Goal: Task Accomplishment & Management: Manage account settings

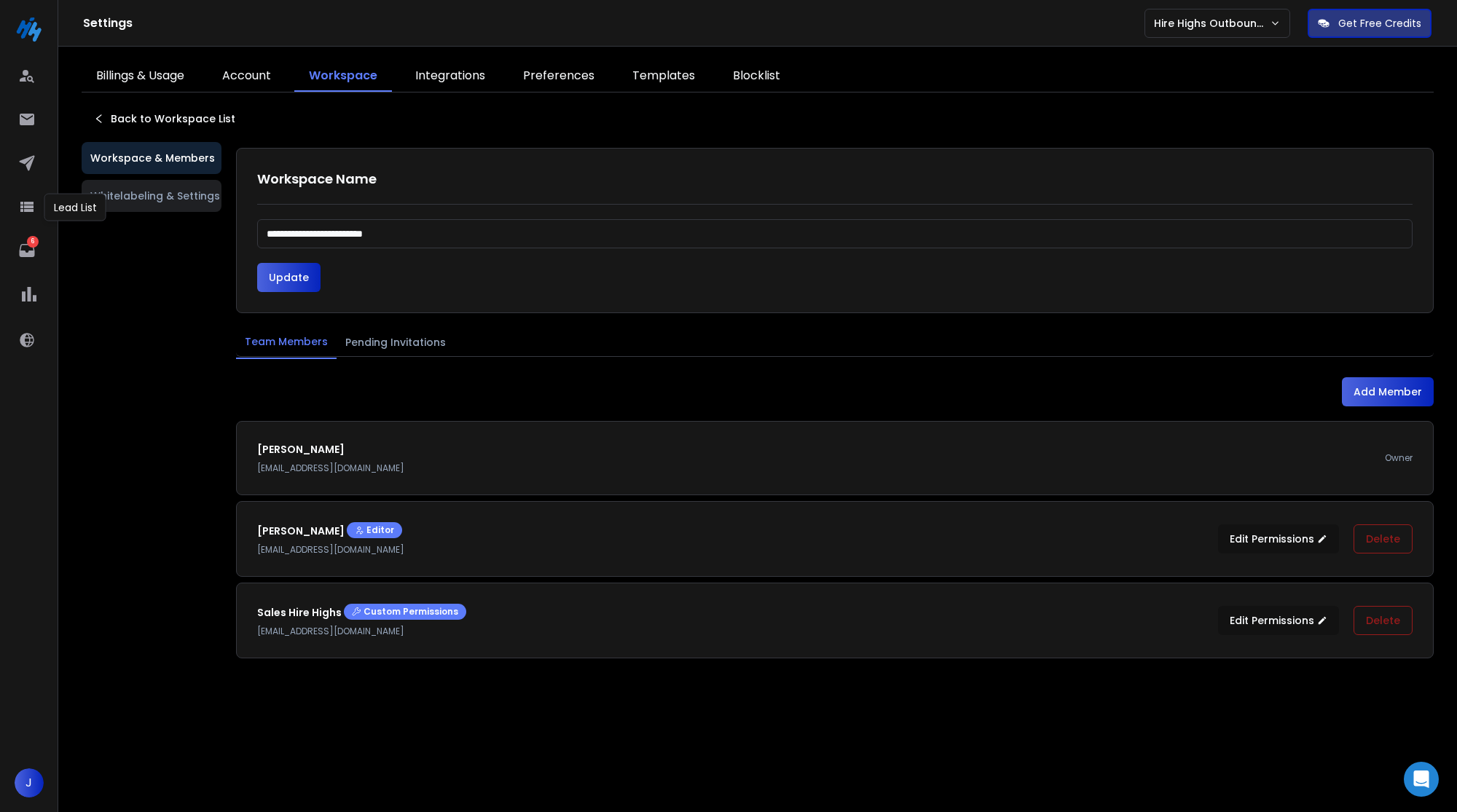
click at [11, 268] on div "6 J" at bounding box center [29, 406] width 59 height 812
click at [23, 257] on icon at bounding box center [26, 251] width 18 height 18
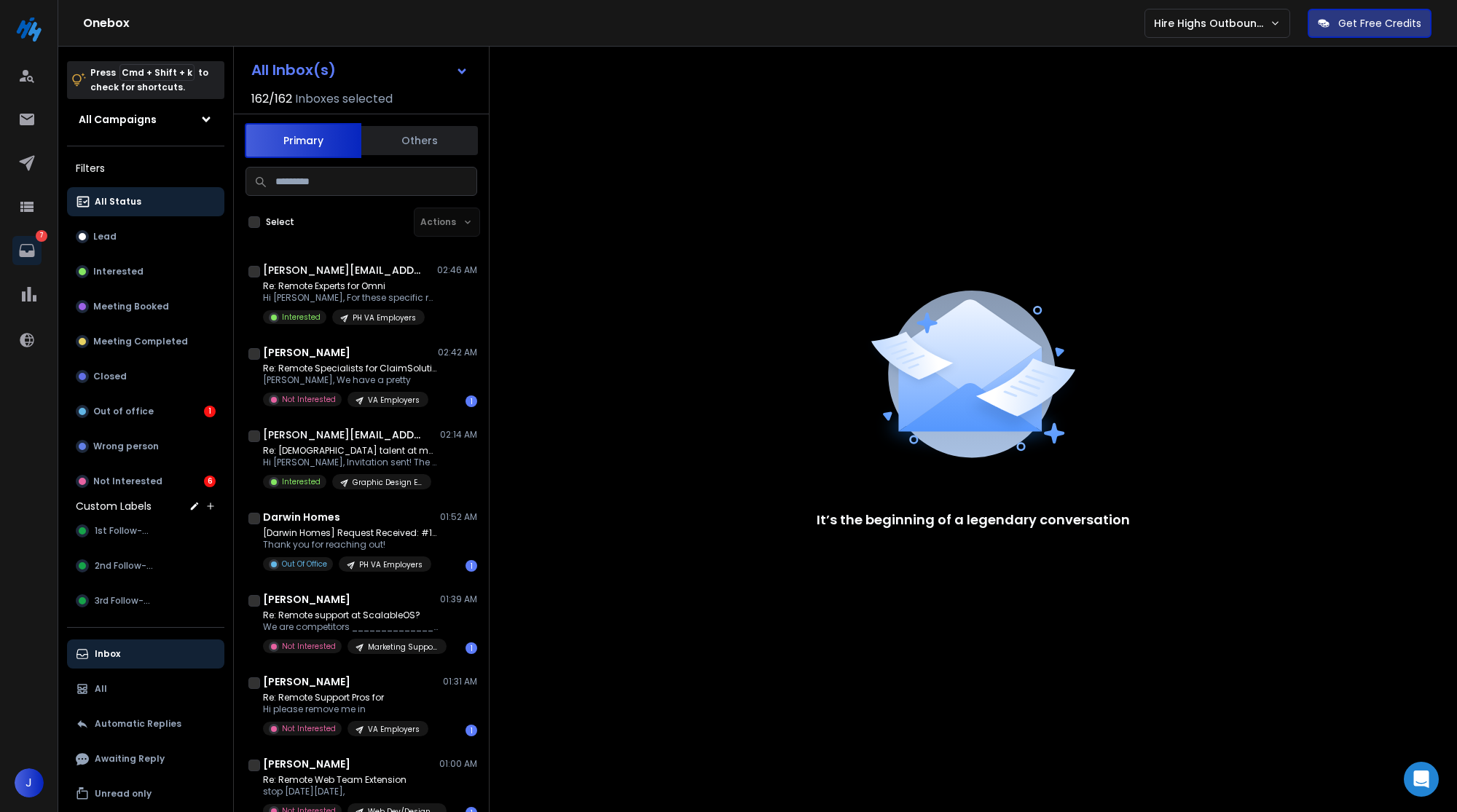
click at [381, 175] on input at bounding box center [361, 181] width 232 height 29
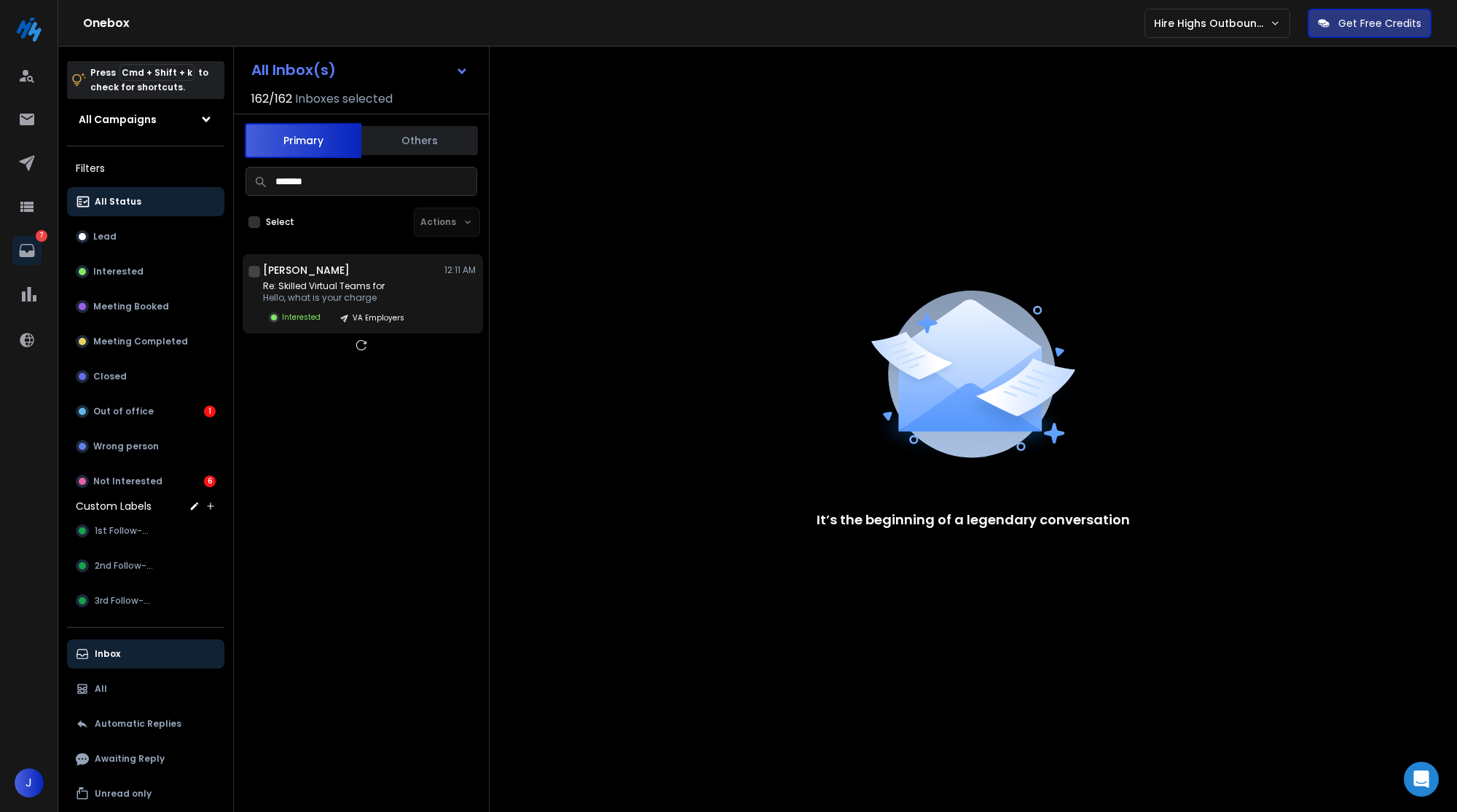
type input "*******"
click at [421, 268] on div "Dan Meister 12:11 AM" at bounding box center [370, 270] width 214 height 14
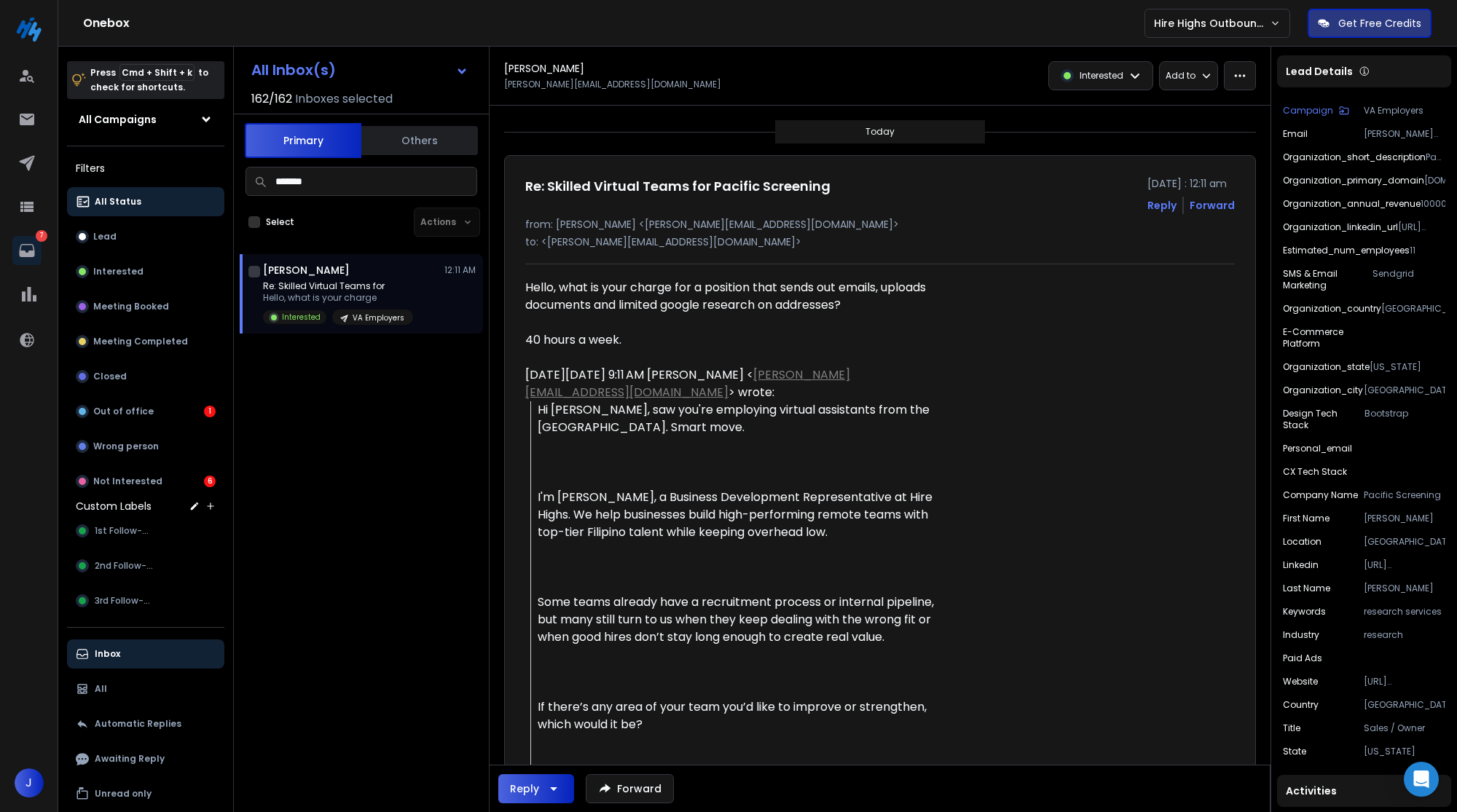
click at [534, 794] on div "Reply" at bounding box center [524, 788] width 29 height 14
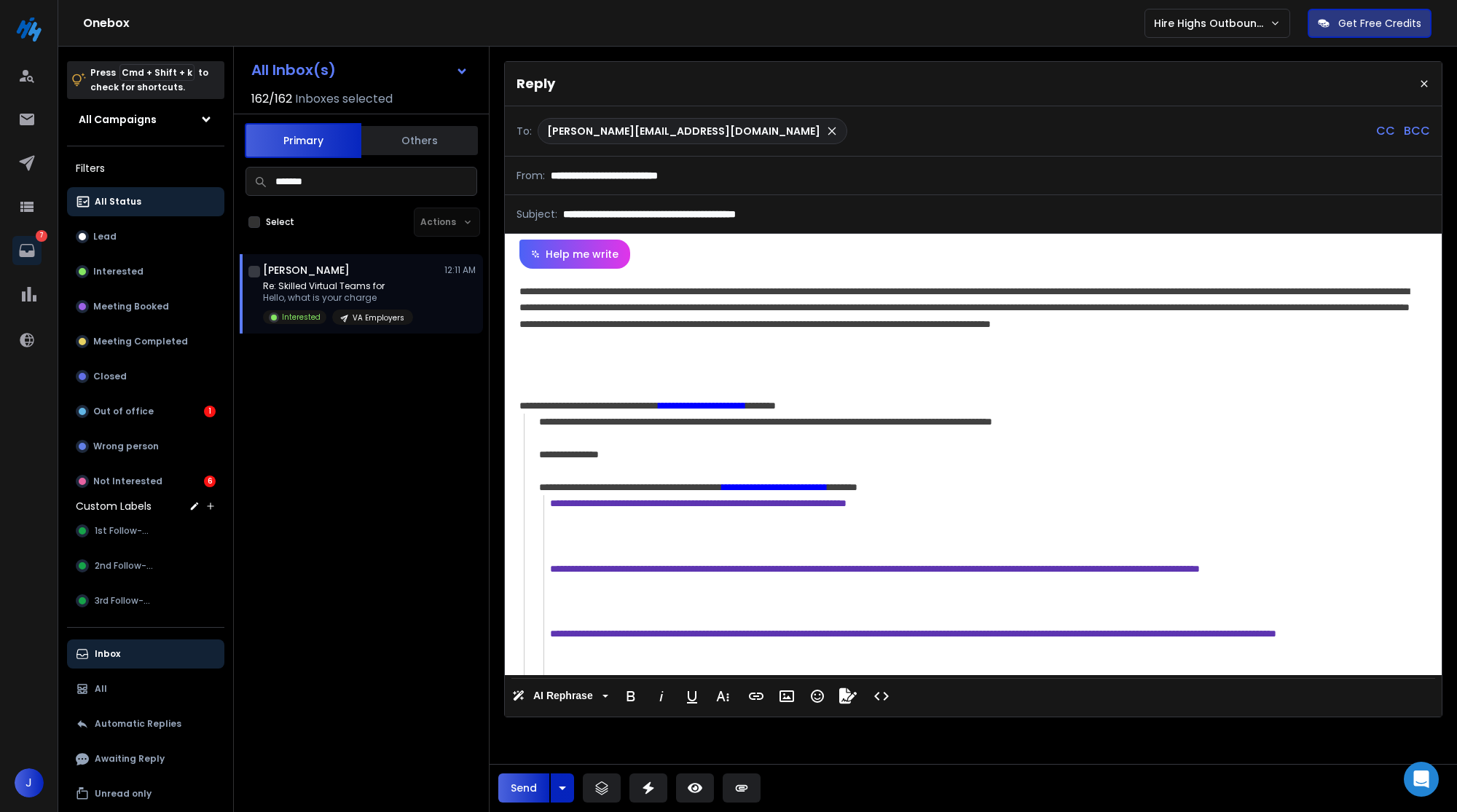
click at [554, 286] on div "**********" at bounding box center [971, 316] width 904 height 65
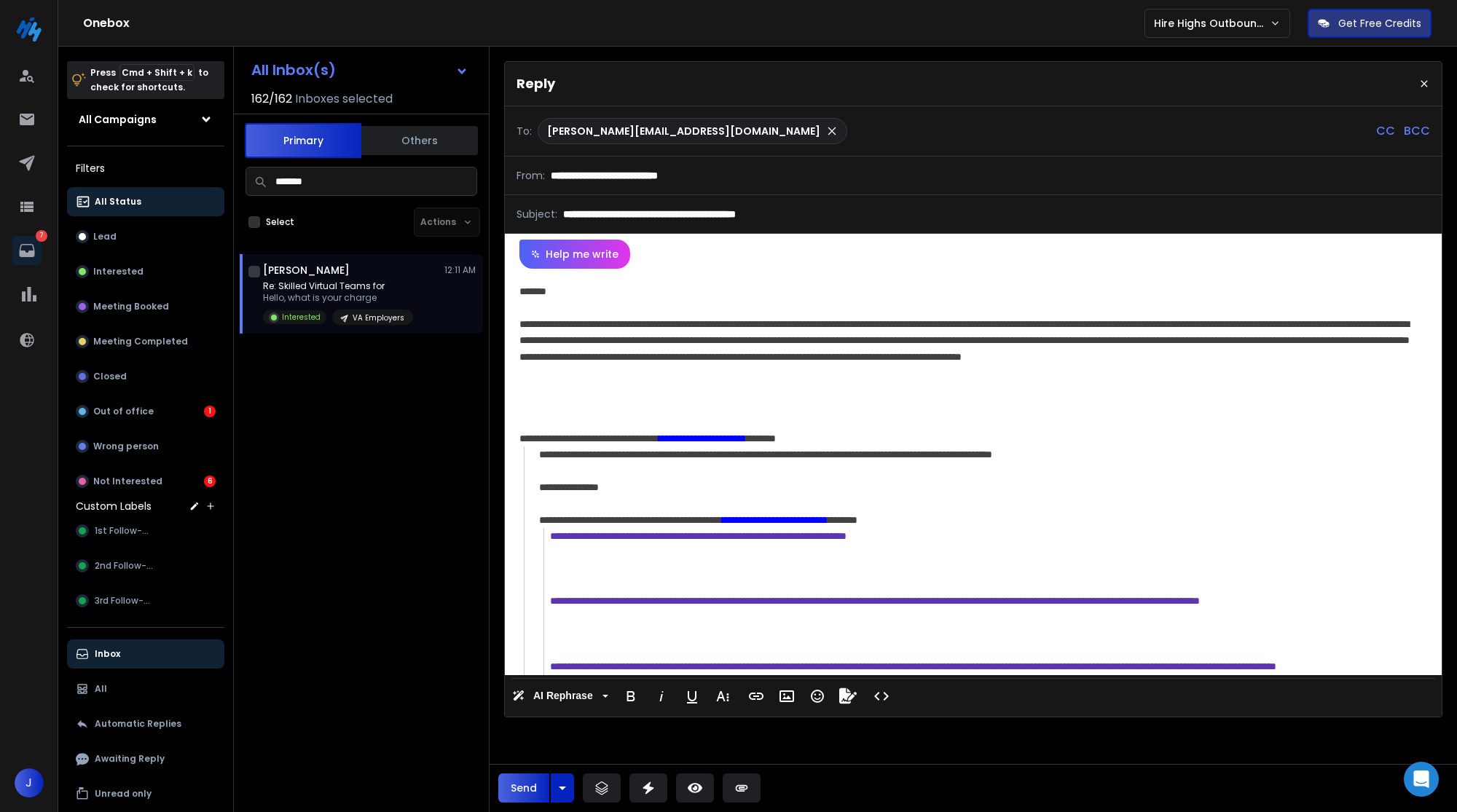
click at [868, 340] on div "**********" at bounding box center [971, 348] width 904 height 65
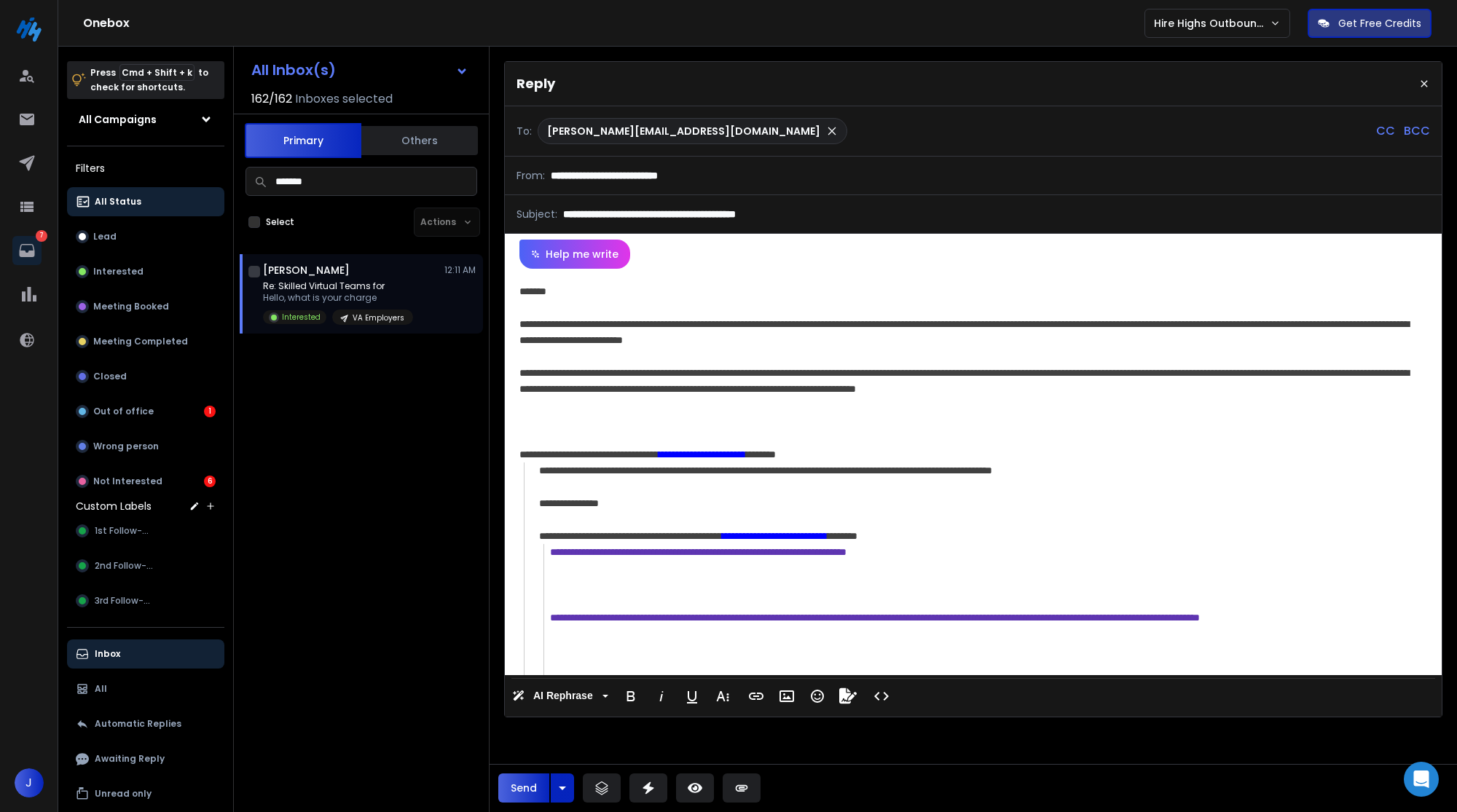
click at [810, 384] on div "**********" at bounding box center [971, 381] width 904 height 33
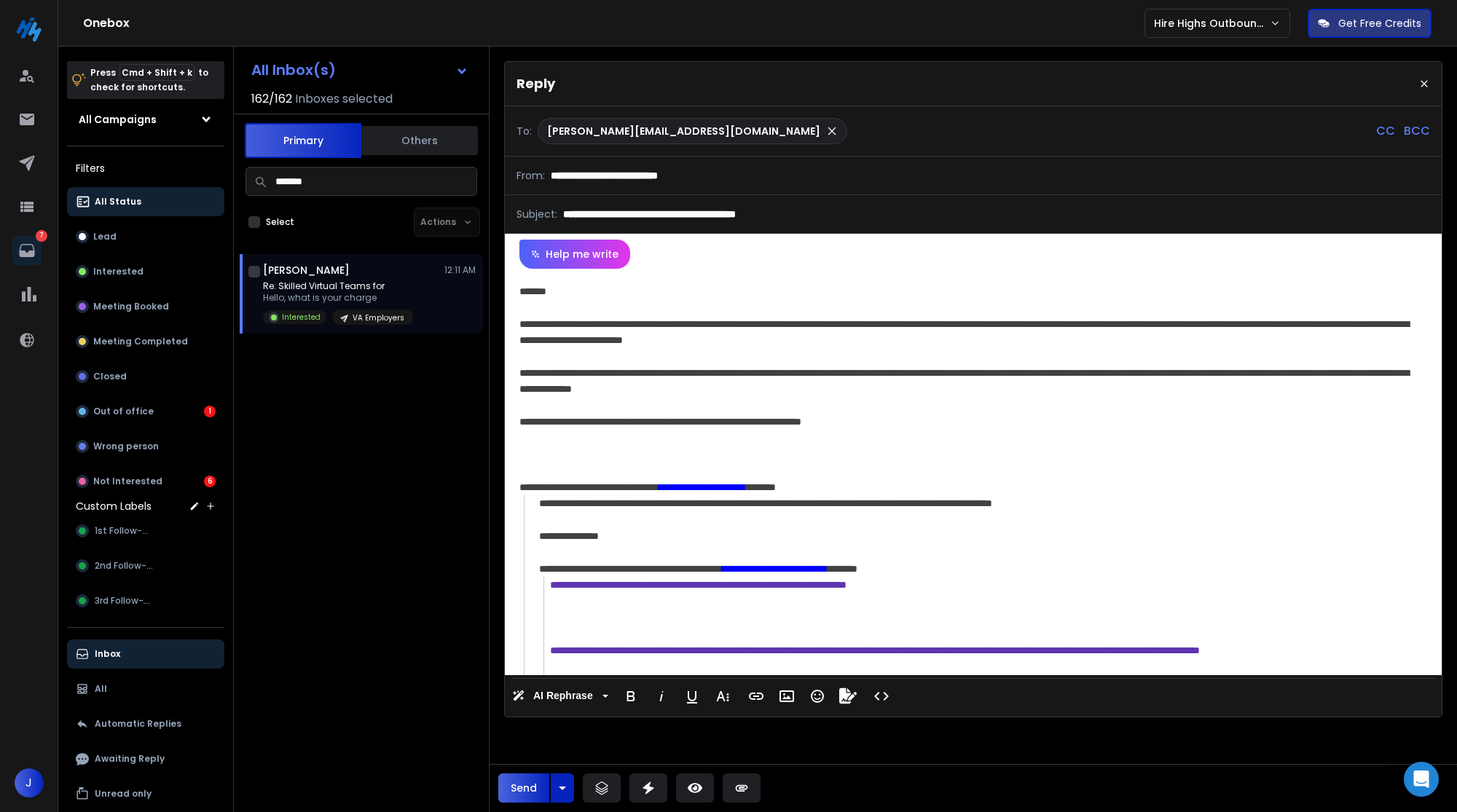
click at [915, 416] on div "**********" at bounding box center [971, 421] width 904 height 16
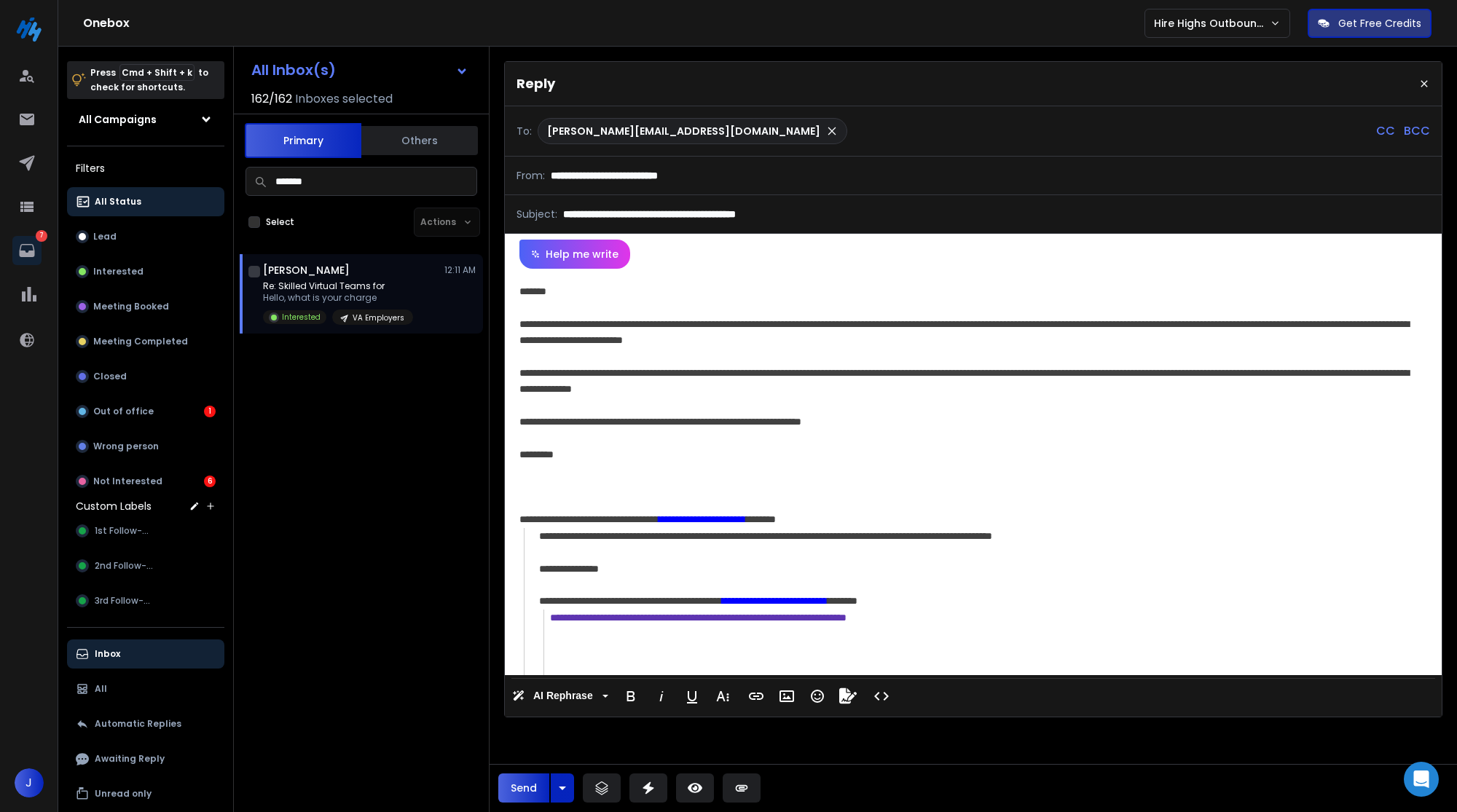
click at [621, 472] on div at bounding box center [971, 470] width 904 height 16
click at [635, 330] on div "**********" at bounding box center [971, 332] width 904 height 33
click at [708, 408] on div at bounding box center [971, 405] width 904 height 16
click at [1383, 128] on p "CC" at bounding box center [1386, 131] width 19 height 18
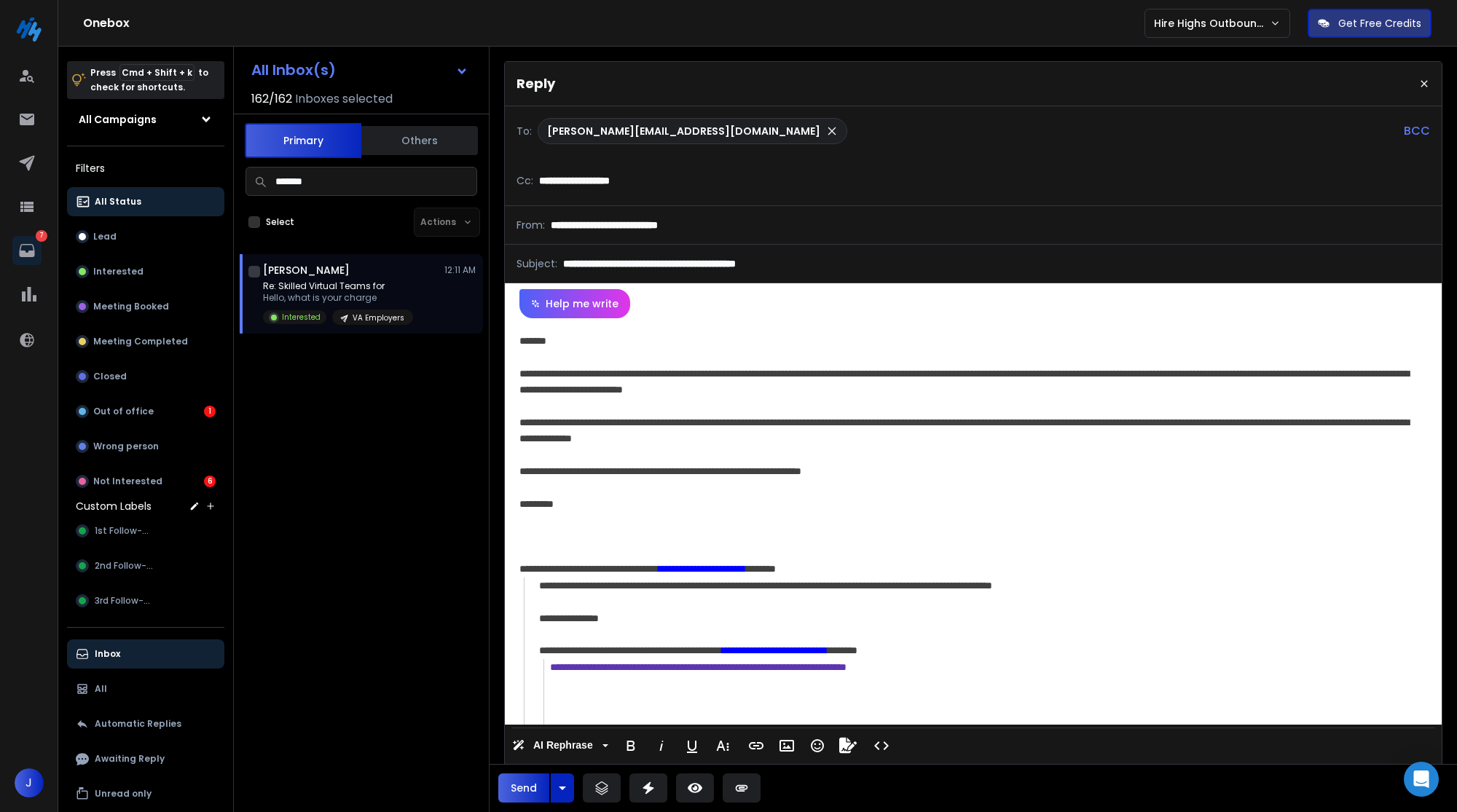
type input "**********"
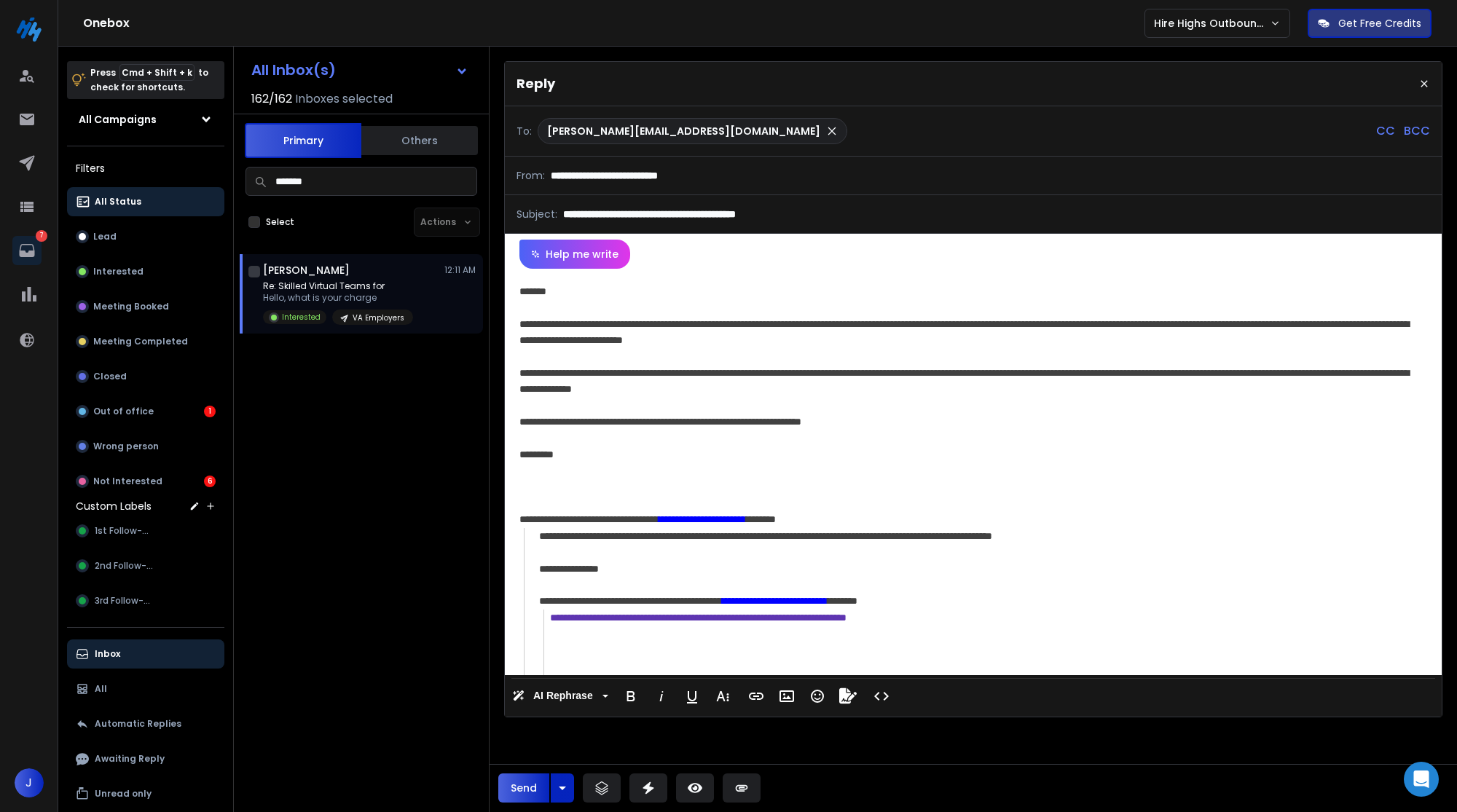
click at [731, 500] on div "**********" at bounding box center [971, 471] width 933 height 406
click at [687, 375] on div "**********" at bounding box center [971, 381] width 904 height 33
click at [708, 449] on div "*********" at bounding box center [971, 454] width 904 height 16
click at [508, 788] on button "Send" at bounding box center [523, 788] width 51 height 29
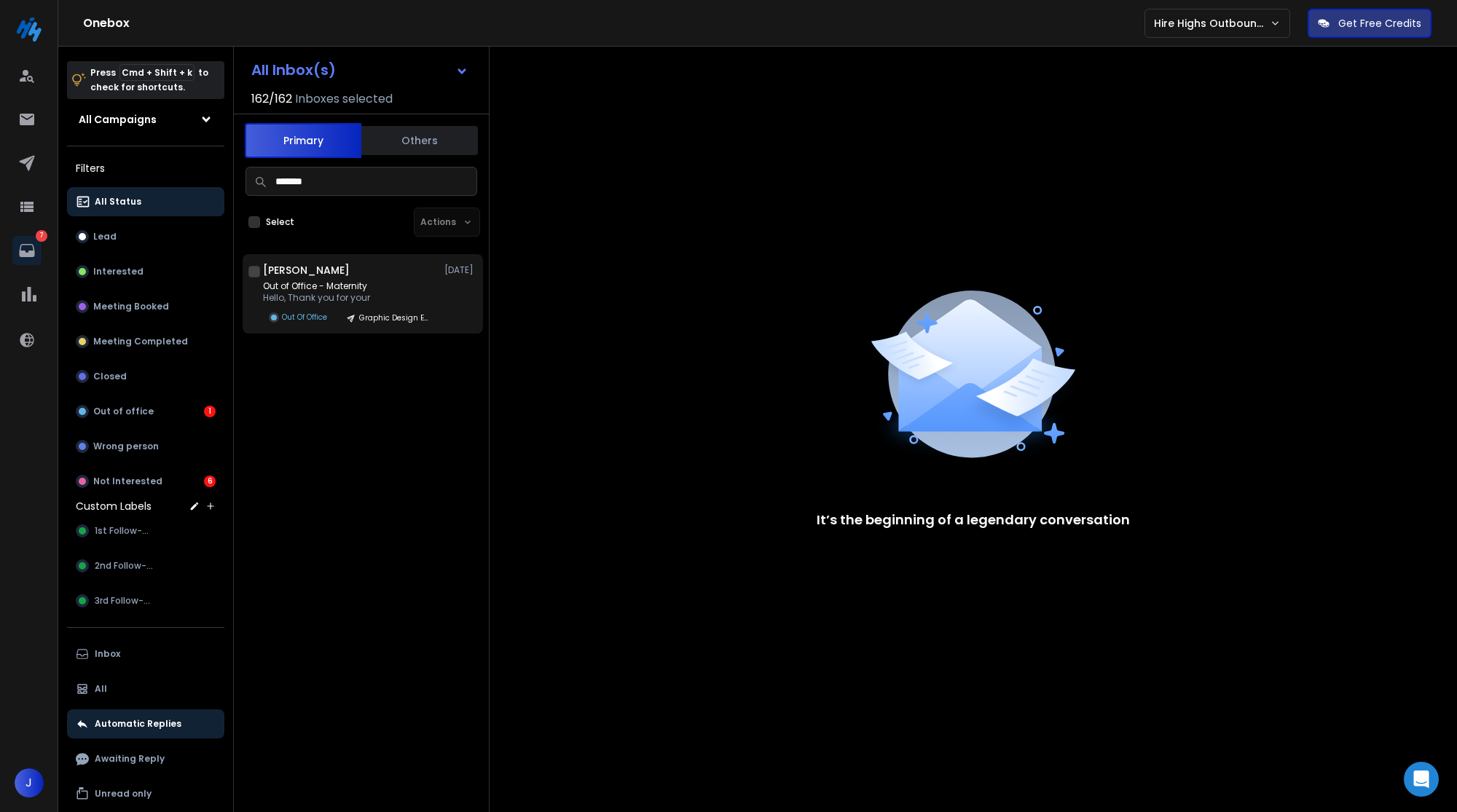
click at [397, 273] on div "Maddie Wirthman 31 Jul" at bounding box center [370, 270] width 214 height 14
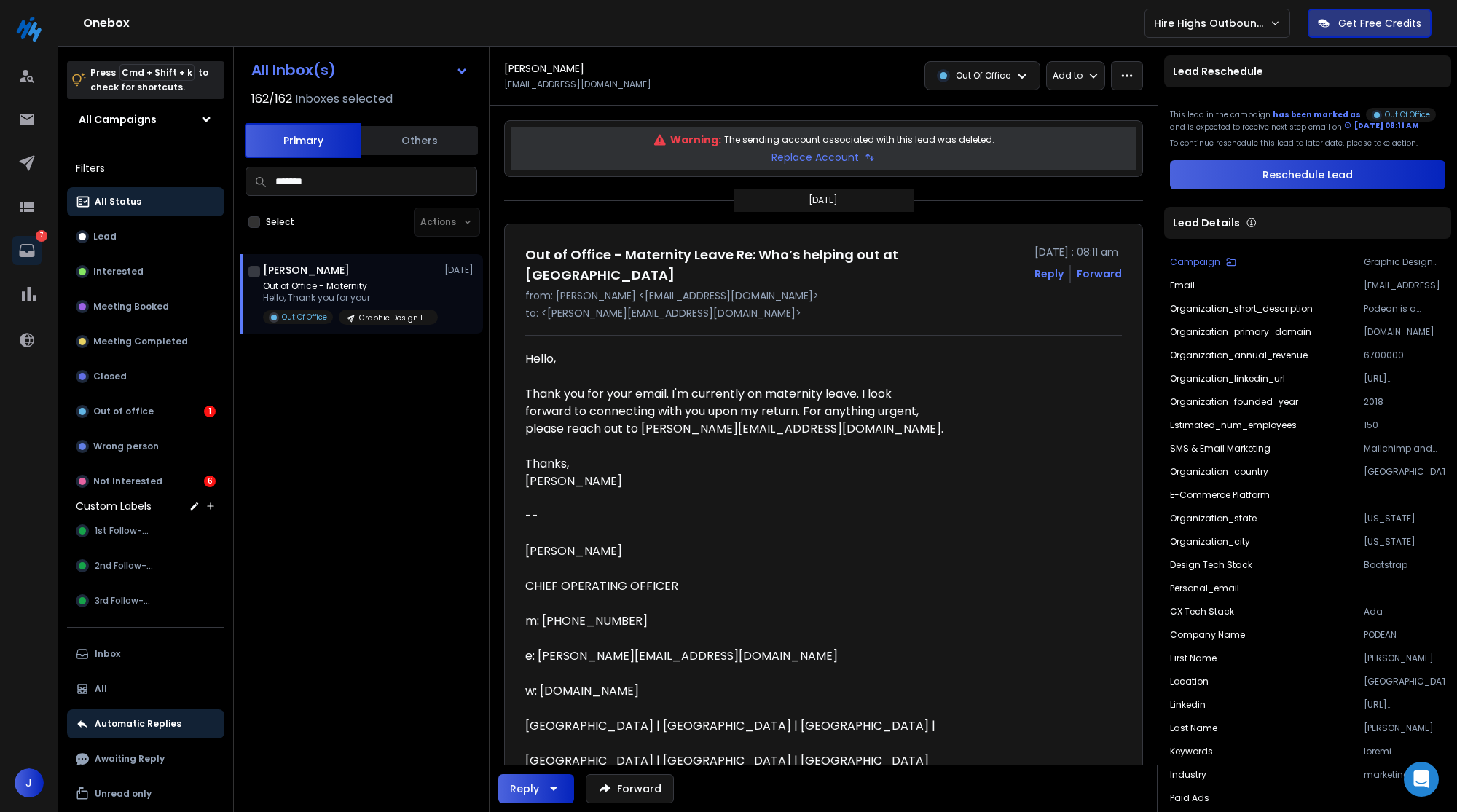
click at [422, 183] on input "*******" at bounding box center [361, 181] width 232 height 29
click at [130, 659] on button "Inbox" at bounding box center [145, 654] width 157 height 29
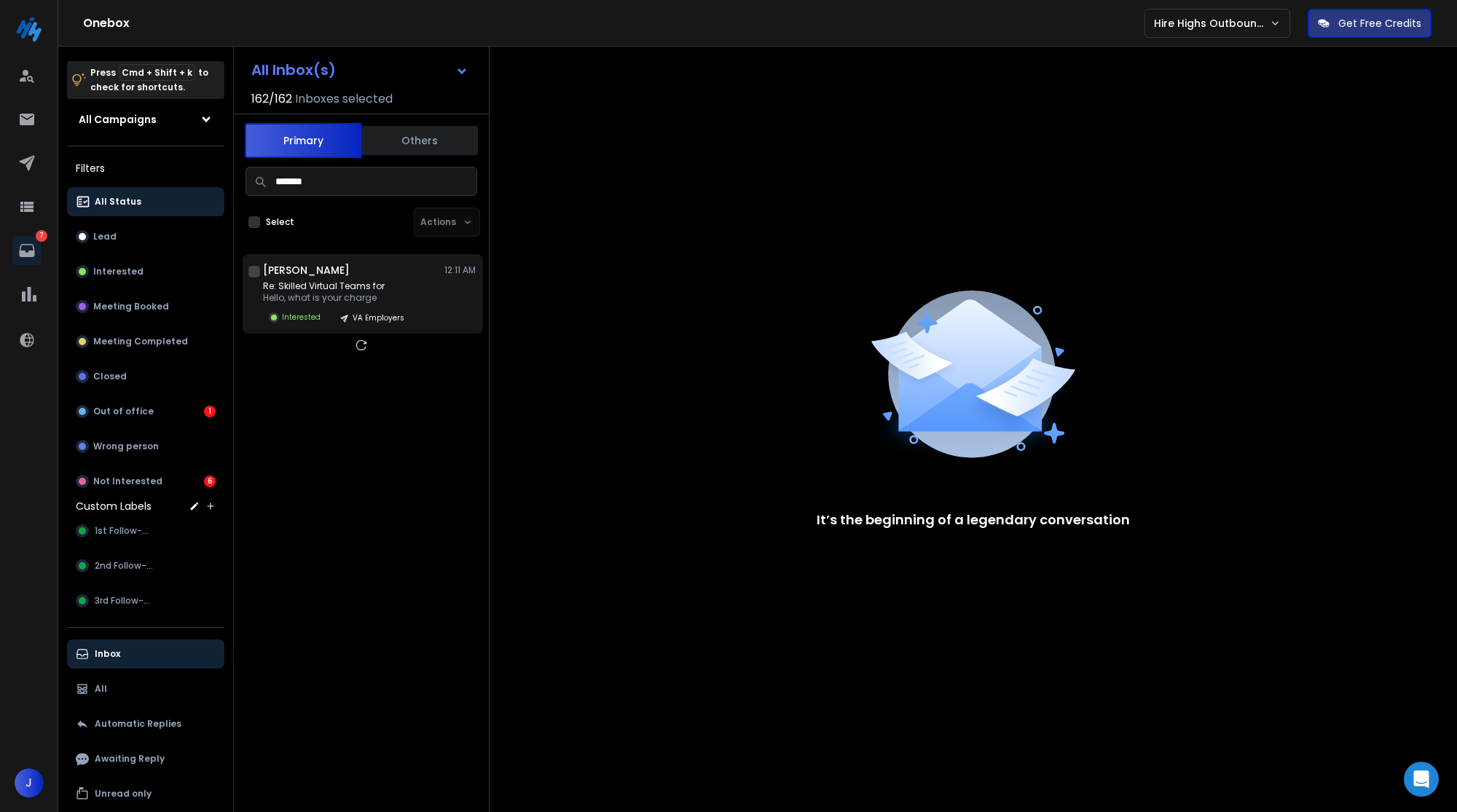
click at [386, 272] on div "Dan Meister 12:11 AM" at bounding box center [370, 270] width 214 height 14
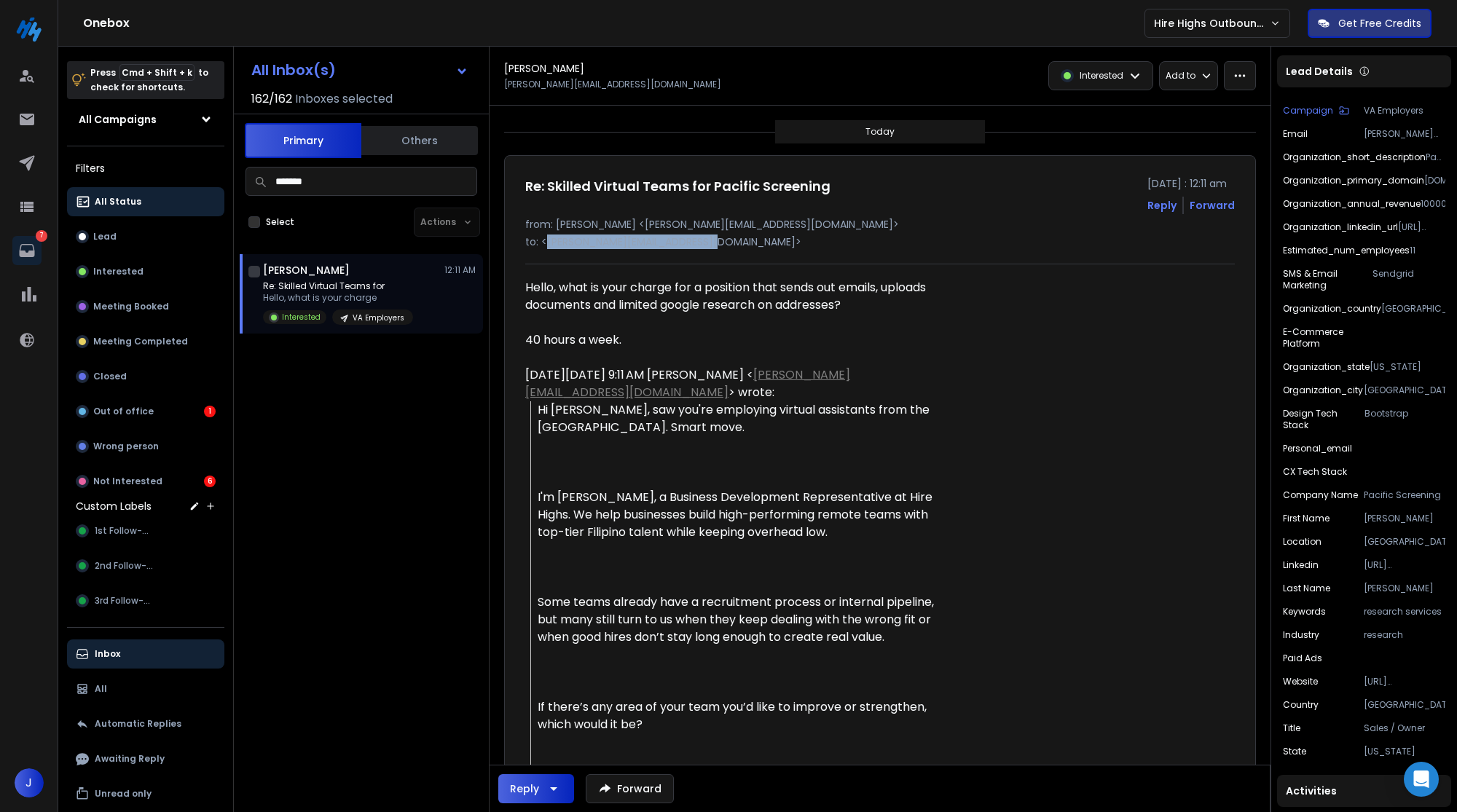
drag, startPoint x: 708, startPoint y: 241, endPoint x: 545, endPoint y: 240, distance: 163.0
click at [545, 240] on p "to: <michelle@explorehirehighs.com>" at bounding box center [879, 241] width 709 height 14
copy p "michelle@explorehirehighs.com"
click at [25, 151] on link at bounding box center [27, 163] width 29 height 29
click at [28, 132] on link at bounding box center [27, 119] width 29 height 29
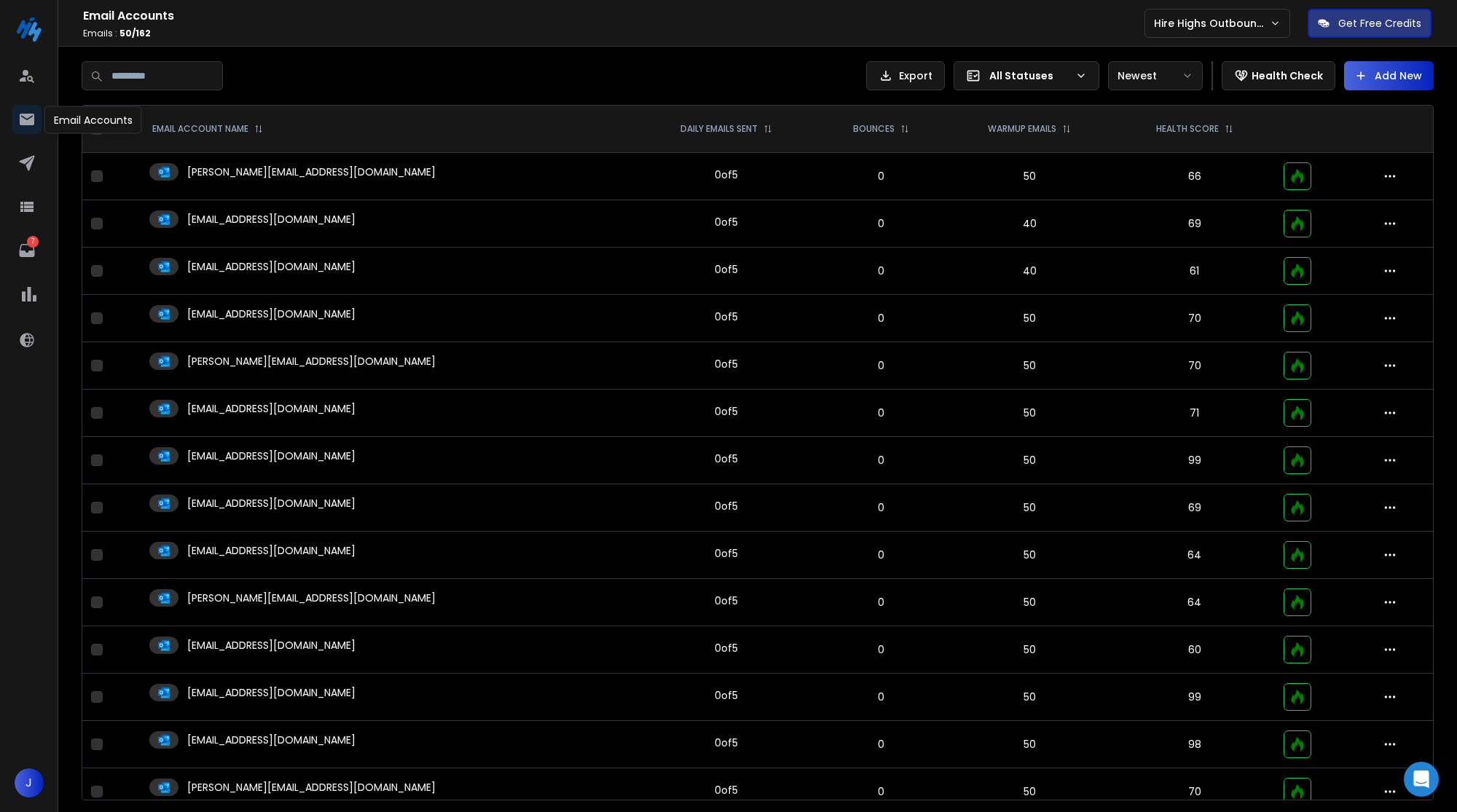
click at [1005, 75] on p "All Statuses" at bounding box center [1029, 76] width 80 height 14
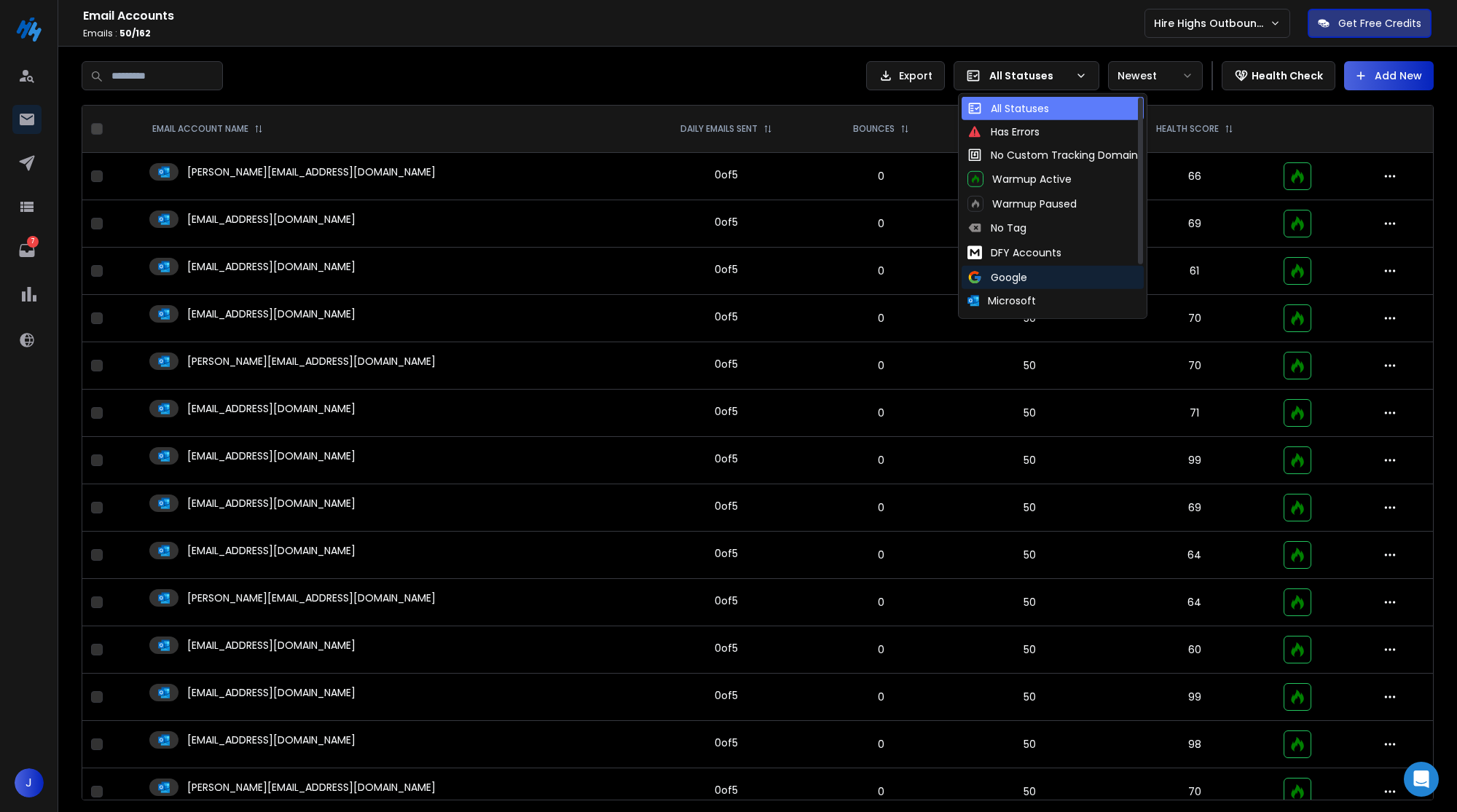
click at [1024, 268] on div "Google" at bounding box center [1053, 277] width 182 height 23
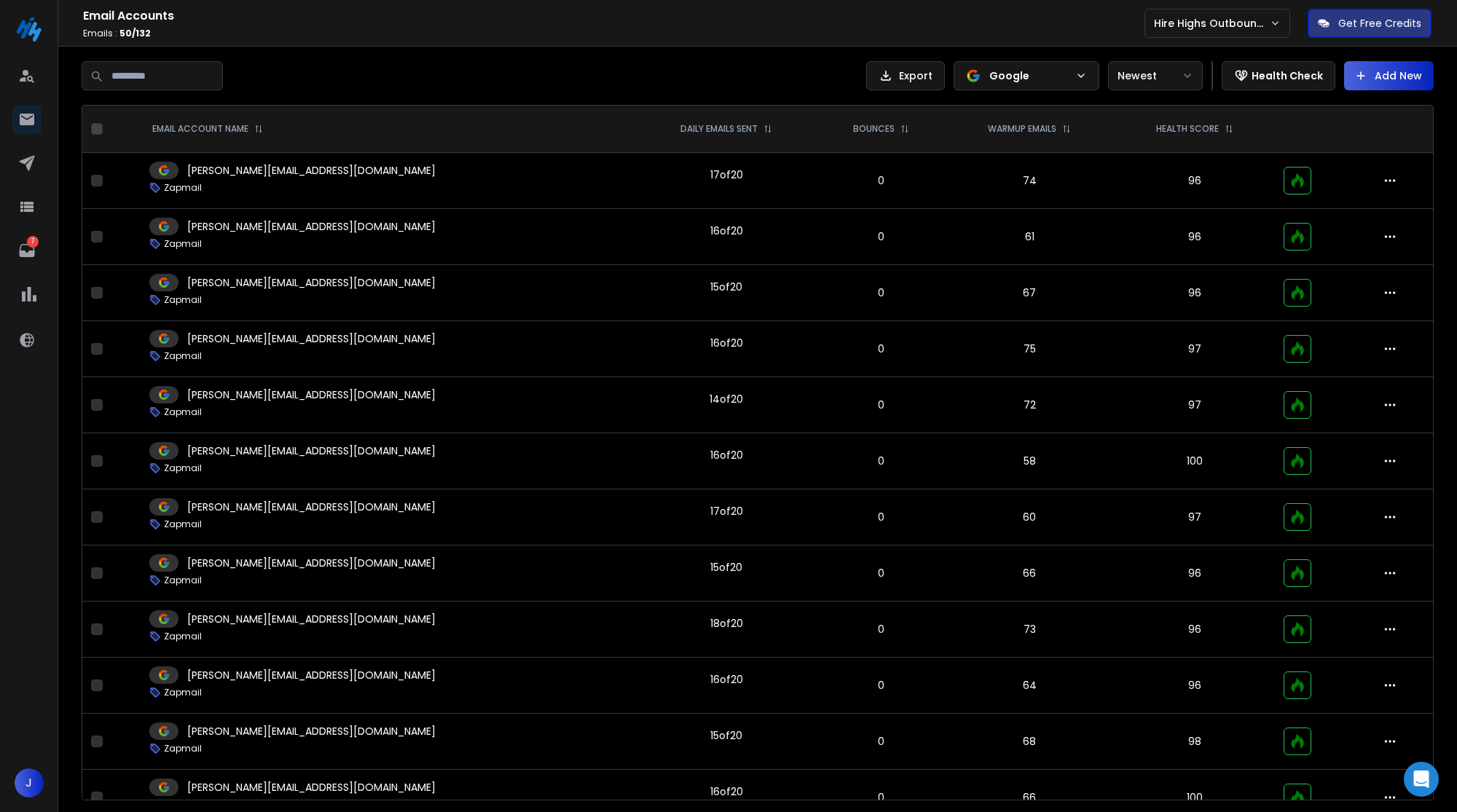
click at [169, 74] on input at bounding box center [152, 76] width 141 height 29
paste input "**********"
type input "**********"
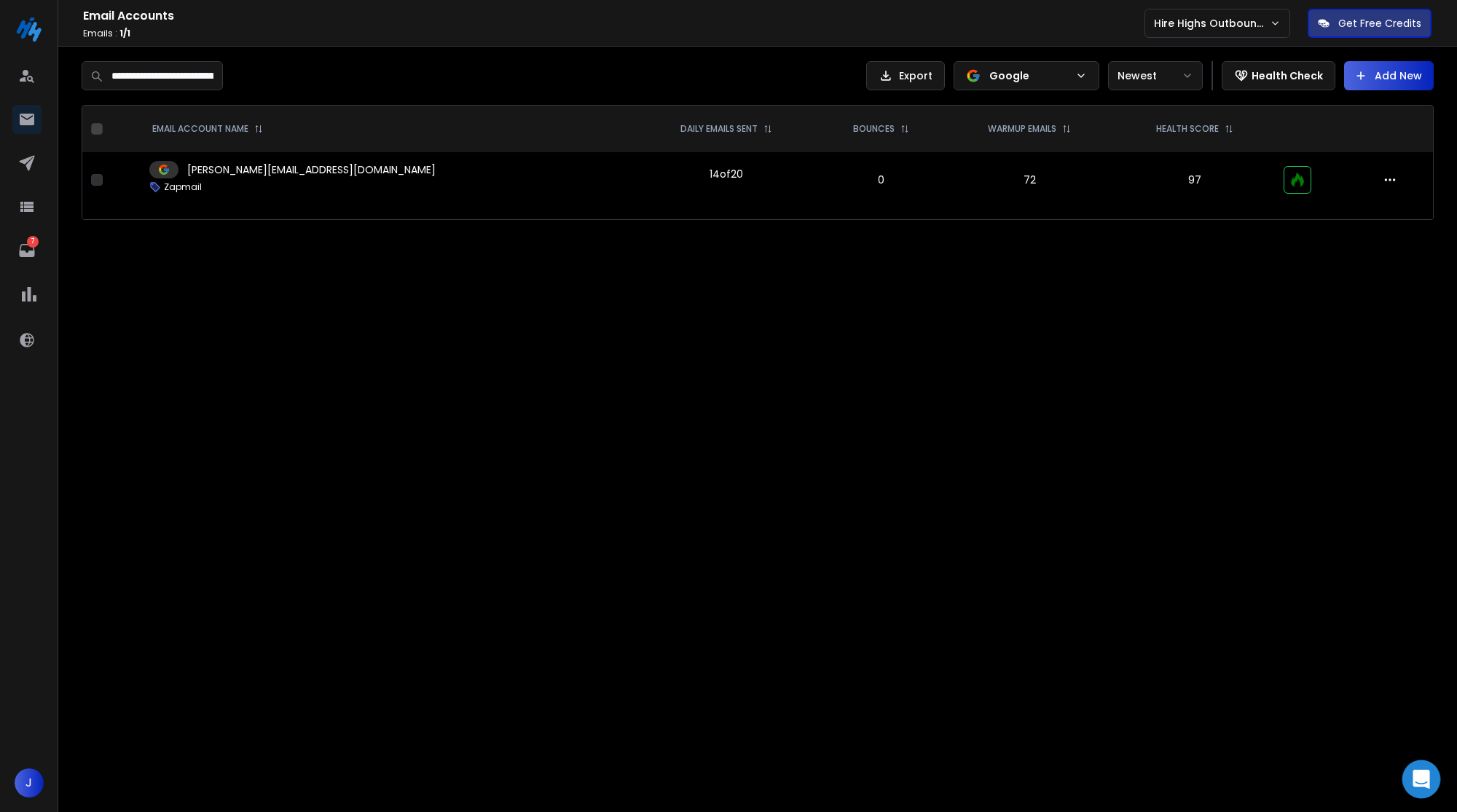
click at [1410, 784] on div "Open Intercom Messenger" at bounding box center [1420, 779] width 38 height 38
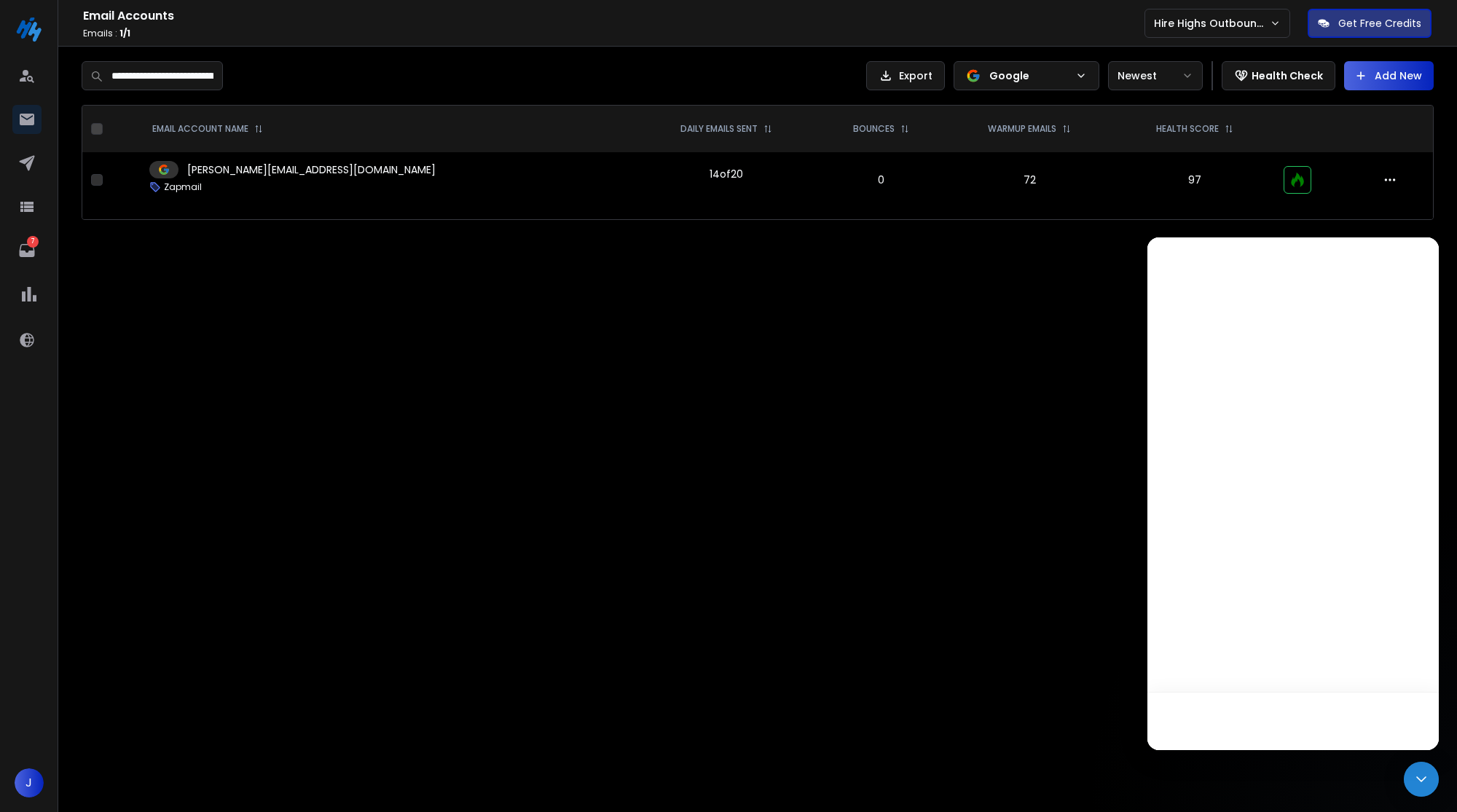
scroll to position [0, 0]
click at [1292, 707] on button "Messages" at bounding box center [1292, 721] width 97 height 59
click at [1278, 657] on button "Send us a message" at bounding box center [1292, 662] width 157 height 29
type textarea "*"
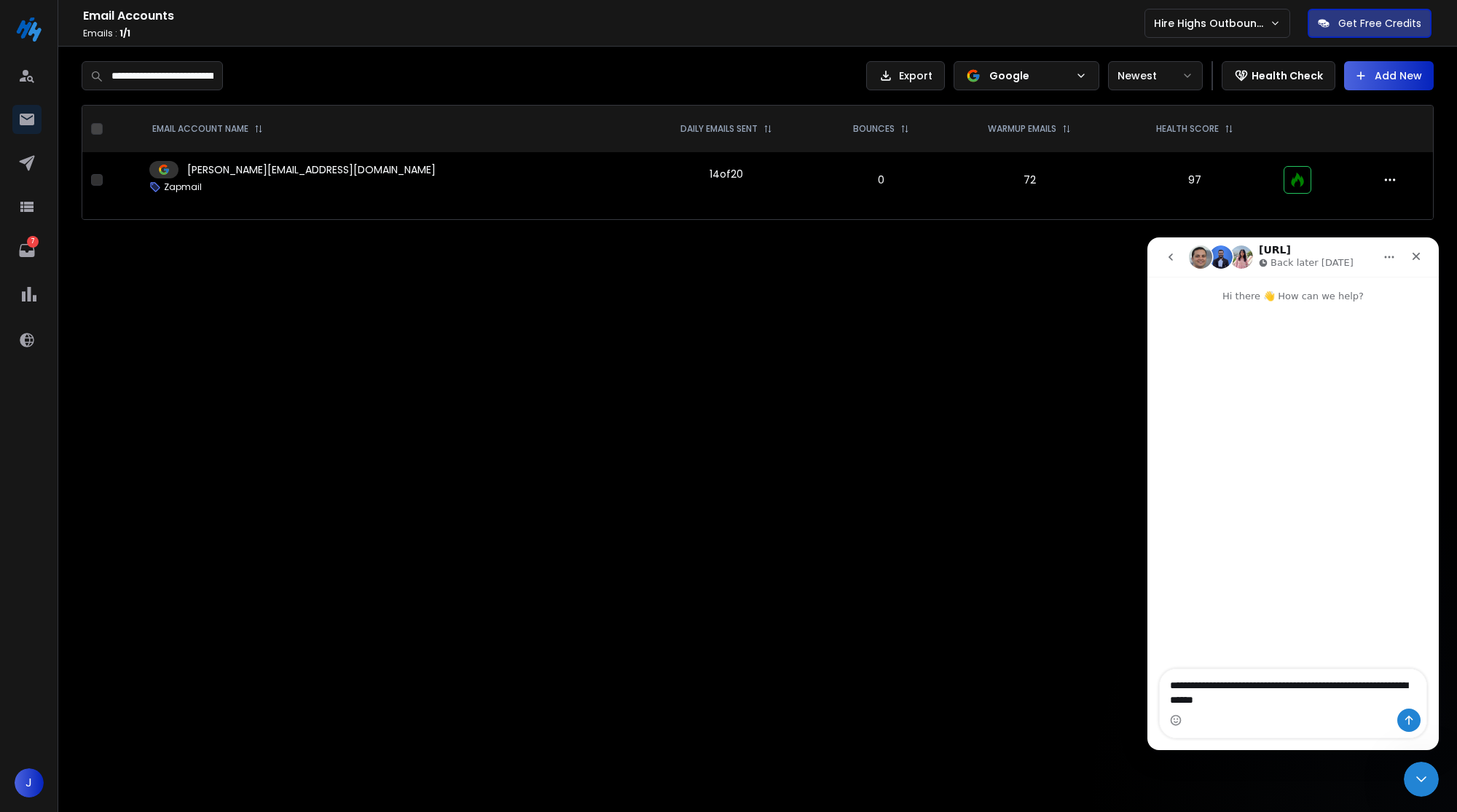
click at [1192, 681] on textarea "**********" at bounding box center [1293, 689] width 268 height 39
click at [1370, 694] on textarea "**********" at bounding box center [1293, 674] width 268 height 39
type textarea "**********"
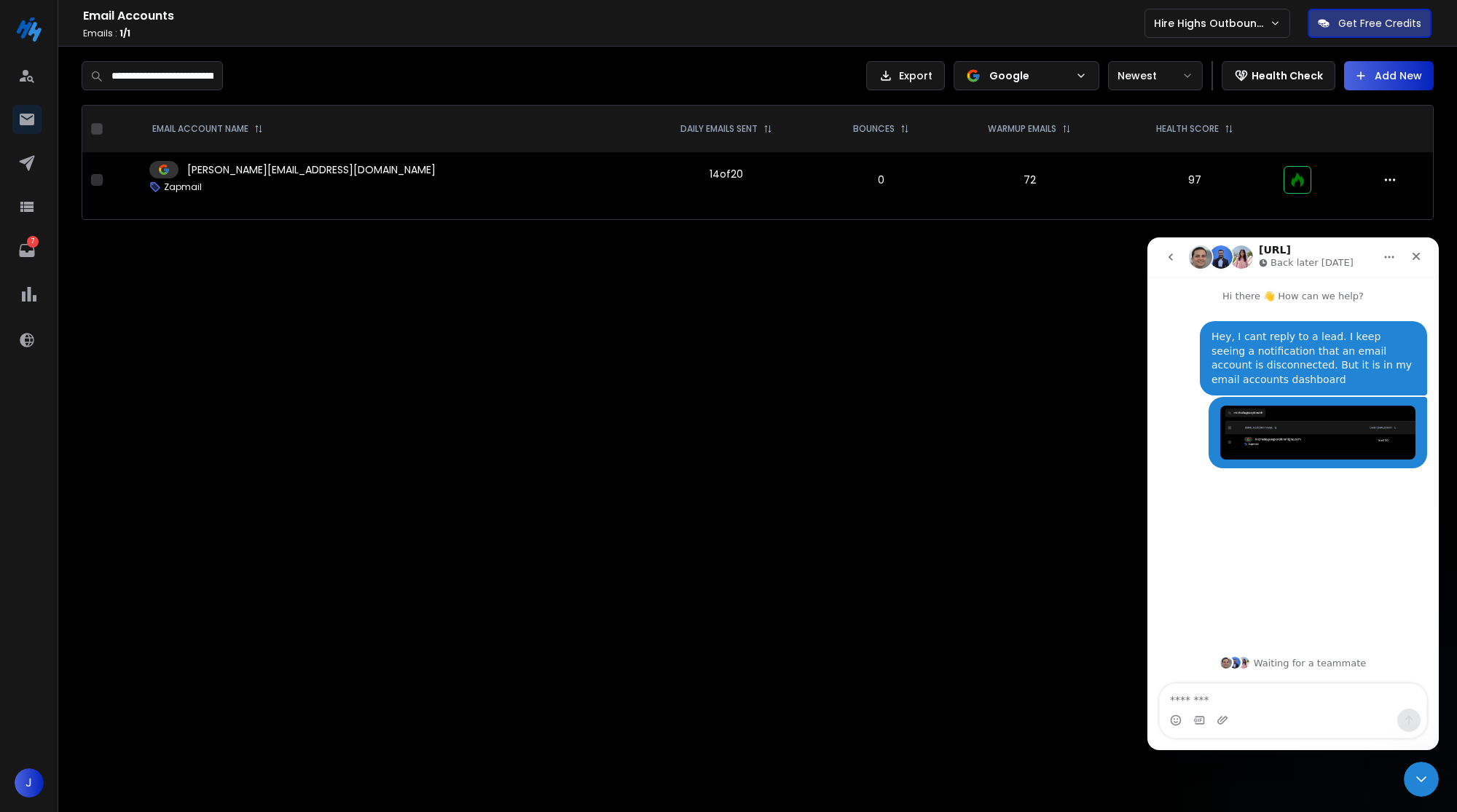
click at [764, 468] on div "**********" at bounding box center [728, 406] width 1457 height 812
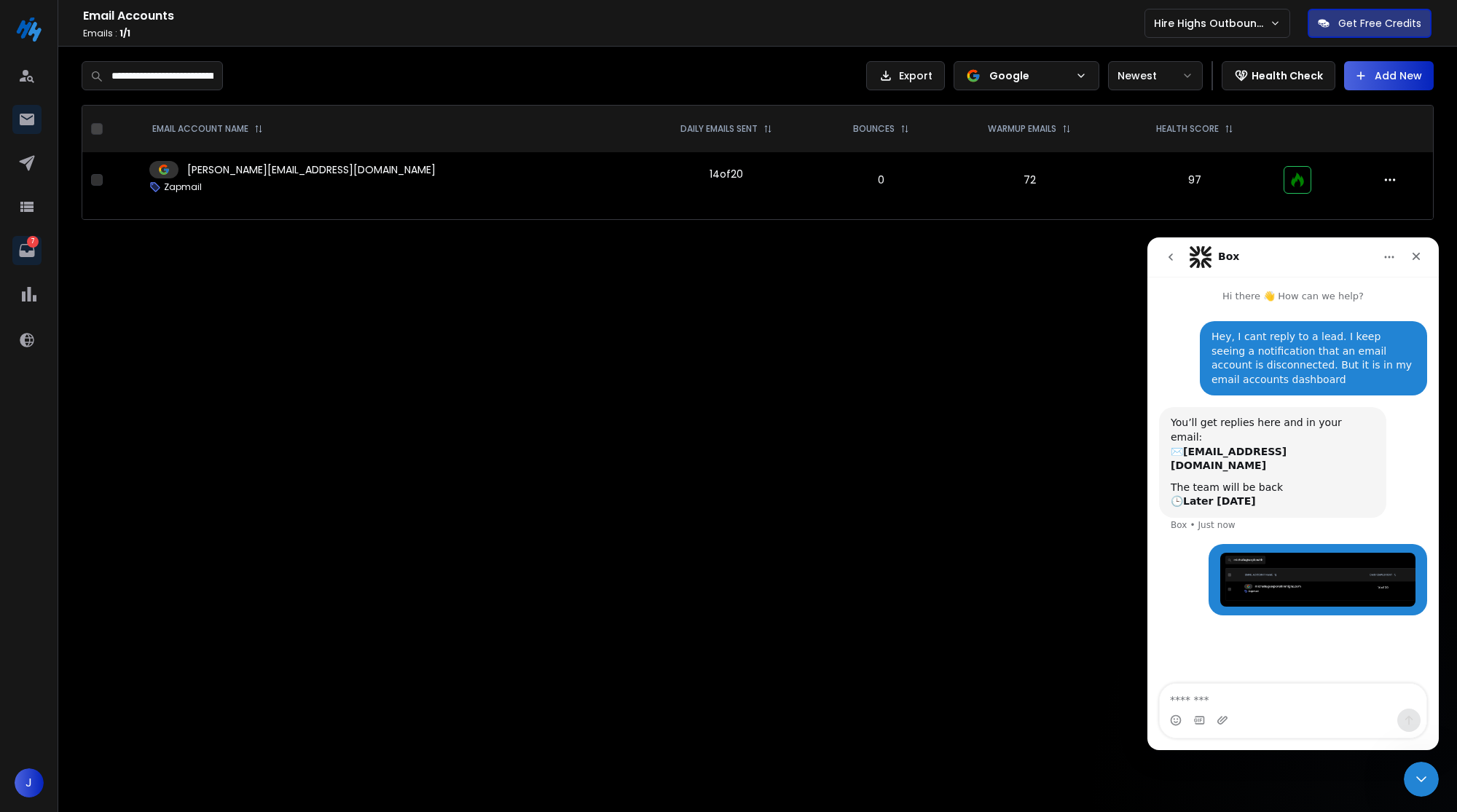
click at [41, 236] on link "7" at bounding box center [27, 251] width 29 height 29
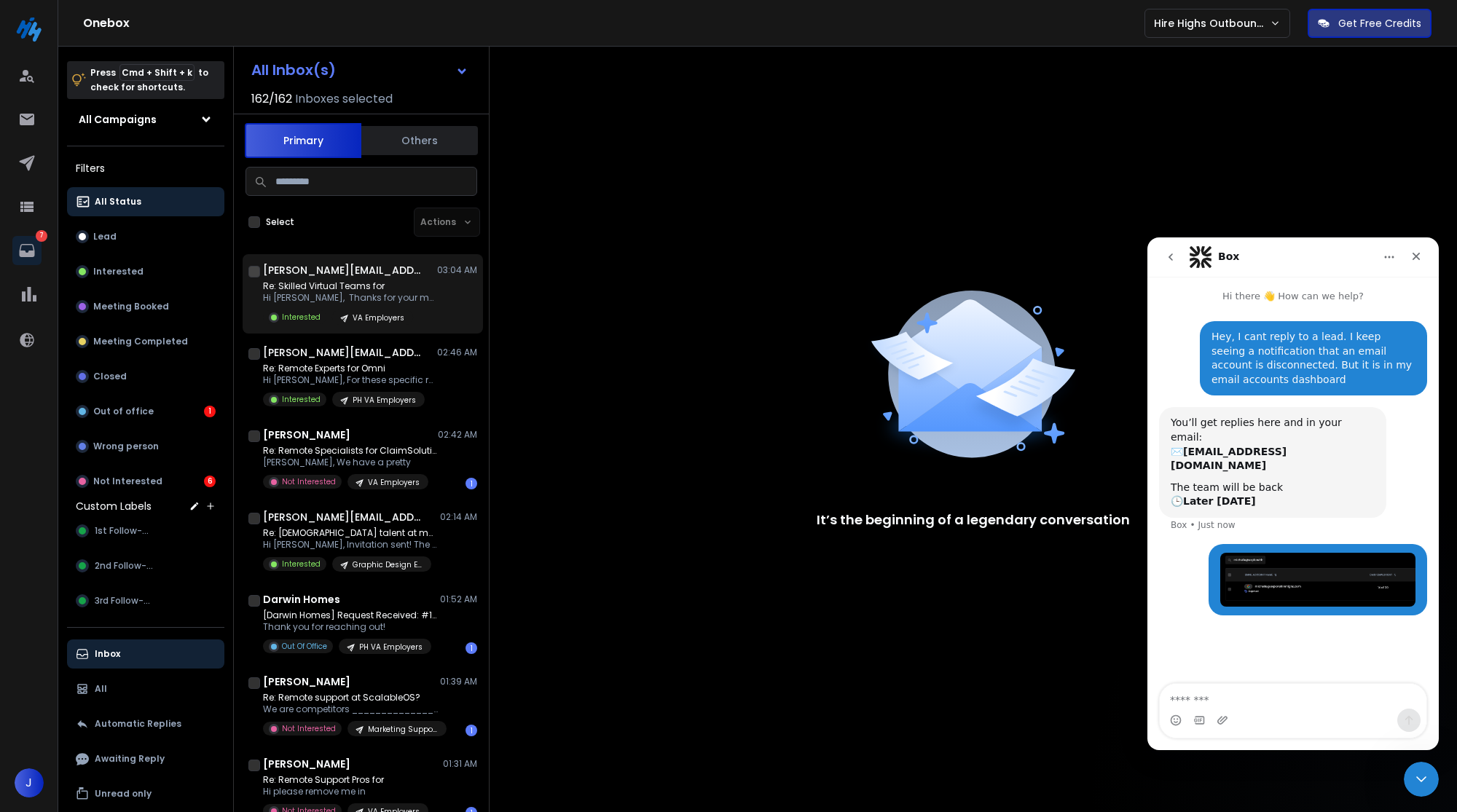
click at [338, 275] on h1 "[PERSON_NAME][EMAIL_ADDRESS][DOMAIN_NAME]" at bounding box center [343, 270] width 161 height 14
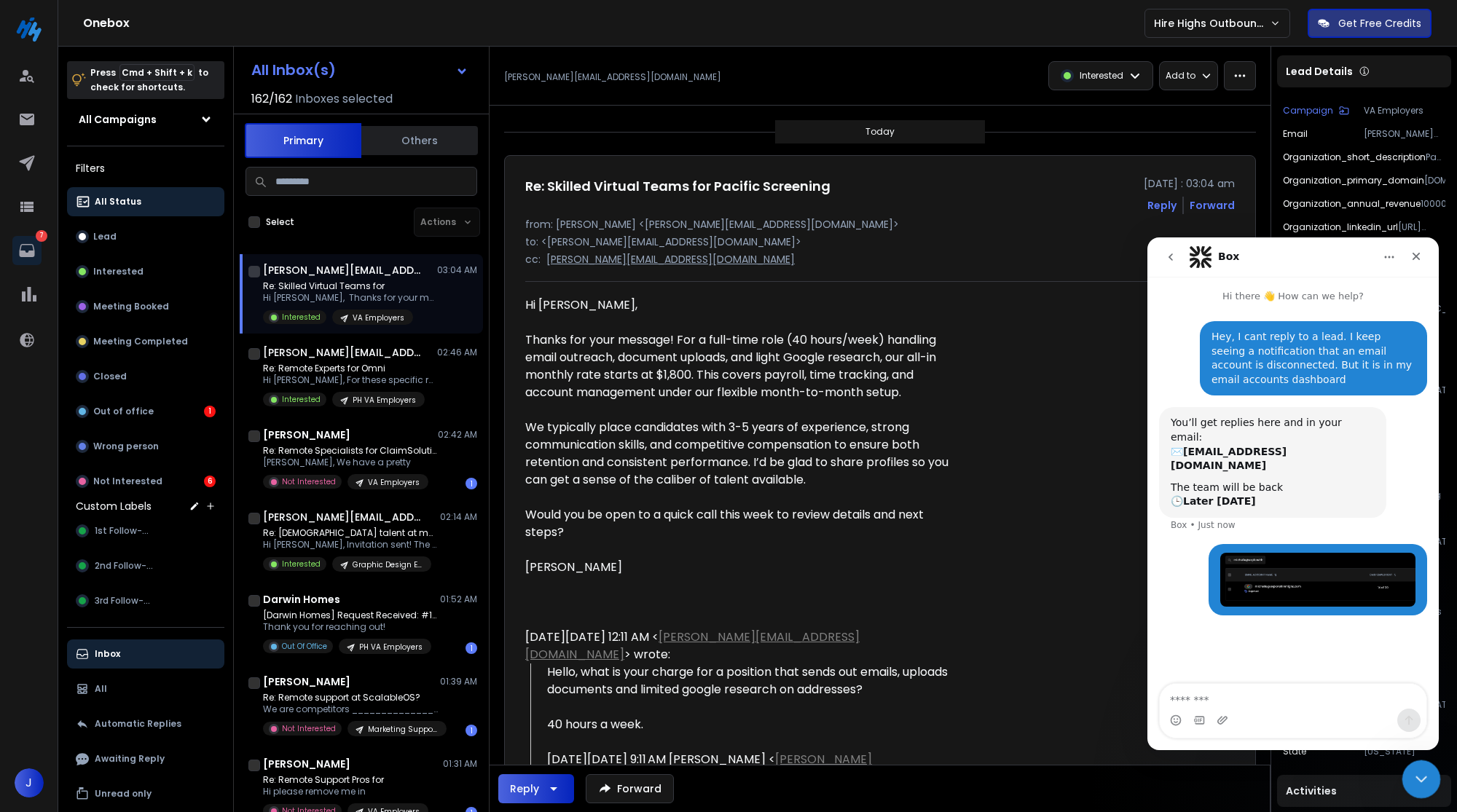
click at [1420, 783] on icon "Close Intercom Messenger" at bounding box center [1419, 777] width 18 height 18
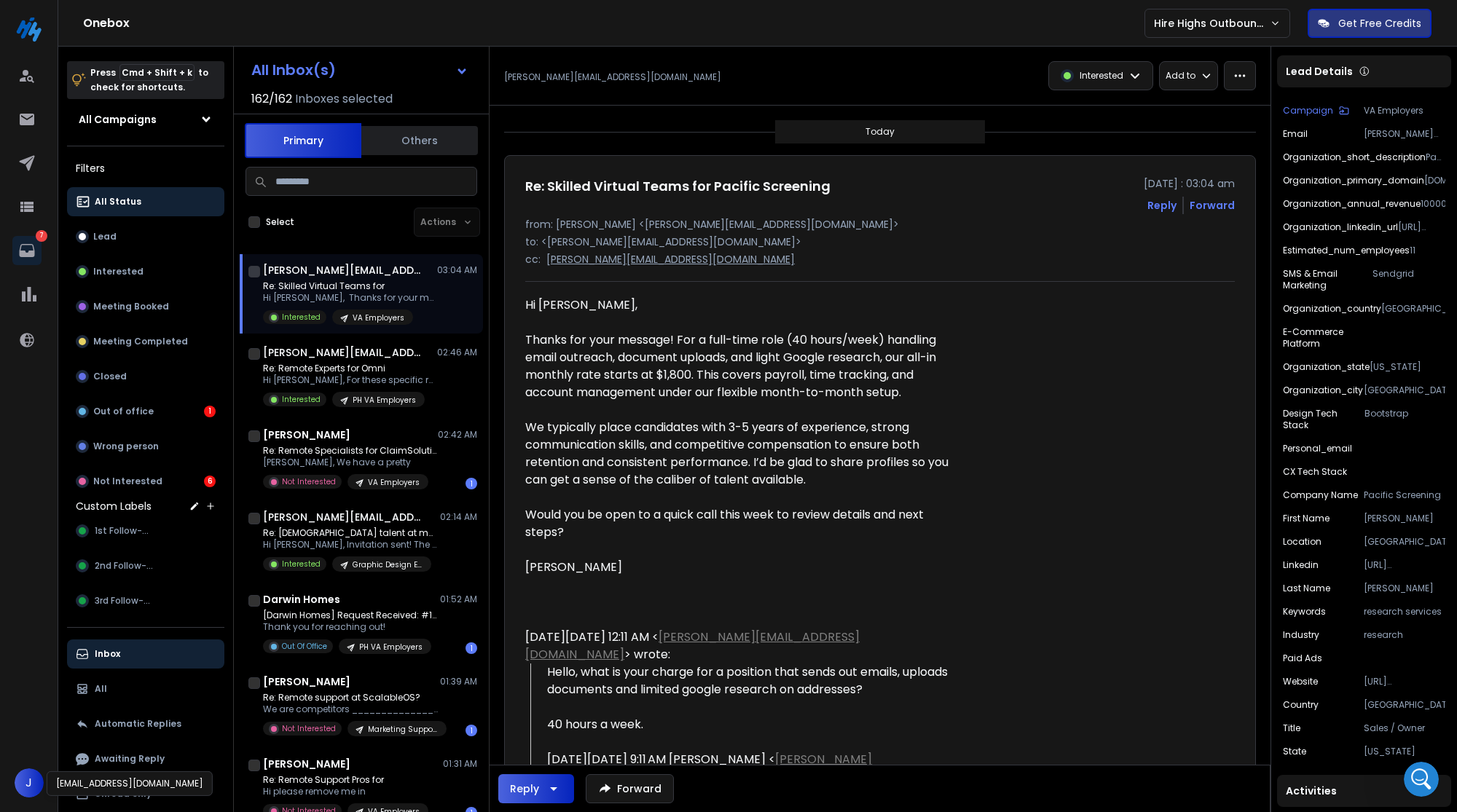
click at [36, 774] on span "J" at bounding box center [29, 783] width 29 height 29
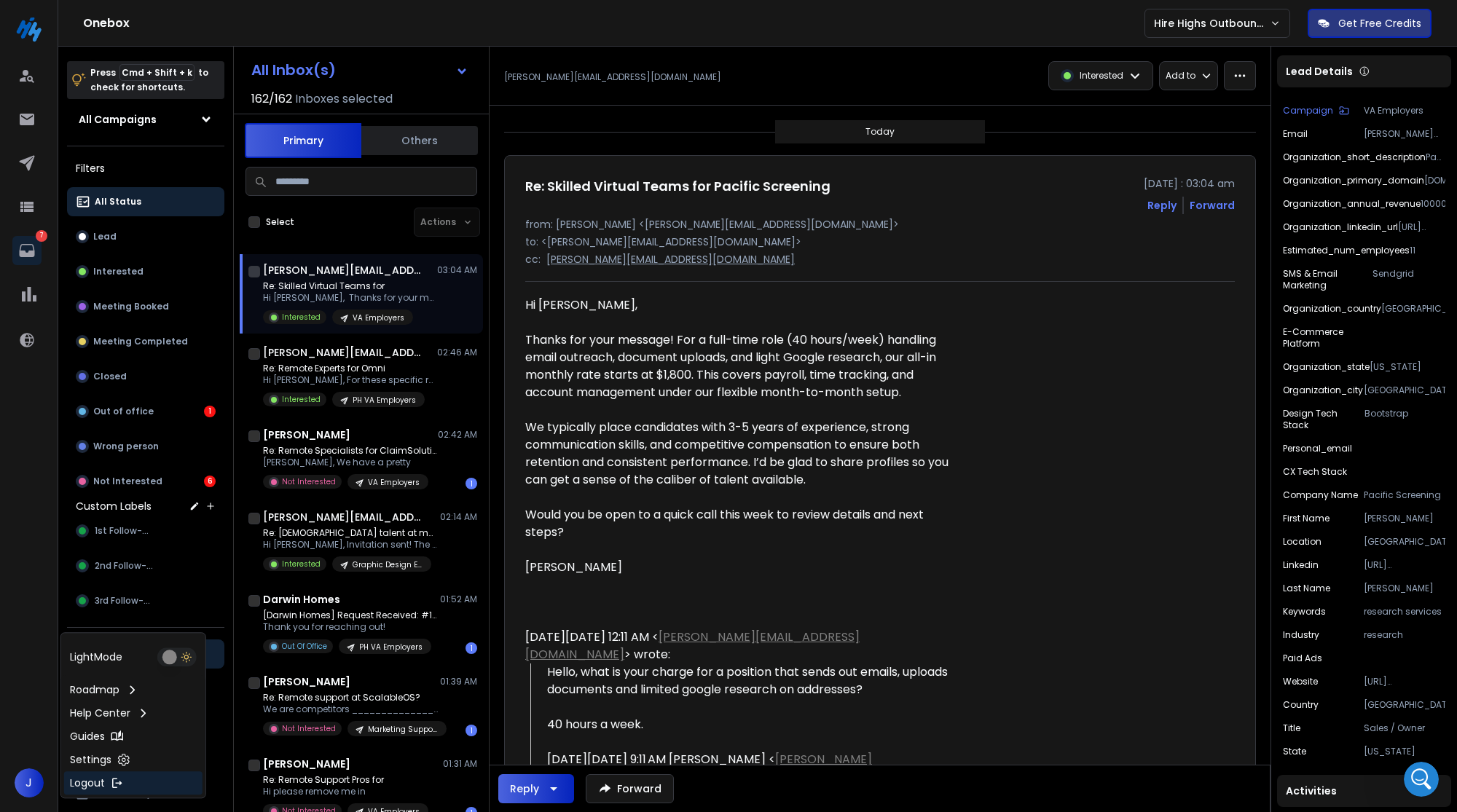
click at [99, 772] on div "Logout" at bounding box center [133, 782] width 138 height 23
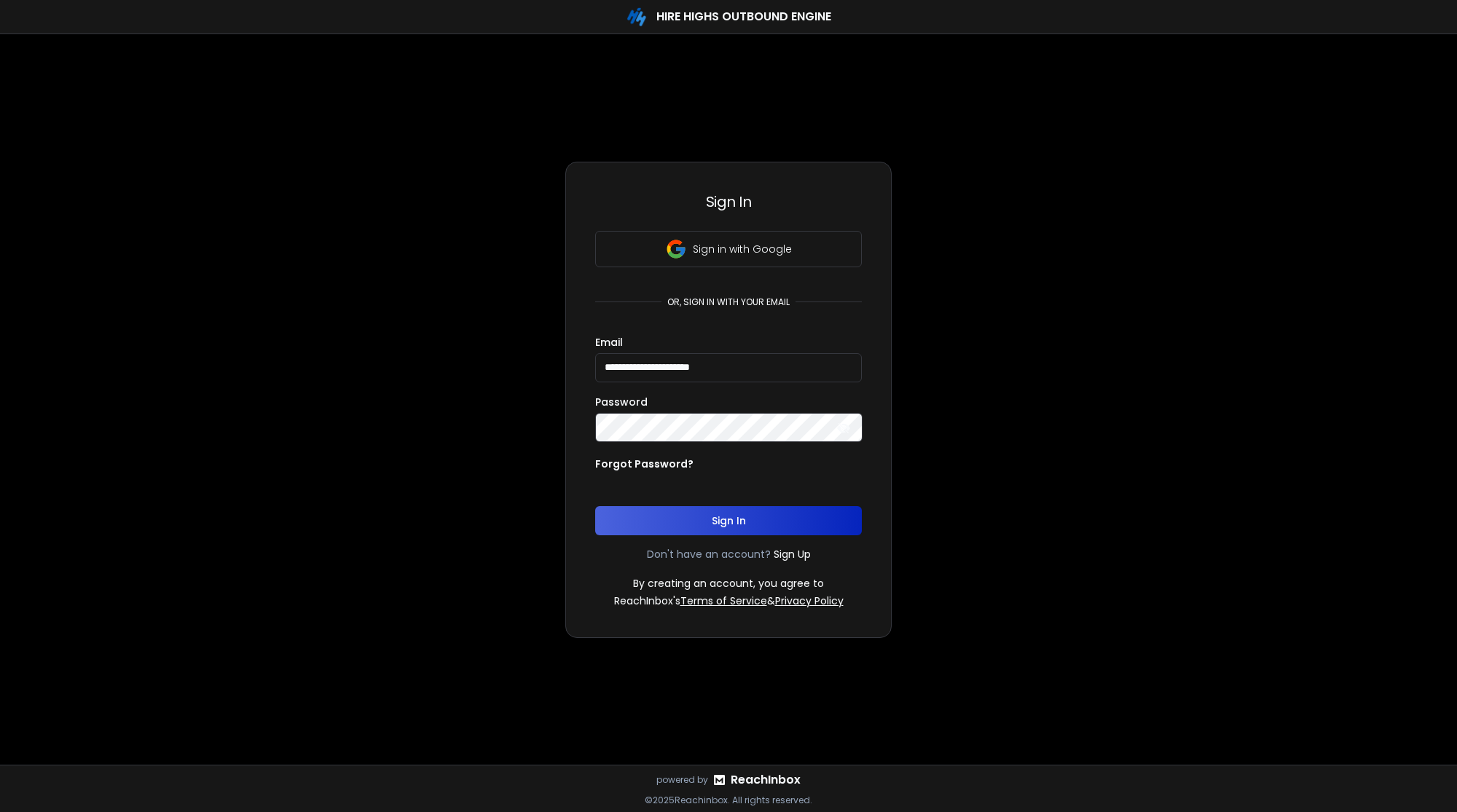
click at [697, 386] on form "**********" at bounding box center [728, 436] width 267 height 198
click at [697, 381] on input "**********" at bounding box center [728, 368] width 267 height 29
type input "**********"
click at [722, 513] on button "Sign In" at bounding box center [728, 521] width 267 height 29
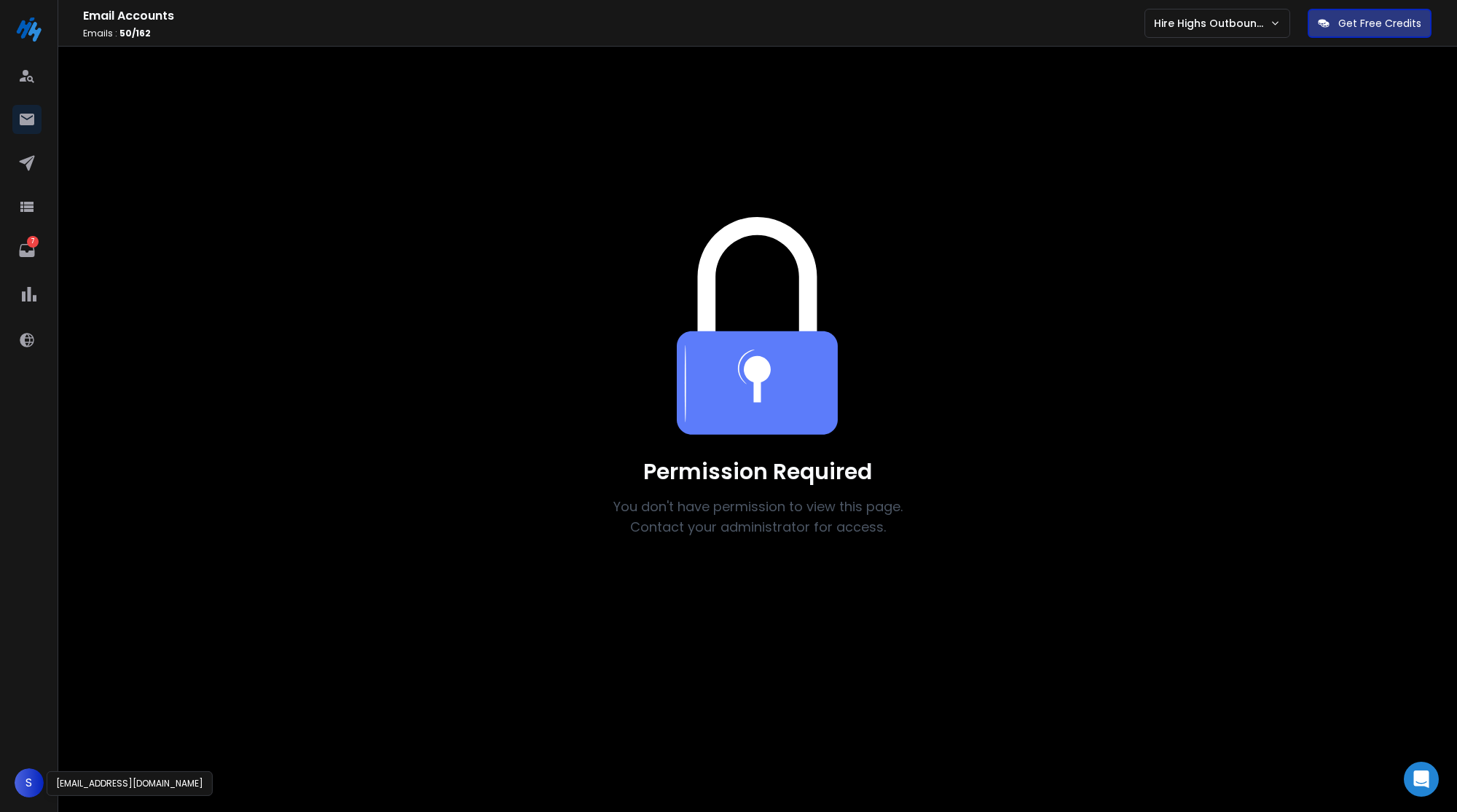
click at [23, 771] on span "S" at bounding box center [29, 783] width 29 height 29
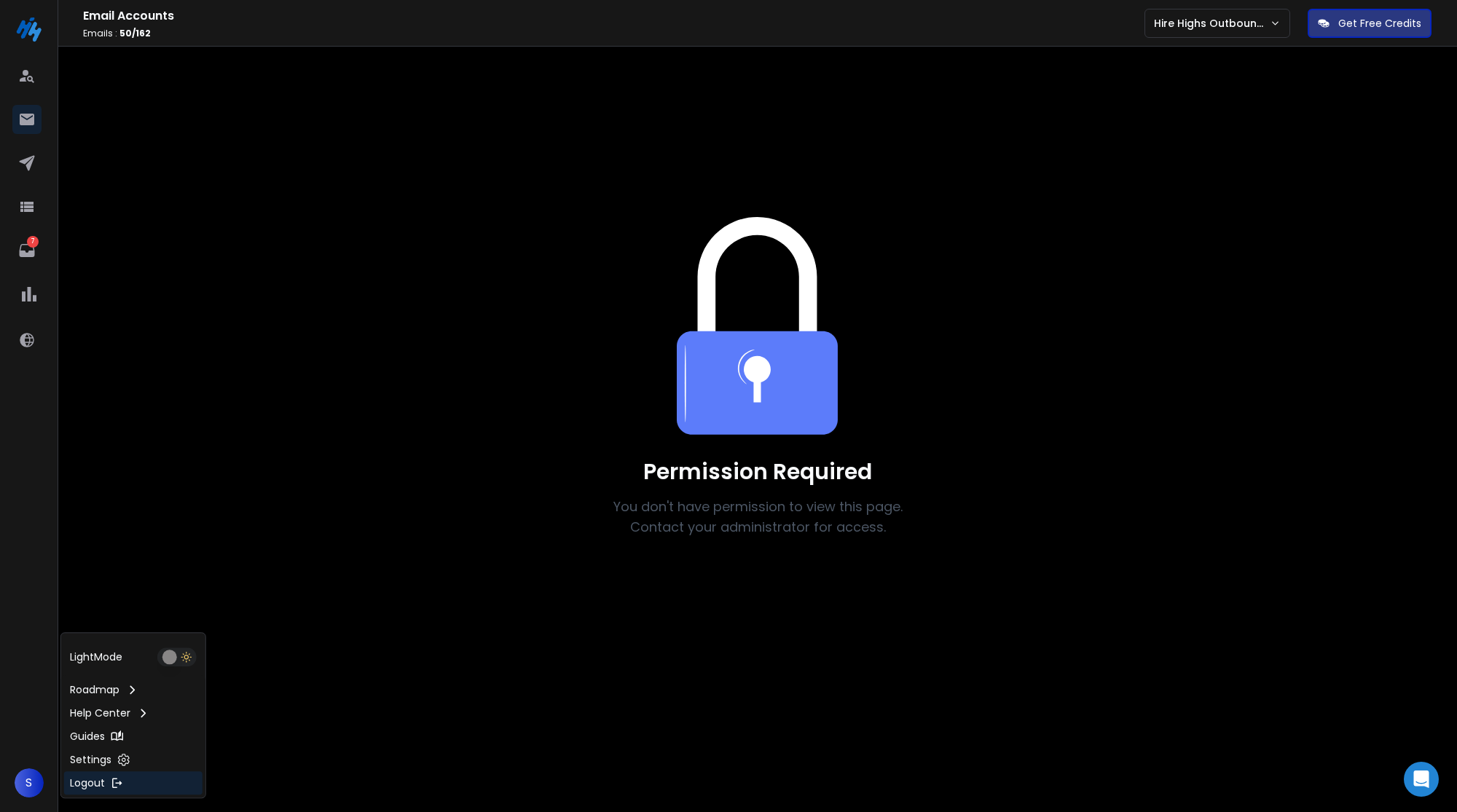
click at [143, 781] on div "Logout" at bounding box center [133, 782] width 138 height 23
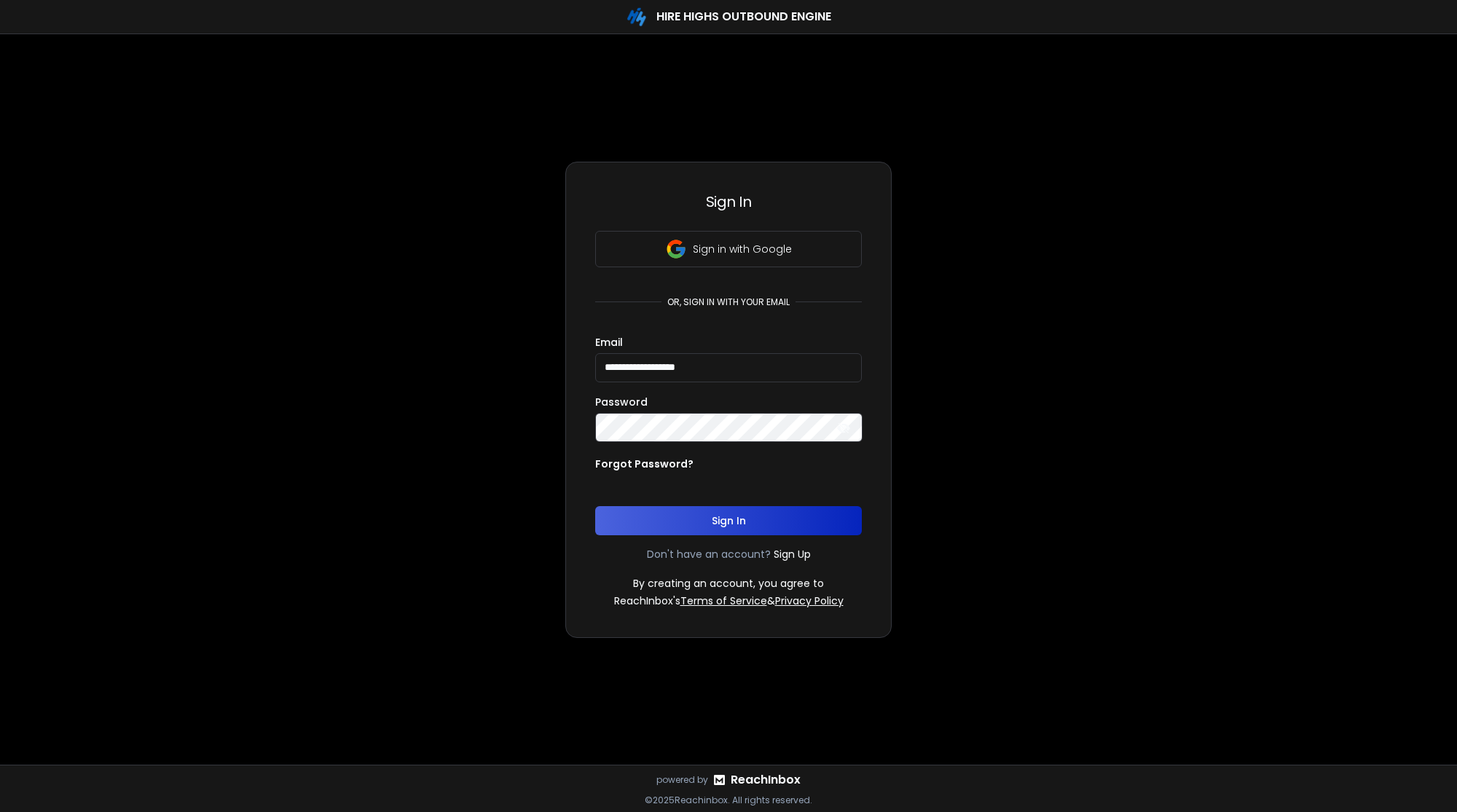
click at [768, 372] on input "**********" at bounding box center [728, 368] width 267 height 29
type input "**********"
click at [759, 508] on button "Sign In" at bounding box center [728, 521] width 267 height 29
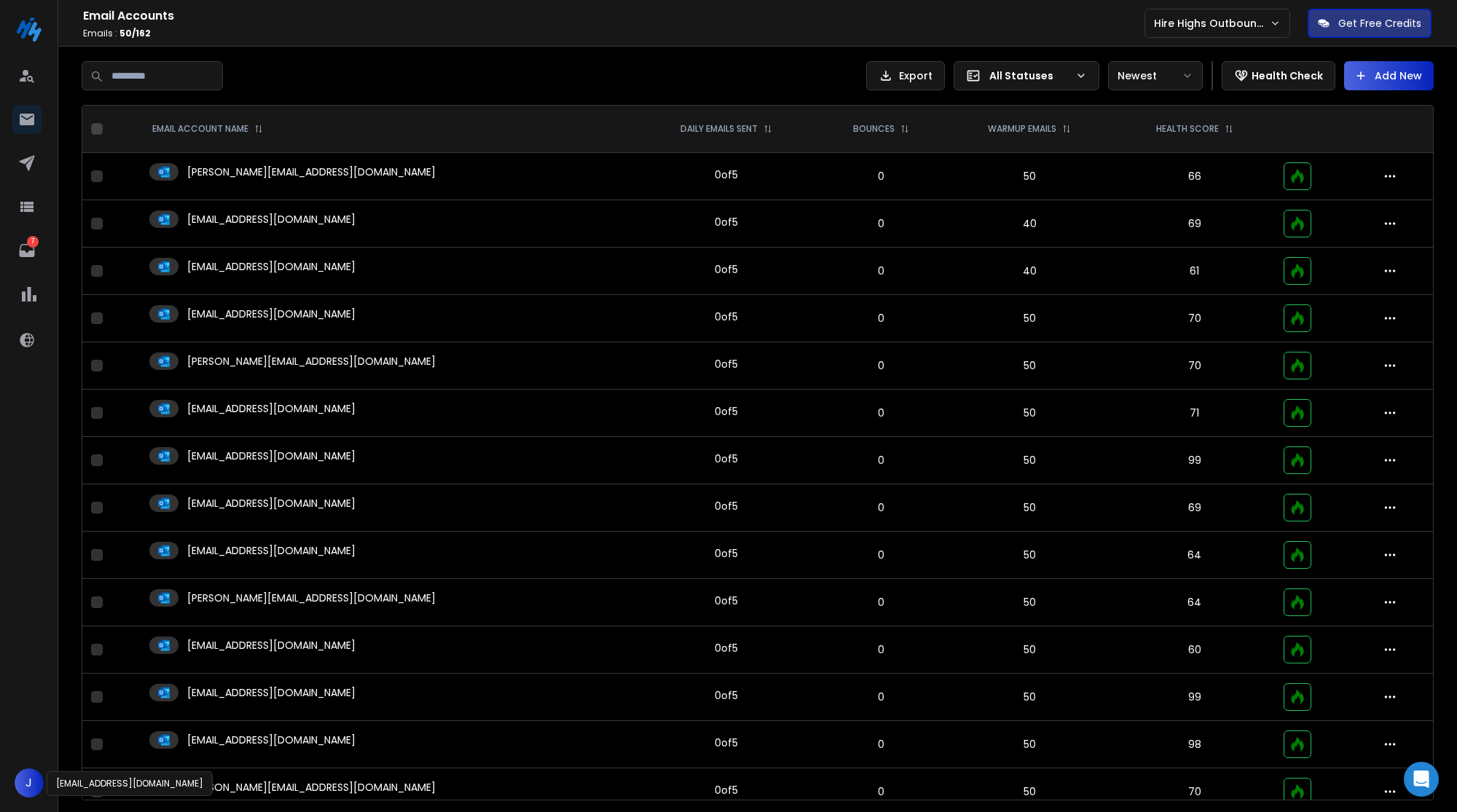
click at [33, 780] on span "J" at bounding box center [29, 783] width 29 height 29
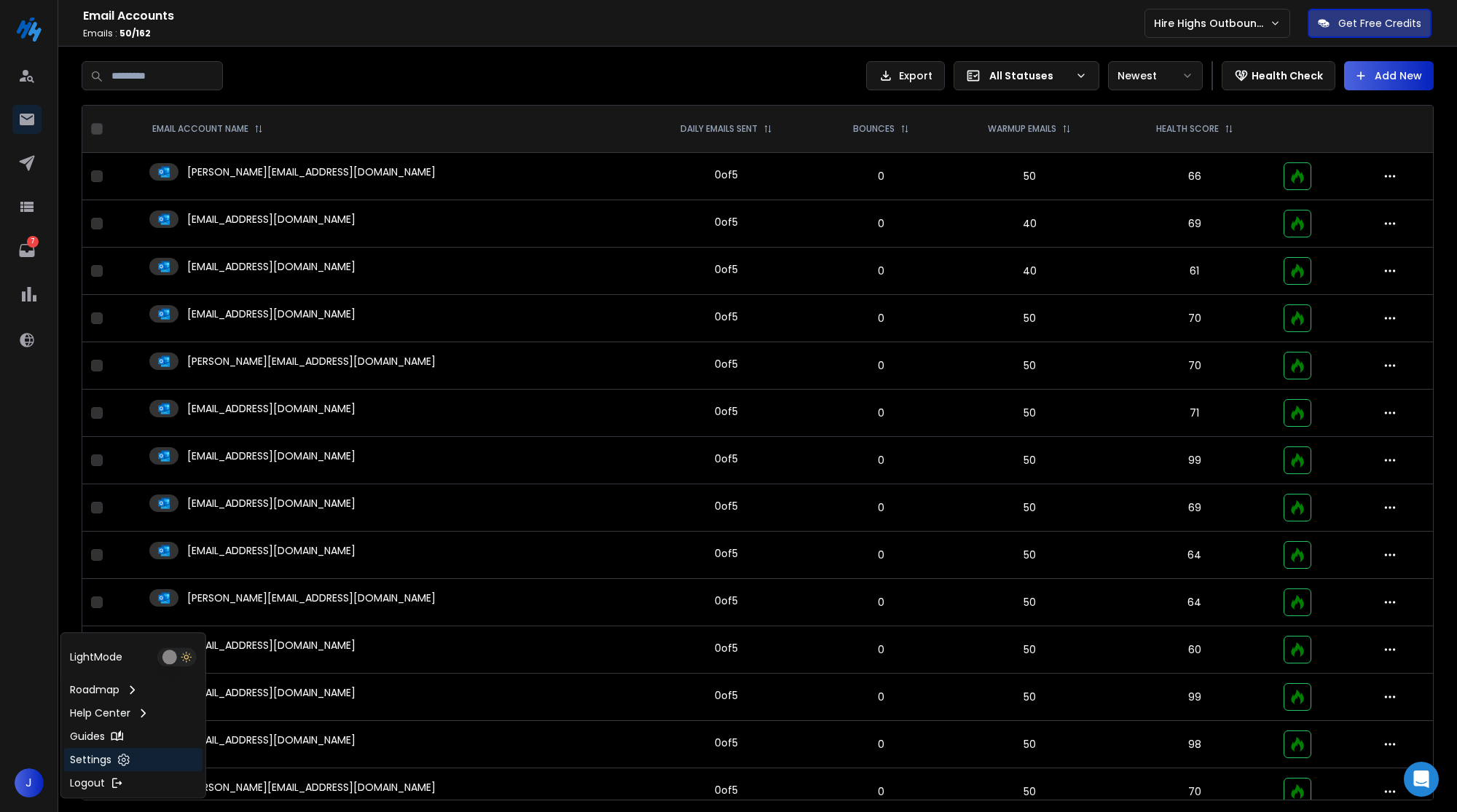
click at [133, 758] on div "Settings" at bounding box center [133, 759] width 138 height 23
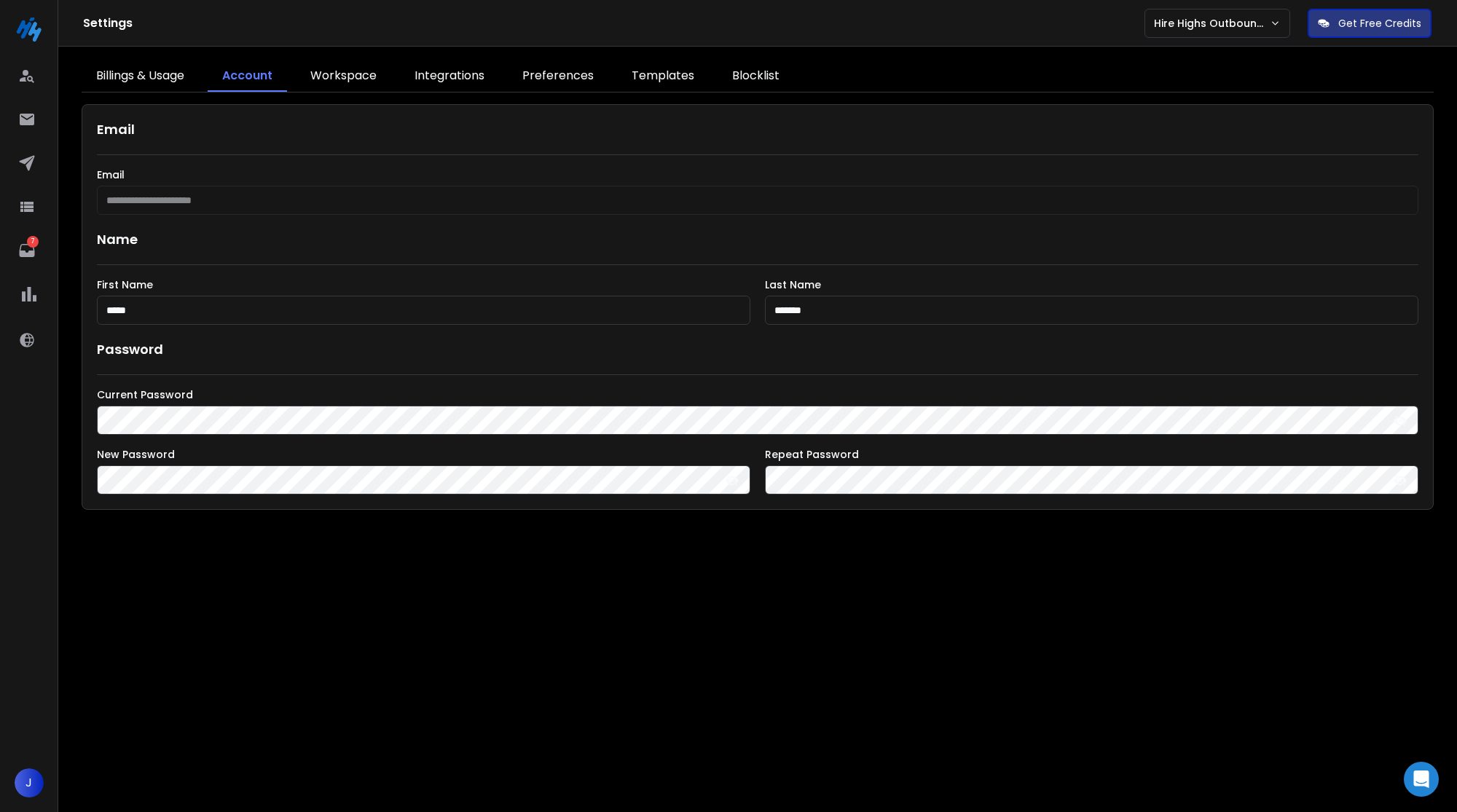
click at [358, 74] on link "Workspace" at bounding box center [343, 76] width 95 height 31
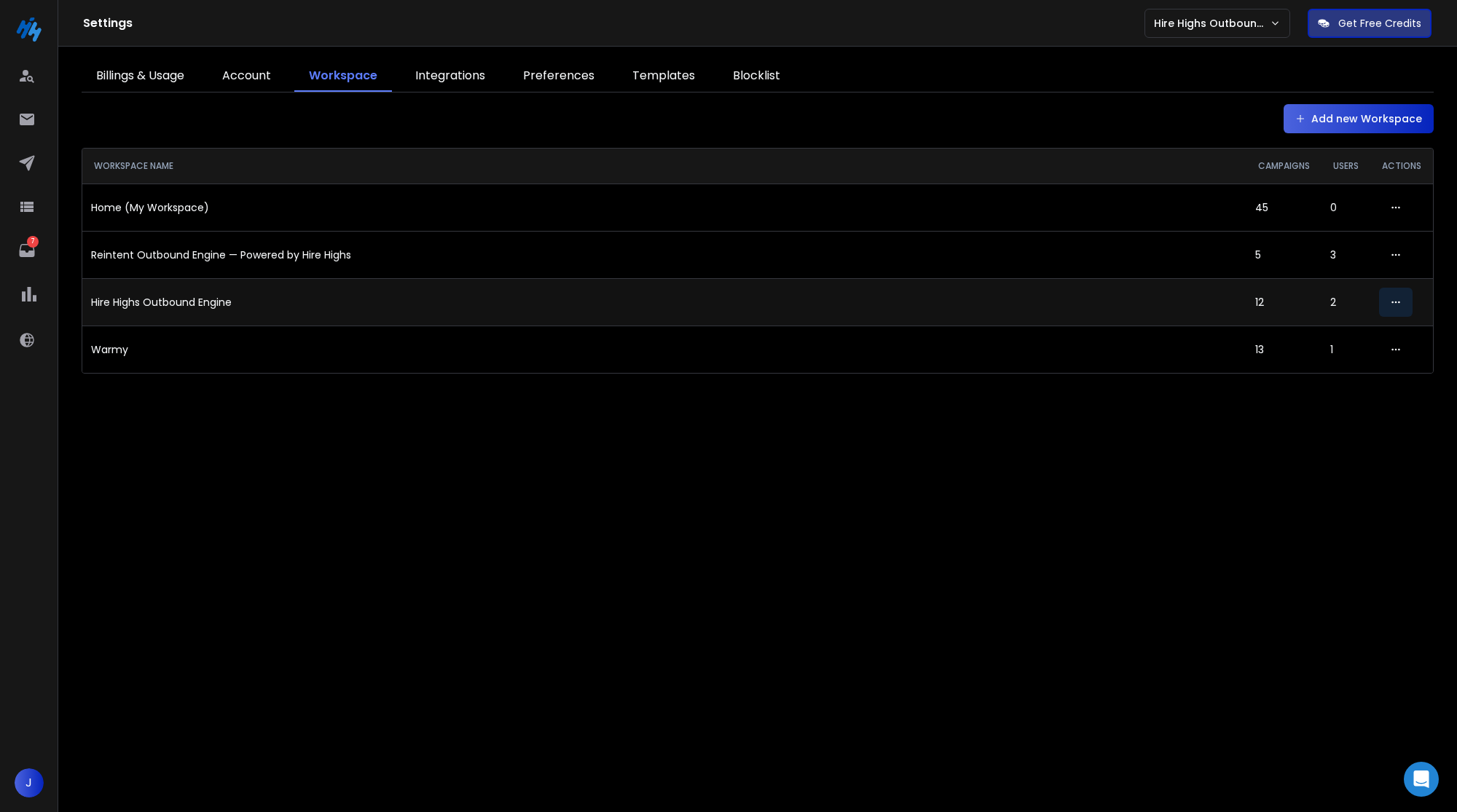
click at [1398, 313] on button "button" at bounding box center [1395, 302] width 33 height 29
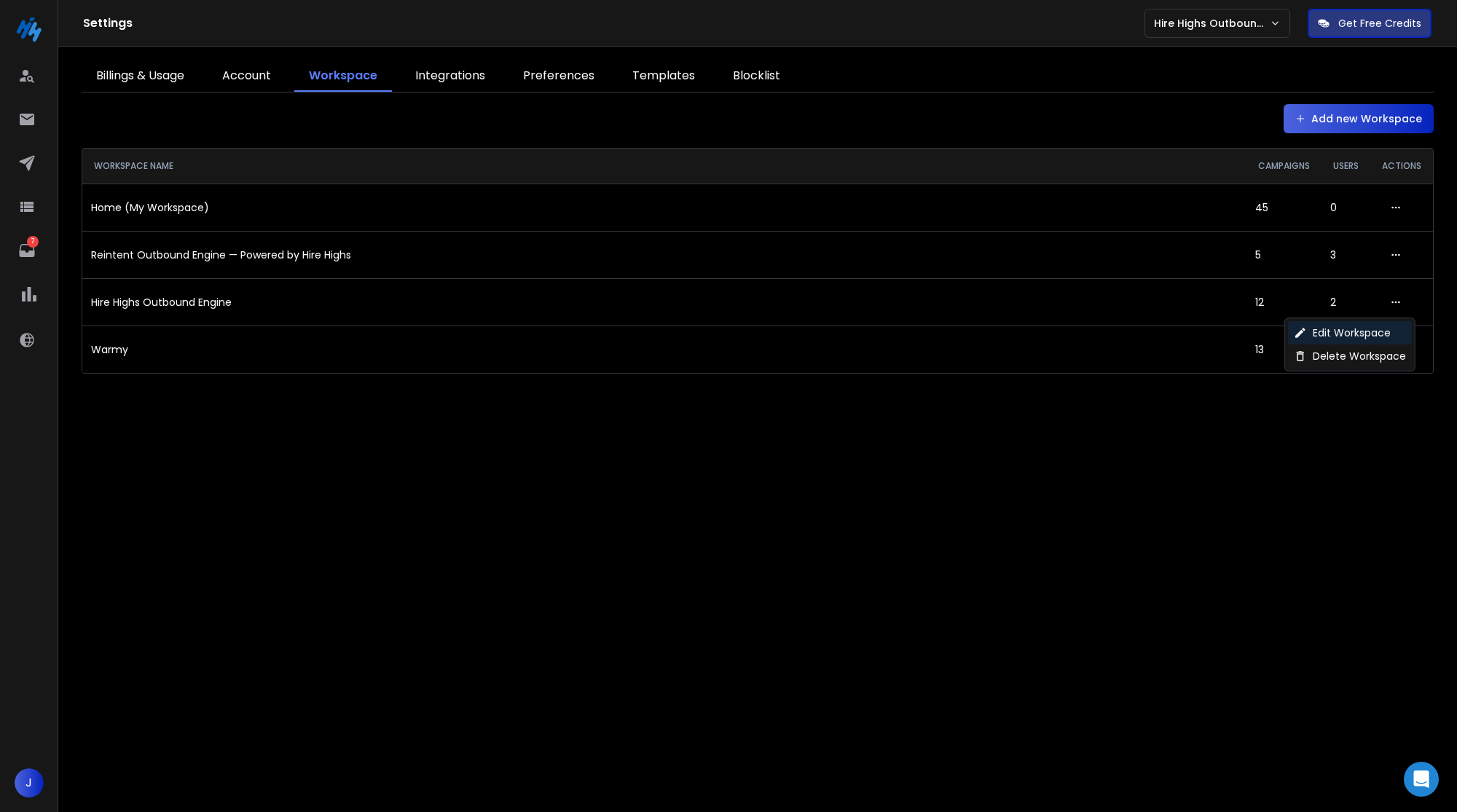
click at [1369, 334] on p "Edit Workspace" at bounding box center [1352, 332] width 78 height 14
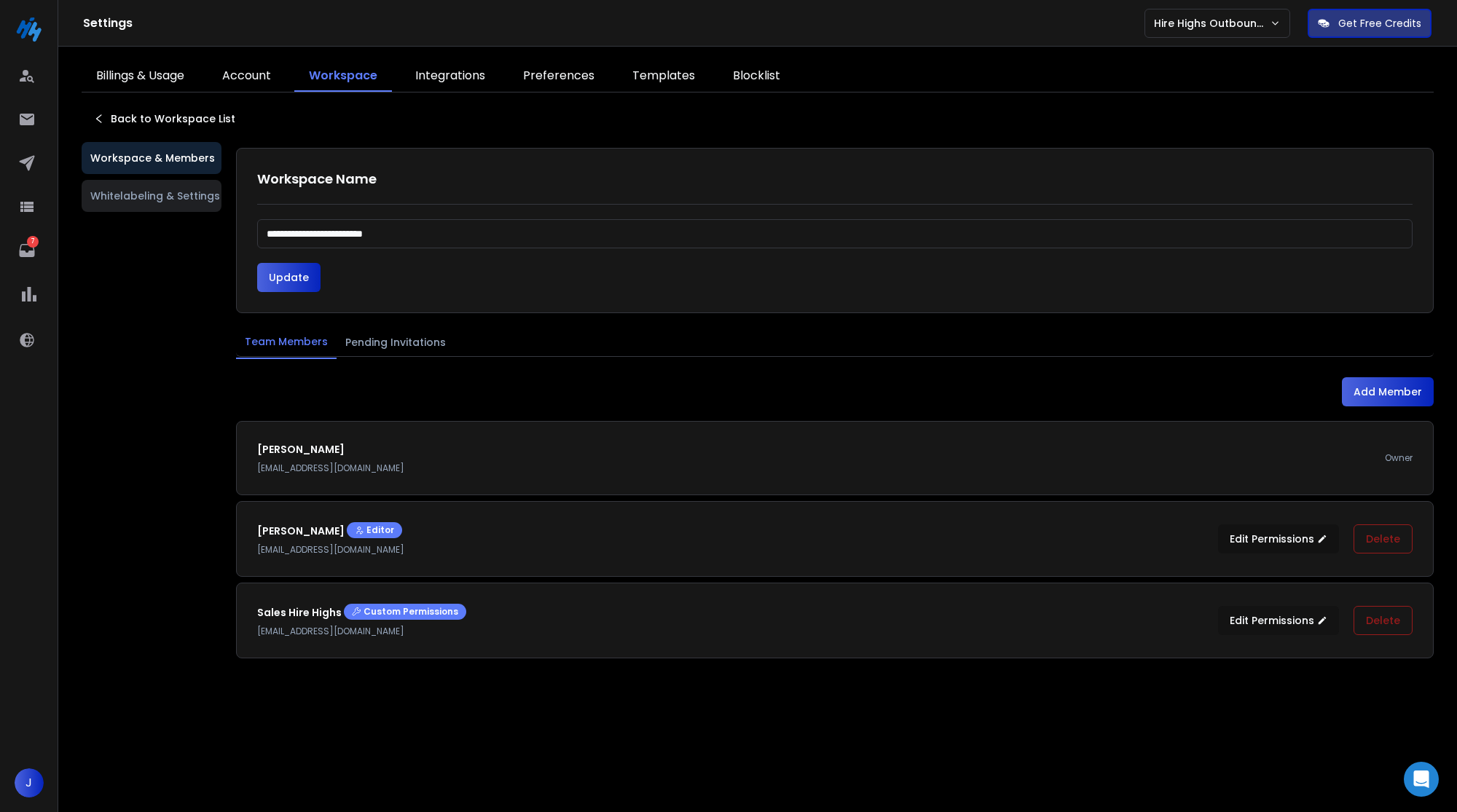
click at [1282, 621] on button "Edit Permissions" at bounding box center [1279, 620] width 121 height 29
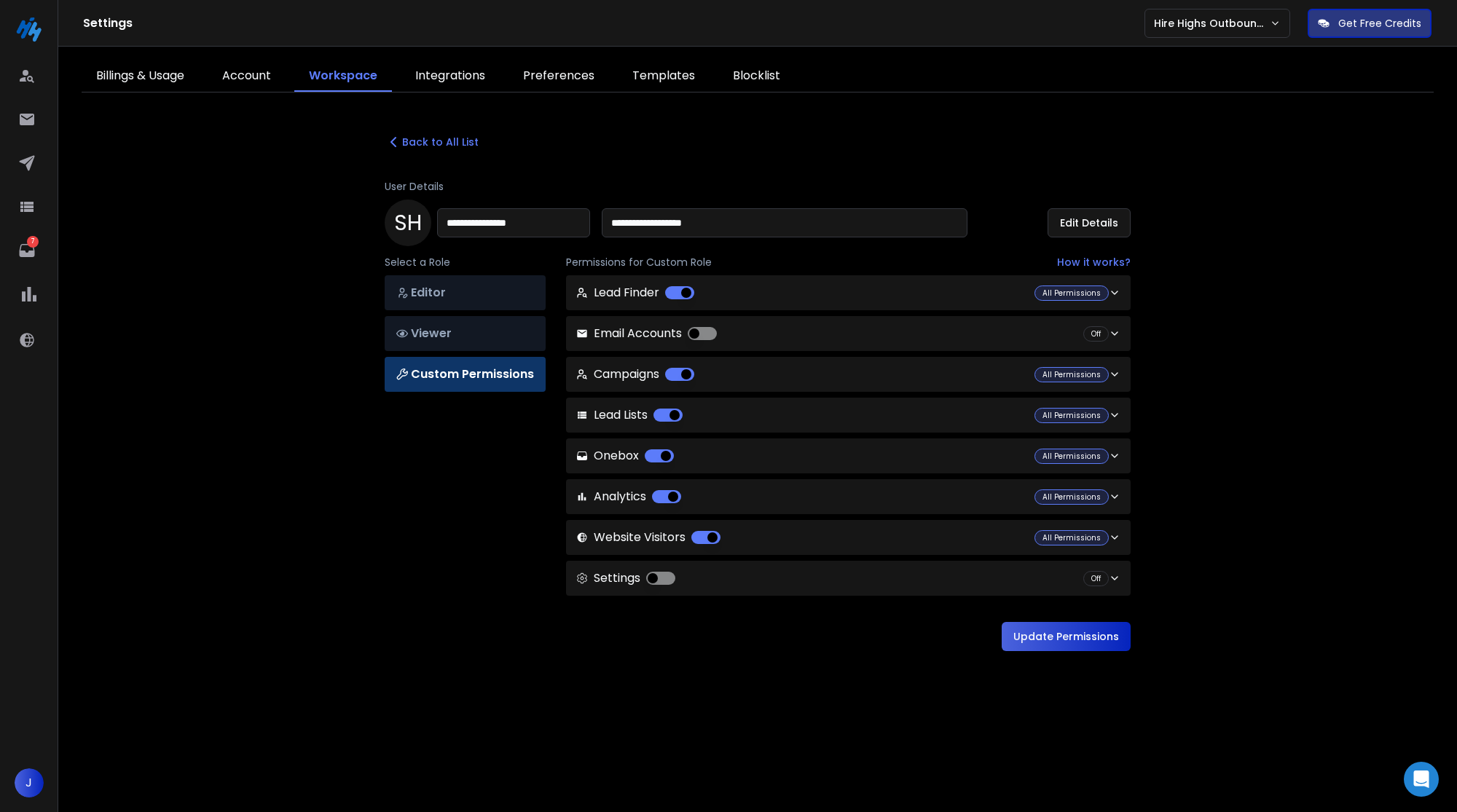
click at [709, 330] on button "button" at bounding box center [702, 333] width 29 height 13
click at [940, 334] on div "Email Accounts All Permissions" at bounding box center [842, 333] width 533 height 18
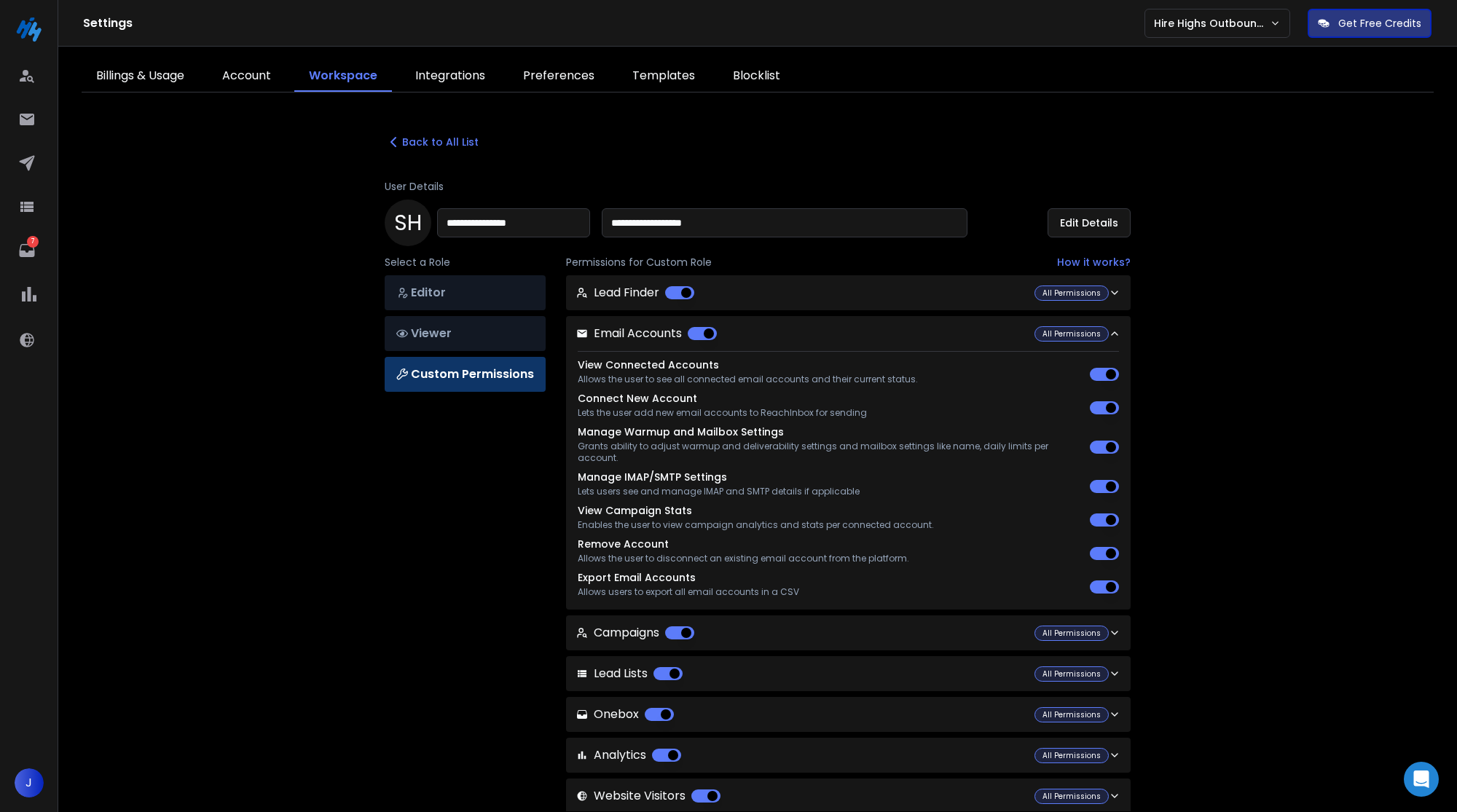
scroll to position [115, 0]
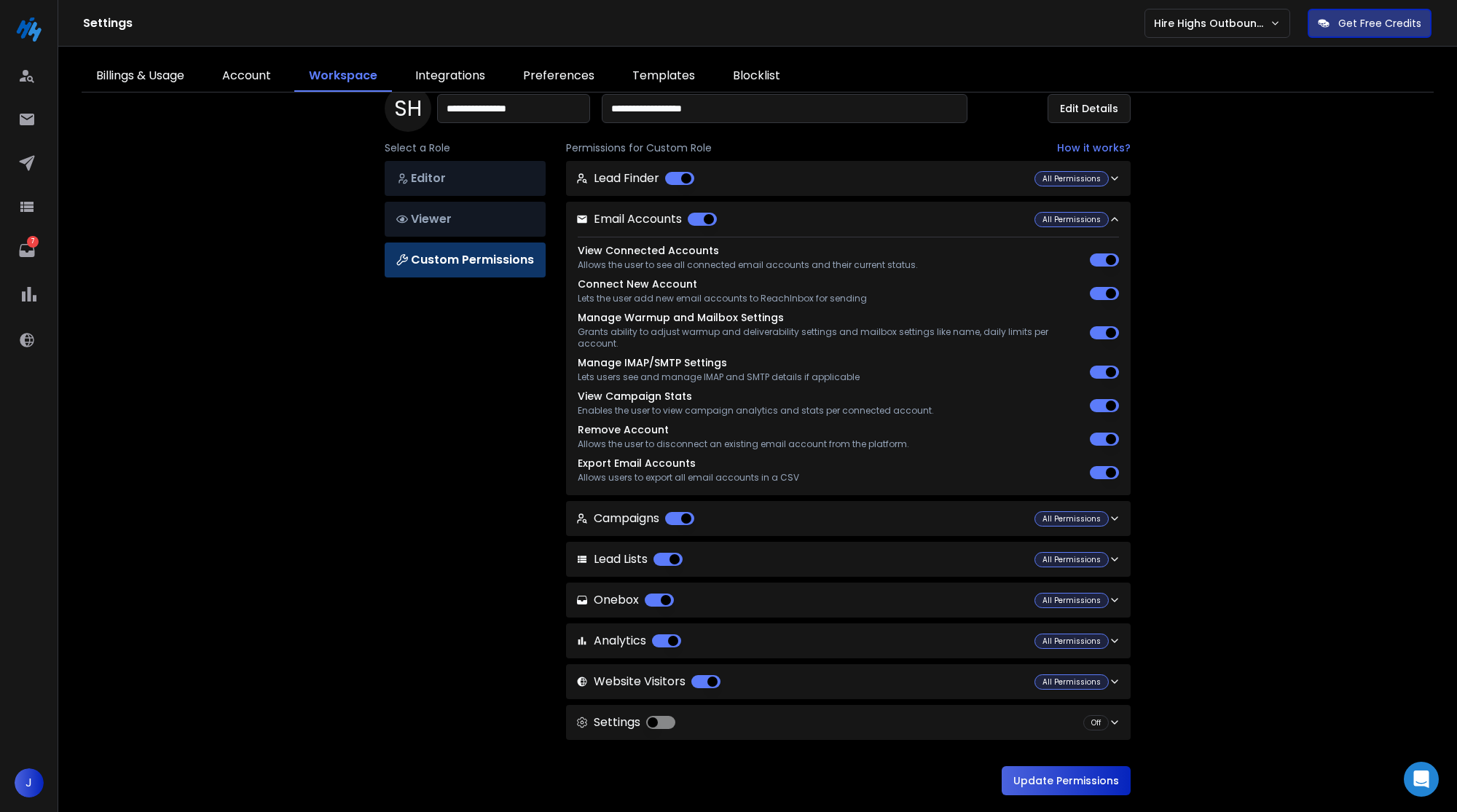
click at [1065, 779] on button "Update Permissions" at bounding box center [1066, 781] width 129 height 29
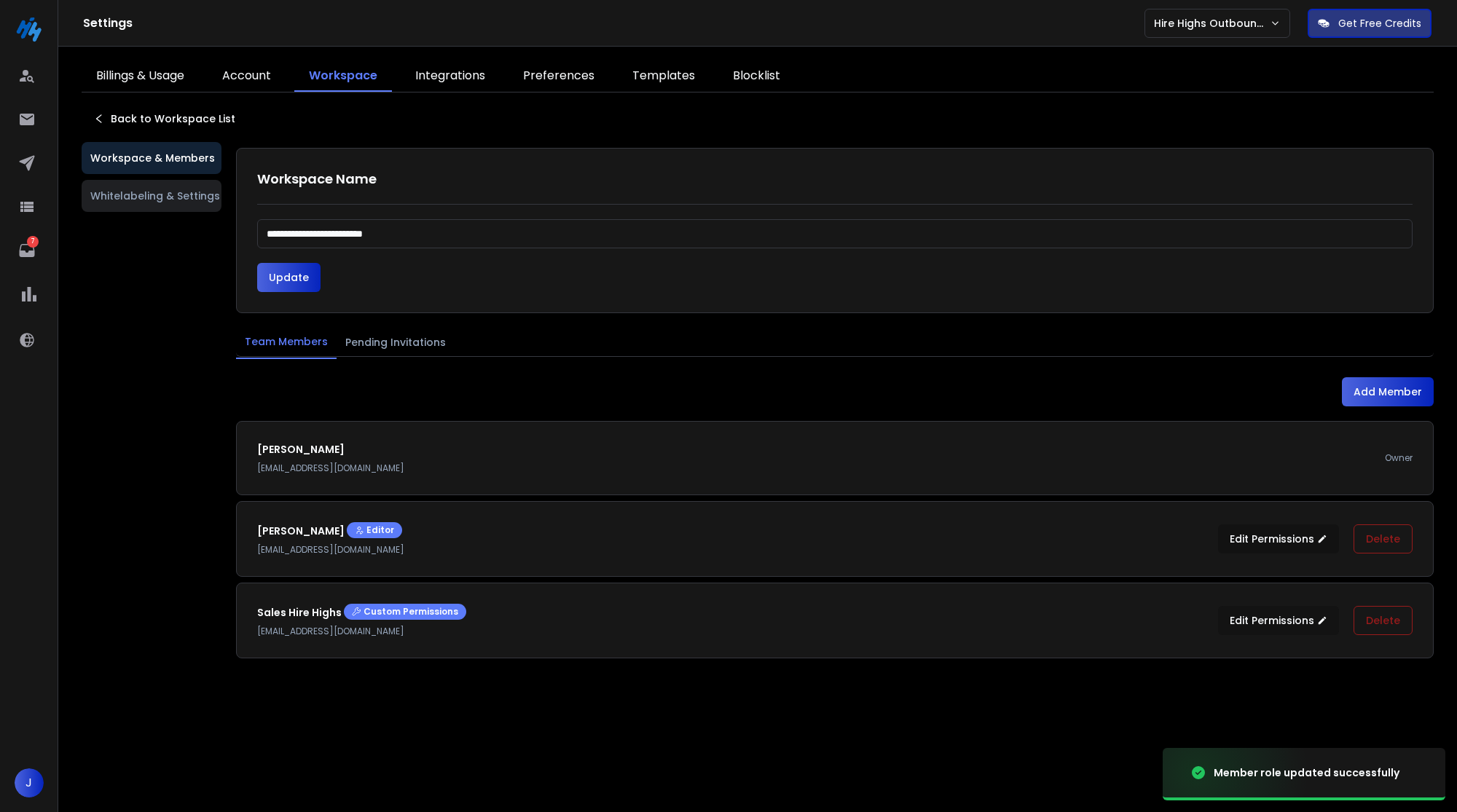
click at [1274, 628] on button "Edit Permissions" at bounding box center [1279, 620] width 121 height 29
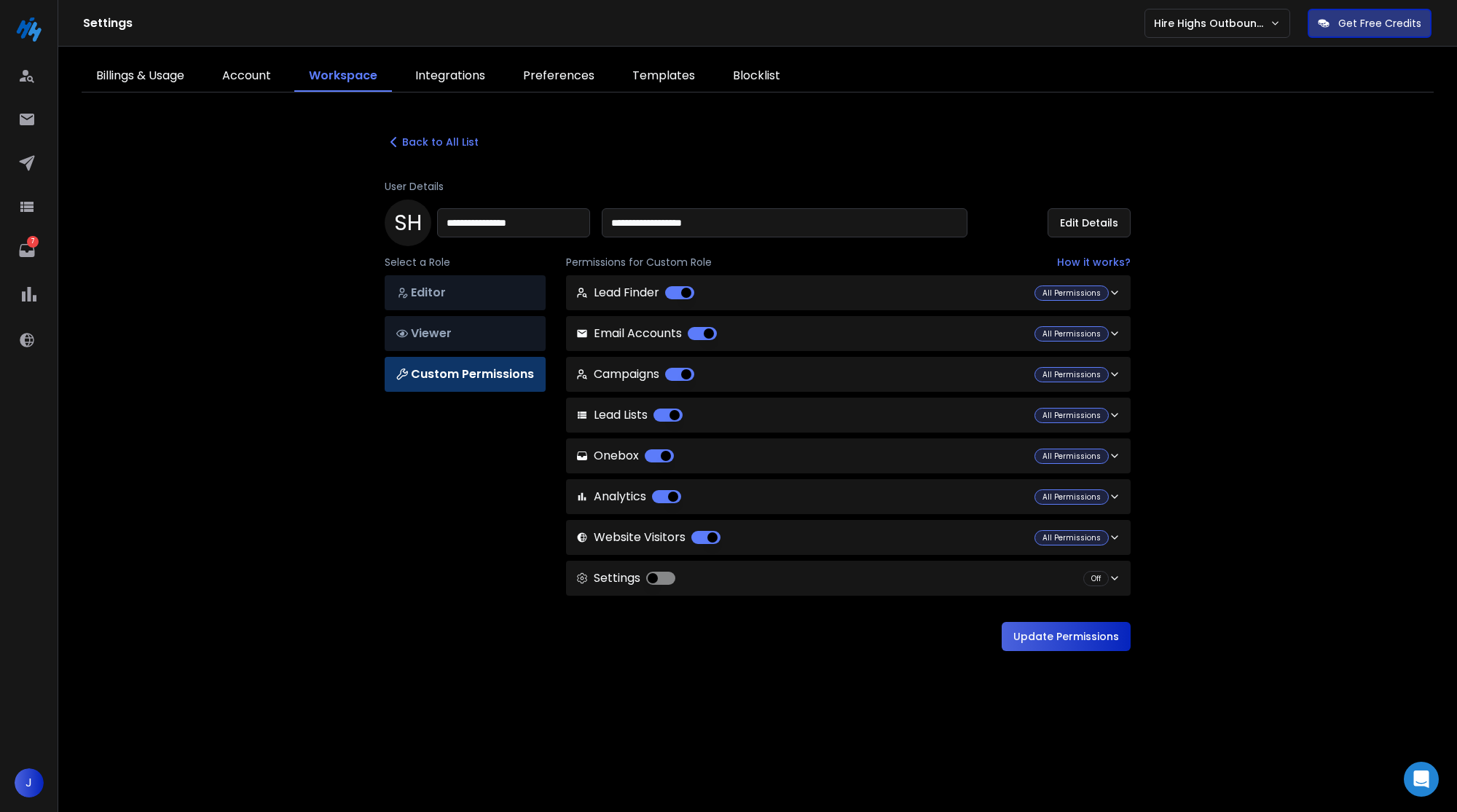
click at [1054, 637] on button "Update Permissions" at bounding box center [1066, 636] width 129 height 29
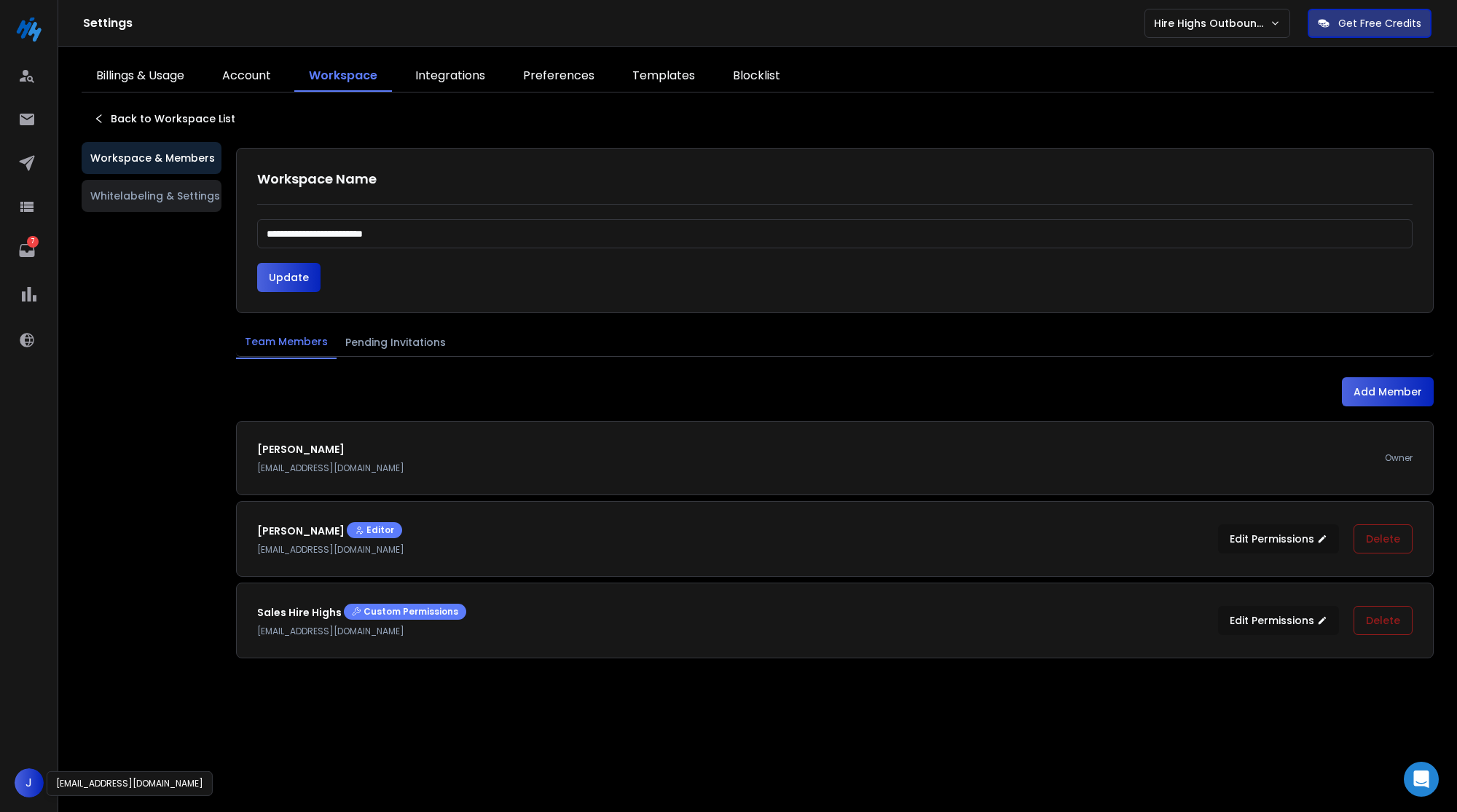
click at [18, 793] on button "J" at bounding box center [29, 783] width 29 height 29
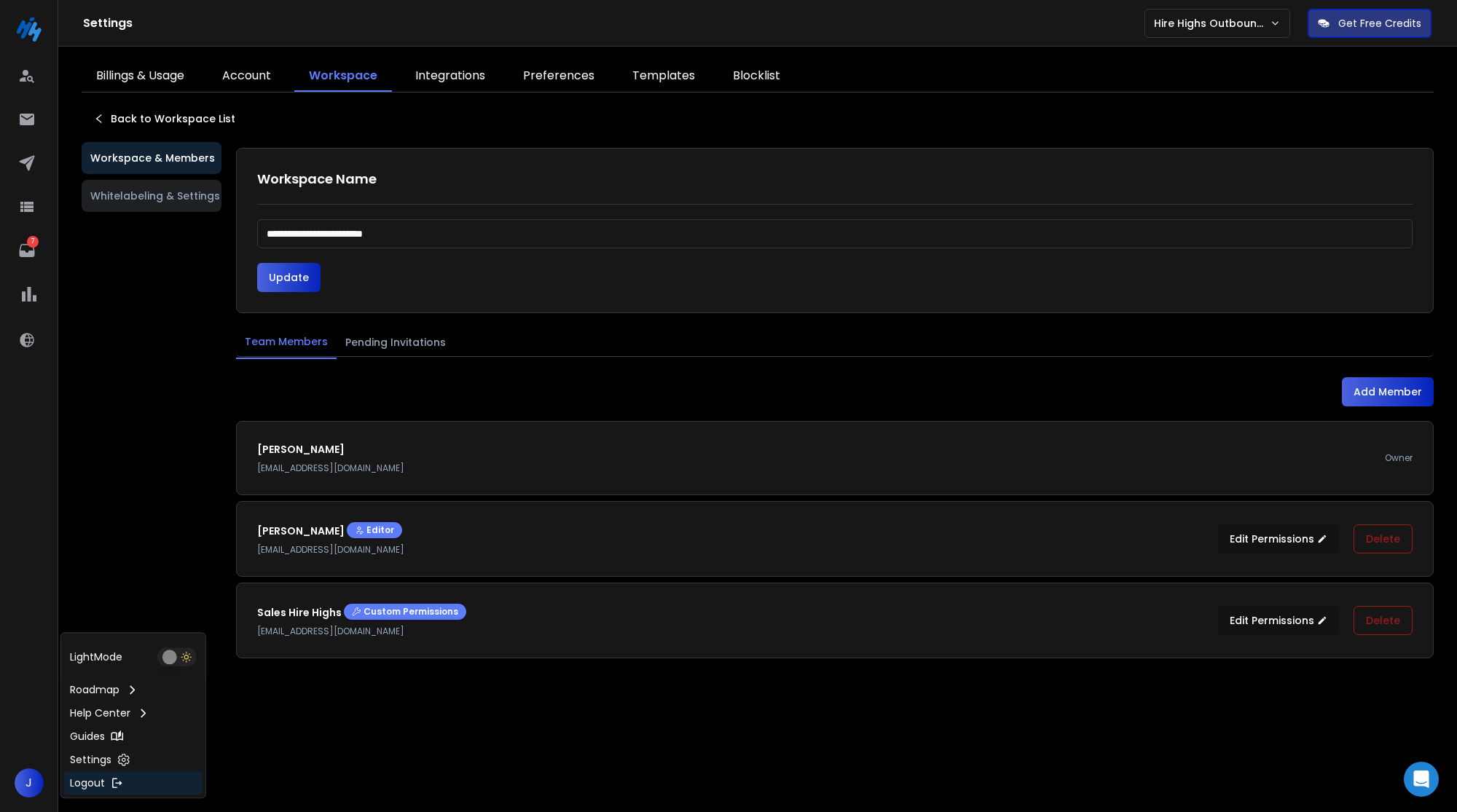
click at [145, 784] on div "Logout" at bounding box center [133, 782] width 138 height 23
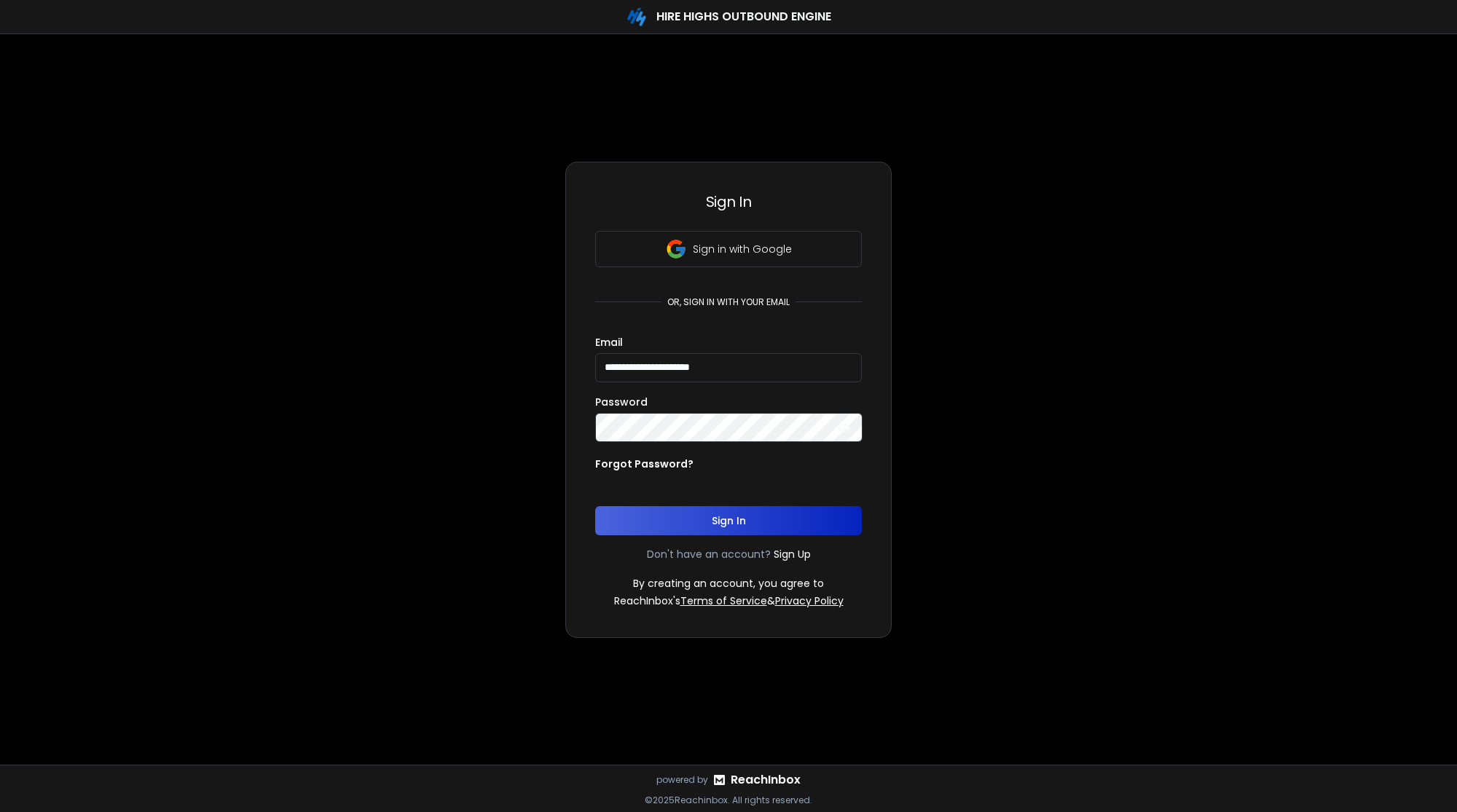
click at [686, 373] on input "**********" at bounding box center [728, 368] width 267 height 29
type input "**********"
click at [697, 508] on button "Sign In" at bounding box center [728, 521] width 267 height 29
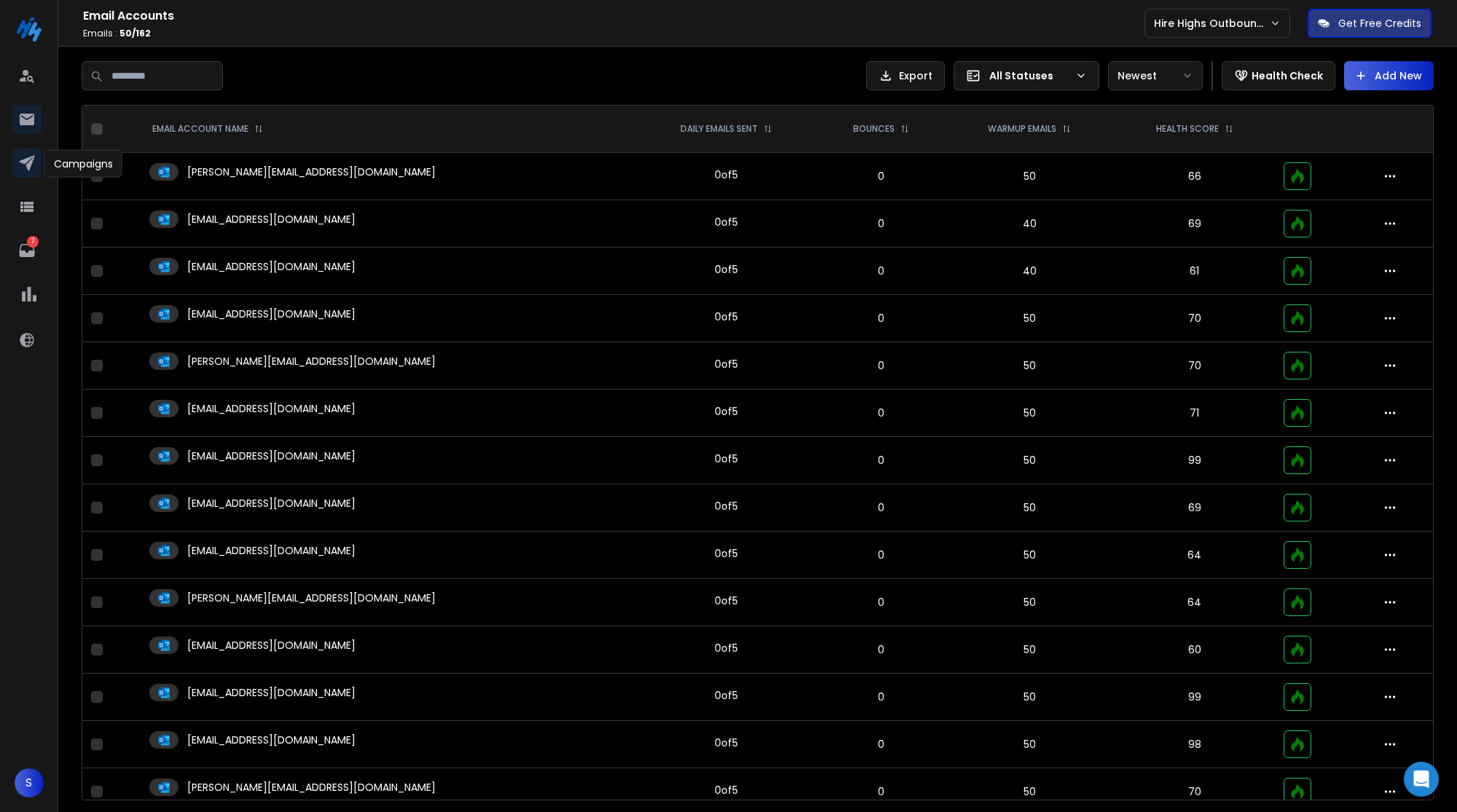
click at [27, 165] on icon at bounding box center [26, 163] width 15 height 15
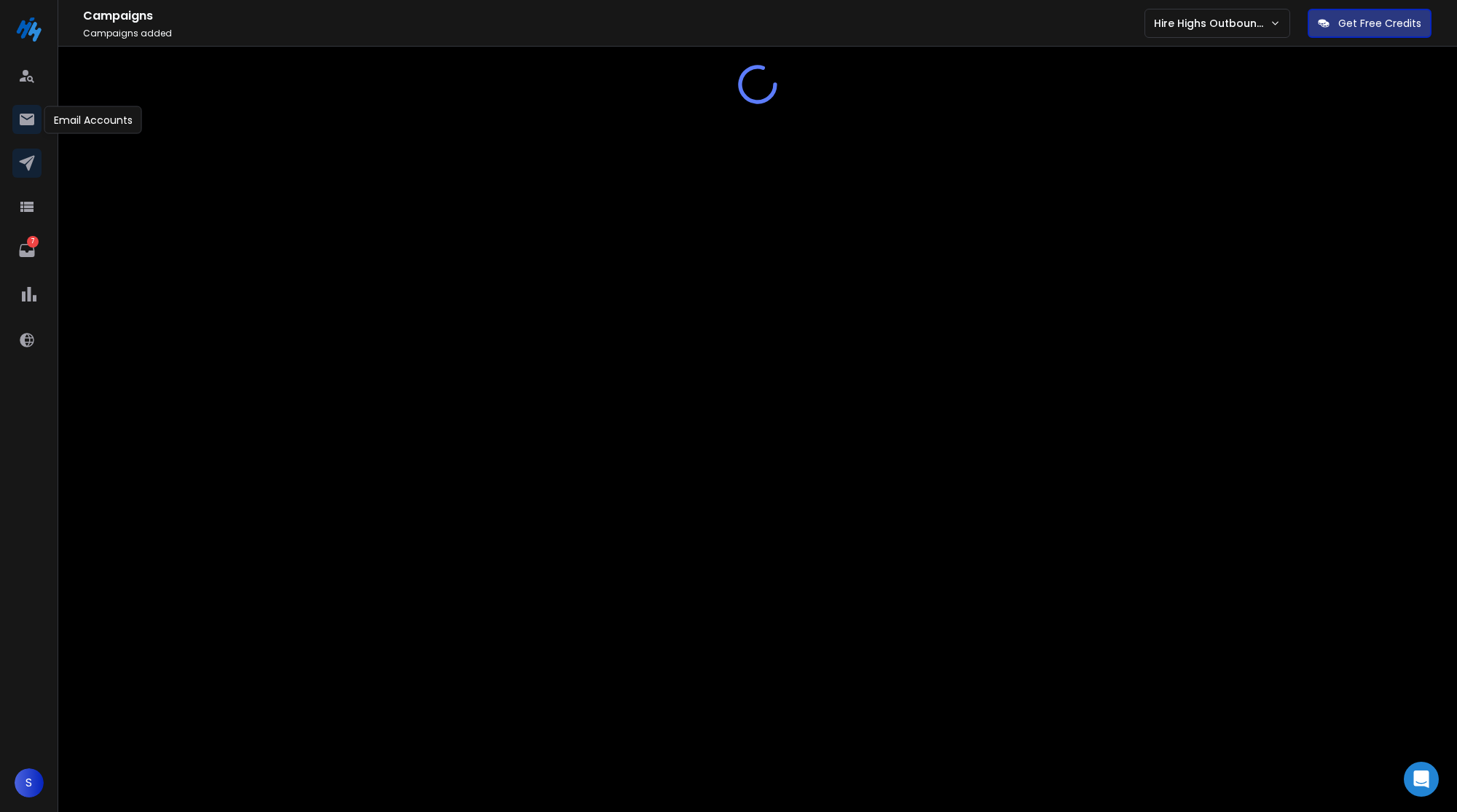
click at [31, 123] on icon at bounding box center [26, 120] width 14 height 12
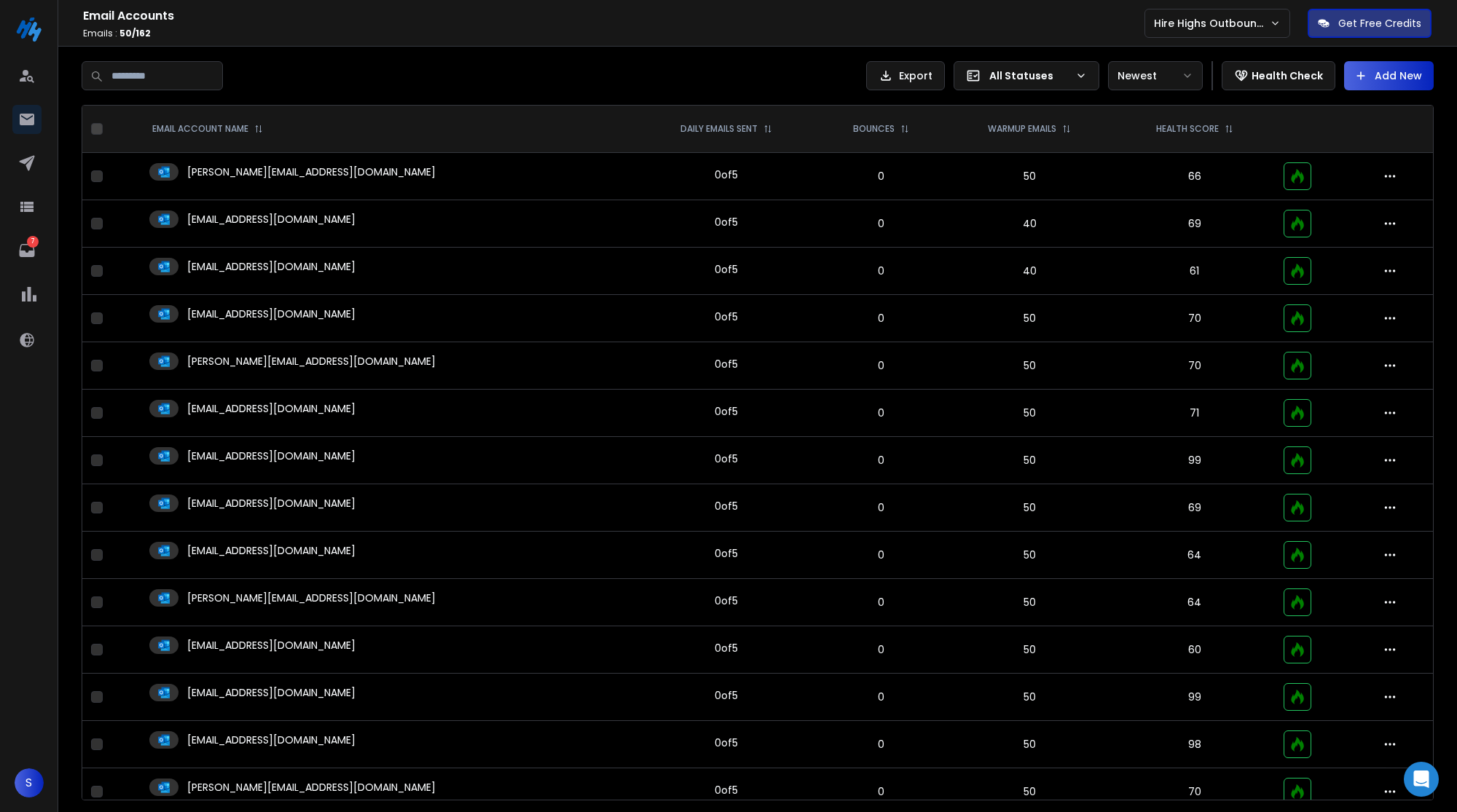
click at [1009, 77] on p "All Statuses" at bounding box center [1029, 76] width 80 height 14
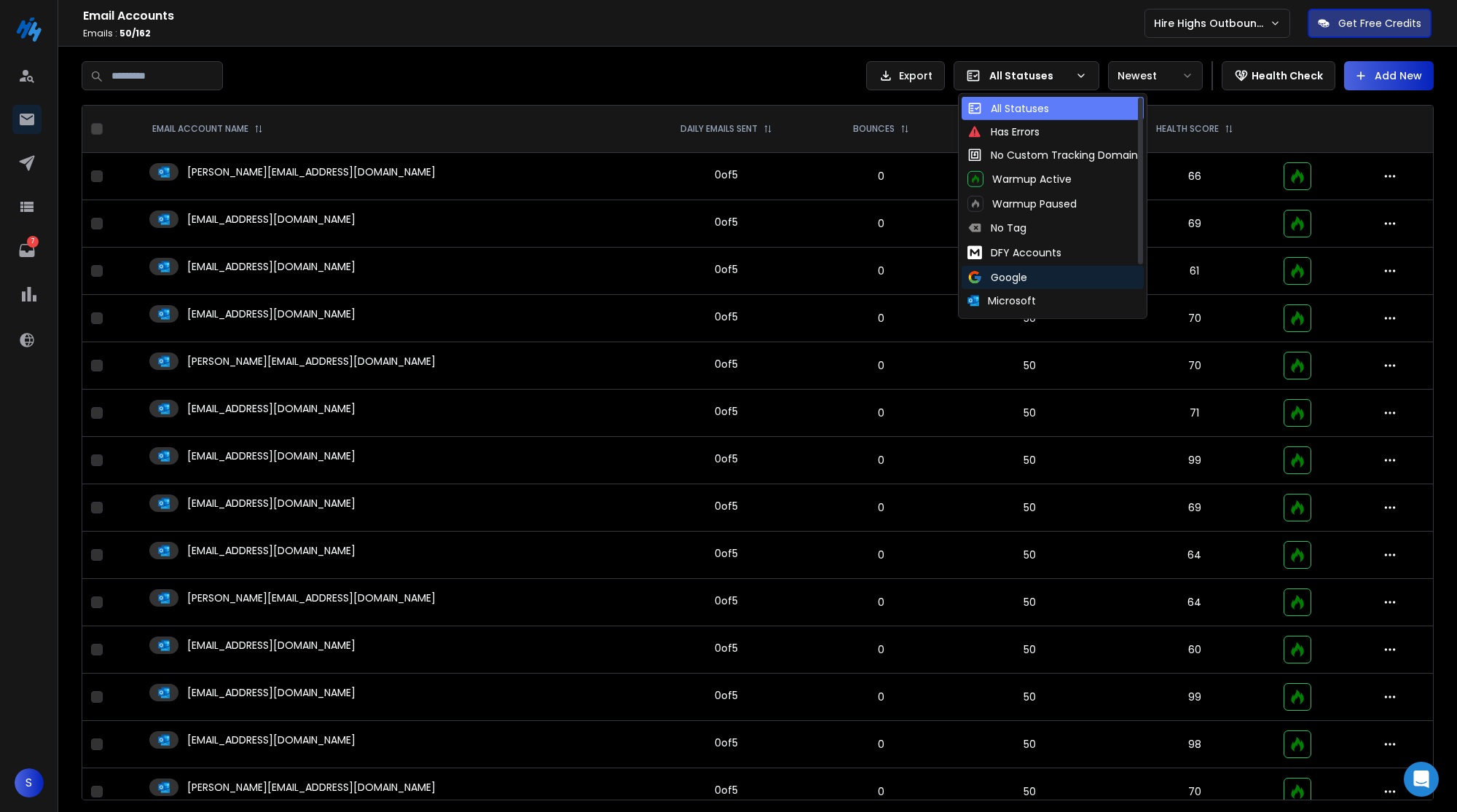
click at [993, 270] on div "Google" at bounding box center [997, 277] width 59 height 14
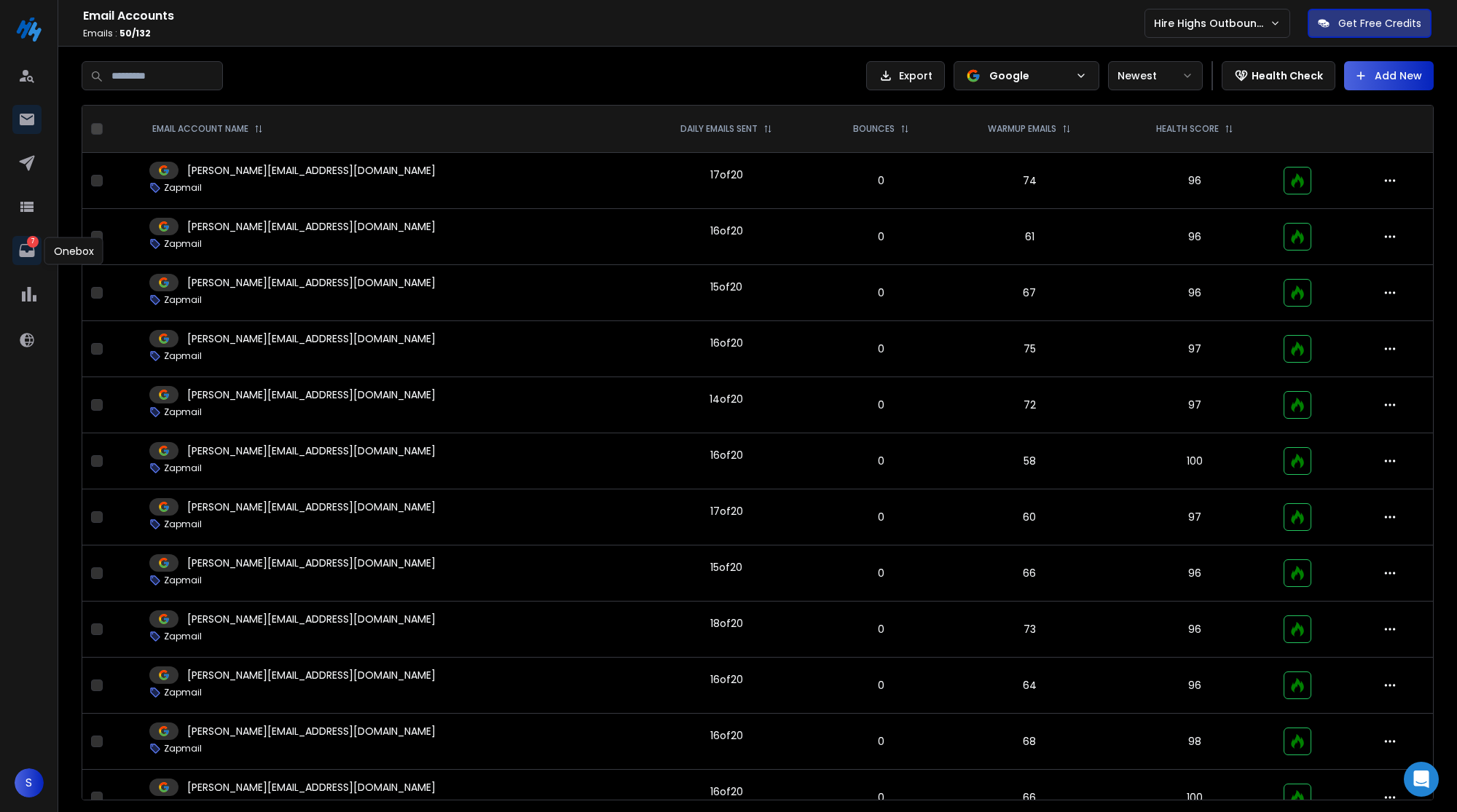
click at [20, 256] on icon at bounding box center [26, 250] width 15 height 13
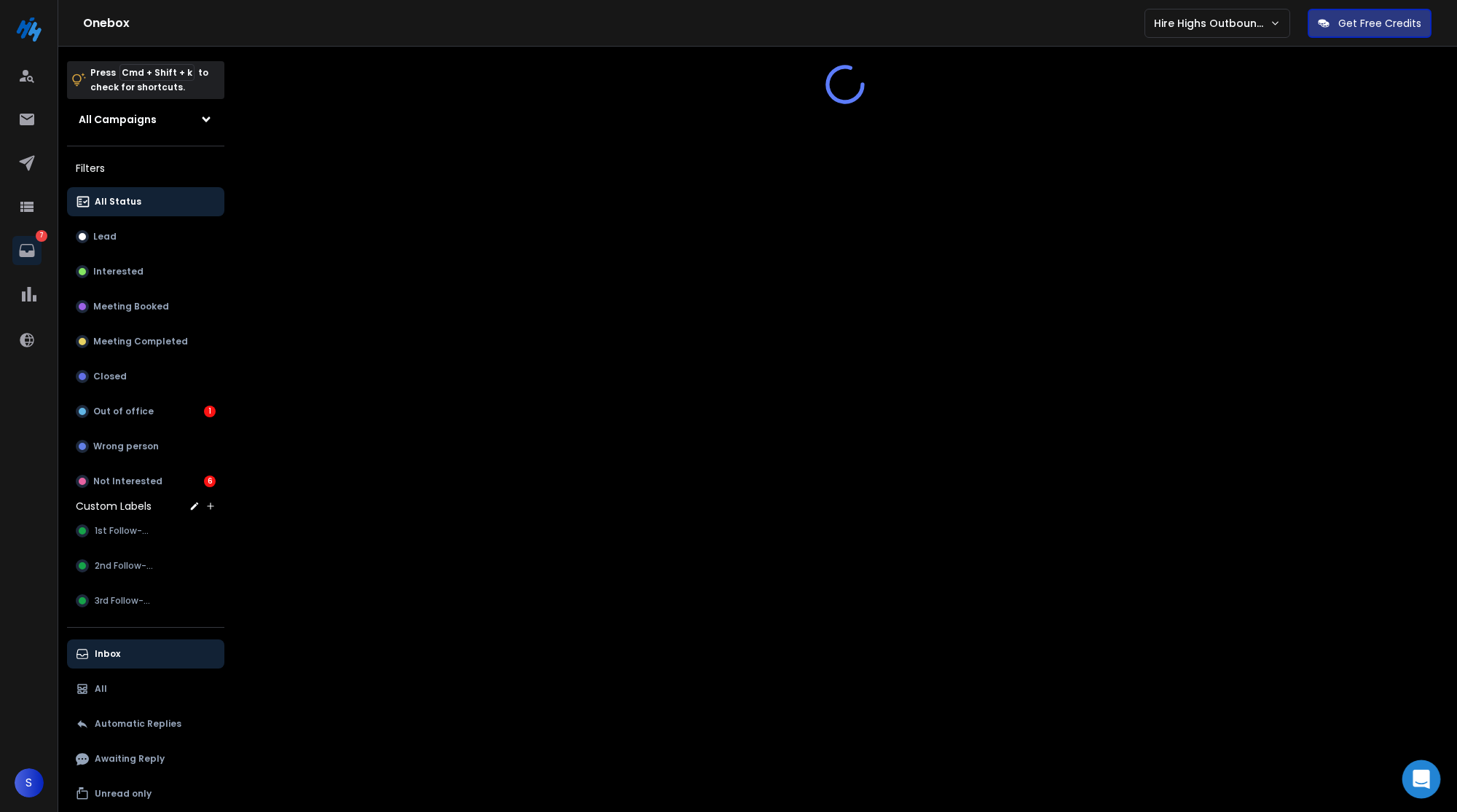
click at [1421, 776] on icon "Open Intercom Messenger" at bounding box center [1420, 779] width 17 height 19
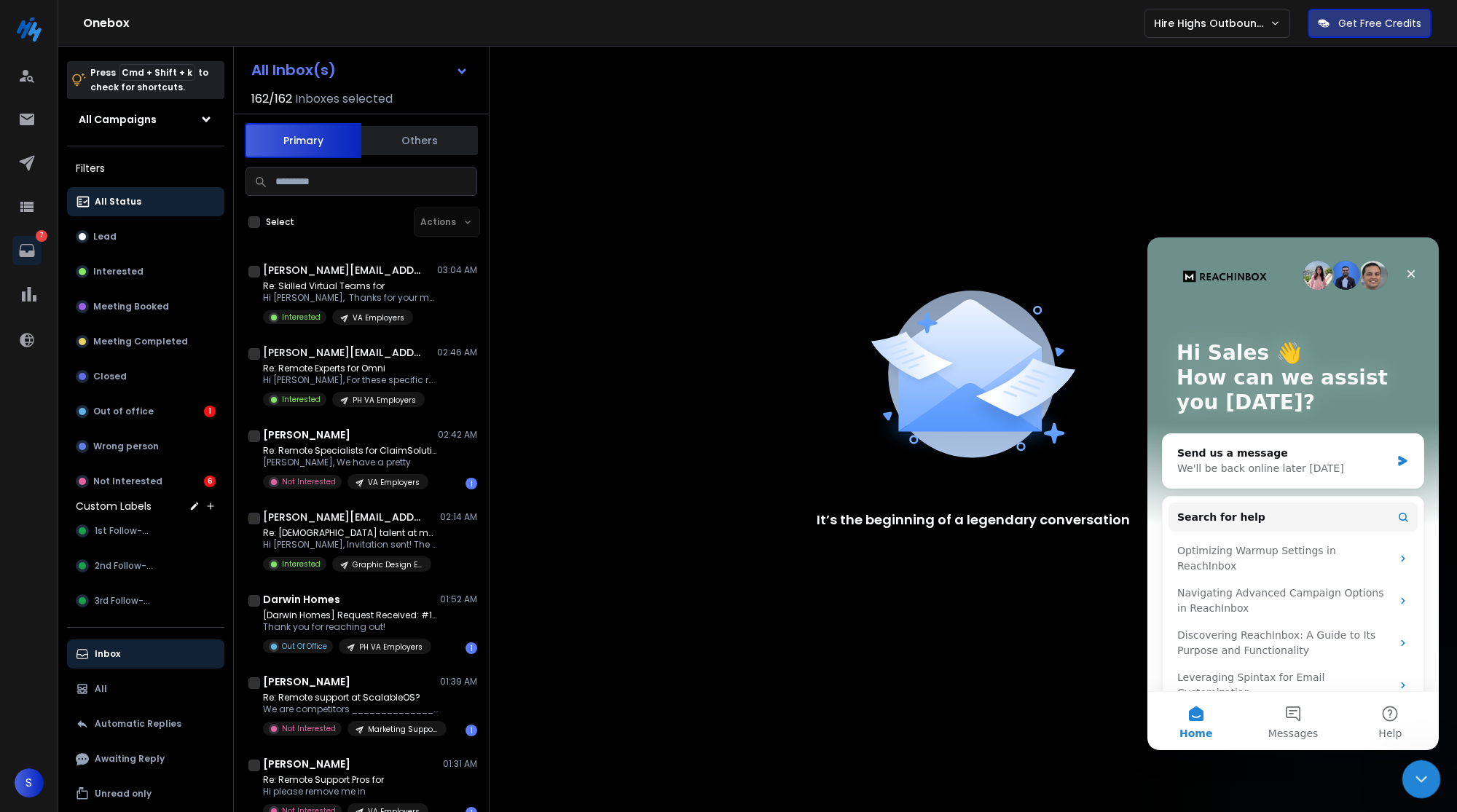
click at [1430, 773] on div "Close Intercom Messenger" at bounding box center [1419, 776] width 35 height 35
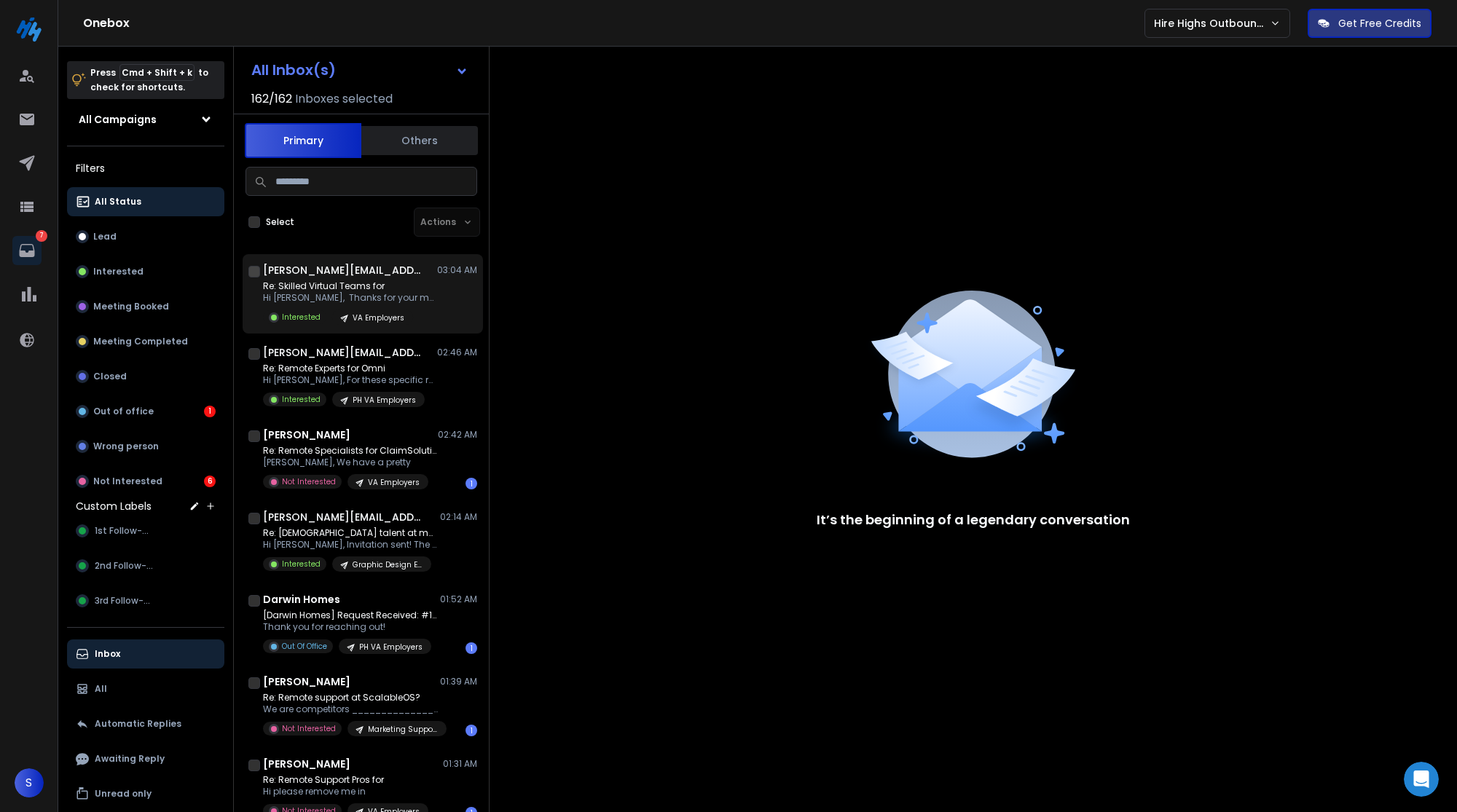
click at [385, 262] on div "dan@pacificscreening.com 03:04 AM Re: Skilled Virtual Teams for Hi Dan, Thanks …" at bounding box center [363, 293] width 240 height 79
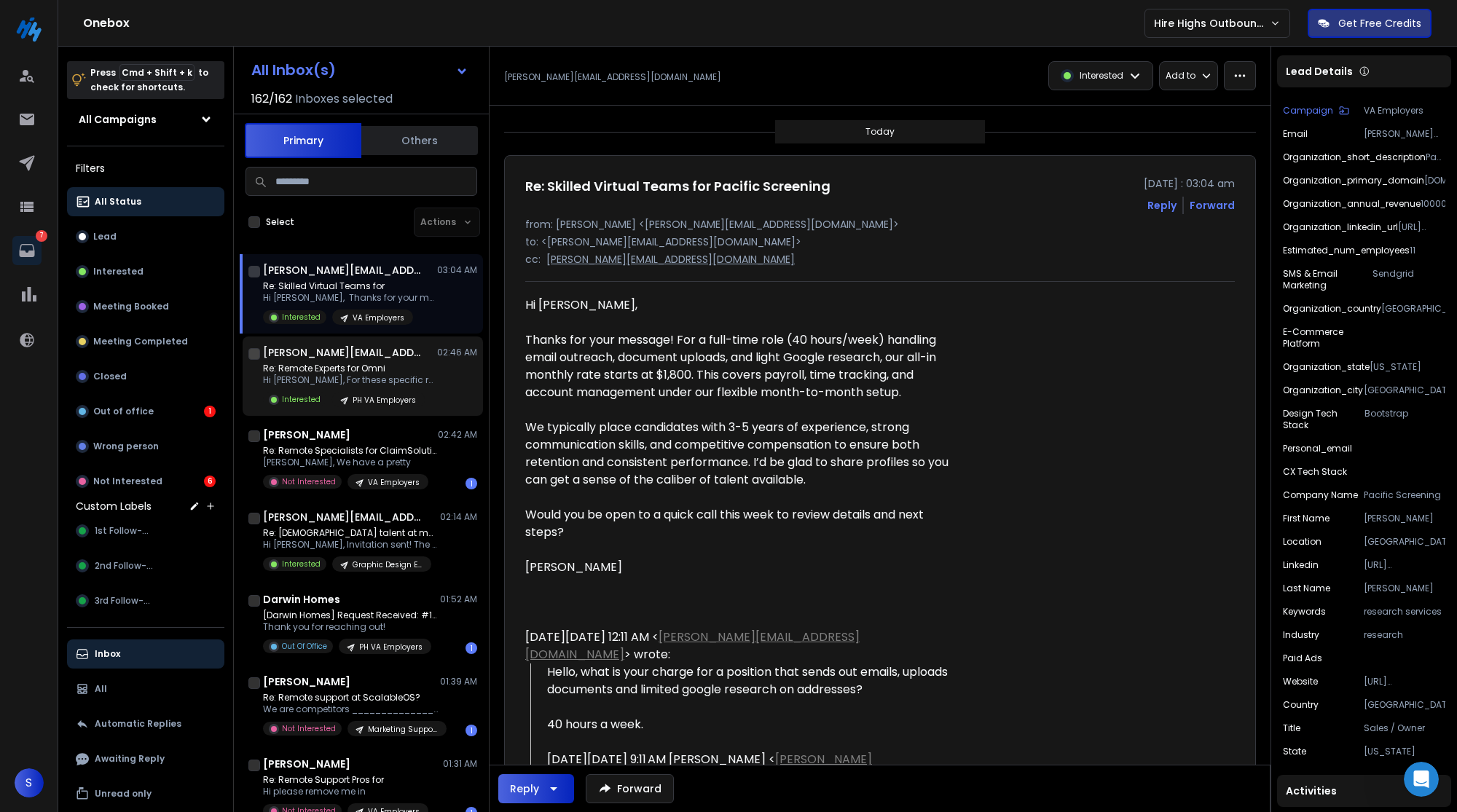
click at [376, 370] on p "Re: Remote Experts for Omni" at bounding box center [351, 369] width 175 height 12
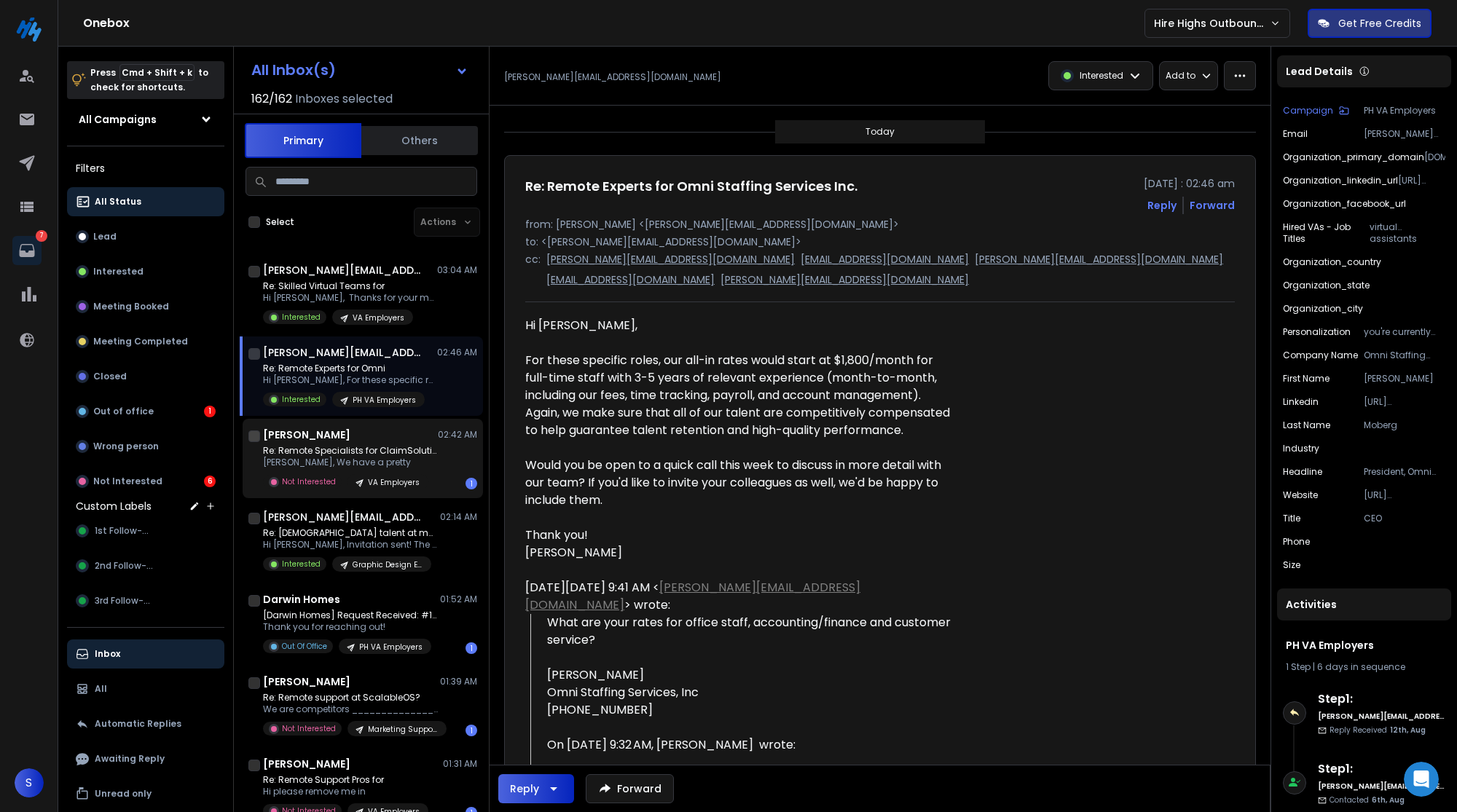
click at [428, 431] on div "Katie Herzog 02:42 AM" at bounding box center [370, 434] width 214 height 14
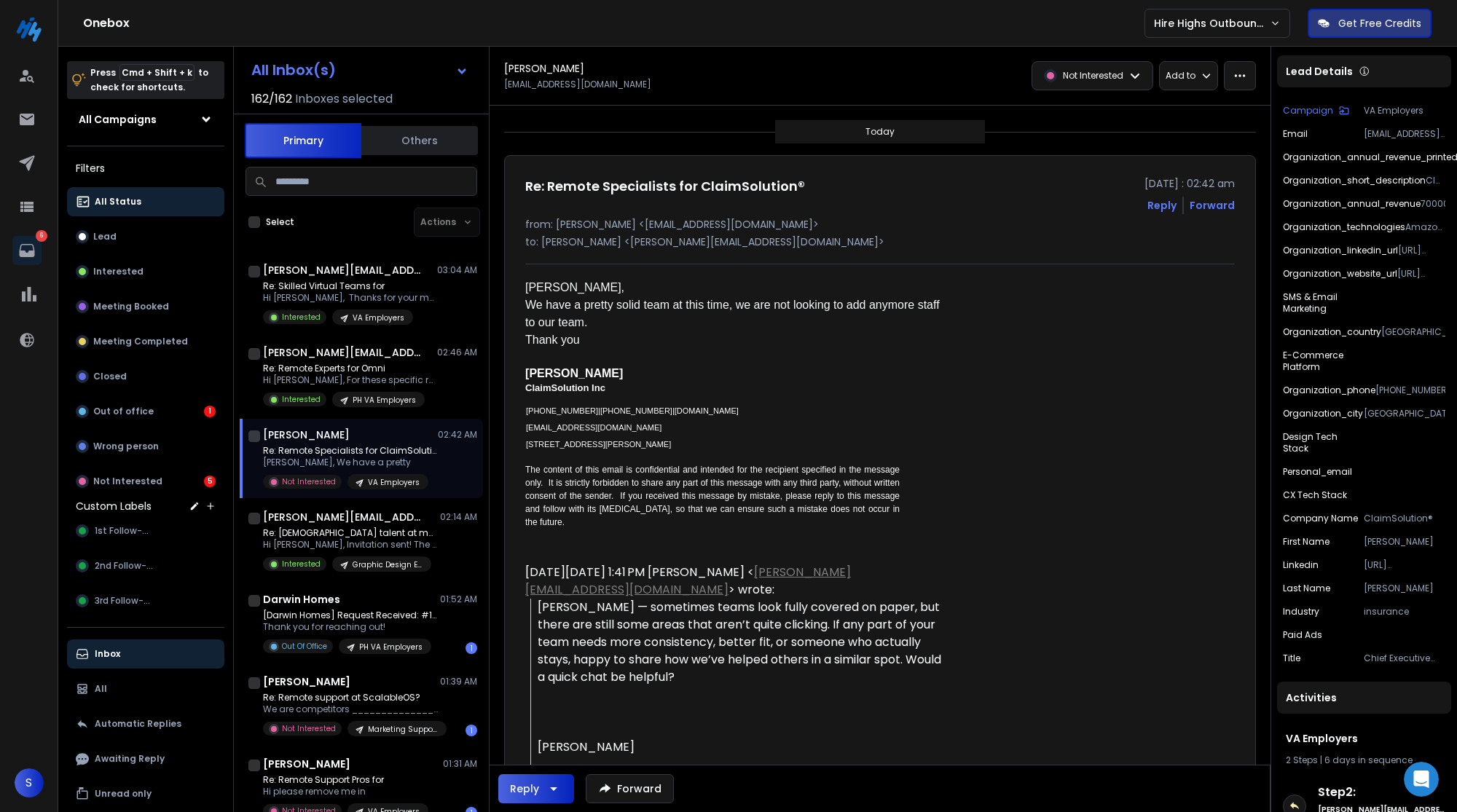
click at [1117, 79] on p "Not Interested" at bounding box center [1093, 76] width 60 height 12
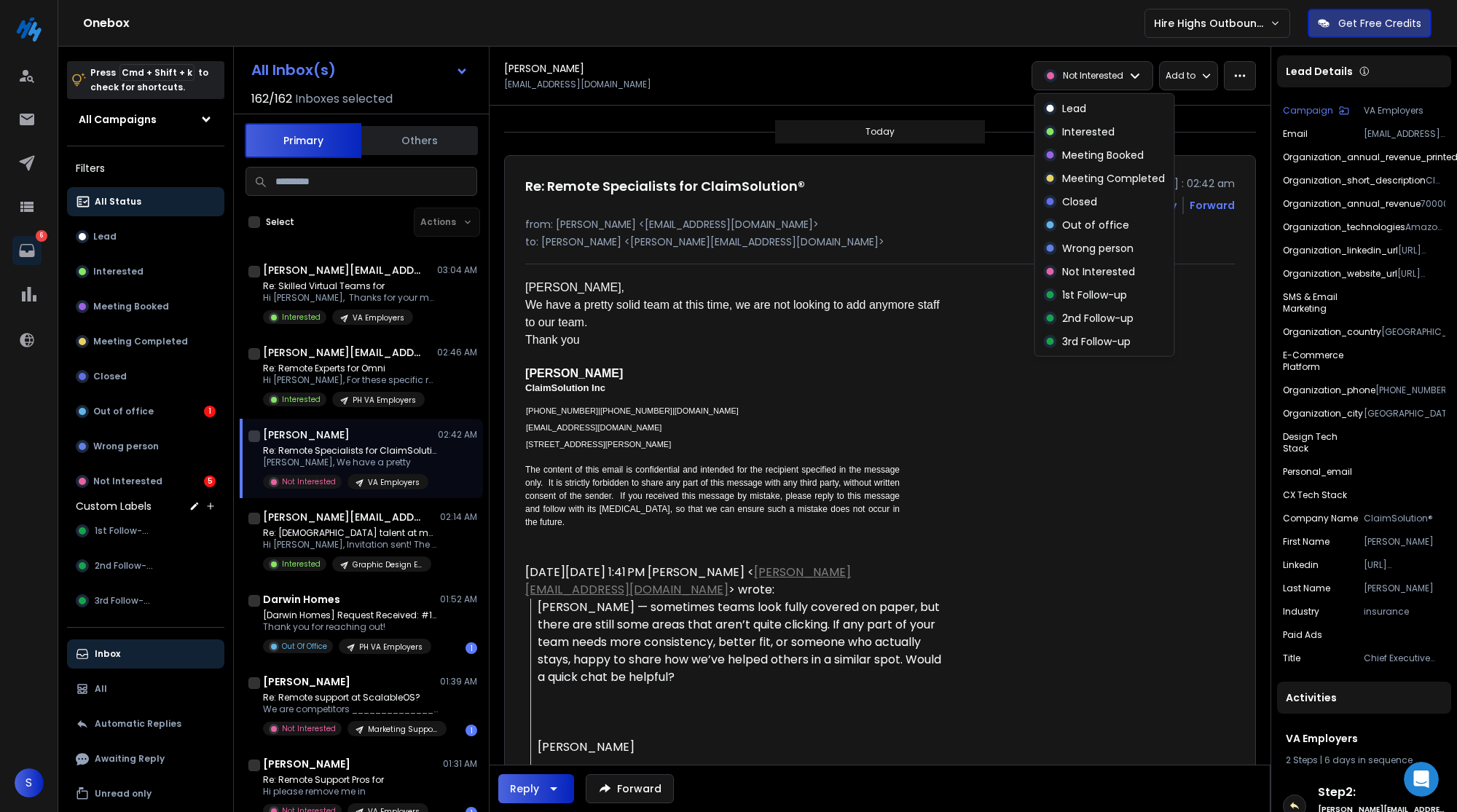
click at [184, 528] on button "1st Follow-up" at bounding box center [145, 531] width 157 height 29
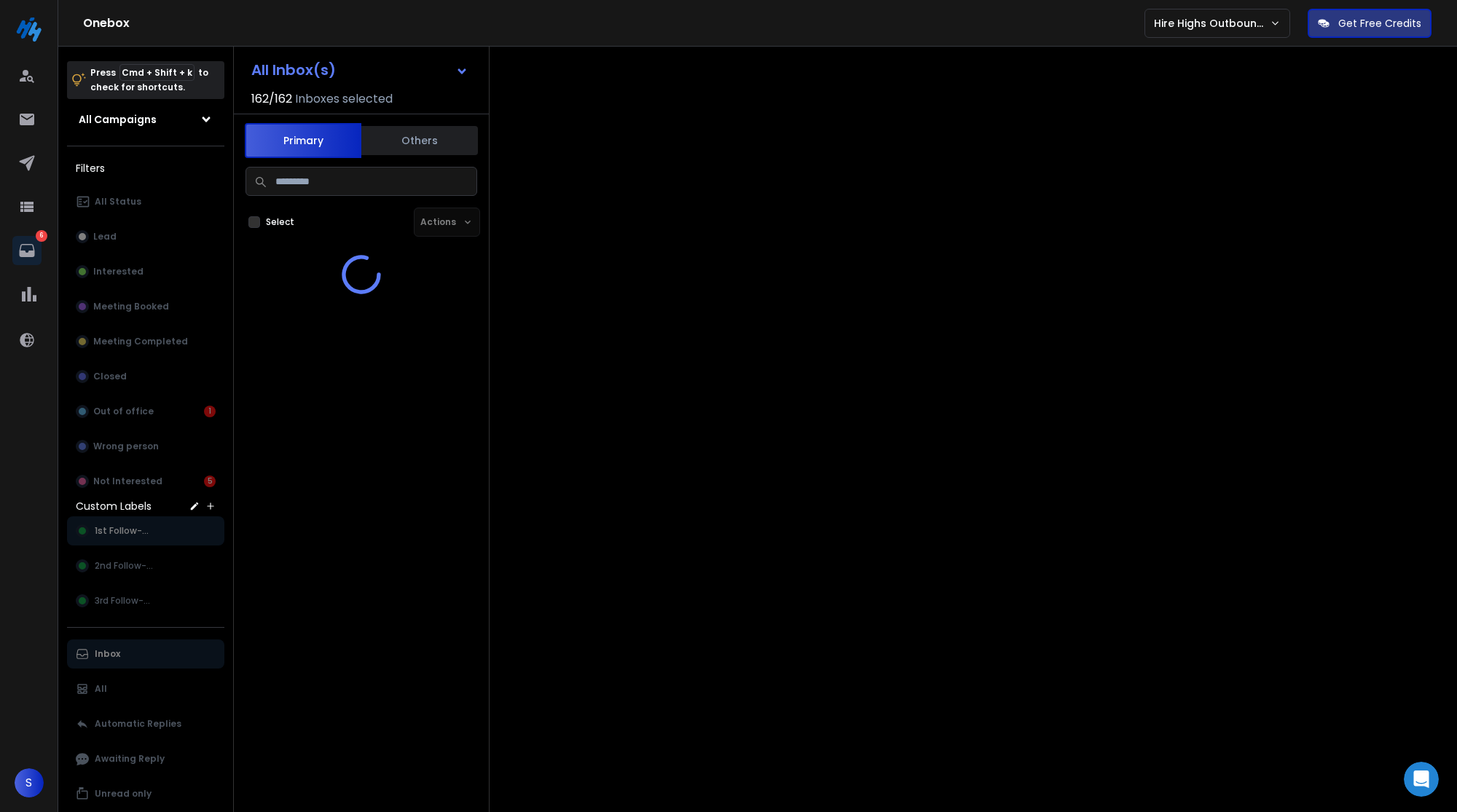
click at [193, 503] on icon at bounding box center [195, 506] width 8 height 8
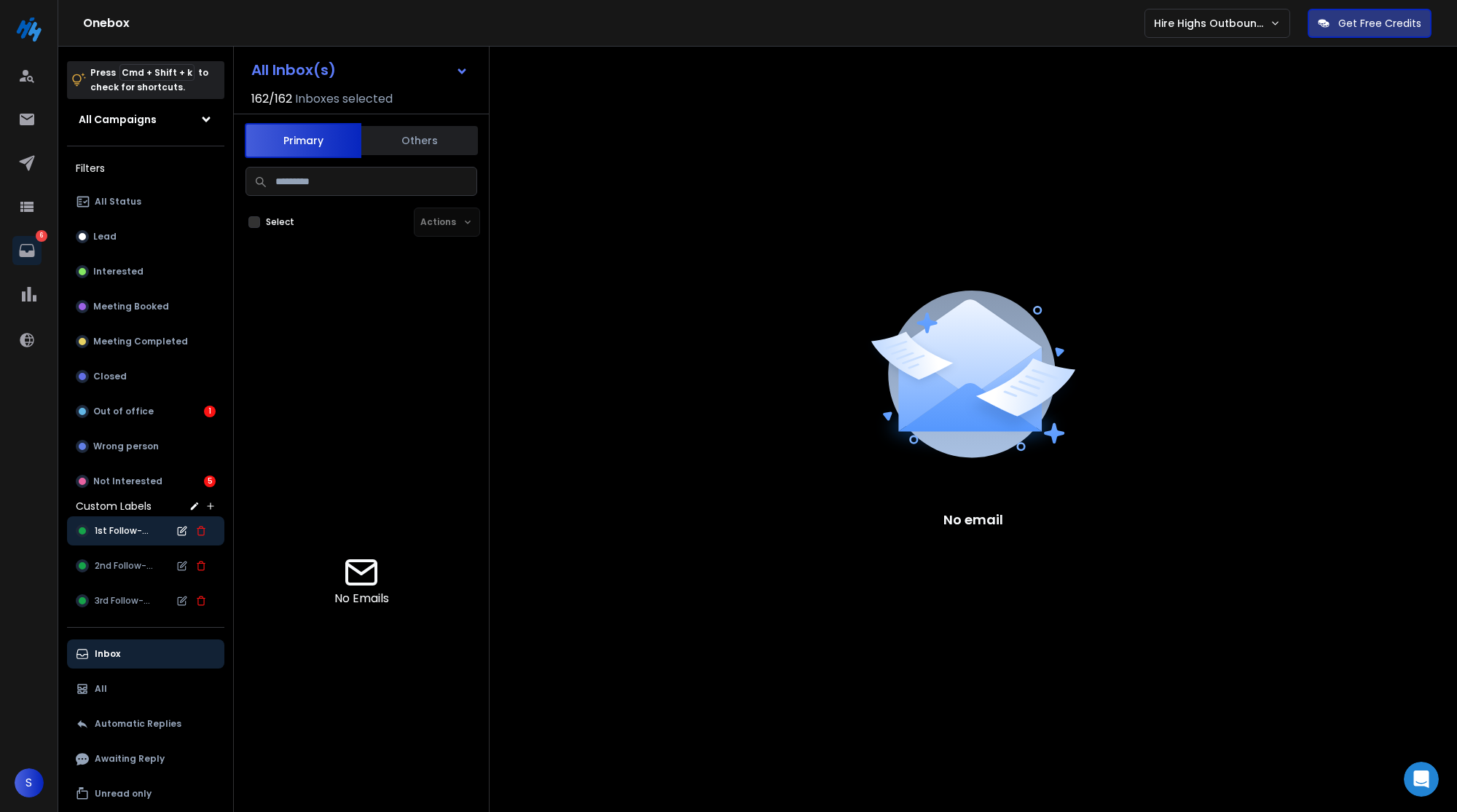
click at [193, 506] on icon at bounding box center [195, 506] width 10 height 10
click at [206, 506] on icon at bounding box center [211, 506] width 10 height 10
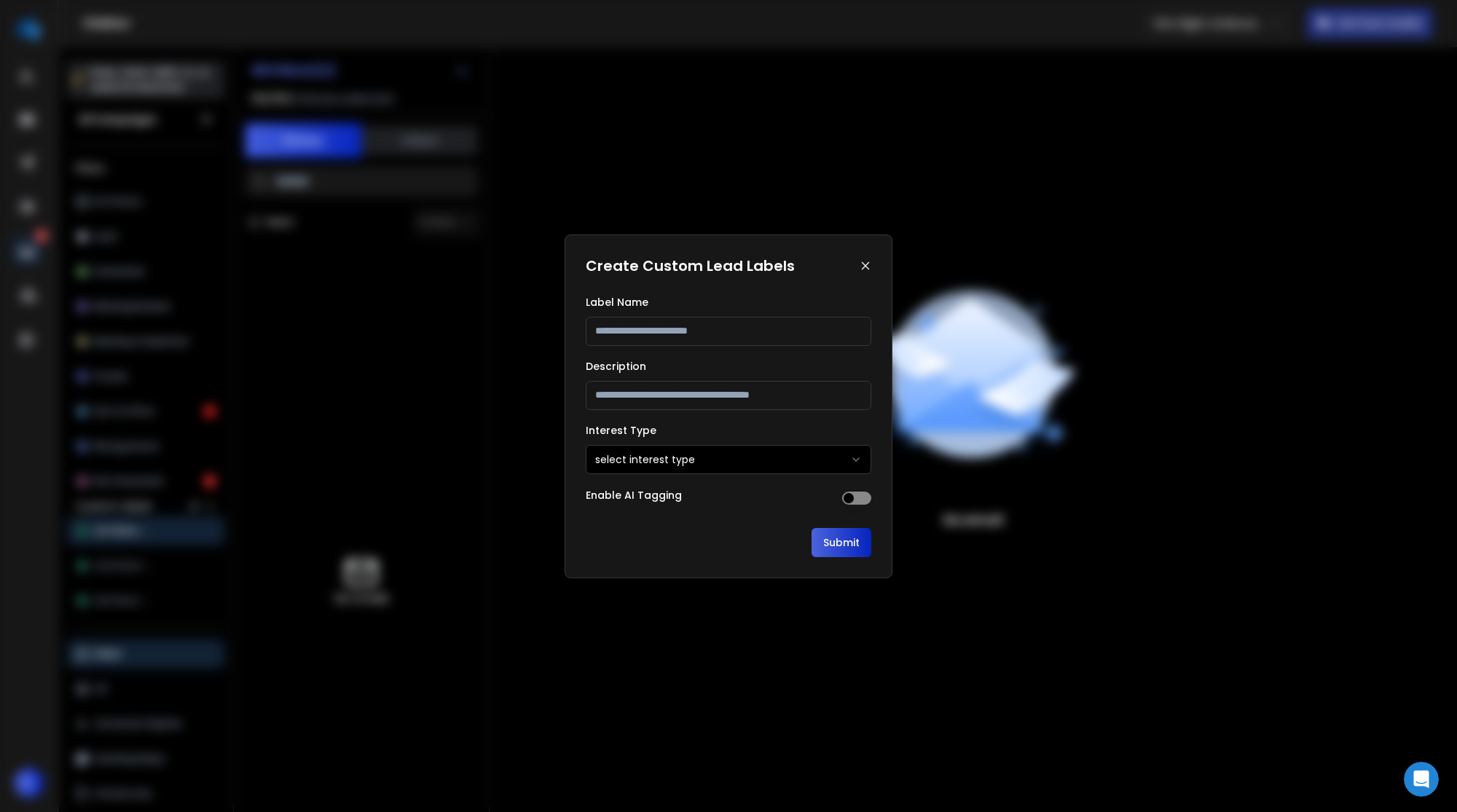
click at [754, 341] on input "Label Name" at bounding box center [728, 331] width 285 height 29
type input "*"
type input "**********"
click at [769, 406] on input "Description" at bounding box center [728, 395] width 285 height 29
type input "**********"
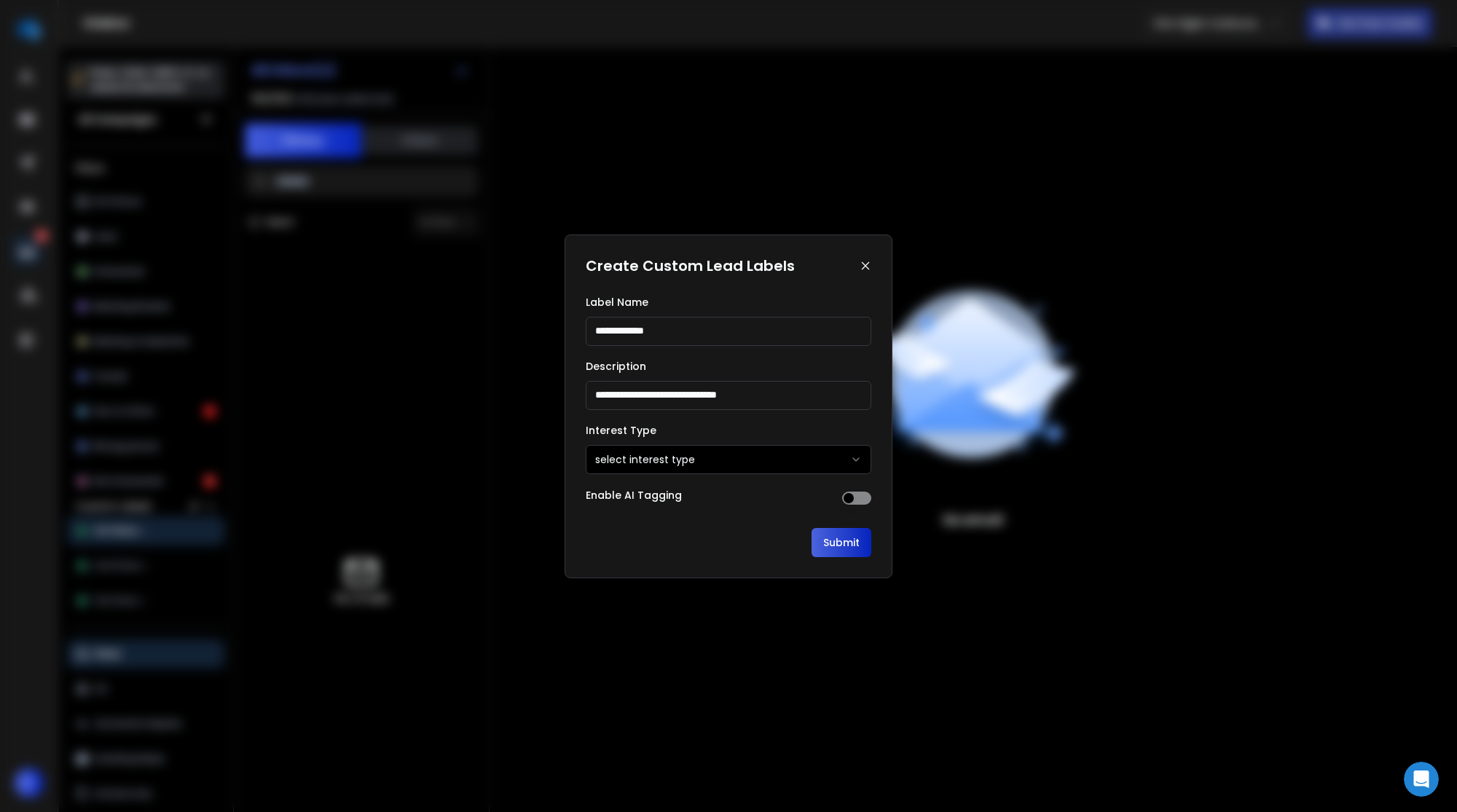
click at [731, 456] on button "select interest type" at bounding box center [728, 460] width 285 height 29
select select "*******"
click at [823, 538] on button "Submit" at bounding box center [841, 543] width 59 height 29
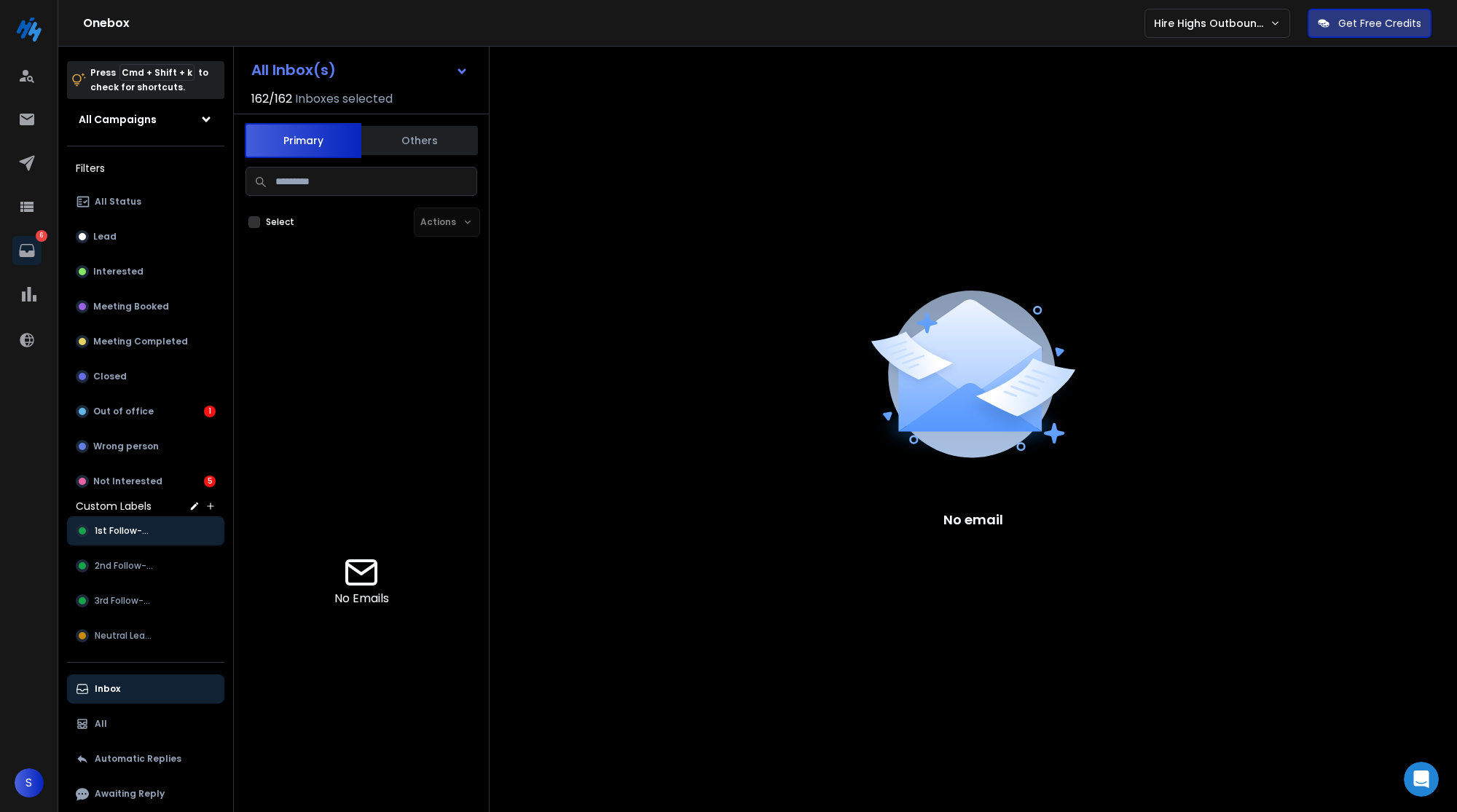
click at [133, 635] on span "Neutral Leads" at bounding box center [125, 636] width 61 height 12
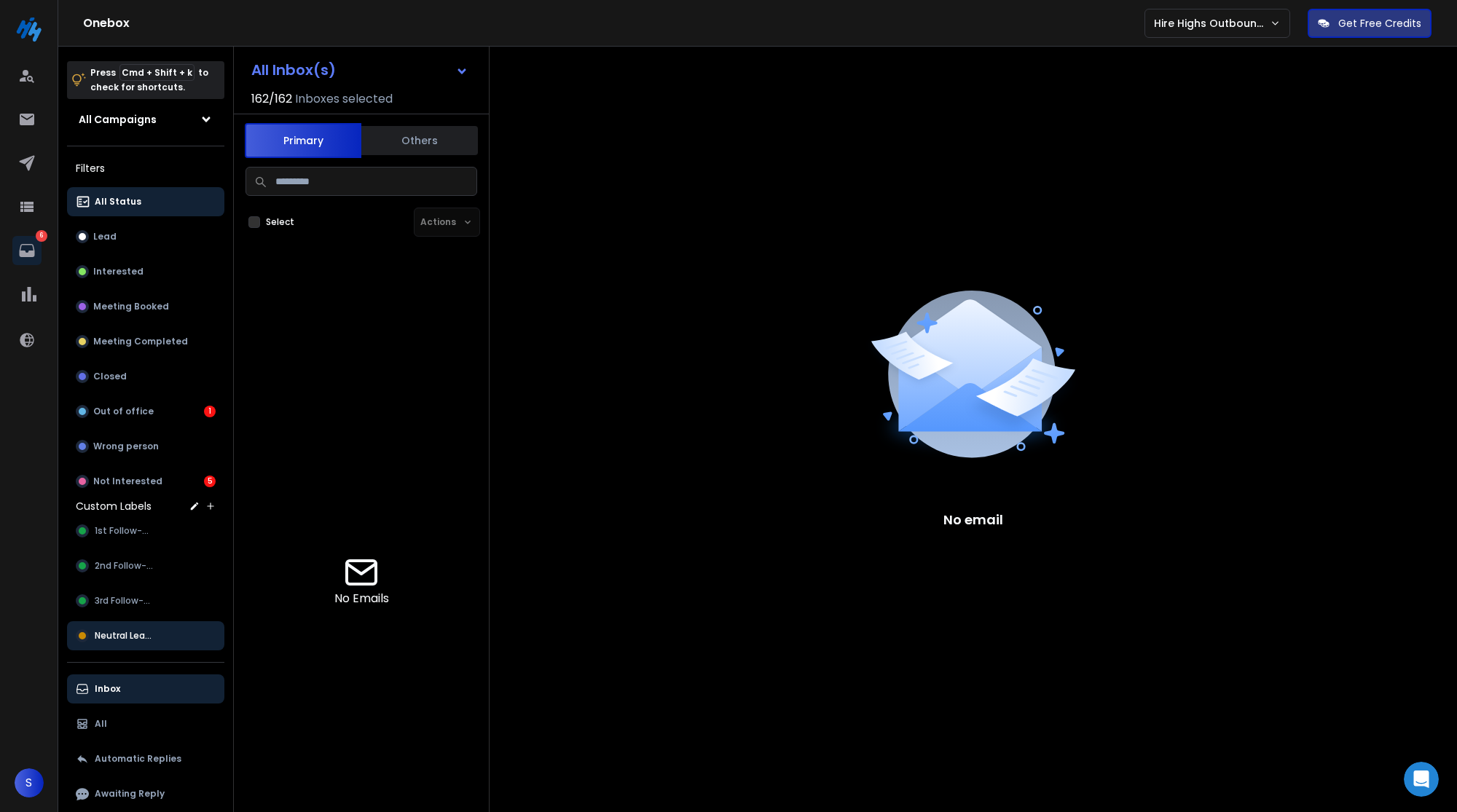
click at [138, 198] on button "All Status" at bounding box center [145, 201] width 157 height 29
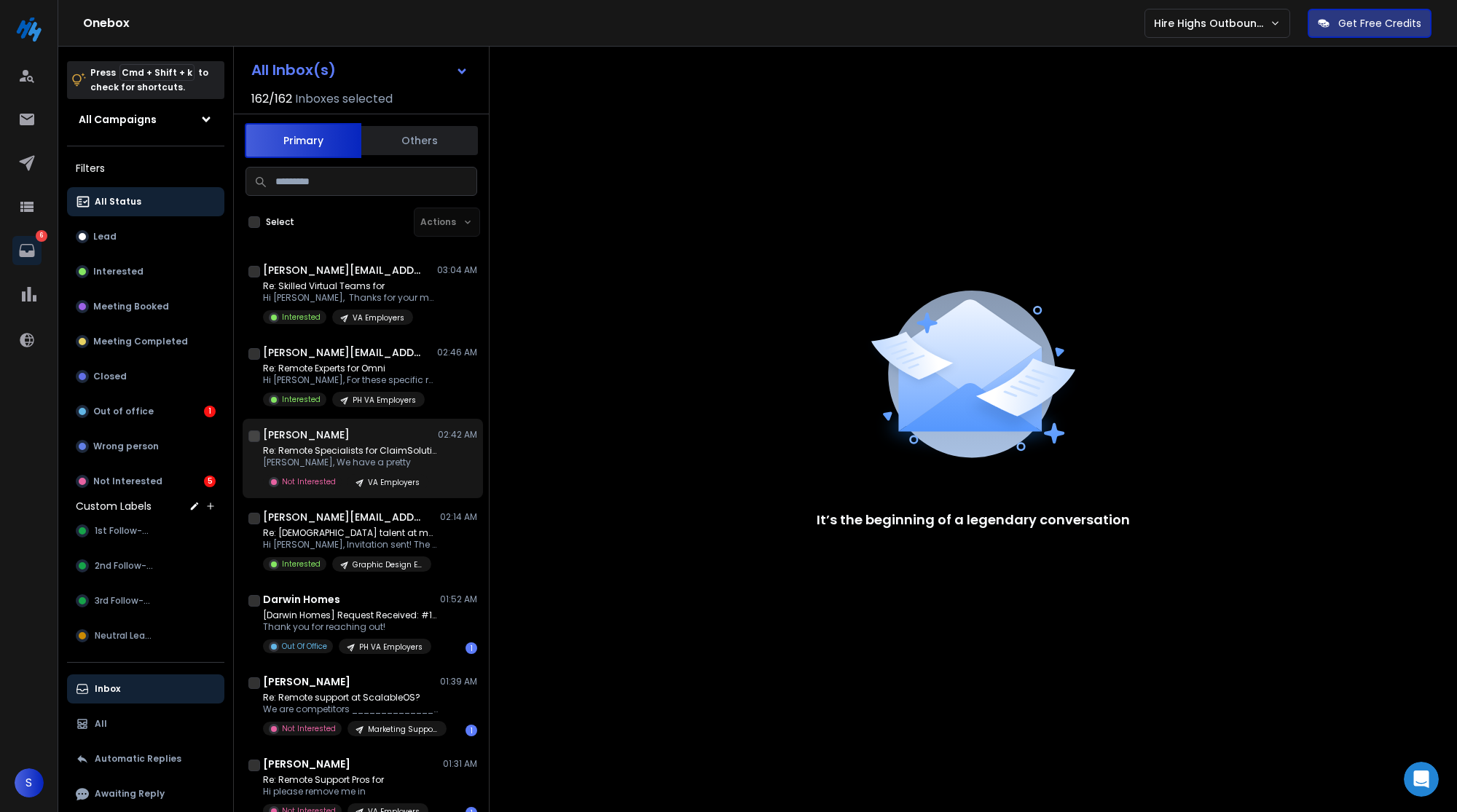
click at [386, 449] on p "Re: Remote Specialists for ClaimSolution®" at bounding box center [351, 451] width 175 height 12
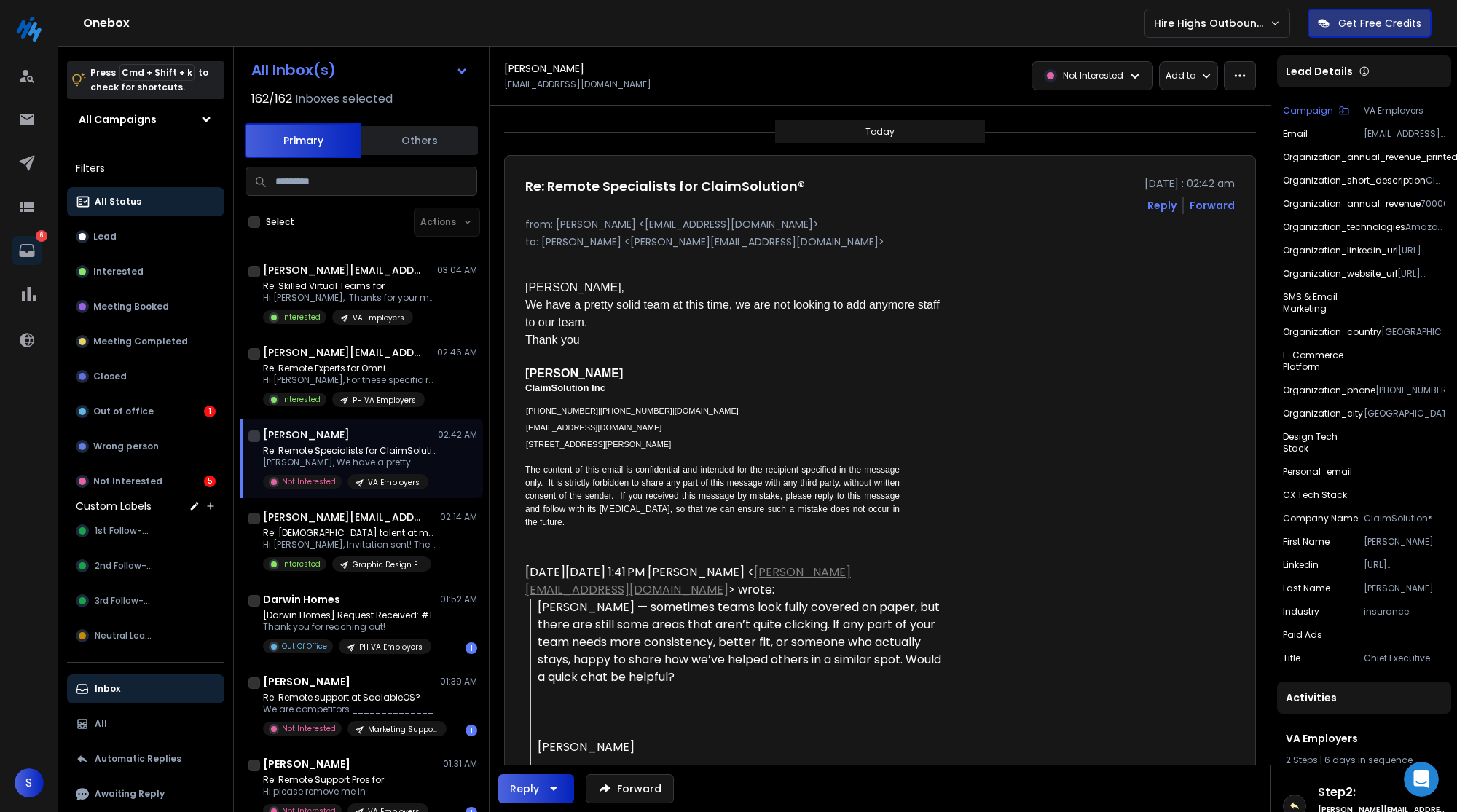
click at [1129, 85] on div "Not Interested" at bounding box center [1092, 76] width 120 height 28
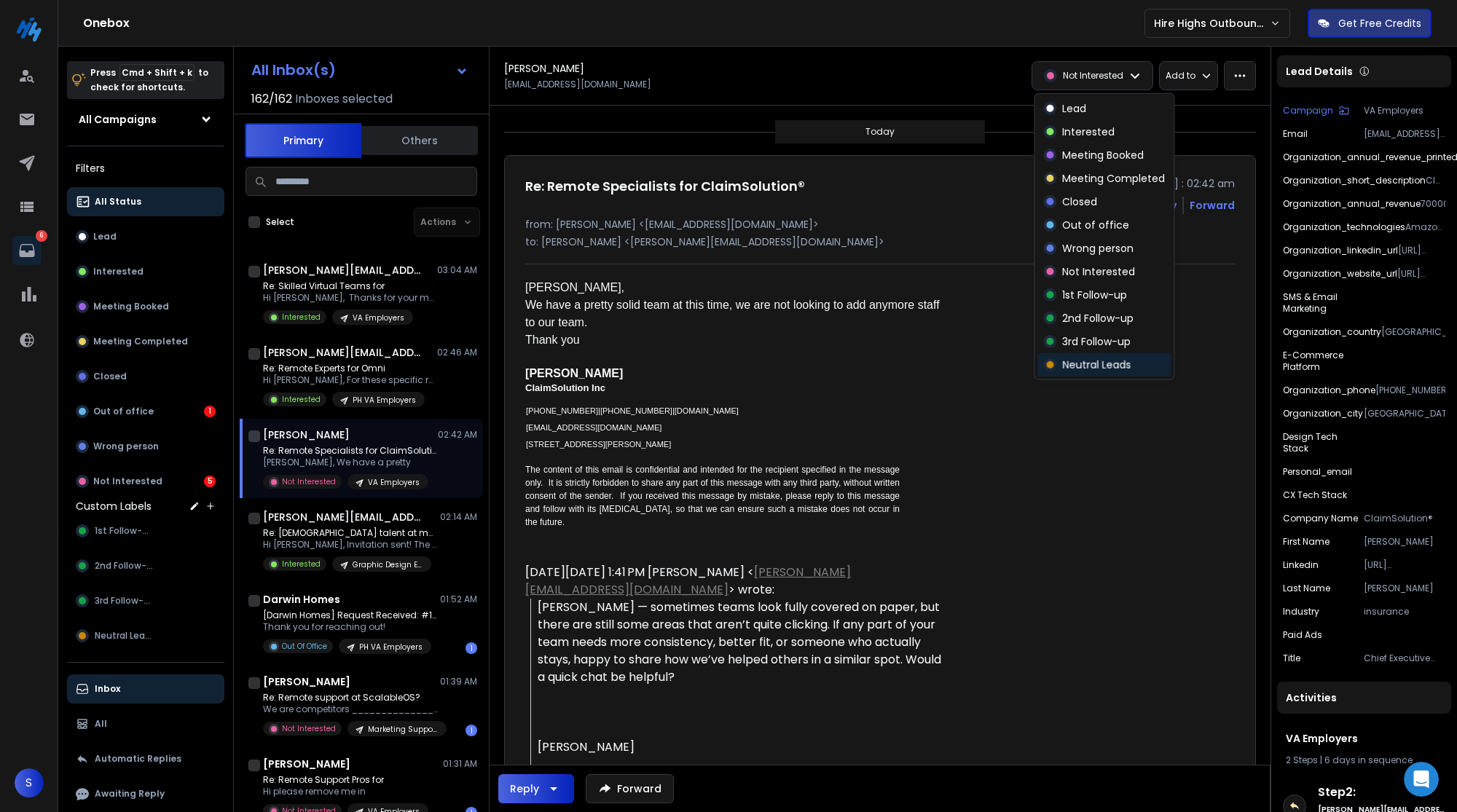
click at [1088, 370] on p "Neutral Leads" at bounding box center [1096, 364] width 69 height 14
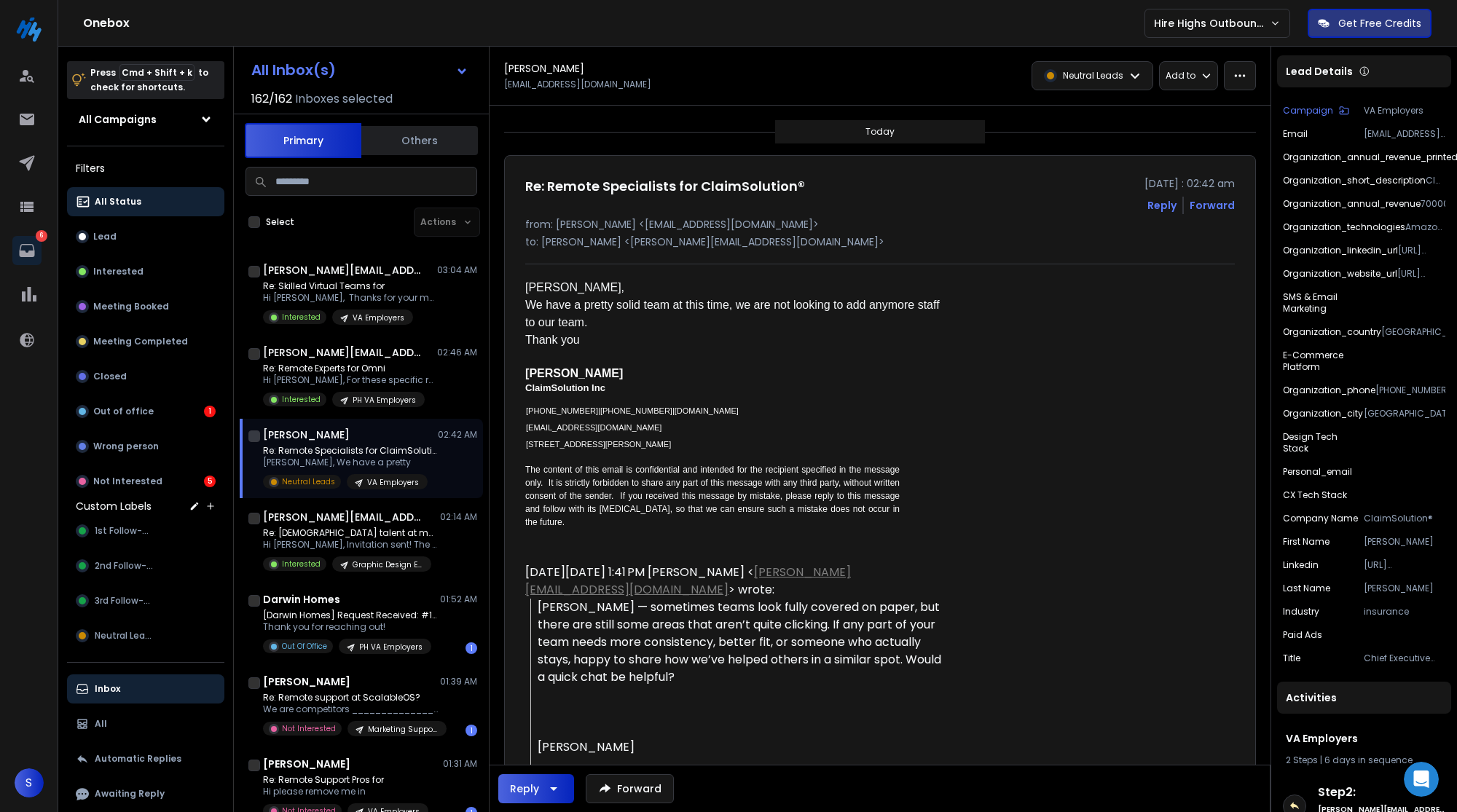
click at [426, 472] on div "Re: Remote Specialists for ClaimSolution® Jessica, We have a pretty Neutral Lea…" at bounding box center [351, 467] width 175 height 44
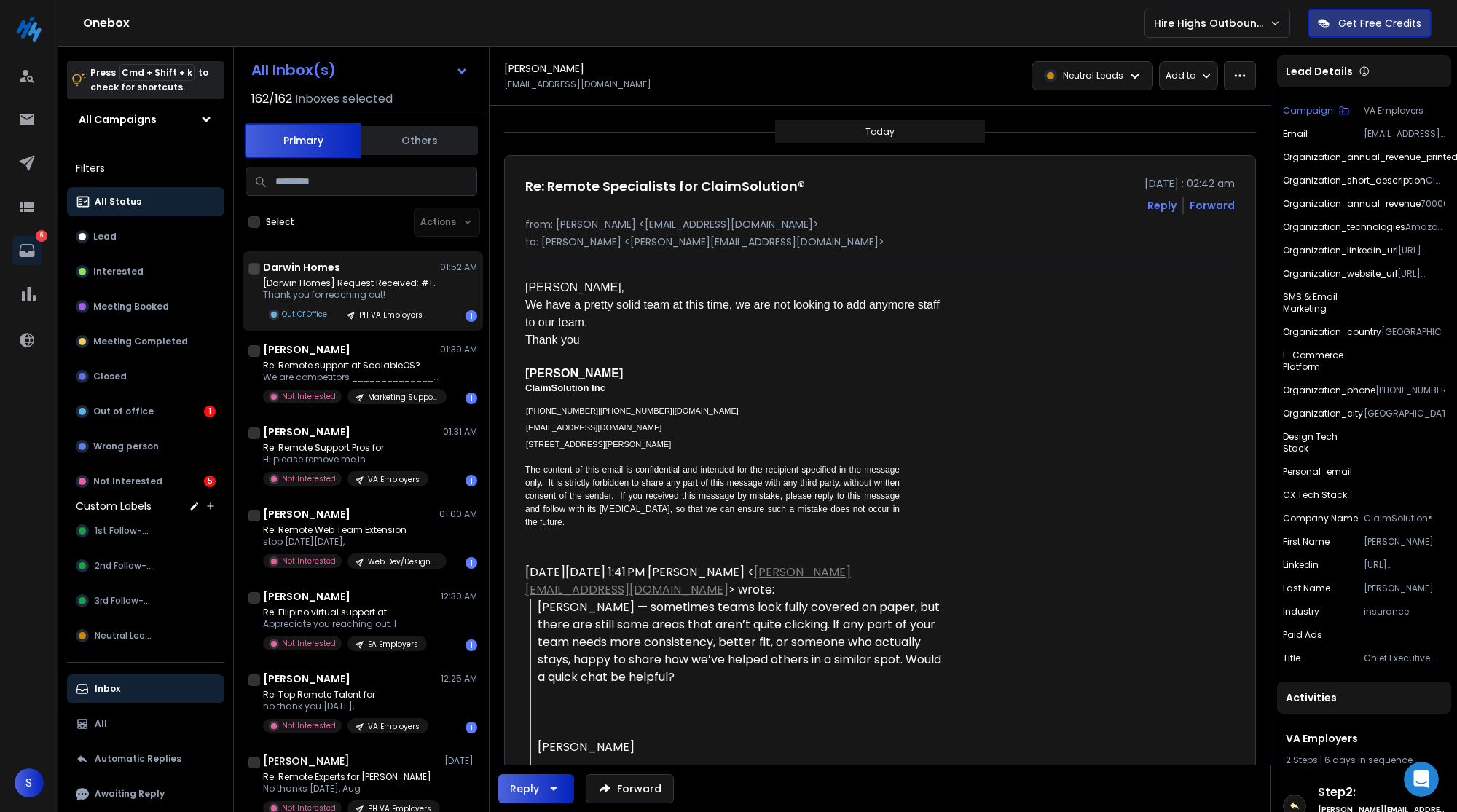
scroll to position [339, 0]
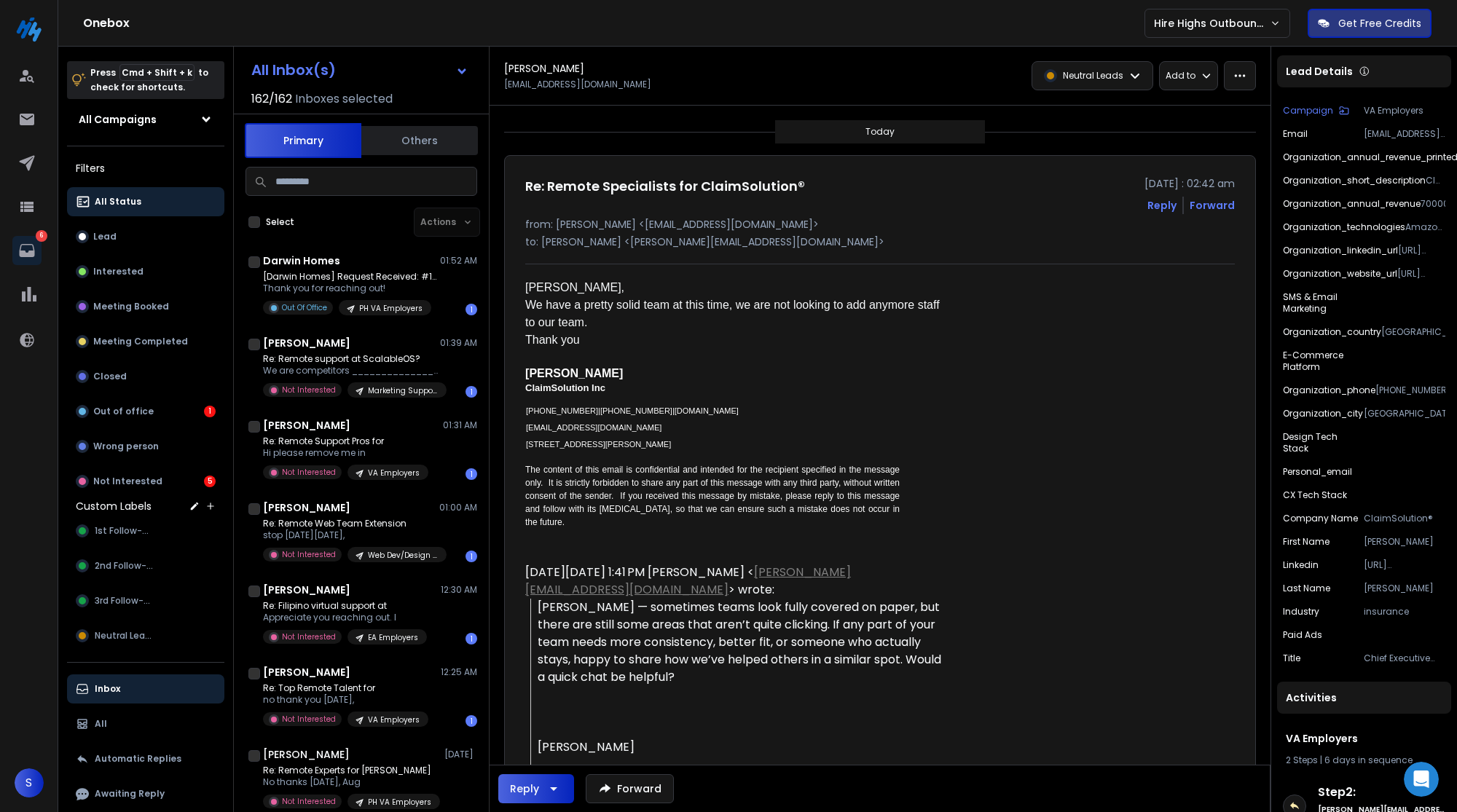
click at [360, 181] on input at bounding box center [361, 181] width 232 height 29
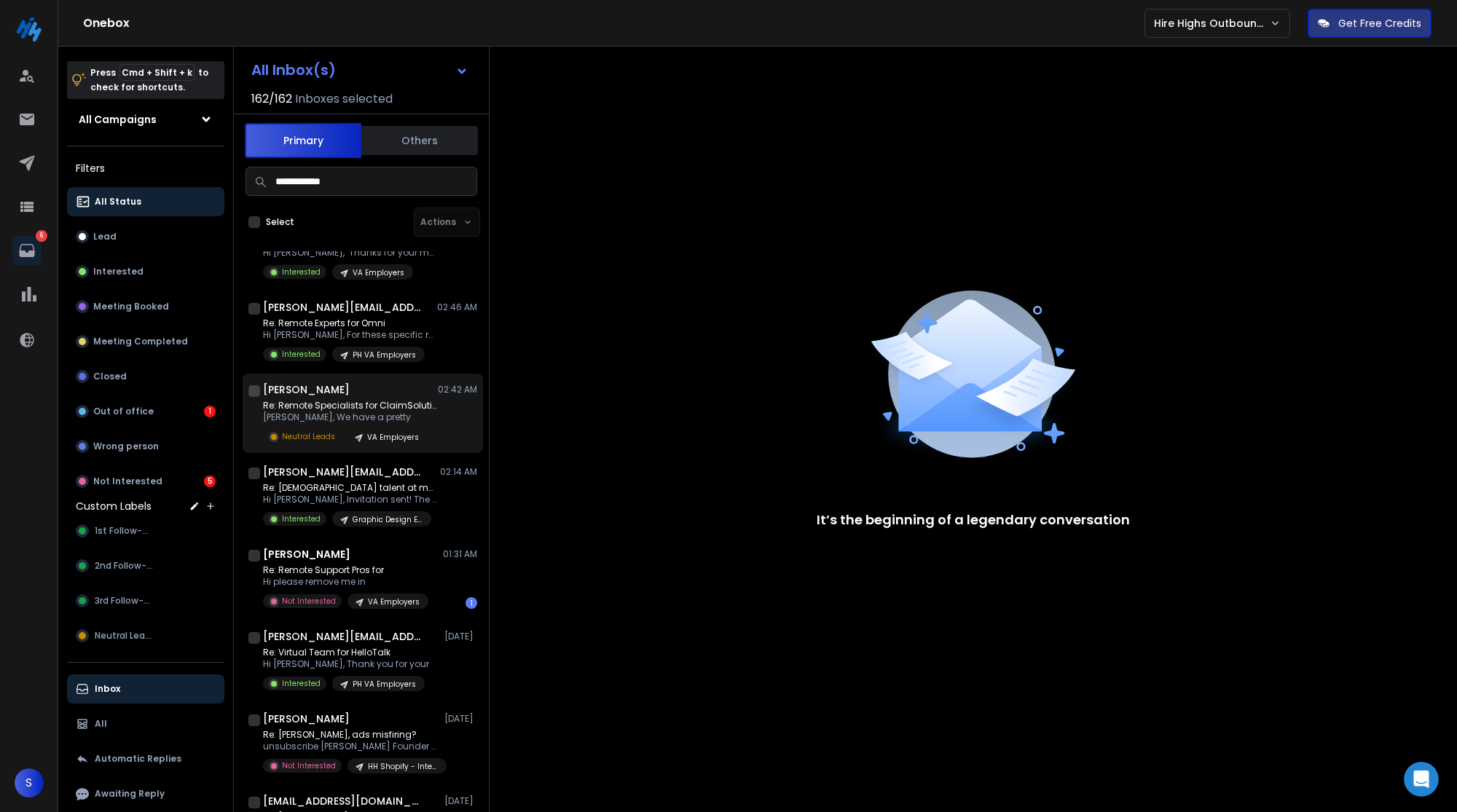
scroll to position [59, 0]
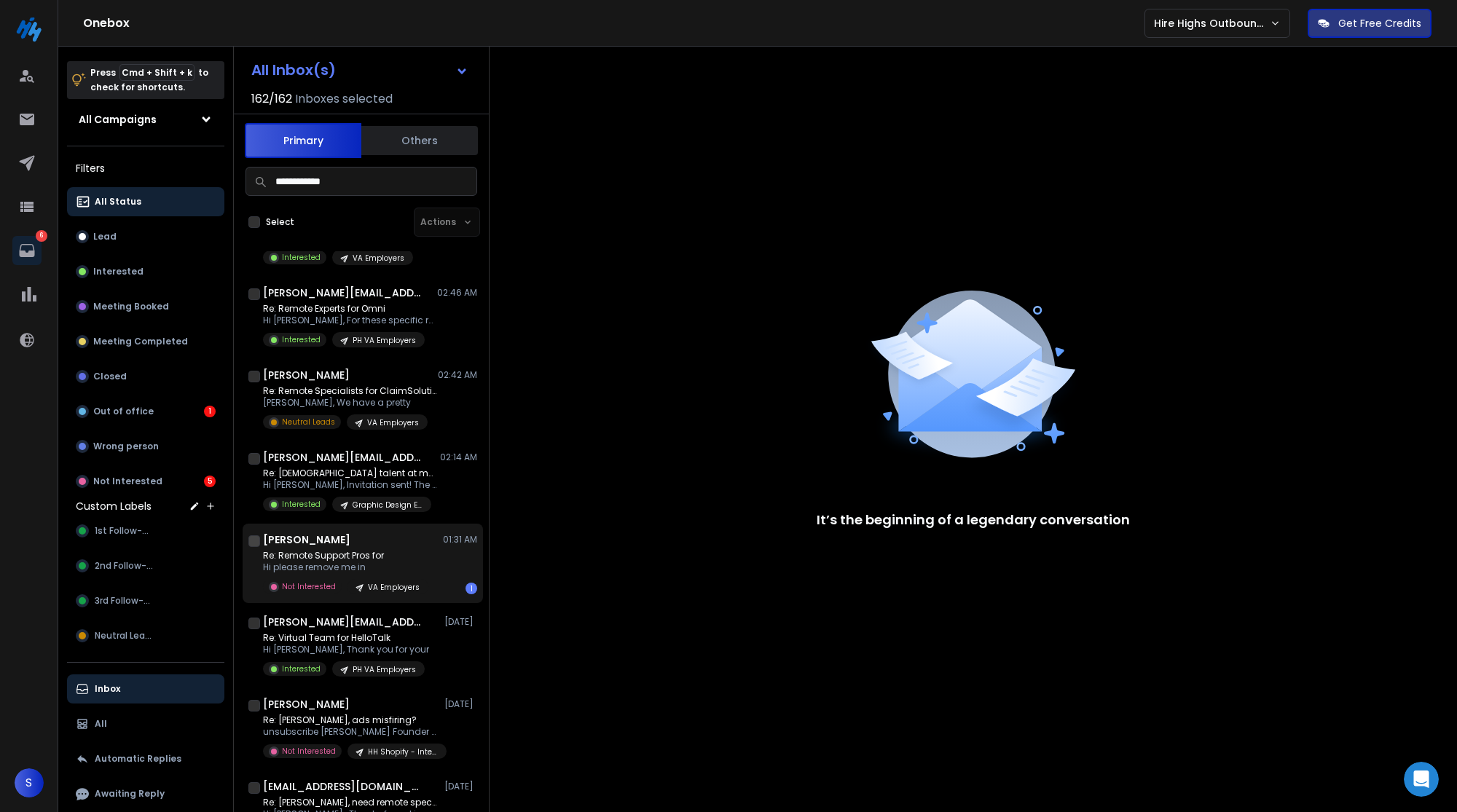
type input "**********"
click at [364, 542] on div "Bethany Bayer 01:31 AM" at bounding box center [370, 539] width 214 height 14
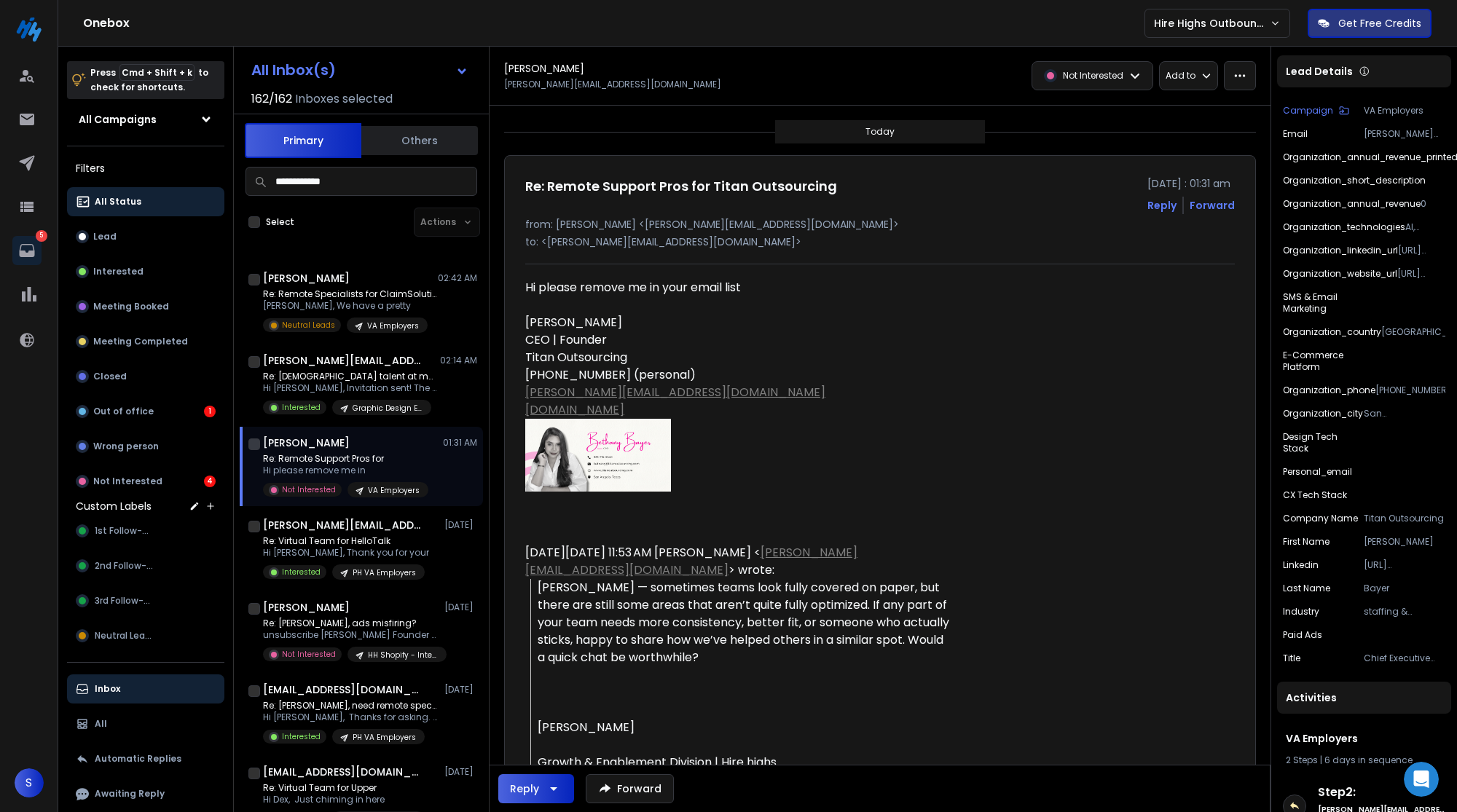
scroll to position [205, 0]
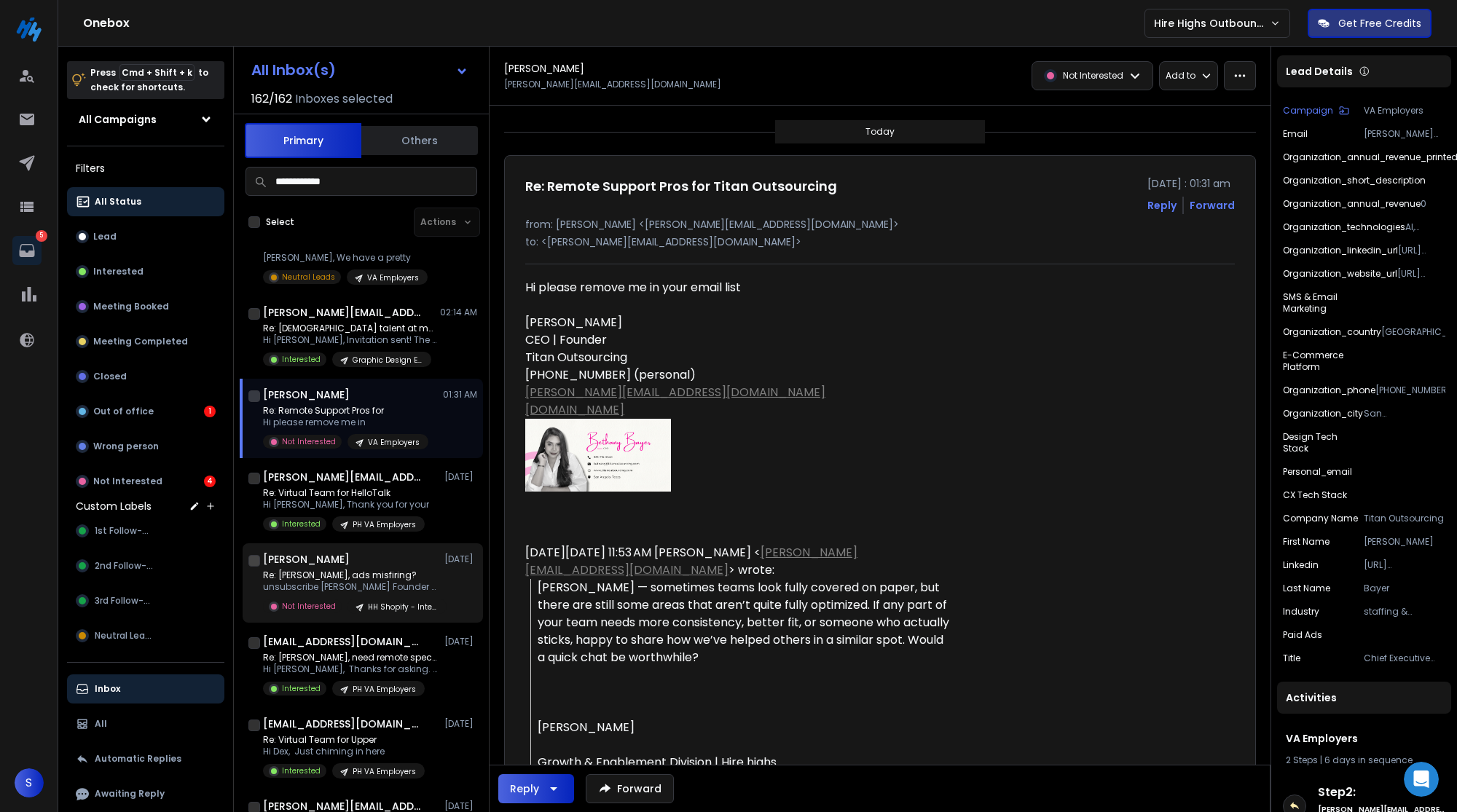
click at [403, 579] on p "Re: [PERSON_NAME], ads misfiring?" at bounding box center [351, 575] width 175 height 12
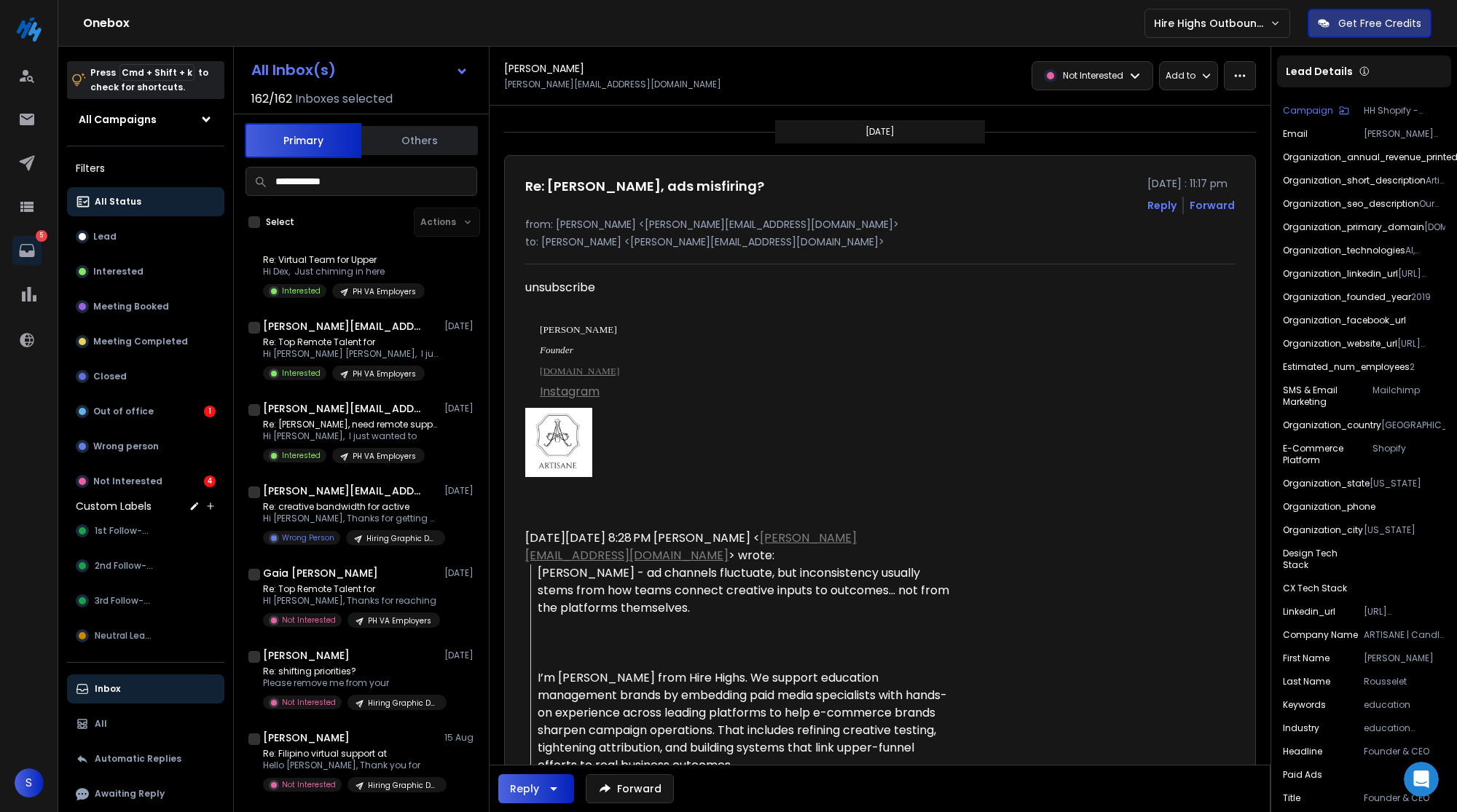
scroll to position [685, 0]
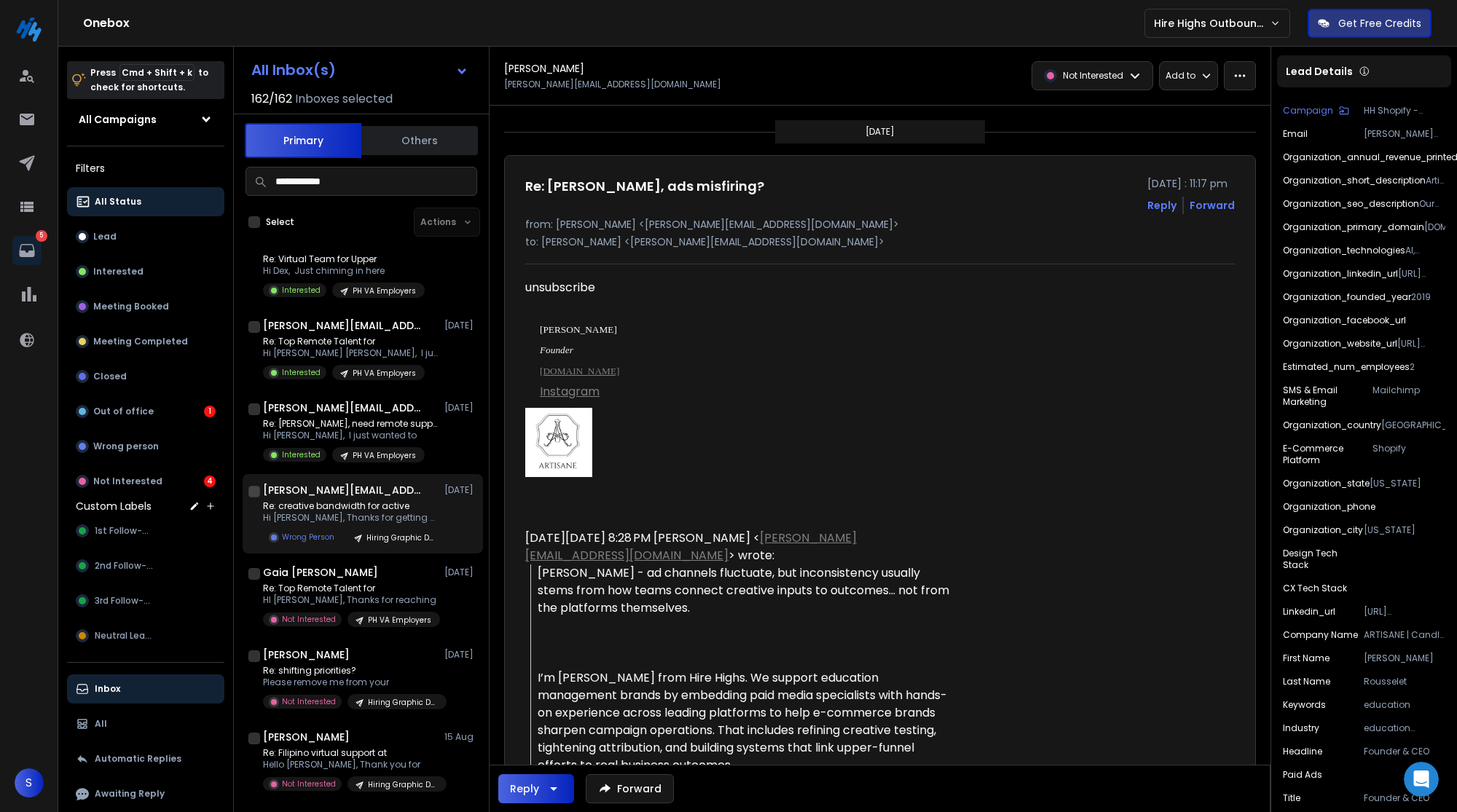
click at [415, 503] on p "Re: creative bandwidth for active" at bounding box center [351, 506] width 175 height 12
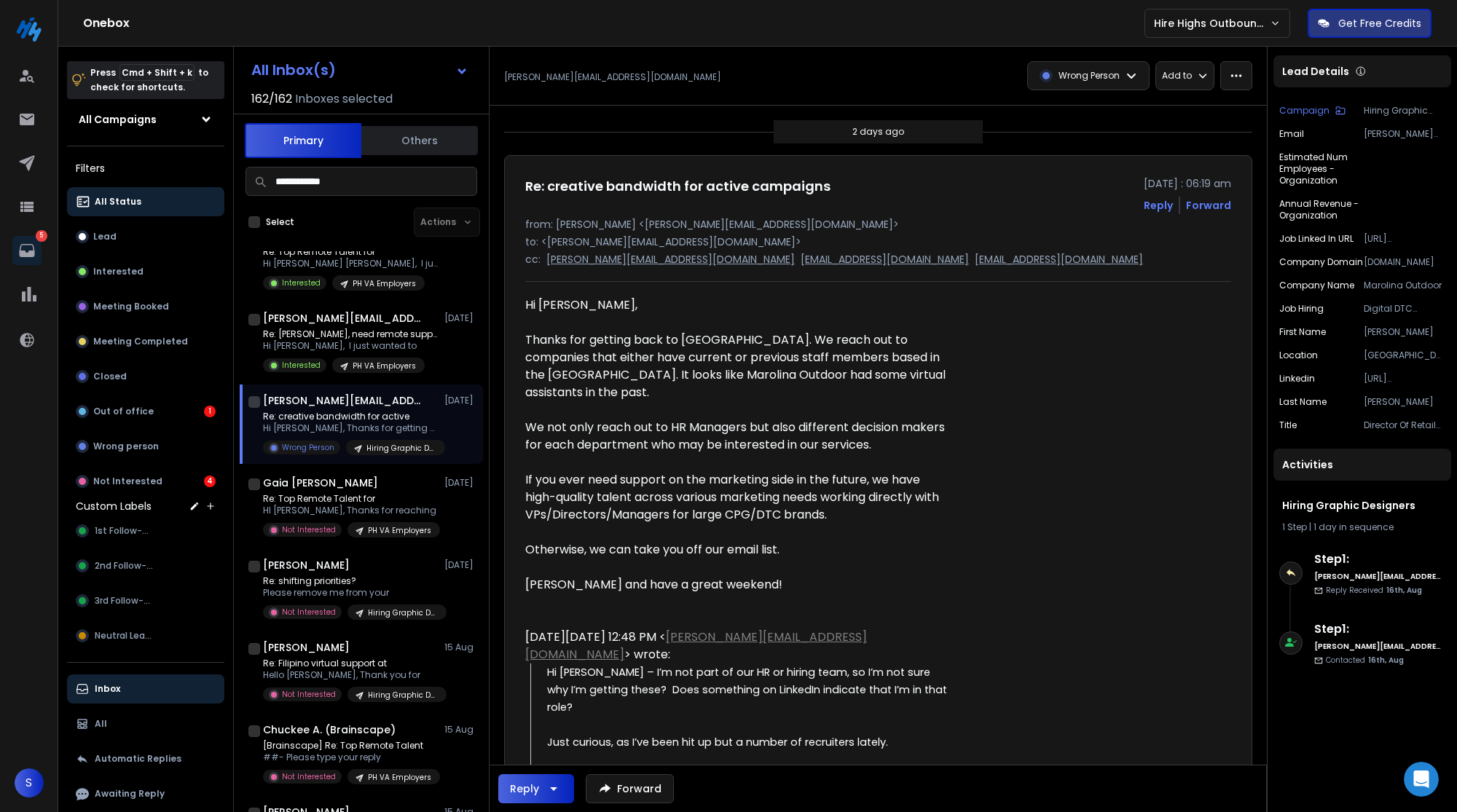
scroll to position [785, 0]
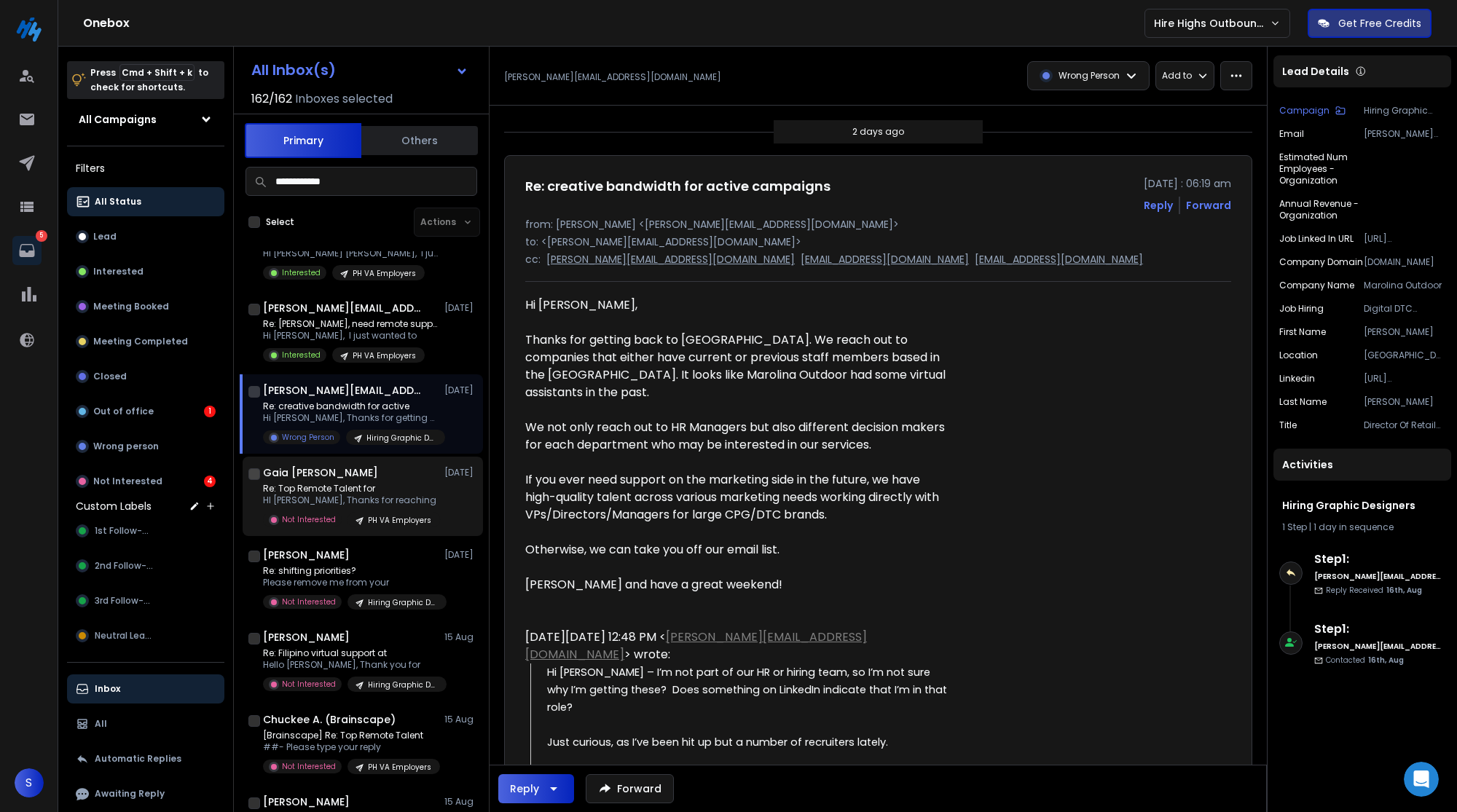
click at [387, 498] on p "HI [PERSON_NAME], Thanks for reaching" at bounding box center [351, 500] width 175 height 12
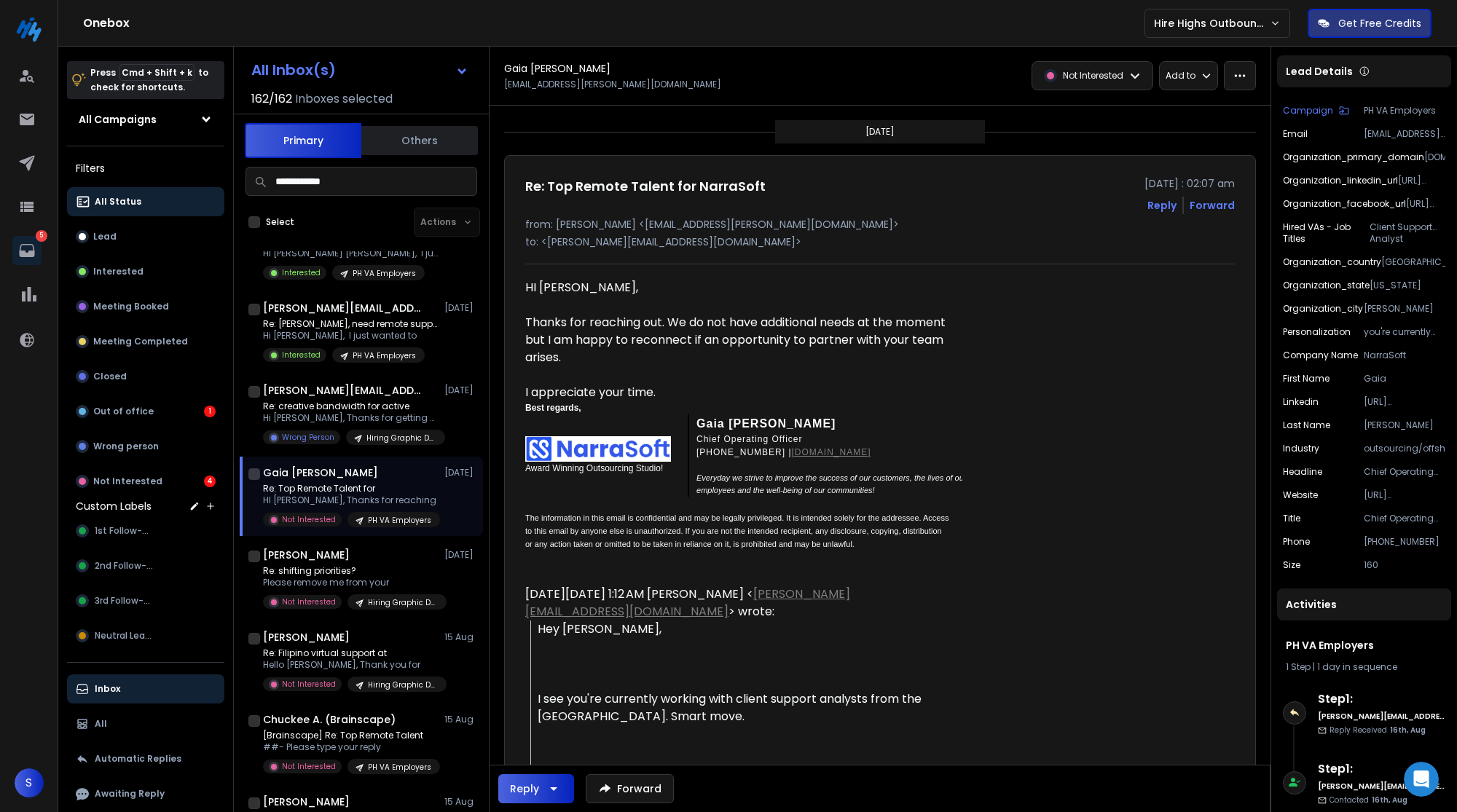
click at [1107, 80] on p "Not Interested" at bounding box center [1093, 76] width 60 height 12
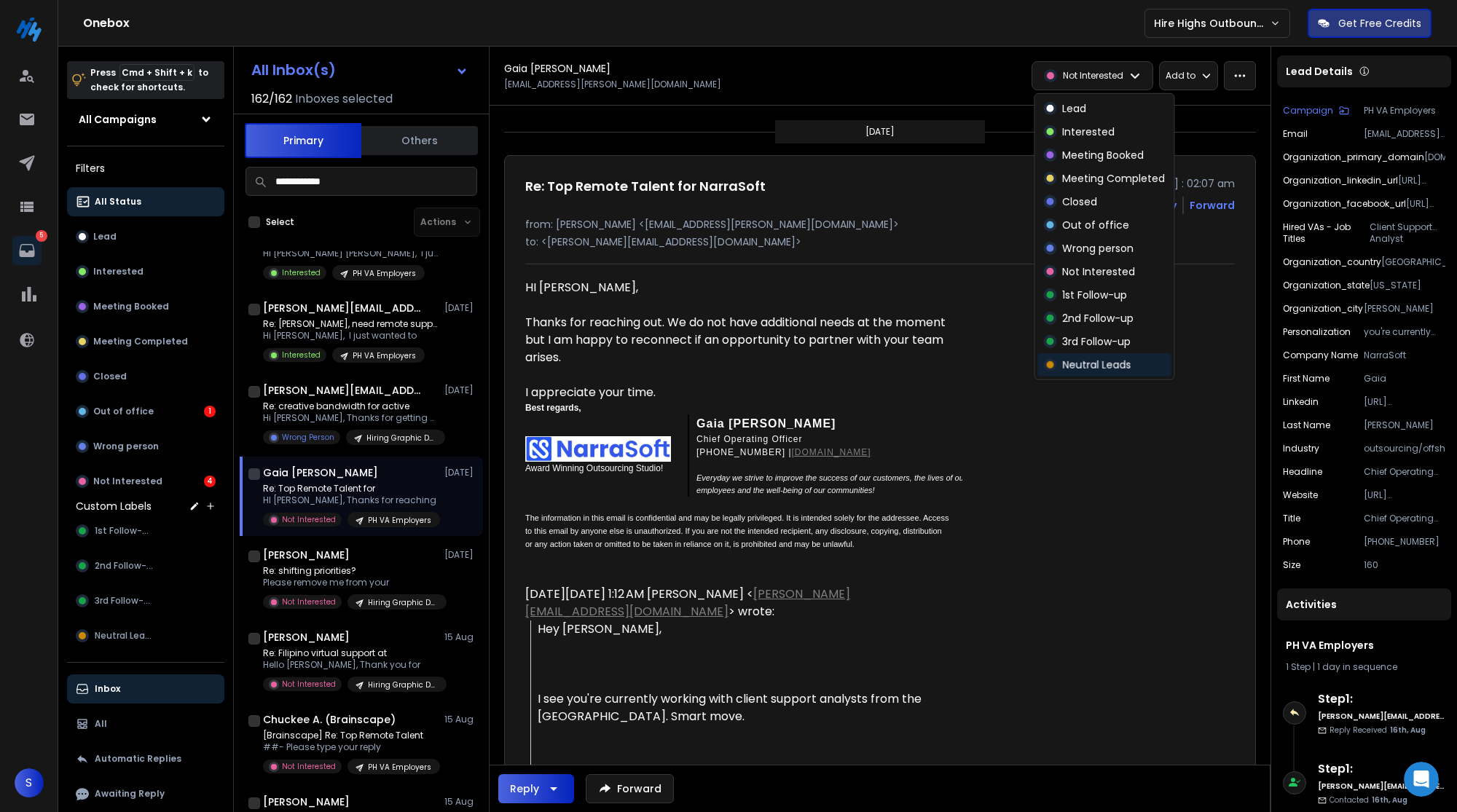
click at [1096, 360] on p "Neutral Leads" at bounding box center [1096, 364] width 69 height 14
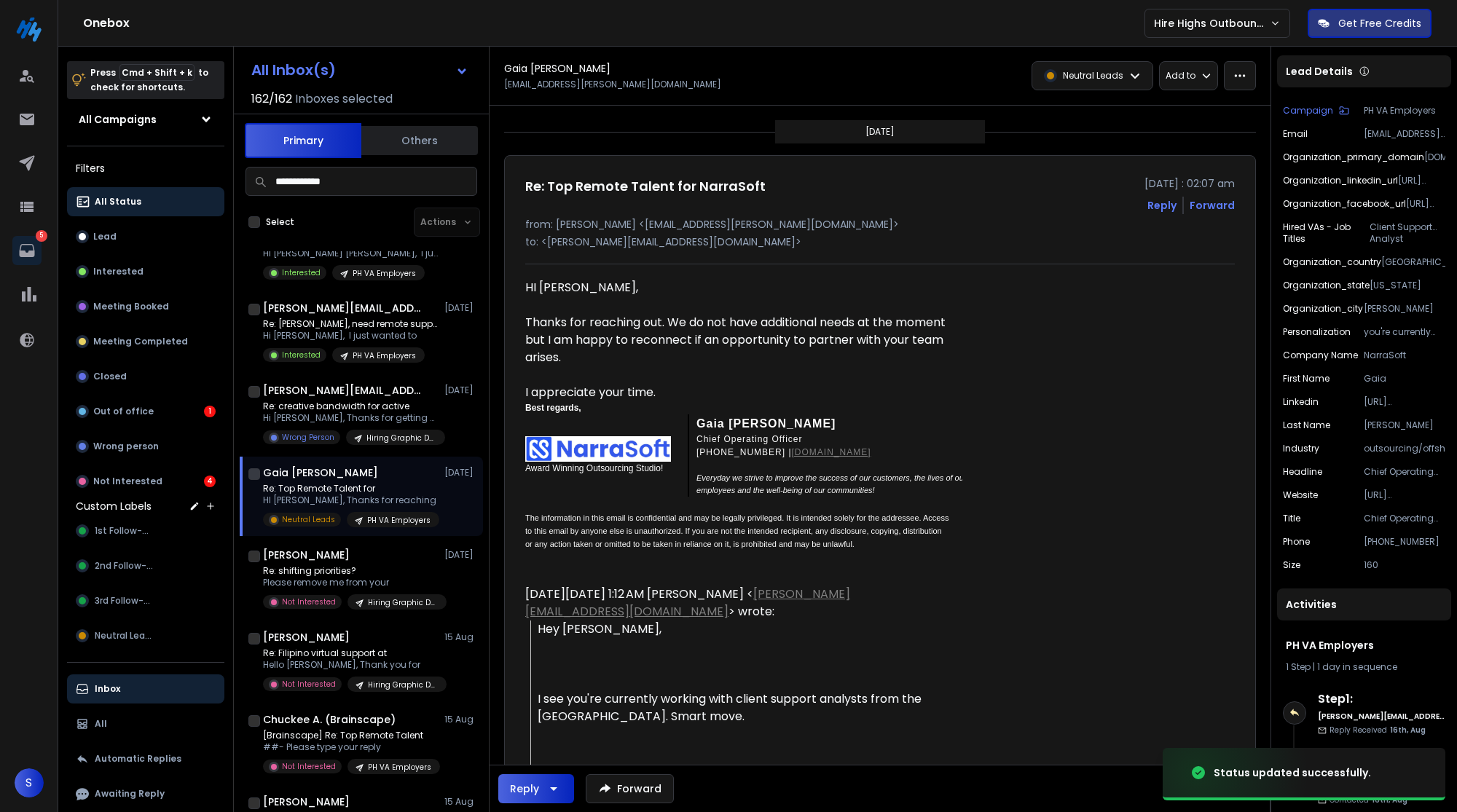
click at [191, 507] on icon at bounding box center [195, 506] width 8 height 8
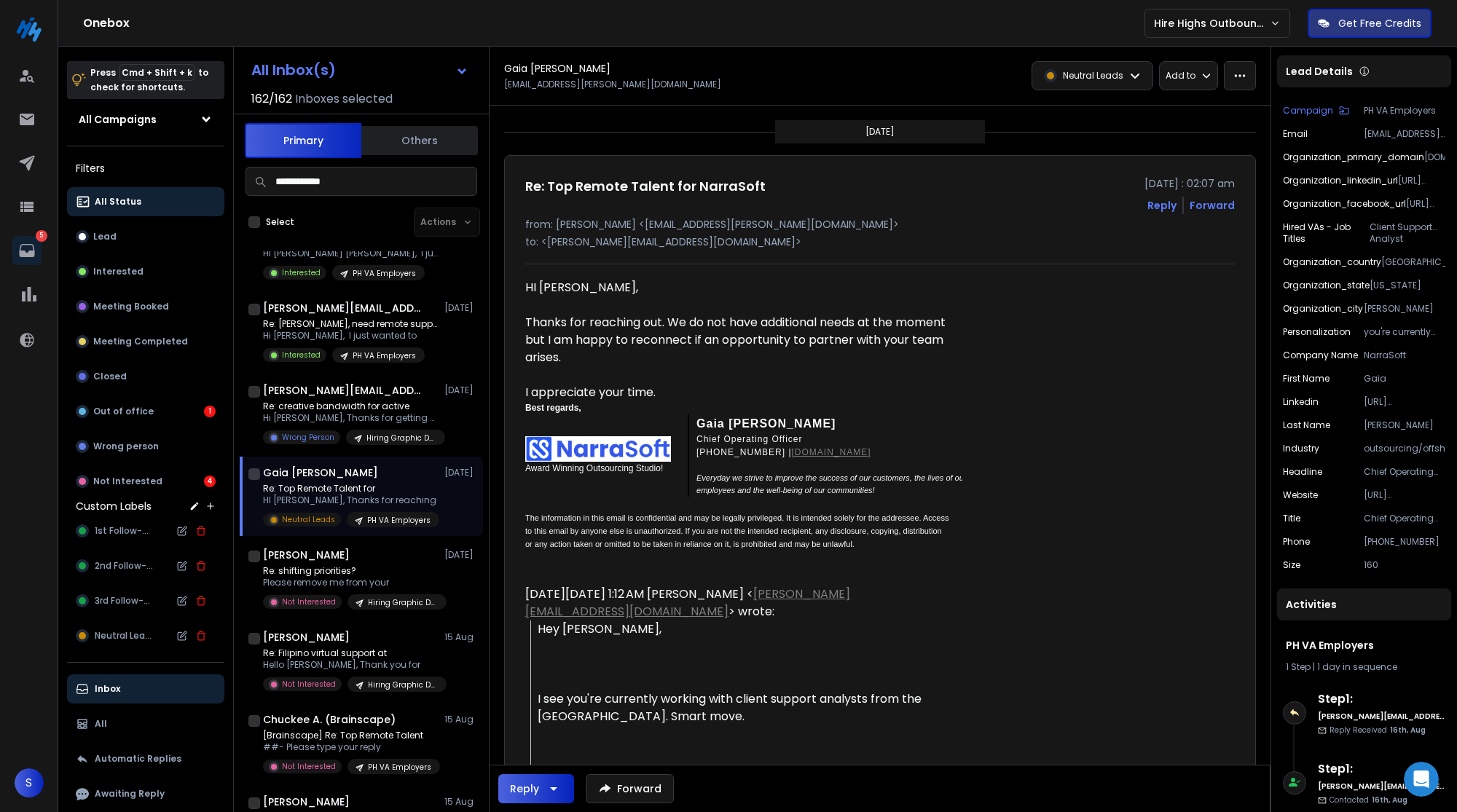
click at [178, 633] on icon at bounding box center [181, 635] width 8 height 8
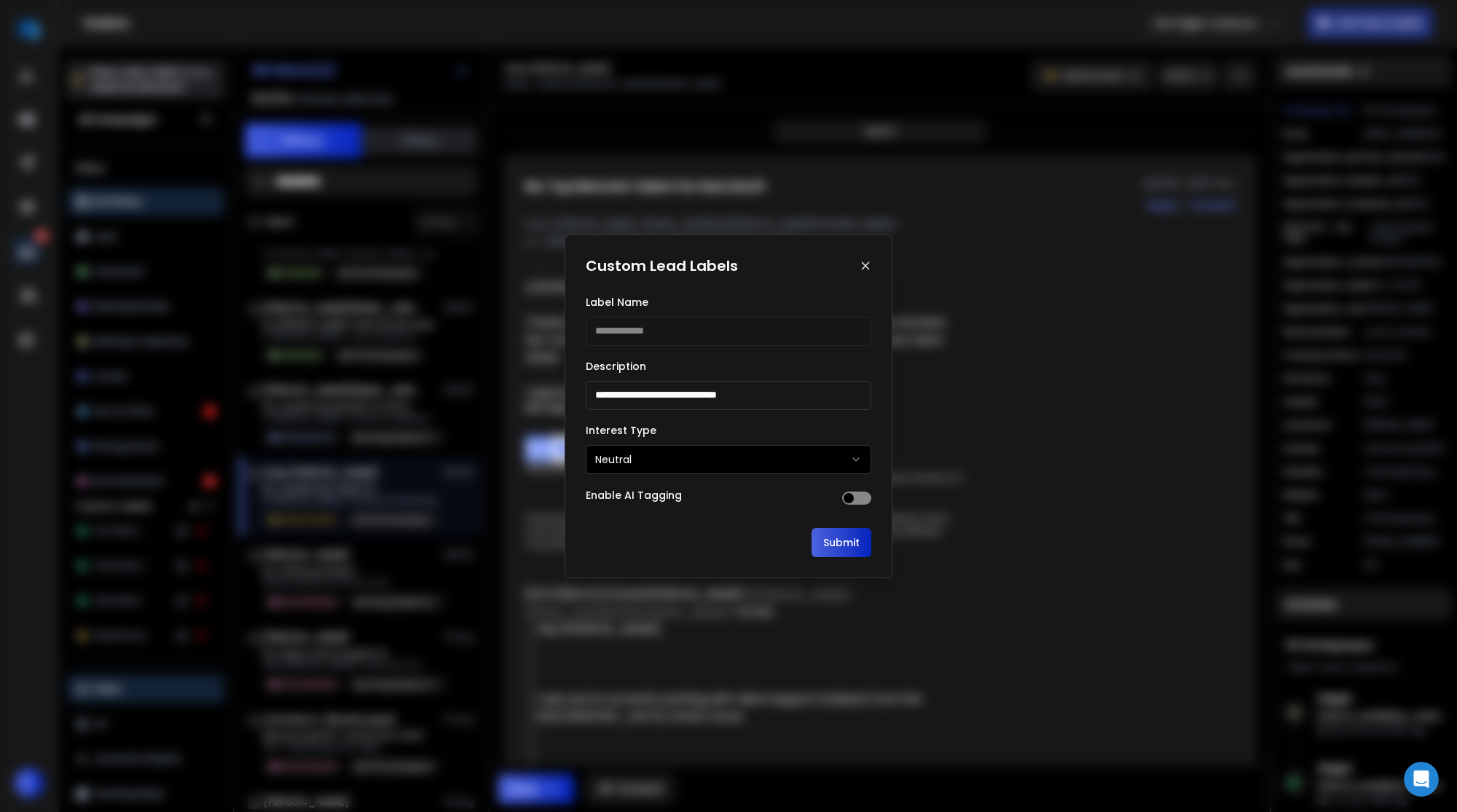
click at [875, 268] on div "**********" at bounding box center [728, 406] width 328 height 344
click at [868, 268] on icon at bounding box center [866, 266] width 12 height 12
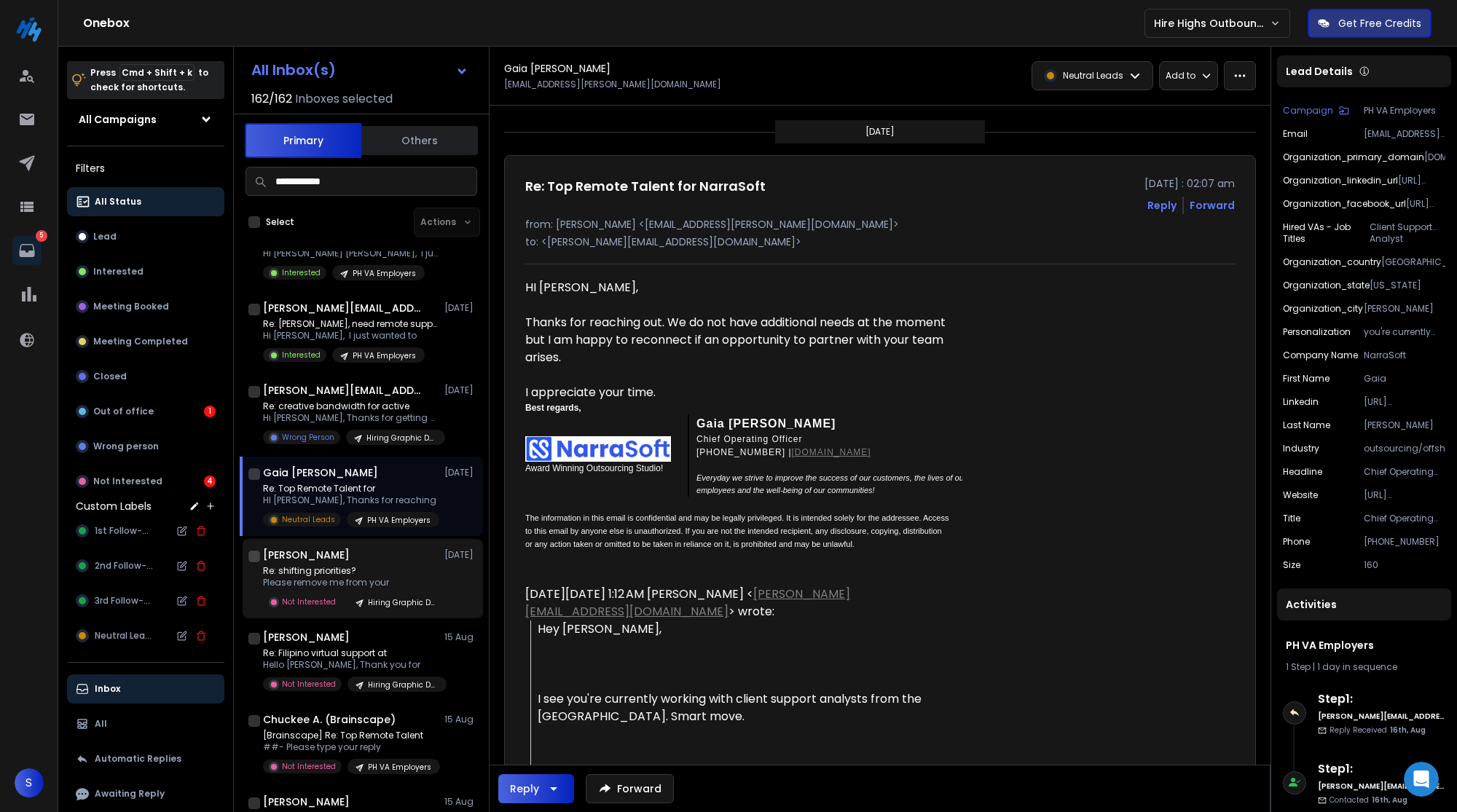
click at [370, 559] on div "Priya Girishankar 16 Aug" at bounding box center [370, 555] width 214 height 14
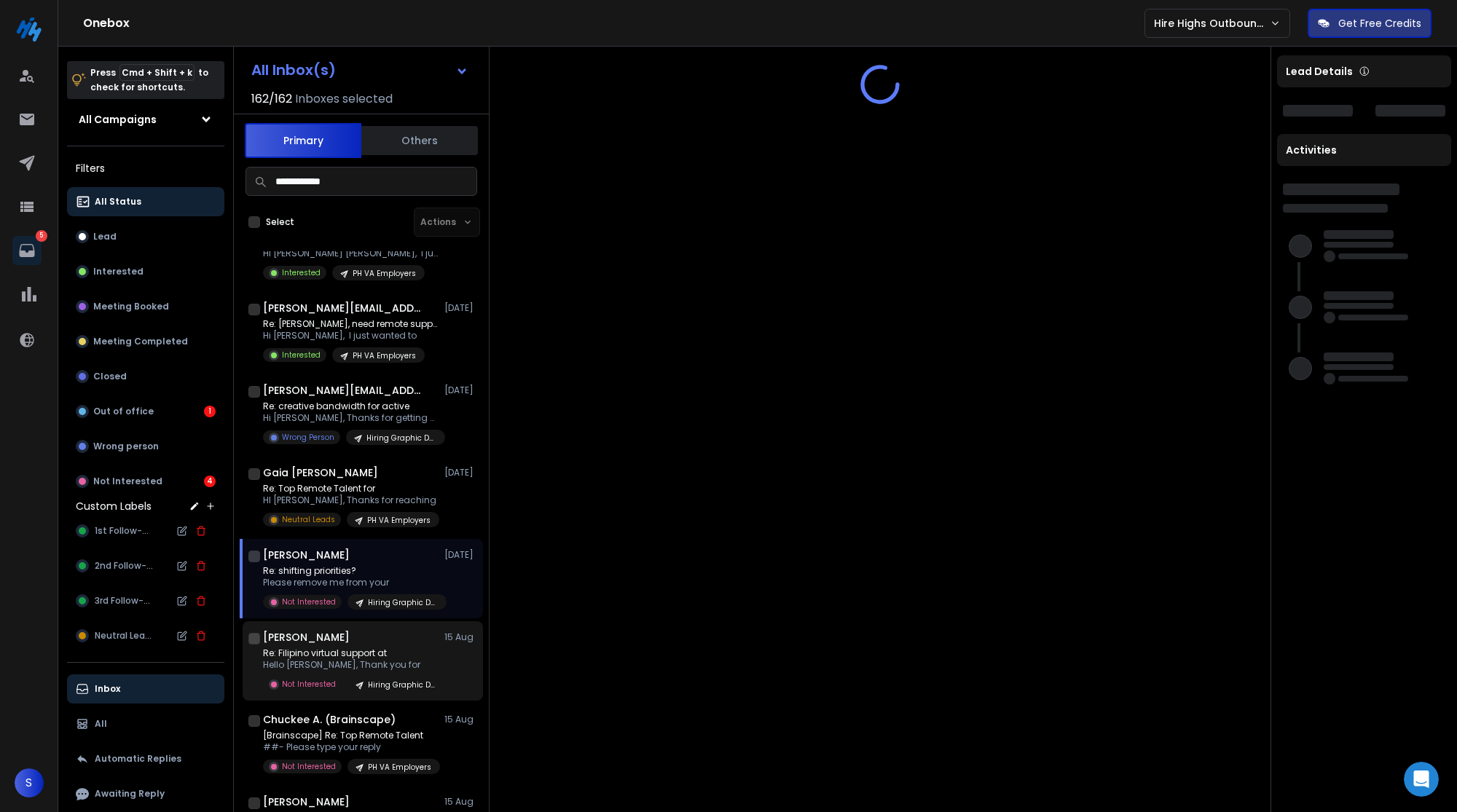
click at [376, 640] on div "Brual Shah 15 Aug" at bounding box center [370, 637] width 214 height 14
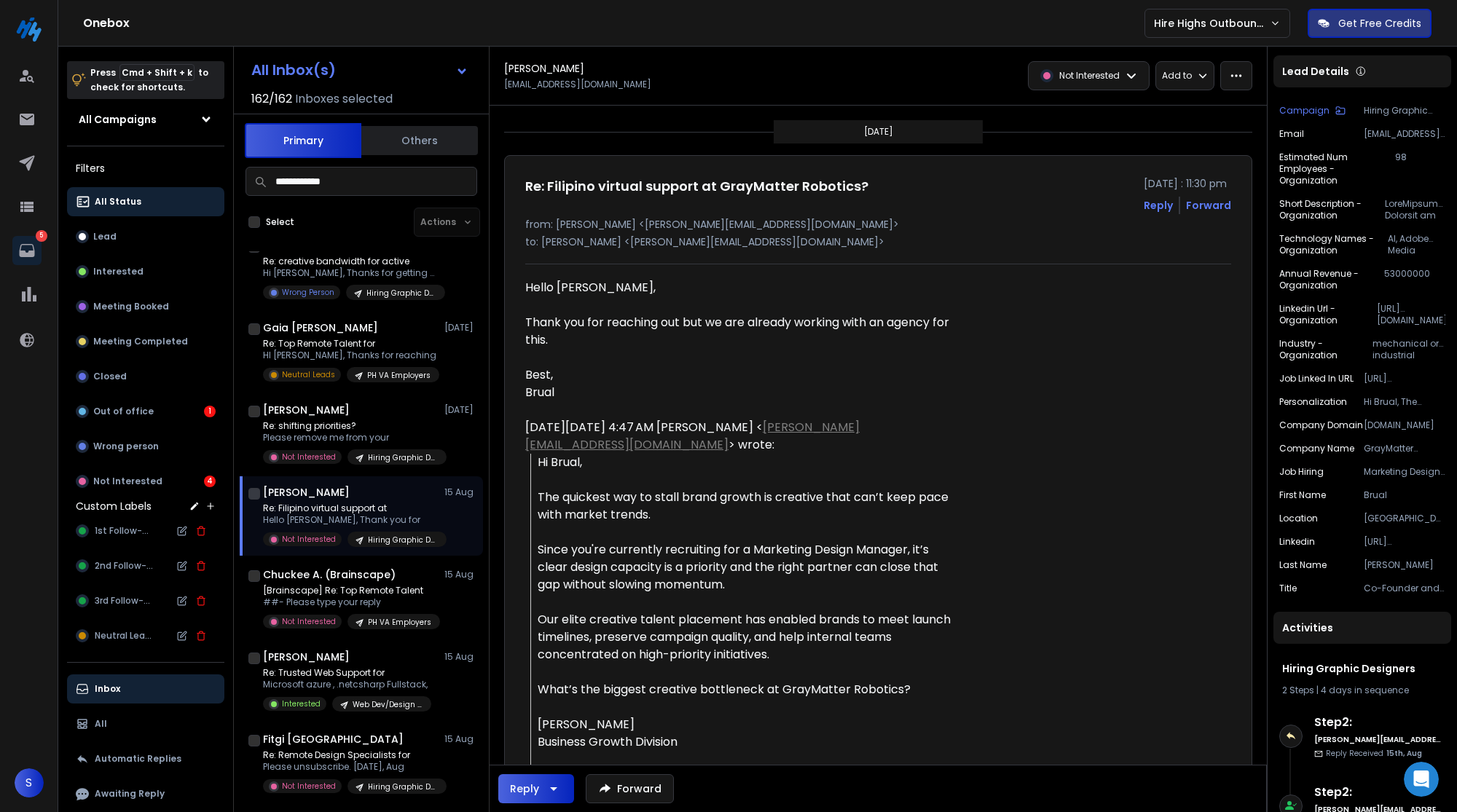
scroll to position [928, 0]
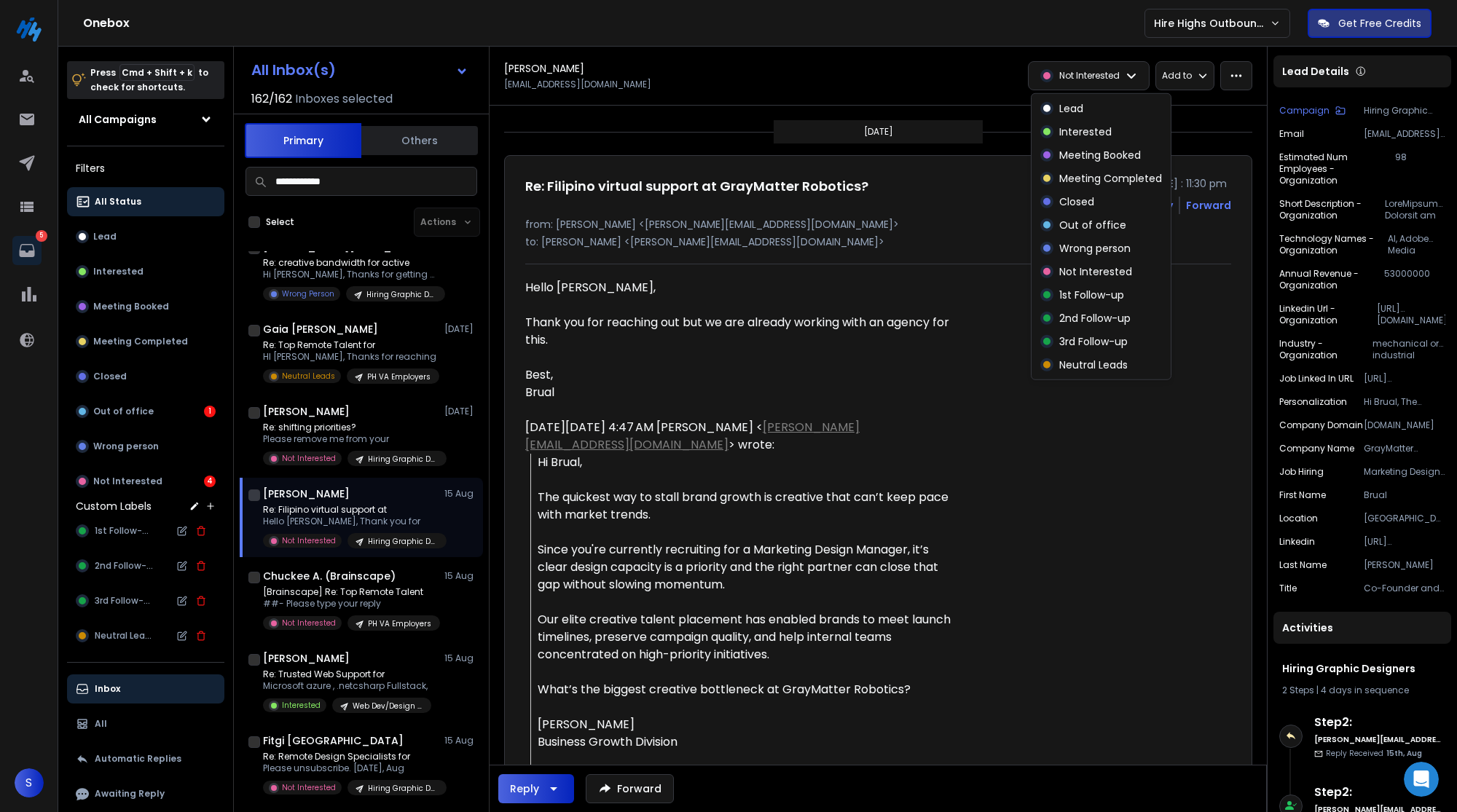
click at [1123, 82] on div "Not Interested" at bounding box center [1088, 76] width 120 height 28
click at [1070, 361] on p "Neutral Leads" at bounding box center [1093, 364] width 69 height 14
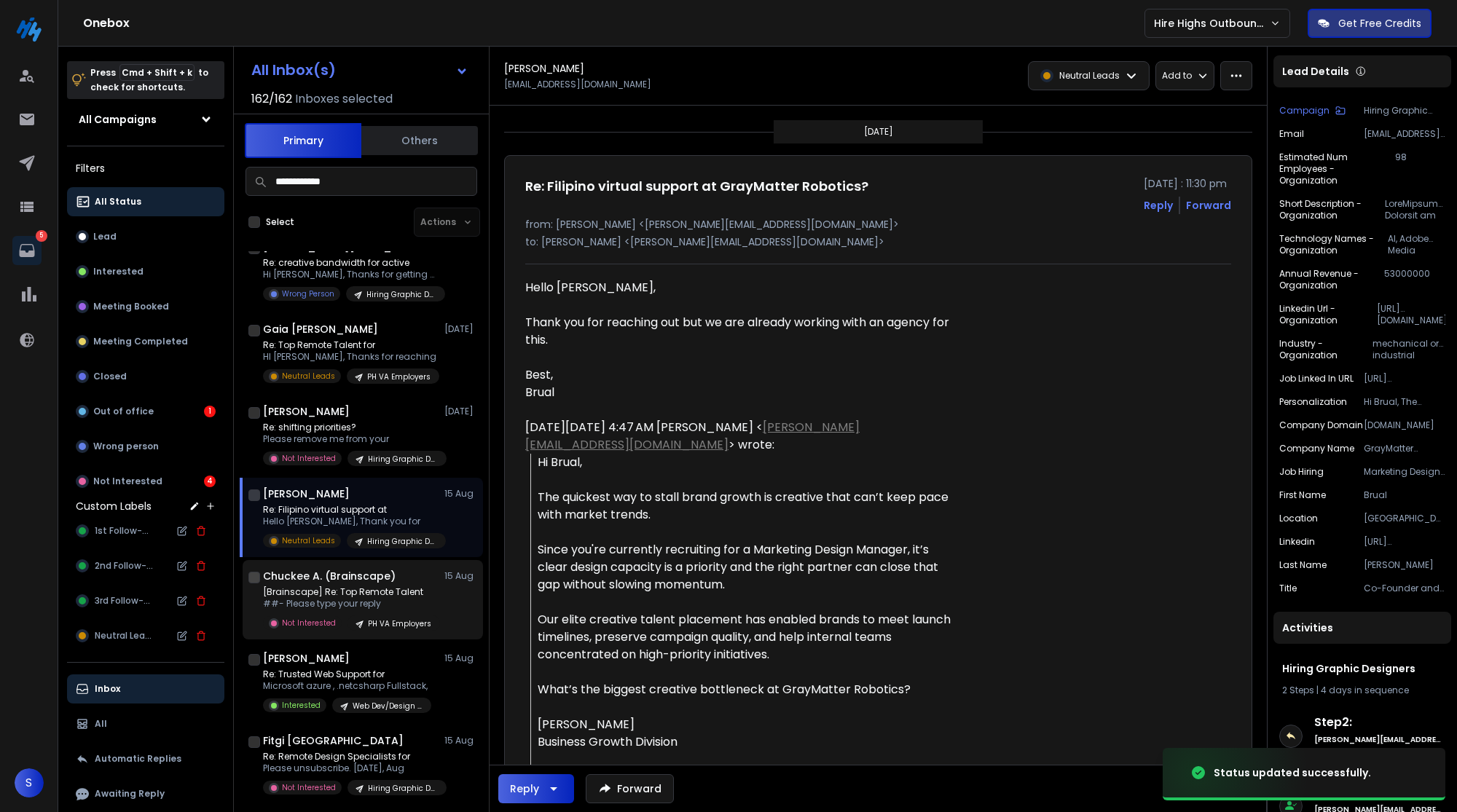
click at [461, 595] on div "[Brainscape] Re: Top Remote Talent ##- Please type your reply Not Interested PH…" at bounding box center [370, 608] width 214 height 44
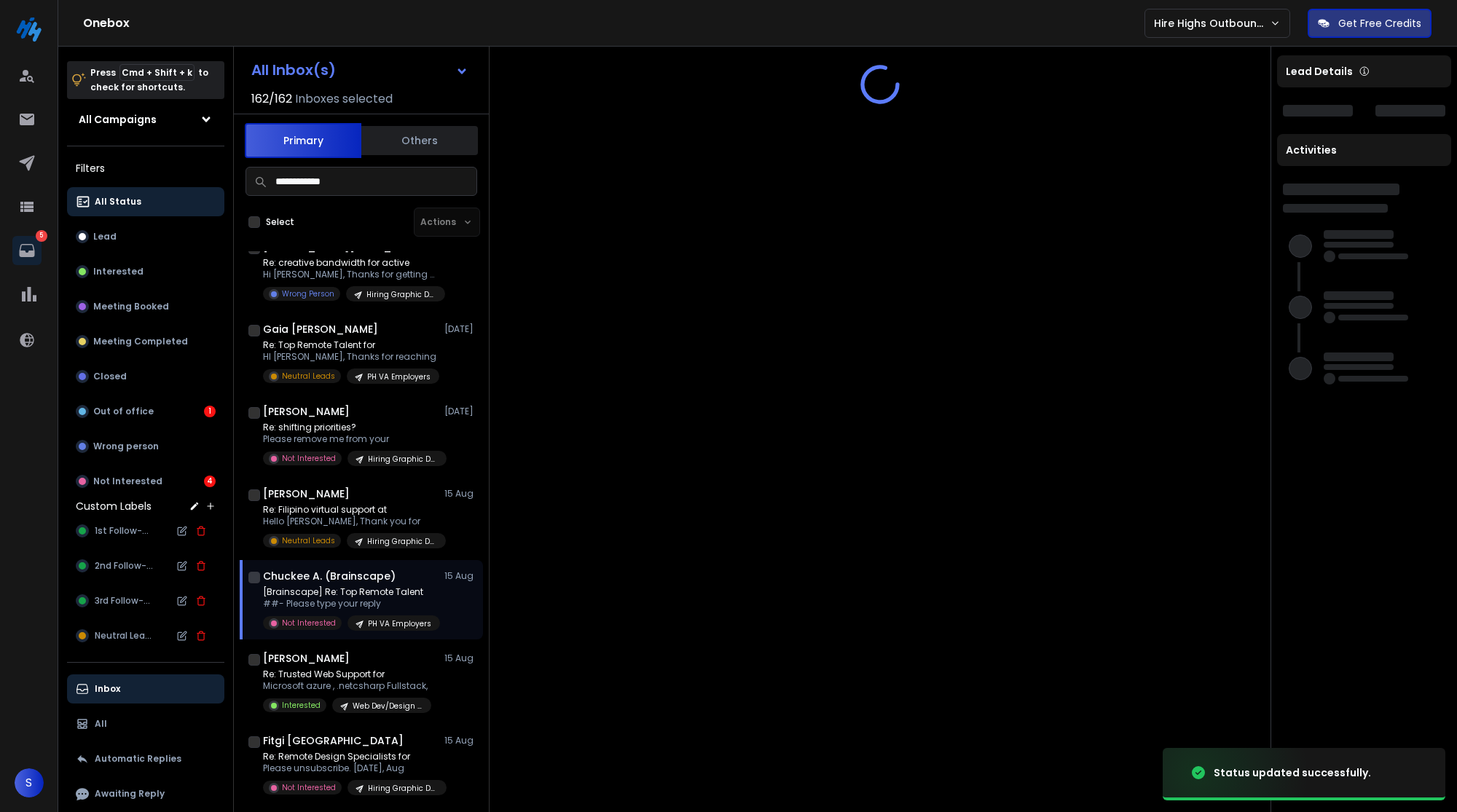
scroll to position [1003, 0]
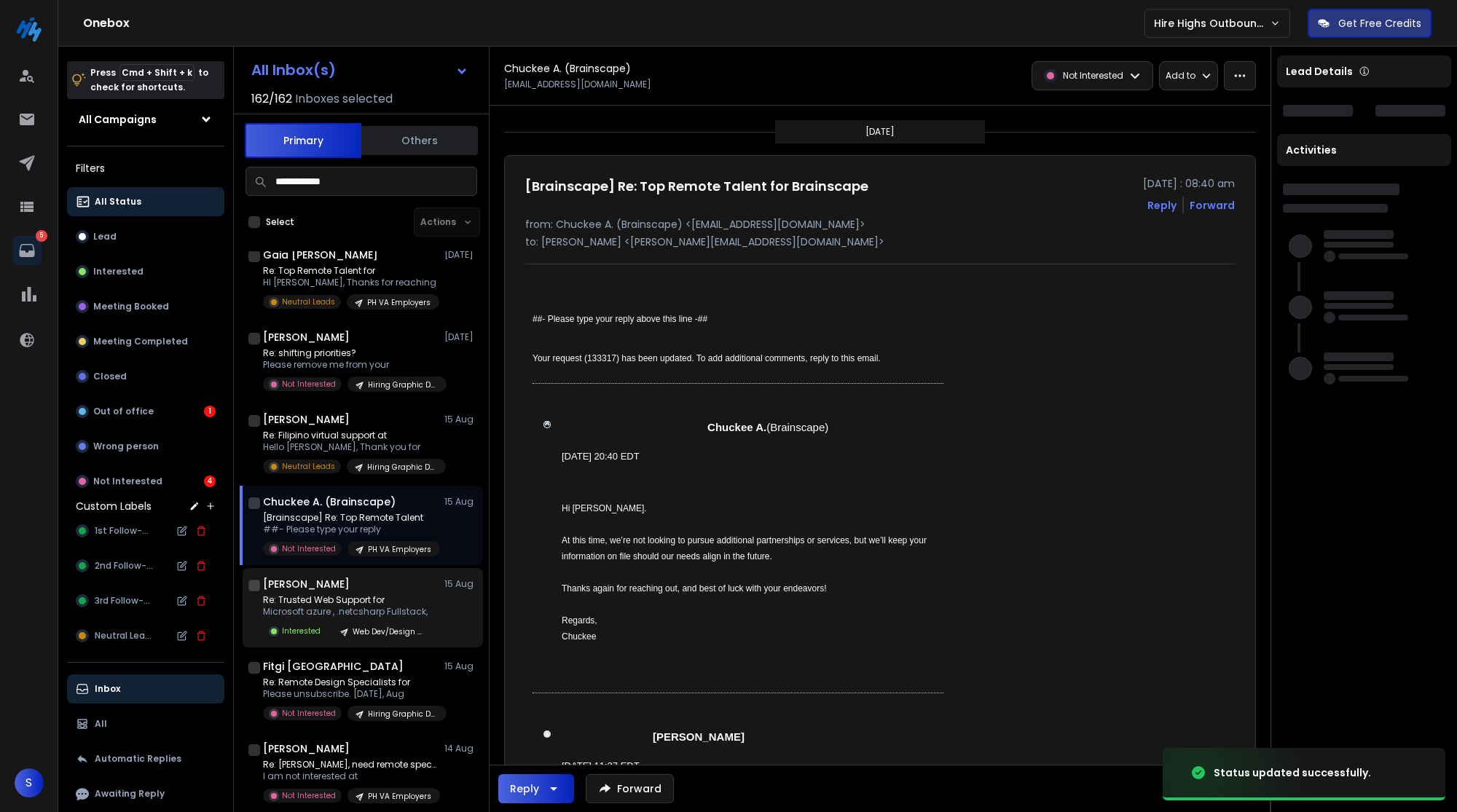
click at [434, 606] on div "Re: Trusted Web Support for Microsoft azure , .netcsharp Fullstack, Interested …" at bounding box center [370, 617] width 214 height 44
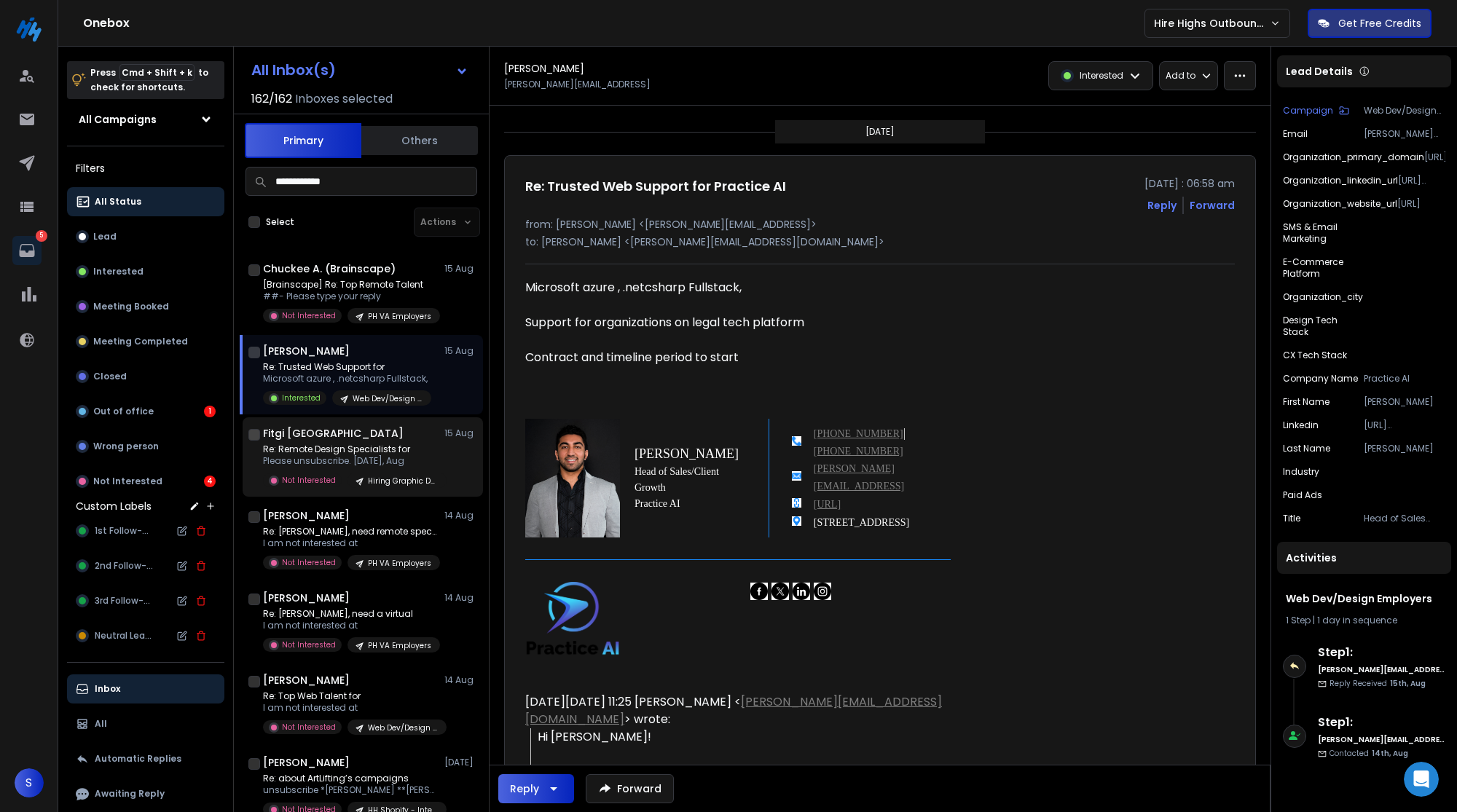
scroll to position [1249, 0]
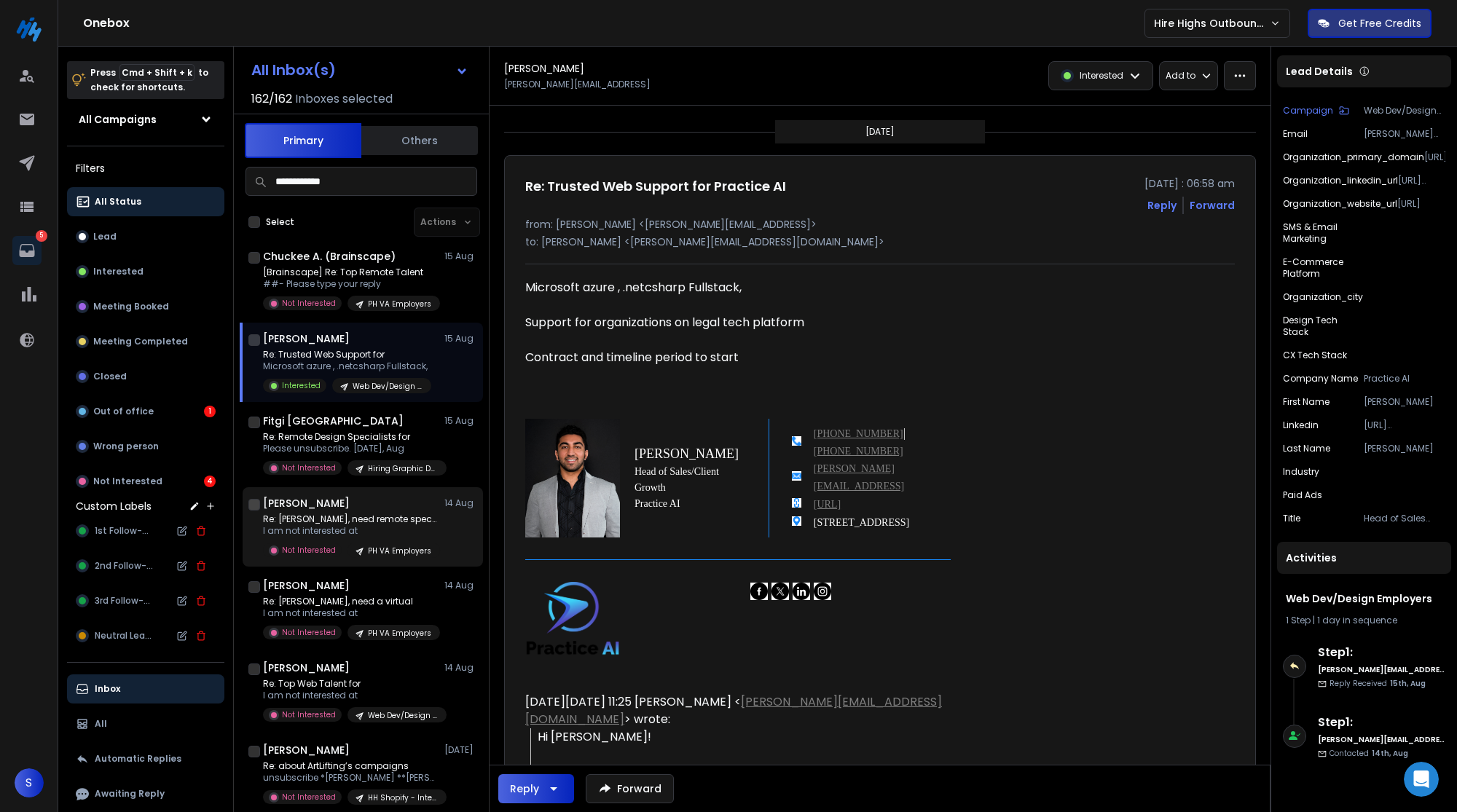
click at [404, 501] on div "Tom Stoddard 14 Aug" at bounding box center [370, 503] width 214 height 14
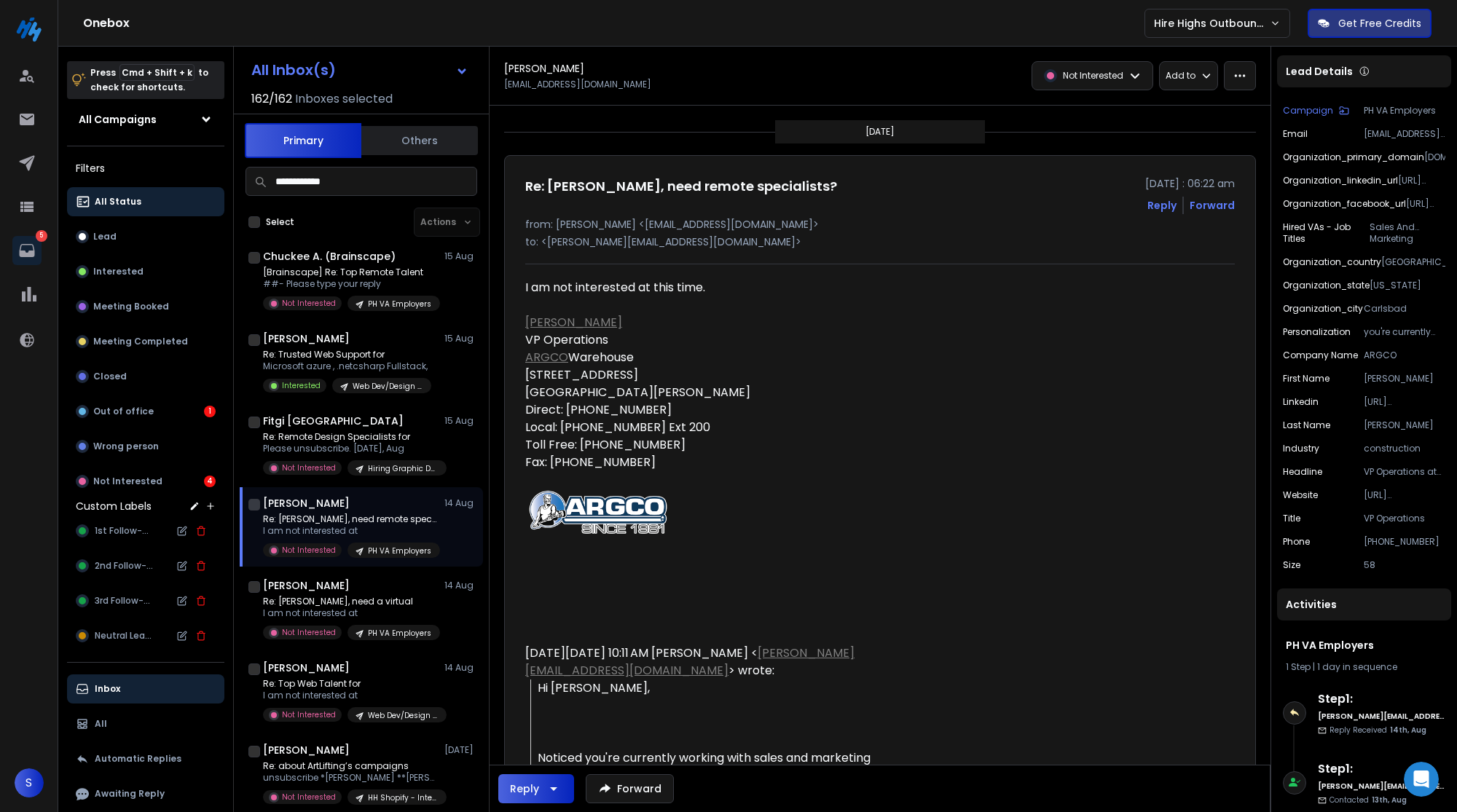
click at [1122, 76] on p "Not Interested" at bounding box center [1093, 76] width 60 height 12
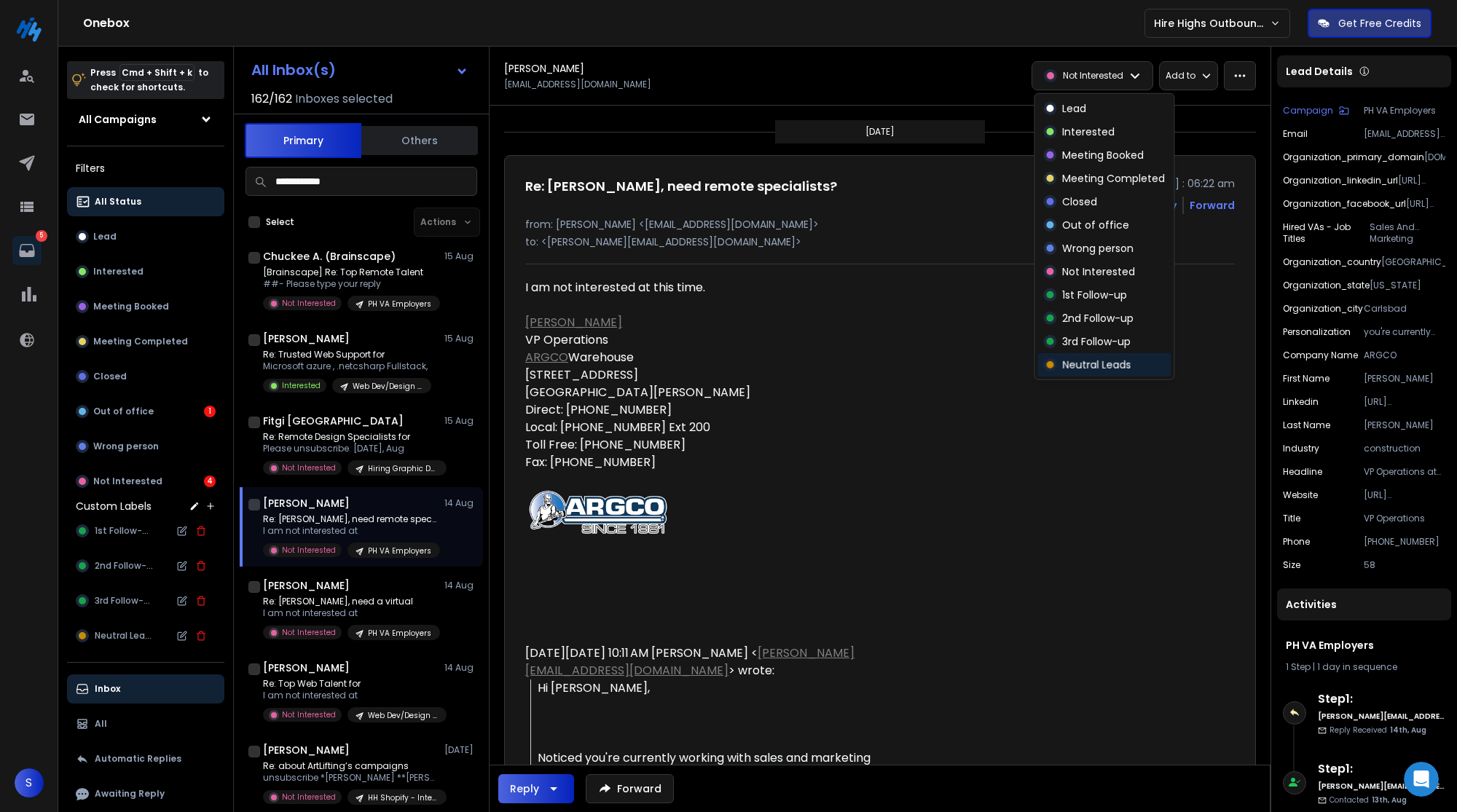
click at [1075, 365] on p "Neutral Leads" at bounding box center [1096, 364] width 69 height 14
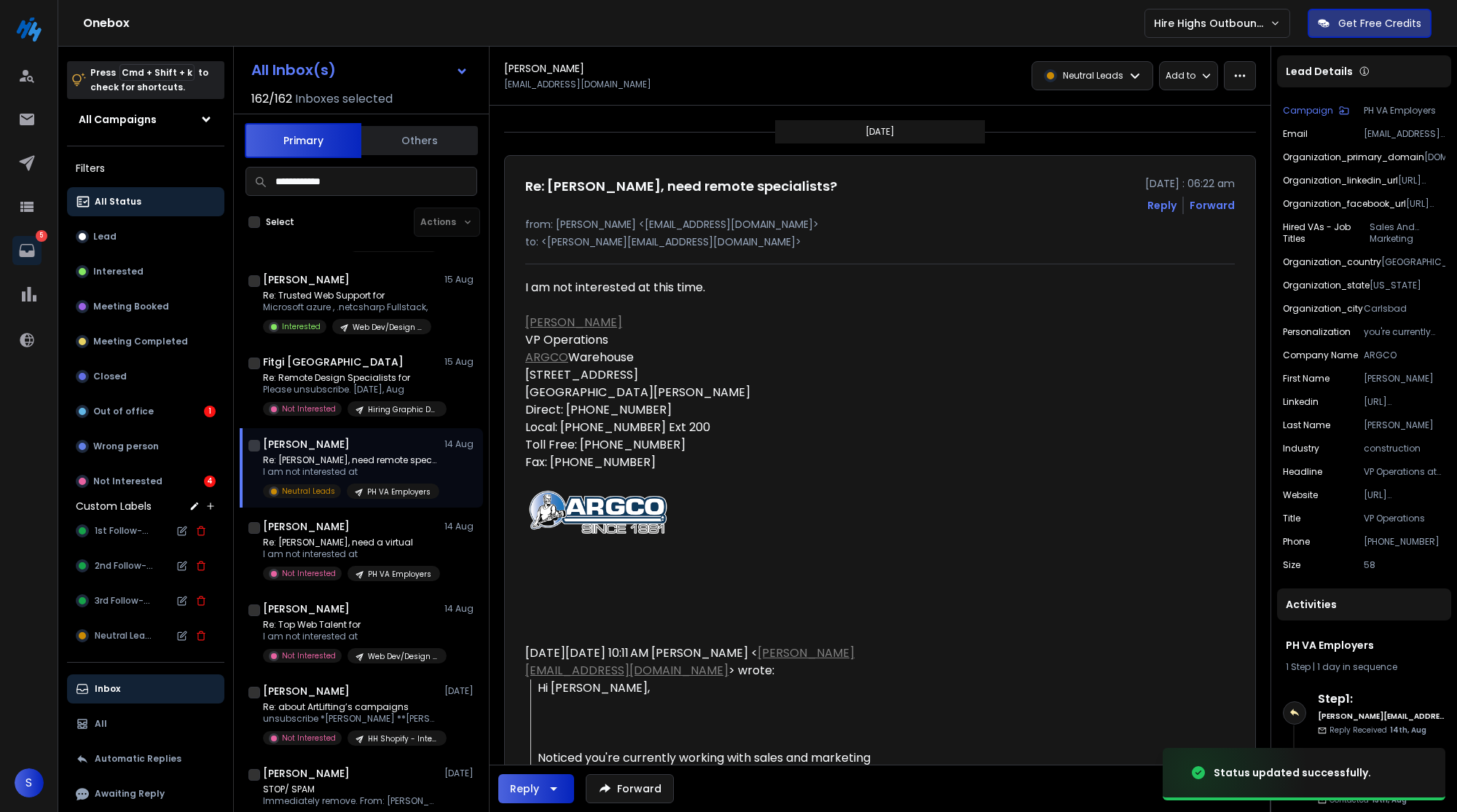
scroll to position [1309, 0]
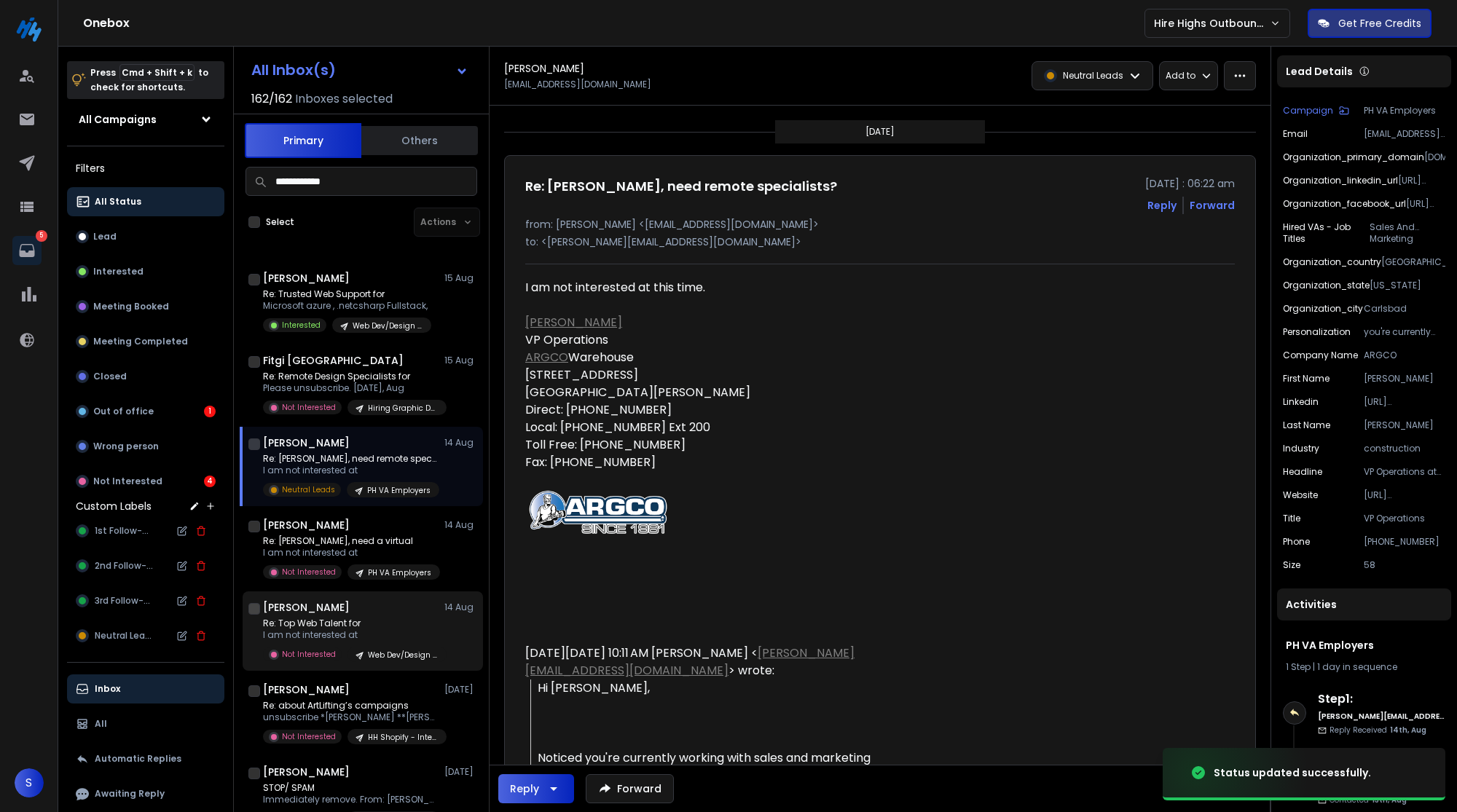
click at [409, 617] on p "Re: Top Web Talent for" at bounding box center [351, 623] width 175 height 12
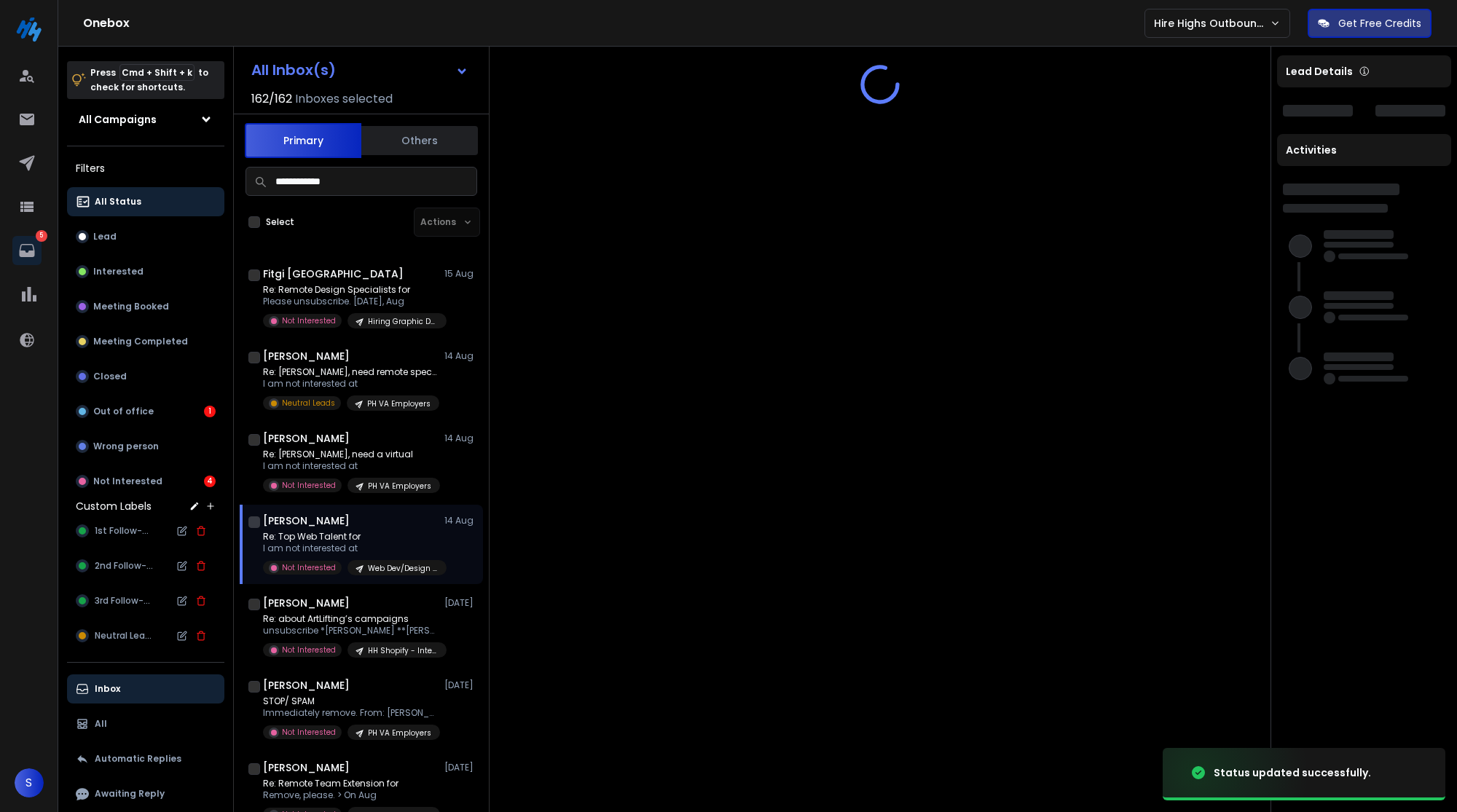
scroll to position [1421, 0]
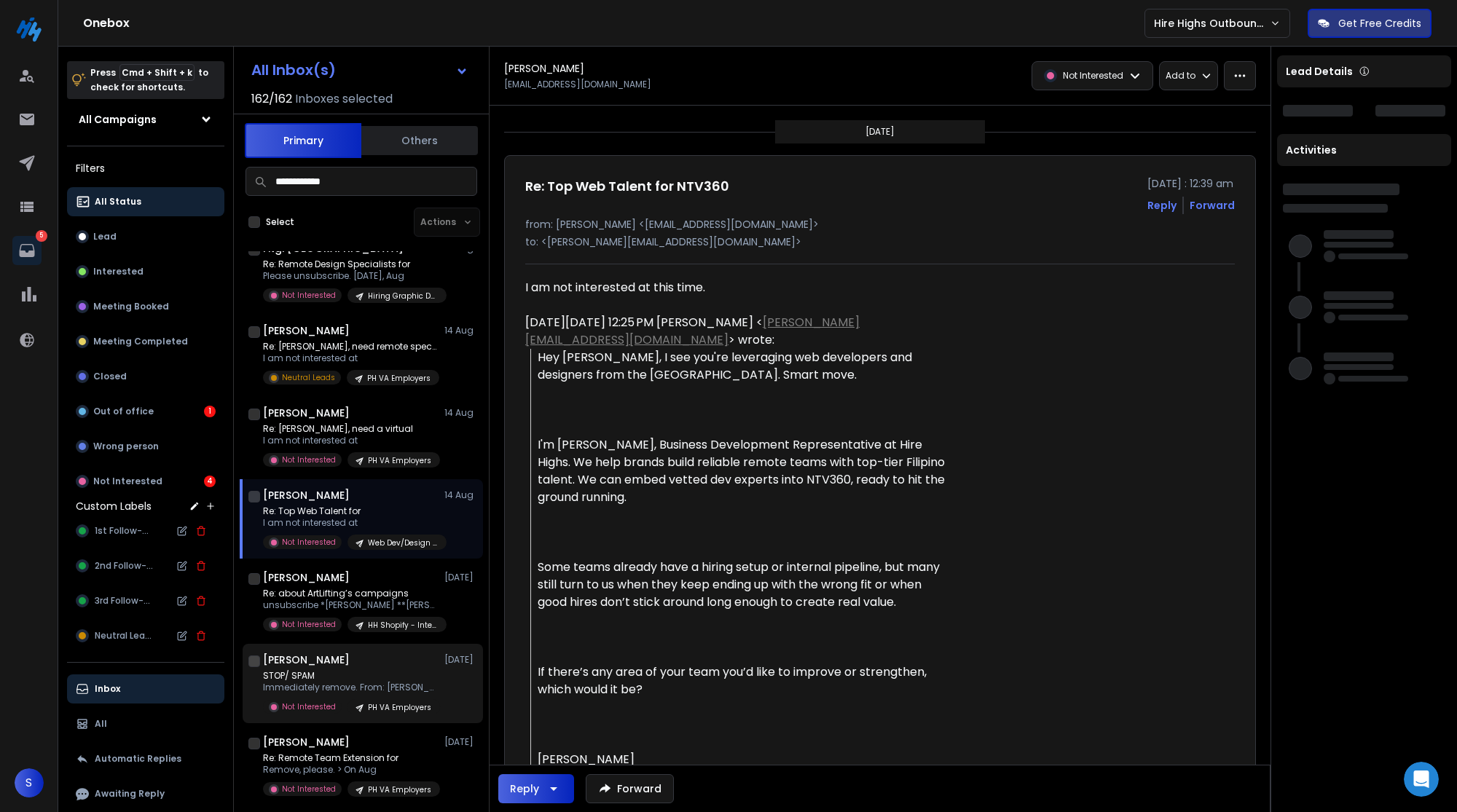
click at [401, 656] on div "Devin Glazier 13 Aug" at bounding box center [370, 659] width 214 height 14
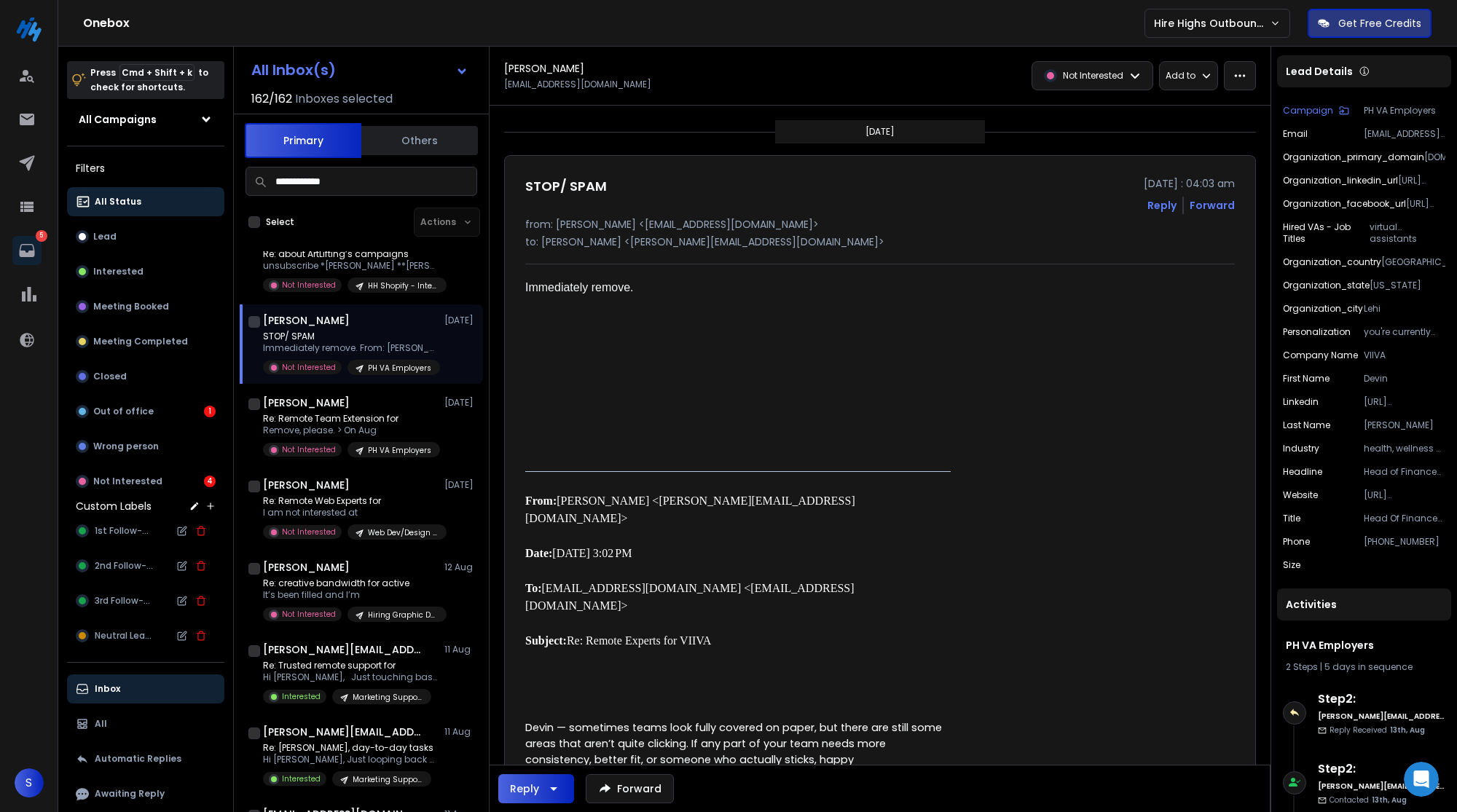
scroll to position [1757, 0]
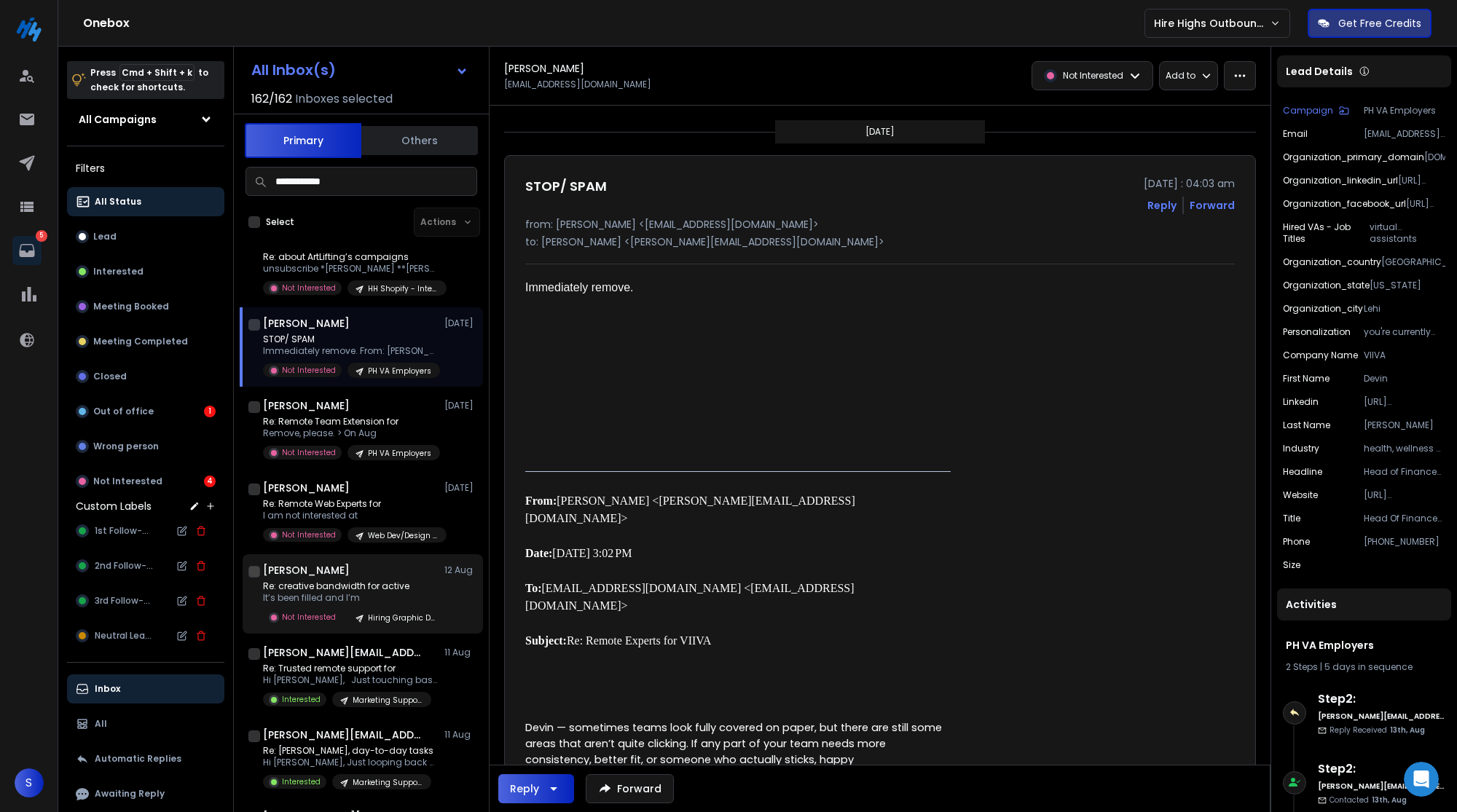
click at [396, 589] on p "Re: creative bandwidth for active" at bounding box center [351, 586] width 175 height 12
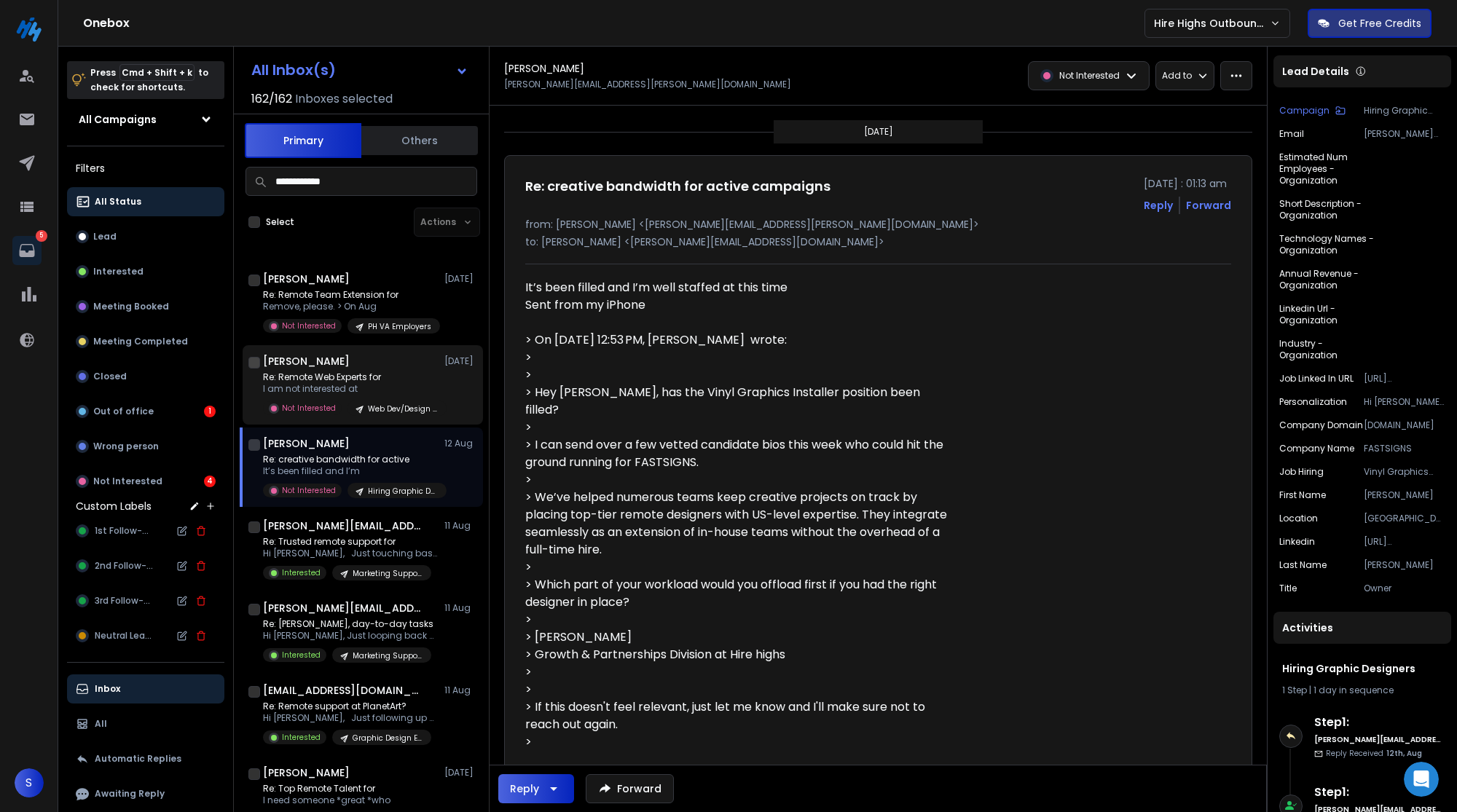
scroll to position [1888, 0]
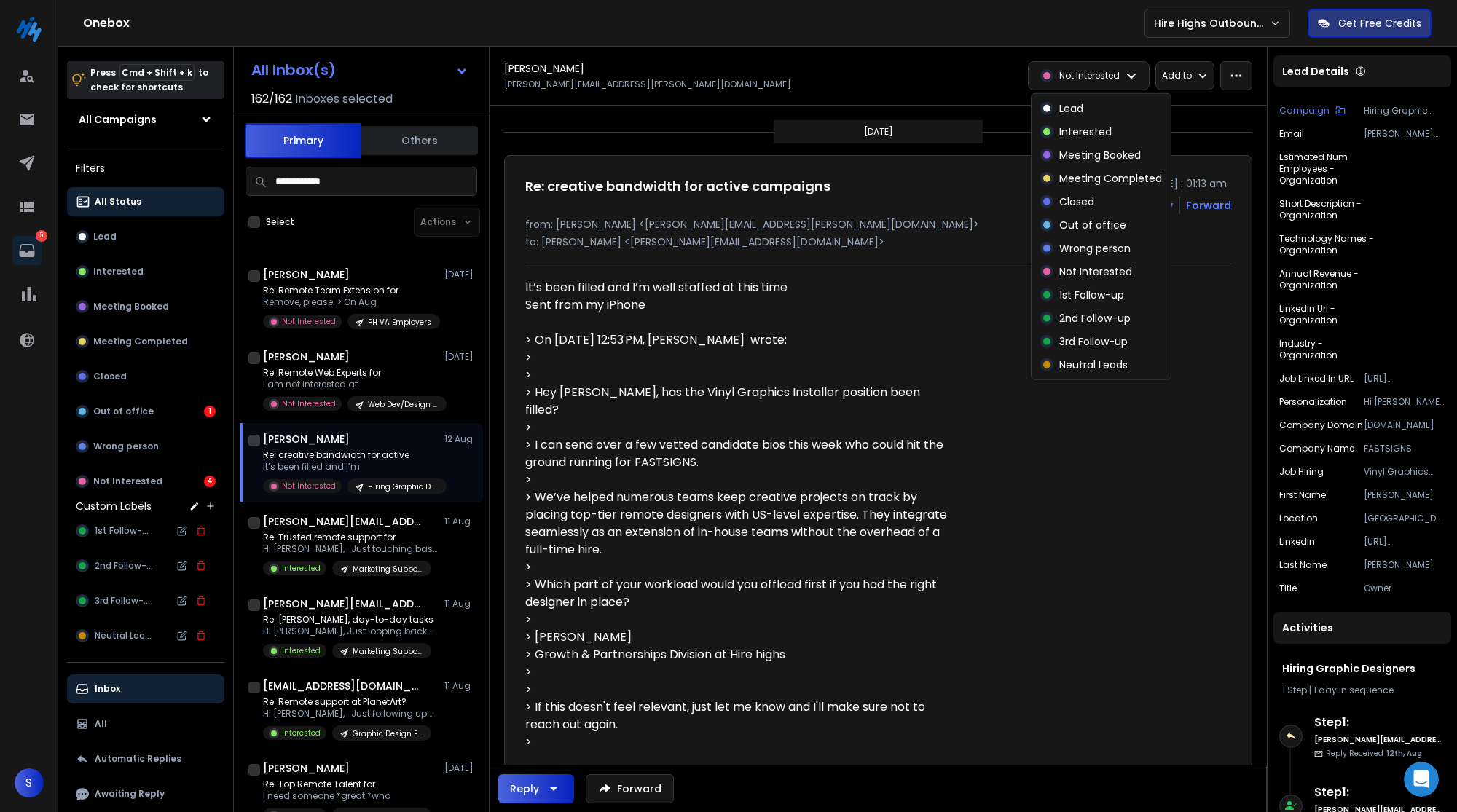
click at [1112, 72] on p "Not Interested" at bounding box center [1089, 76] width 60 height 12
click at [1070, 359] on p "Neutral Leads" at bounding box center [1093, 364] width 69 height 14
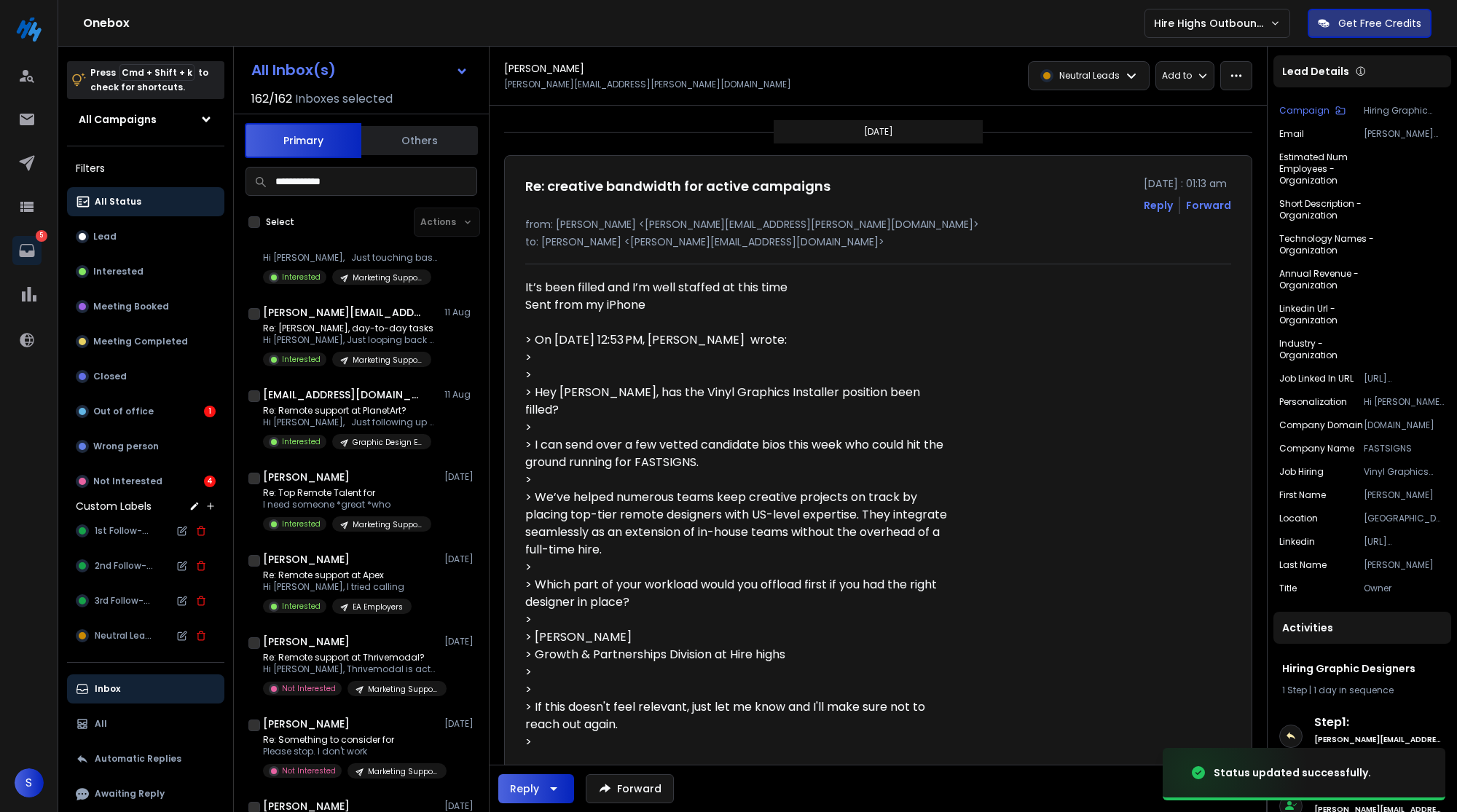
scroll to position [2193, 0]
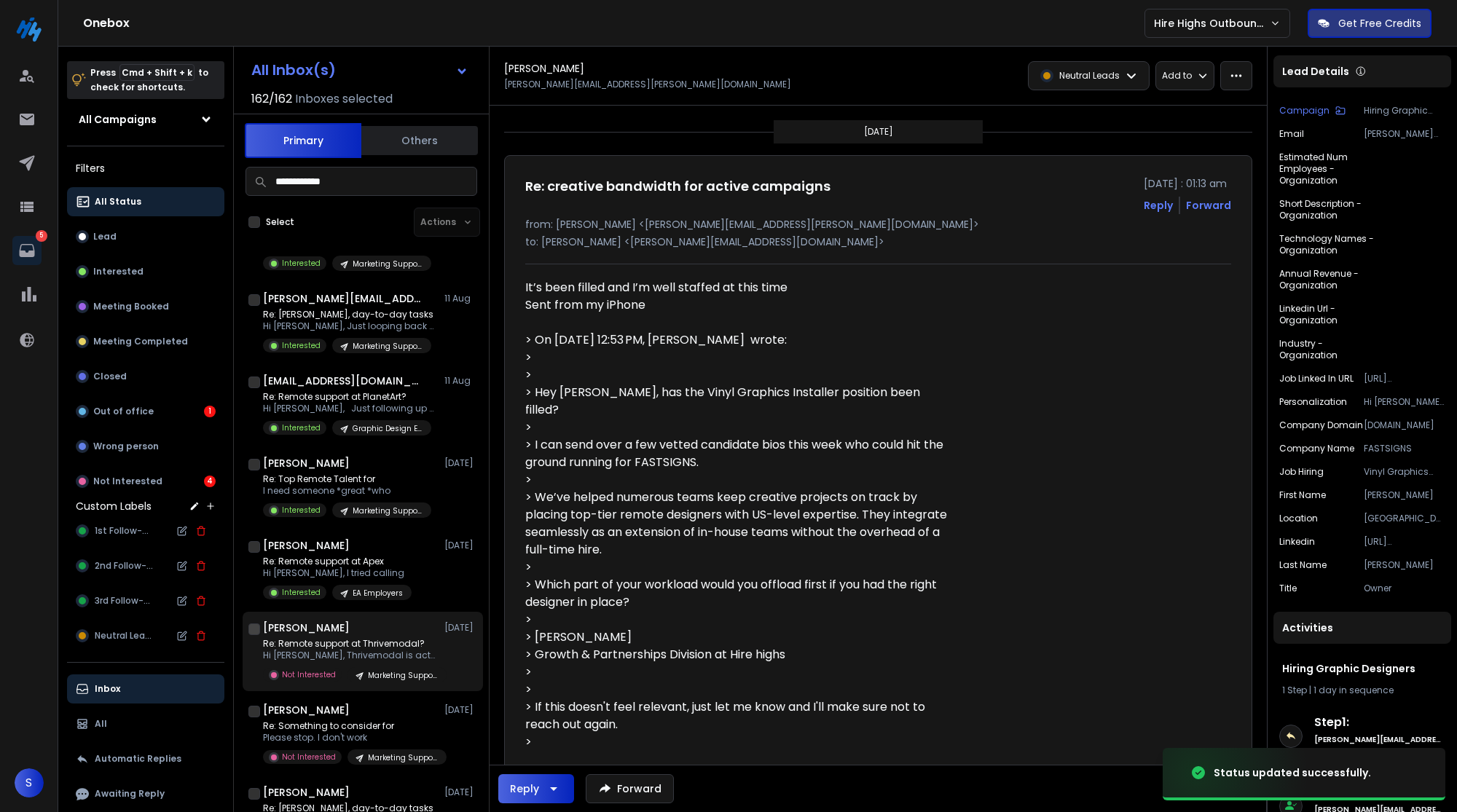
click at [402, 632] on div "Hunter Tolbert 05 Aug" at bounding box center [370, 627] width 214 height 14
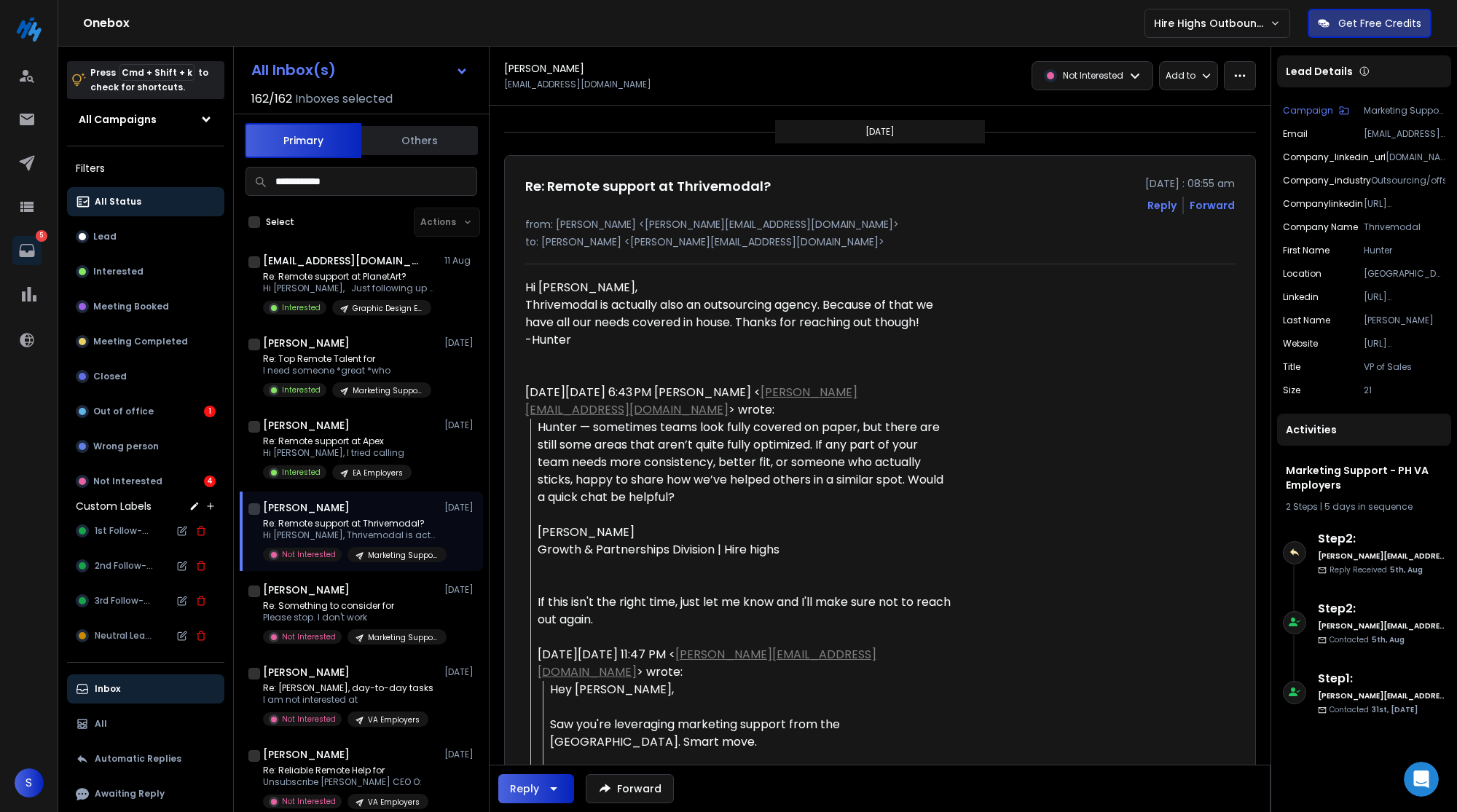
scroll to position [2317, 0]
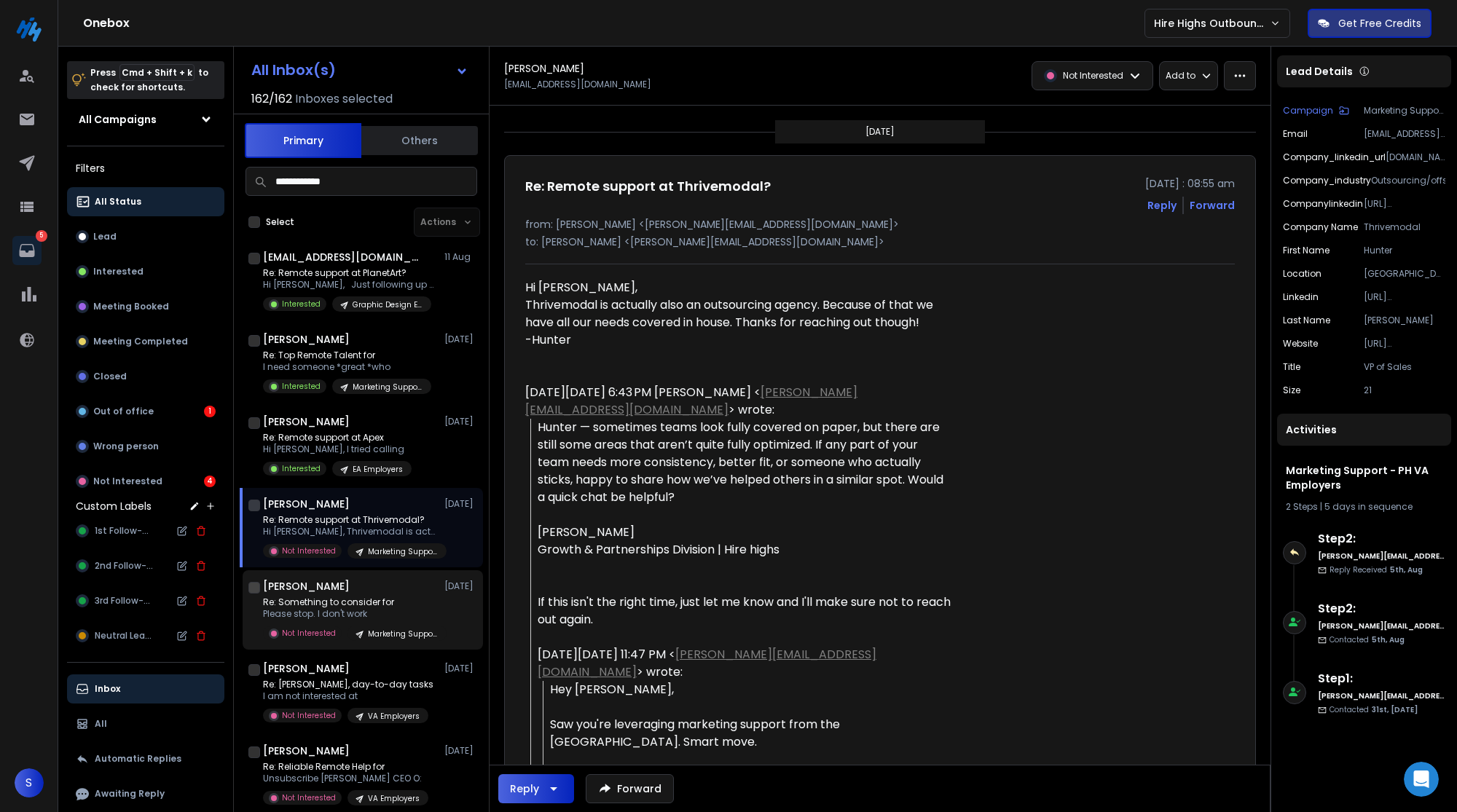
click at [418, 594] on div "Taylor Vance 05 Aug Re: Something to consider for Please stop. I don't work Not…" at bounding box center [370, 610] width 214 height 62
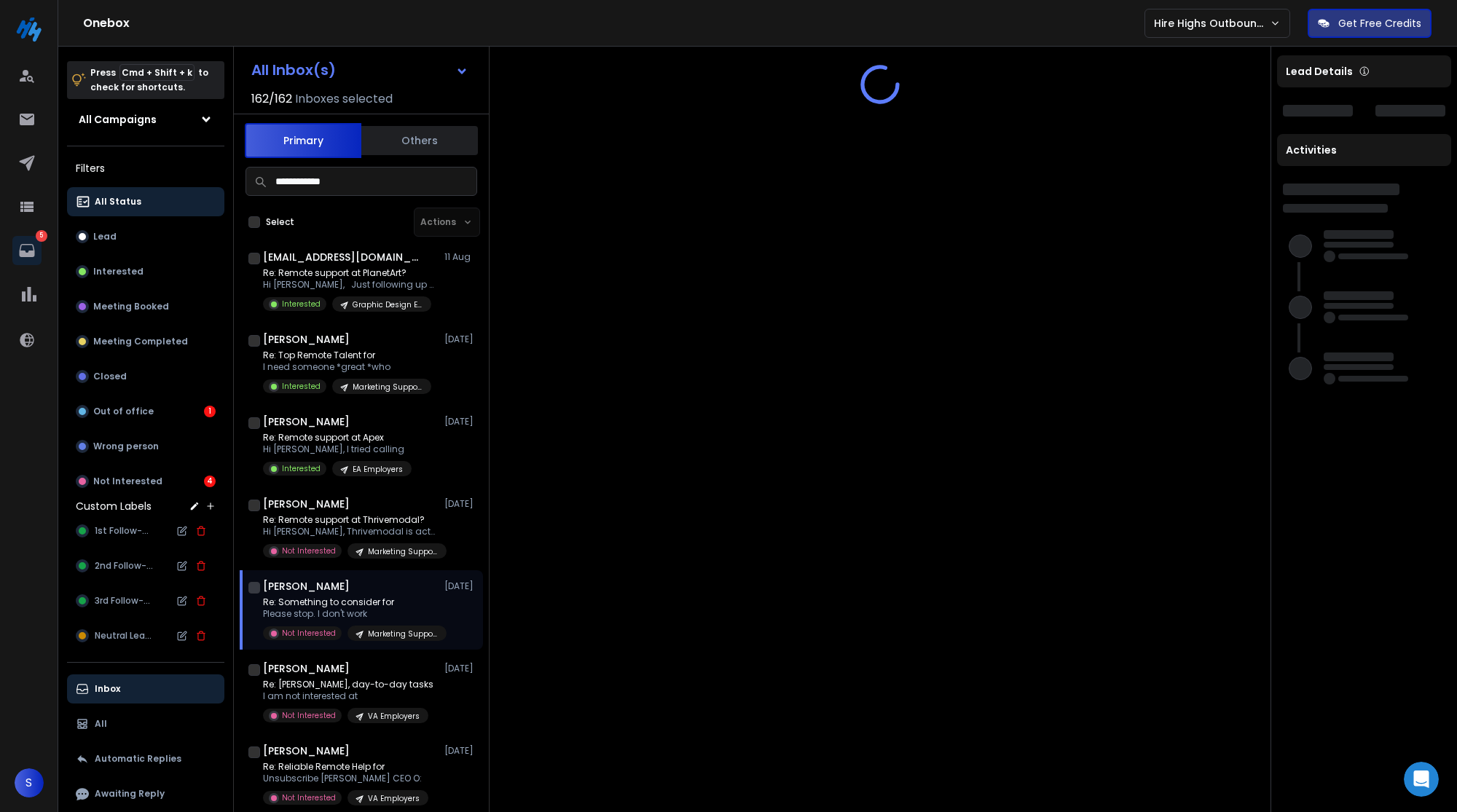
scroll to position [2377, 0]
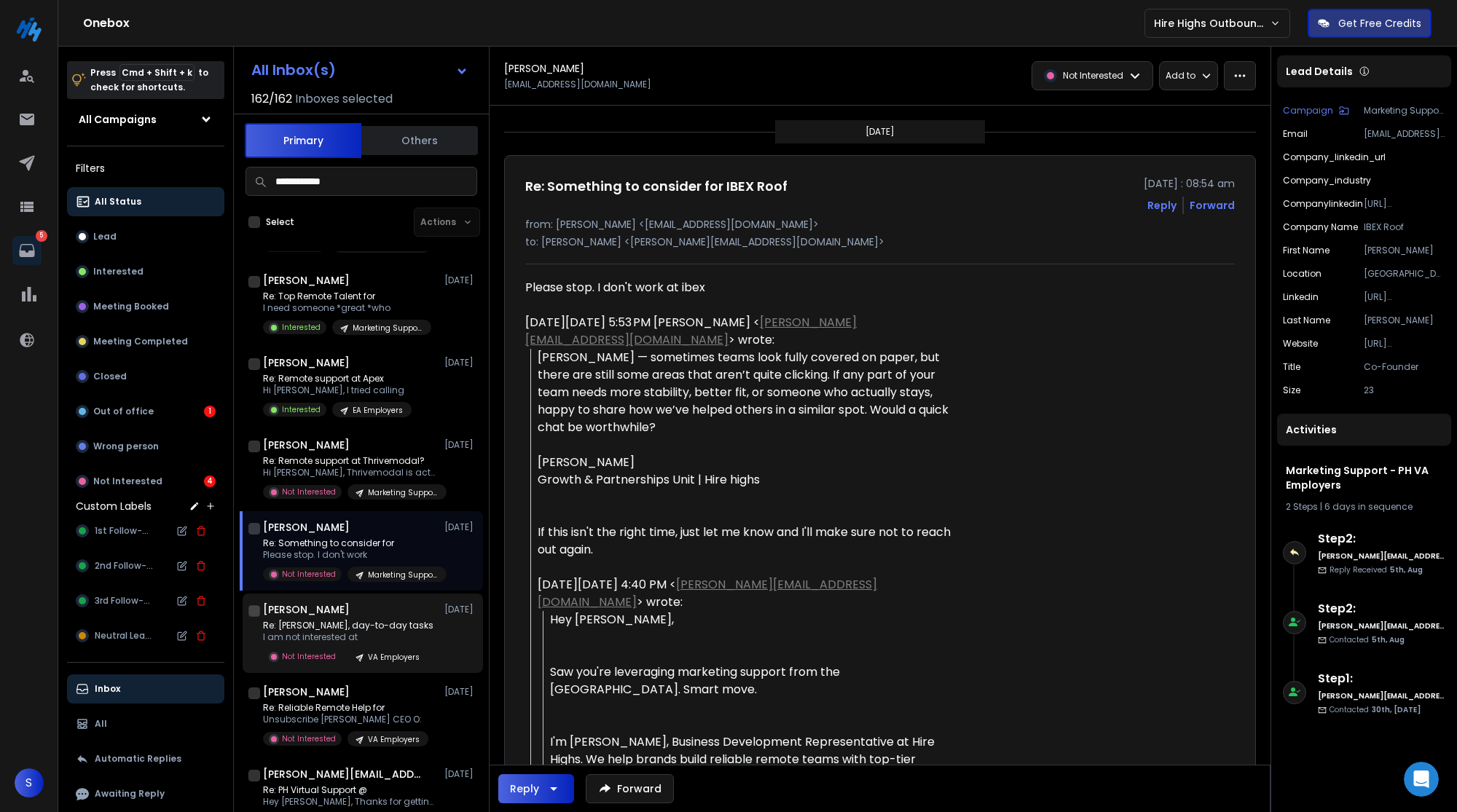
click at [412, 615] on div "Justin King 01 Aug" at bounding box center [370, 609] width 214 height 14
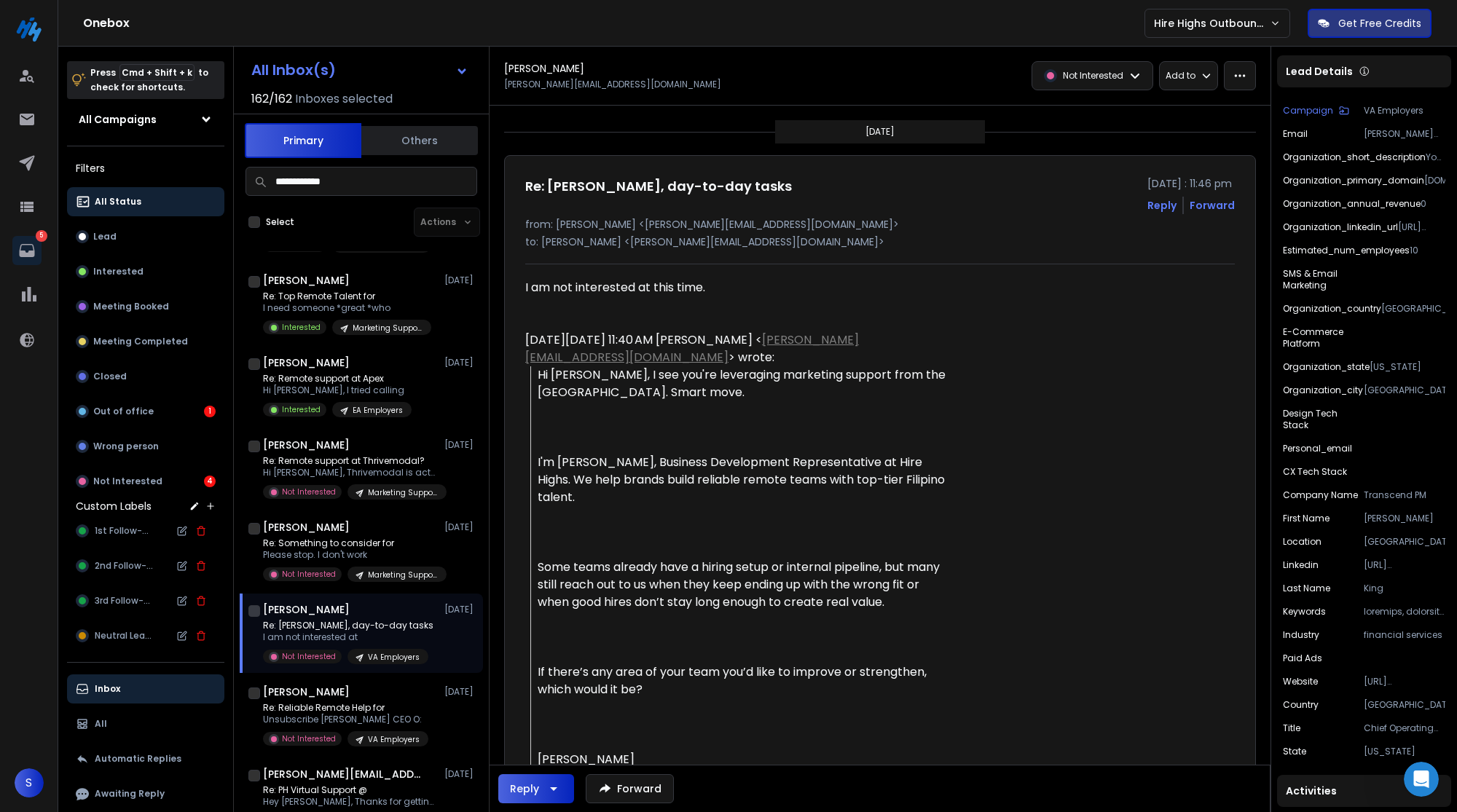
click at [1108, 82] on div "Not Interested" at bounding box center [1092, 76] width 120 height 28
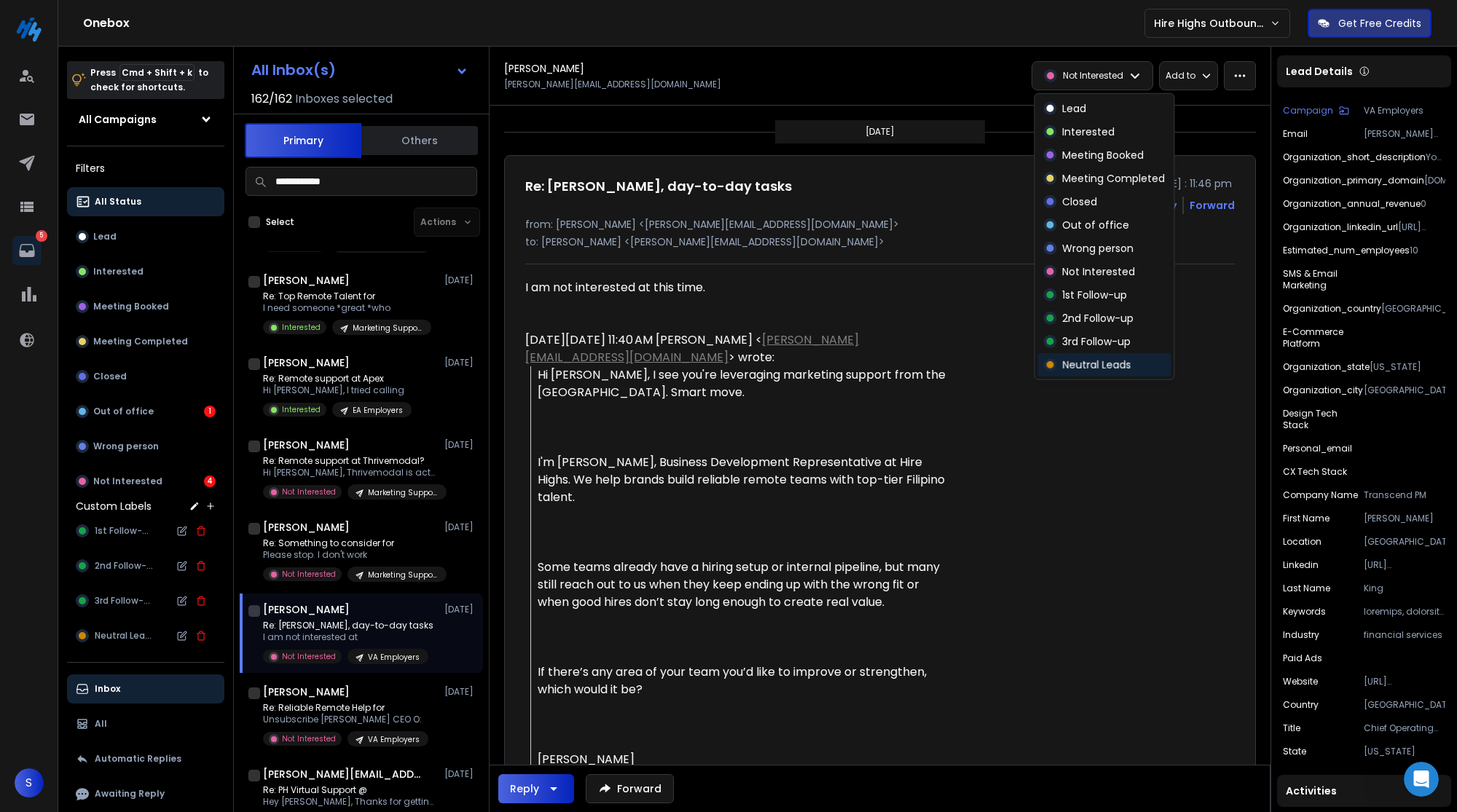
click at [1079, 358] on p "Neutral Leads" at bounding box center [1096, 364] width 69 height 14
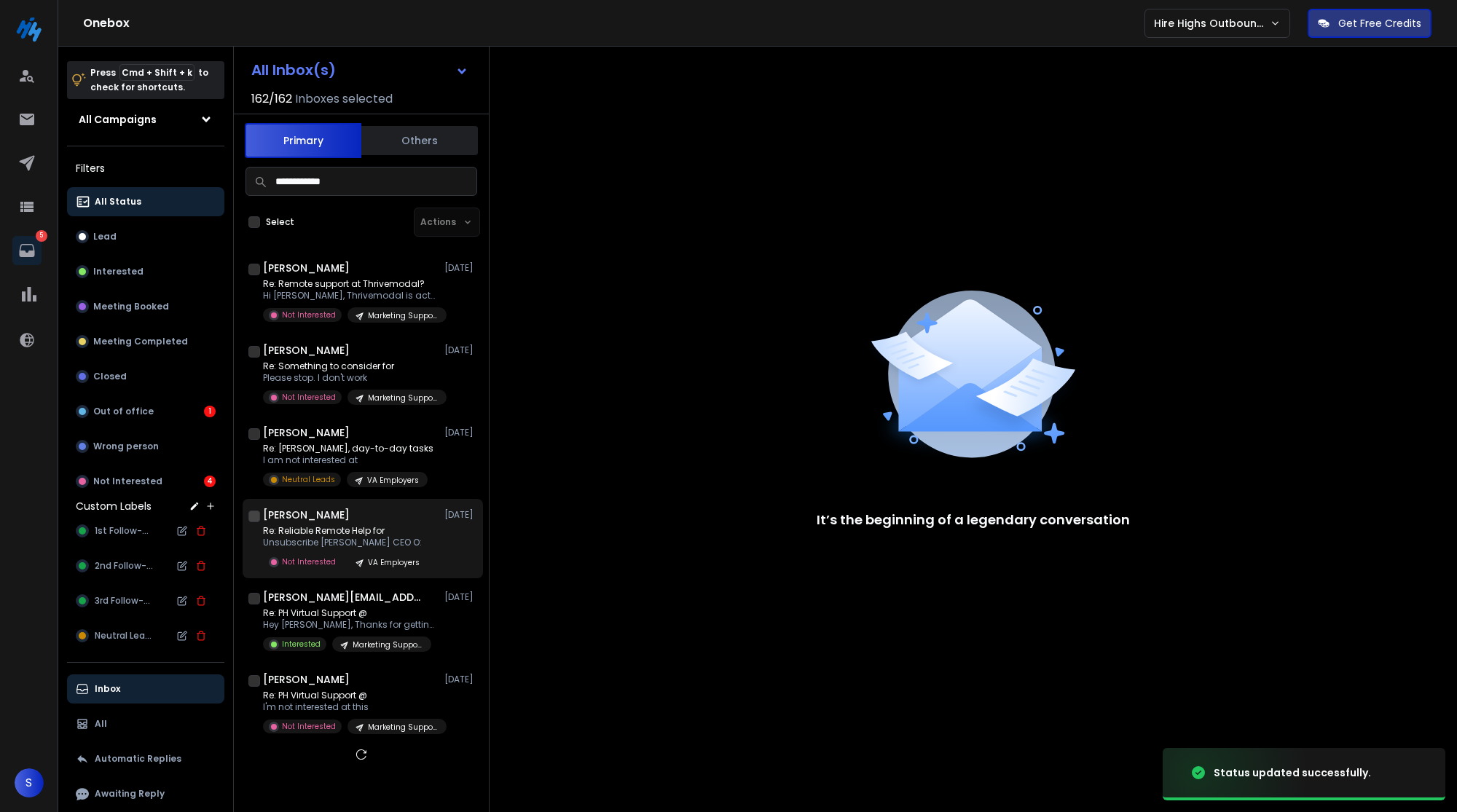
scroll to position [2539, 0]
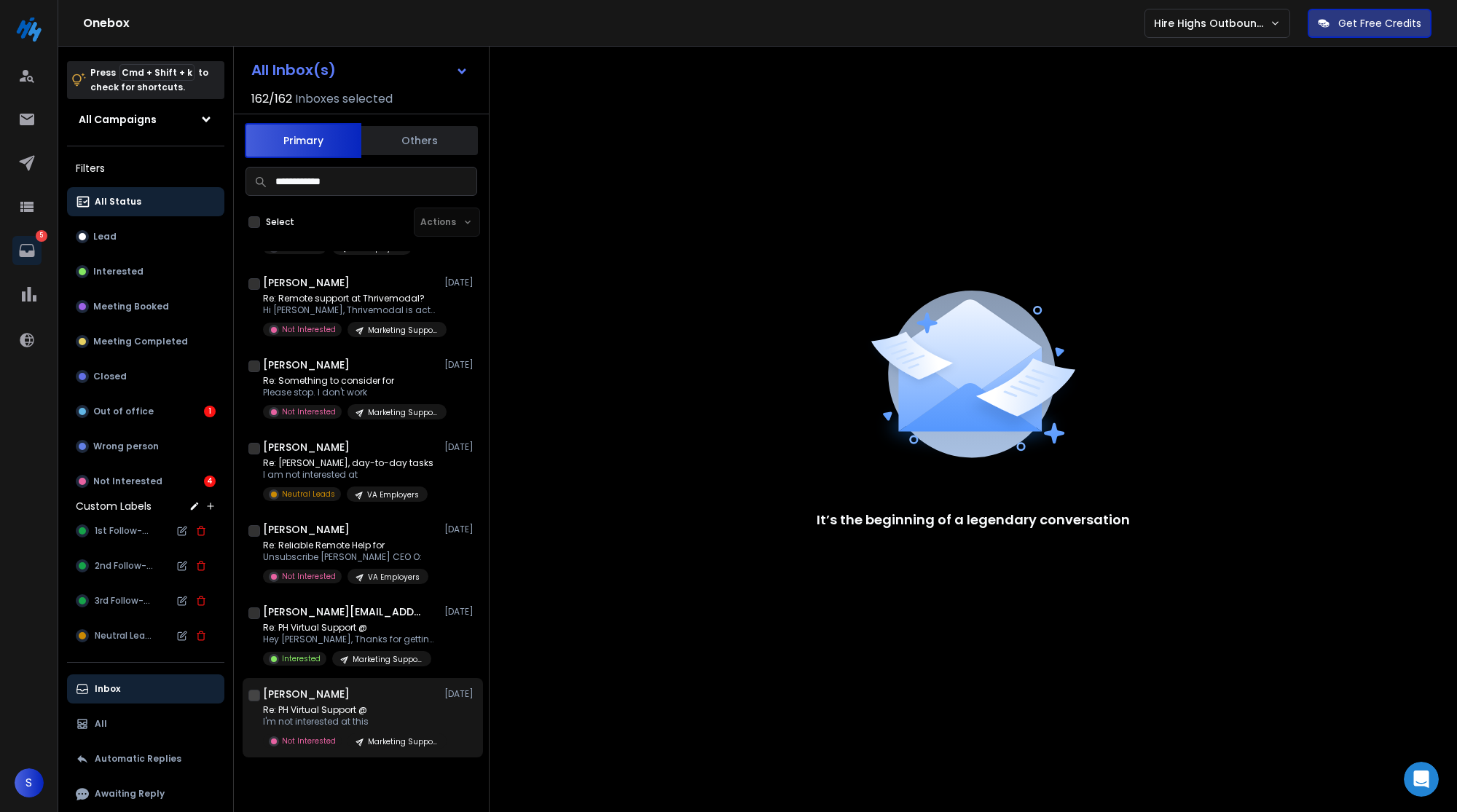
click at [413, 707] on p "Re: PH Virtual Support @" at bounding box center [351, 710] width 175 height 12
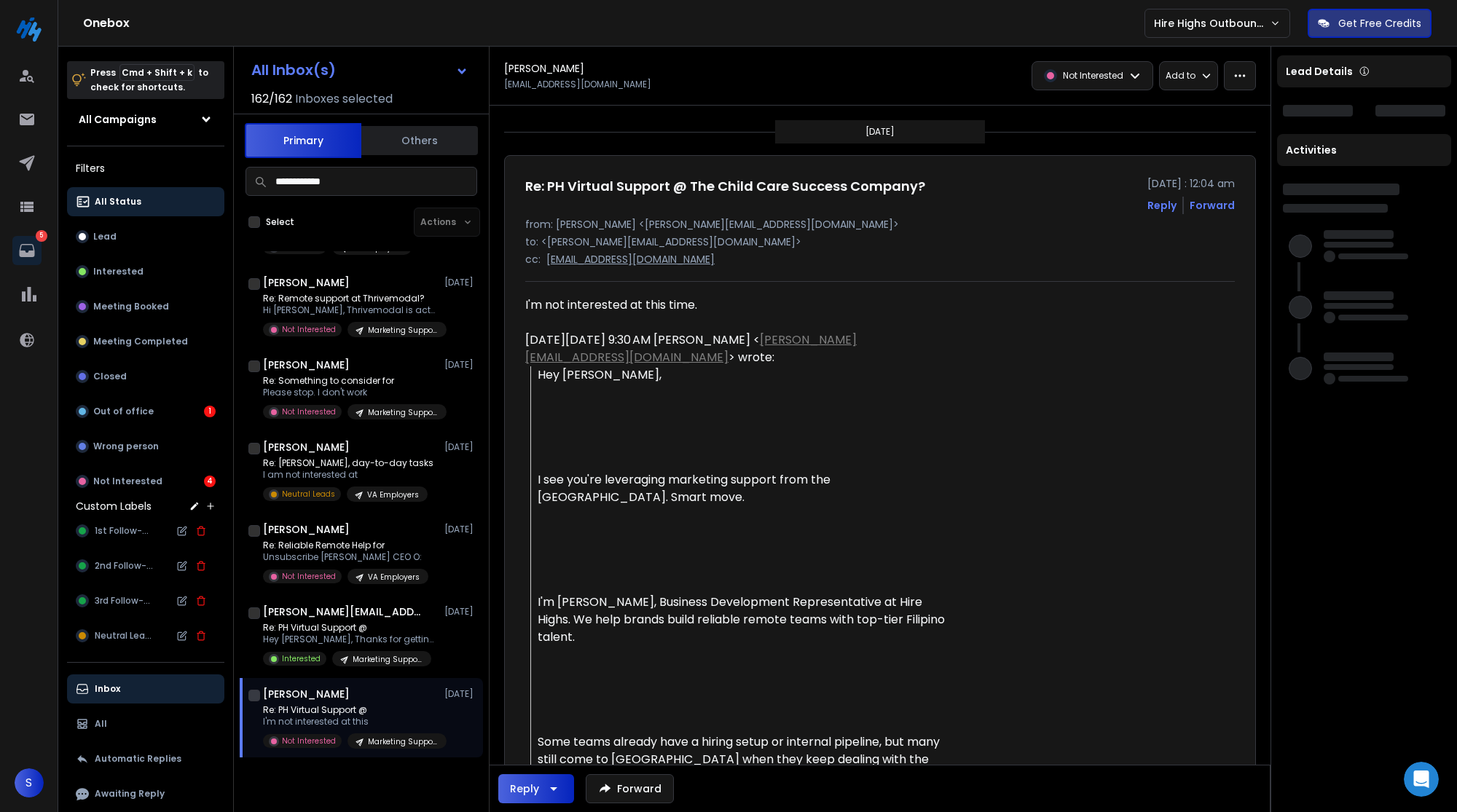
click at [1117, 82] on div "Not Interested" at bounding box center [1092, 76] width 120 height 28
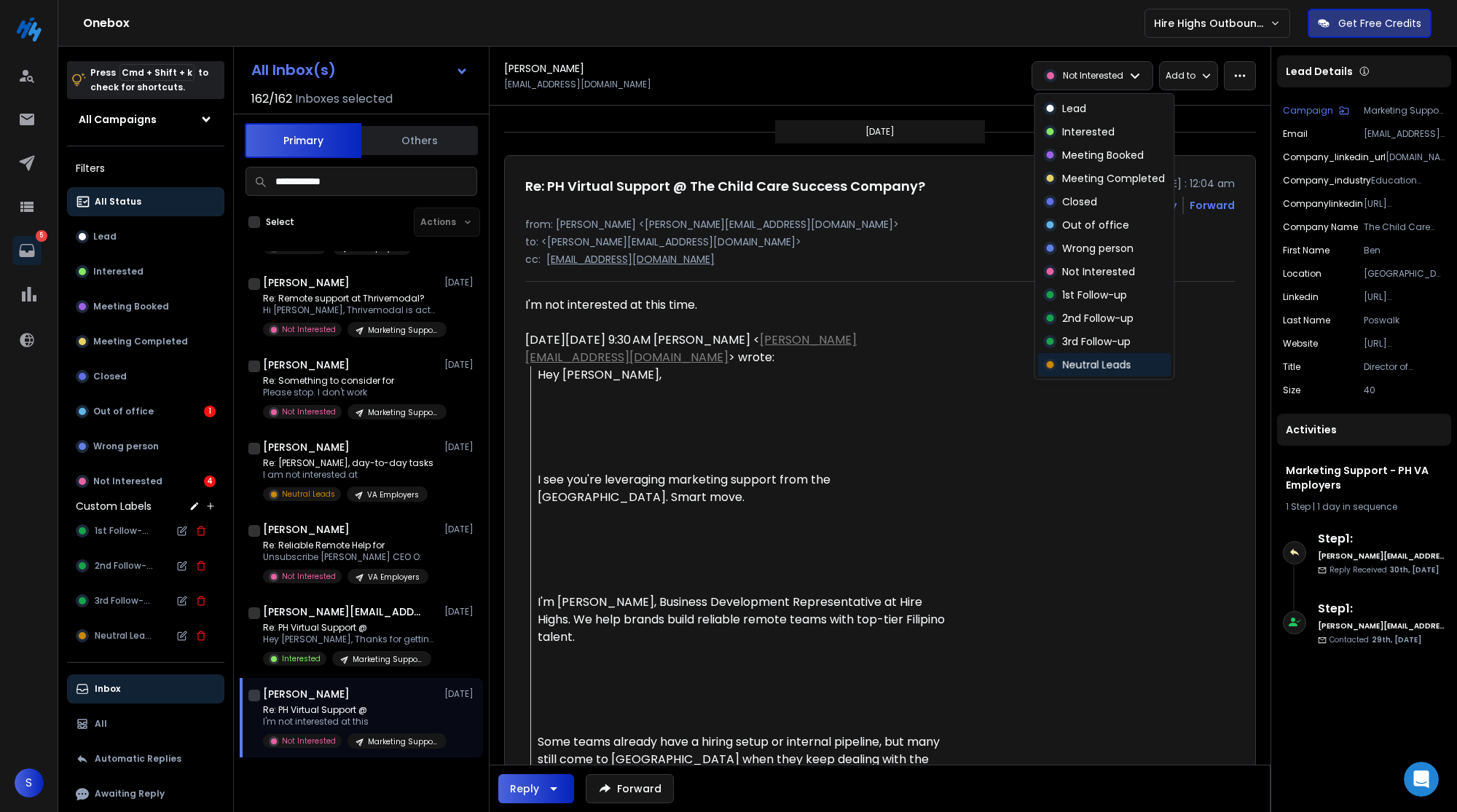
click at [1102, 360] on p "Neutral Leads" at bounding box center [1096, 364] width 69 height 14
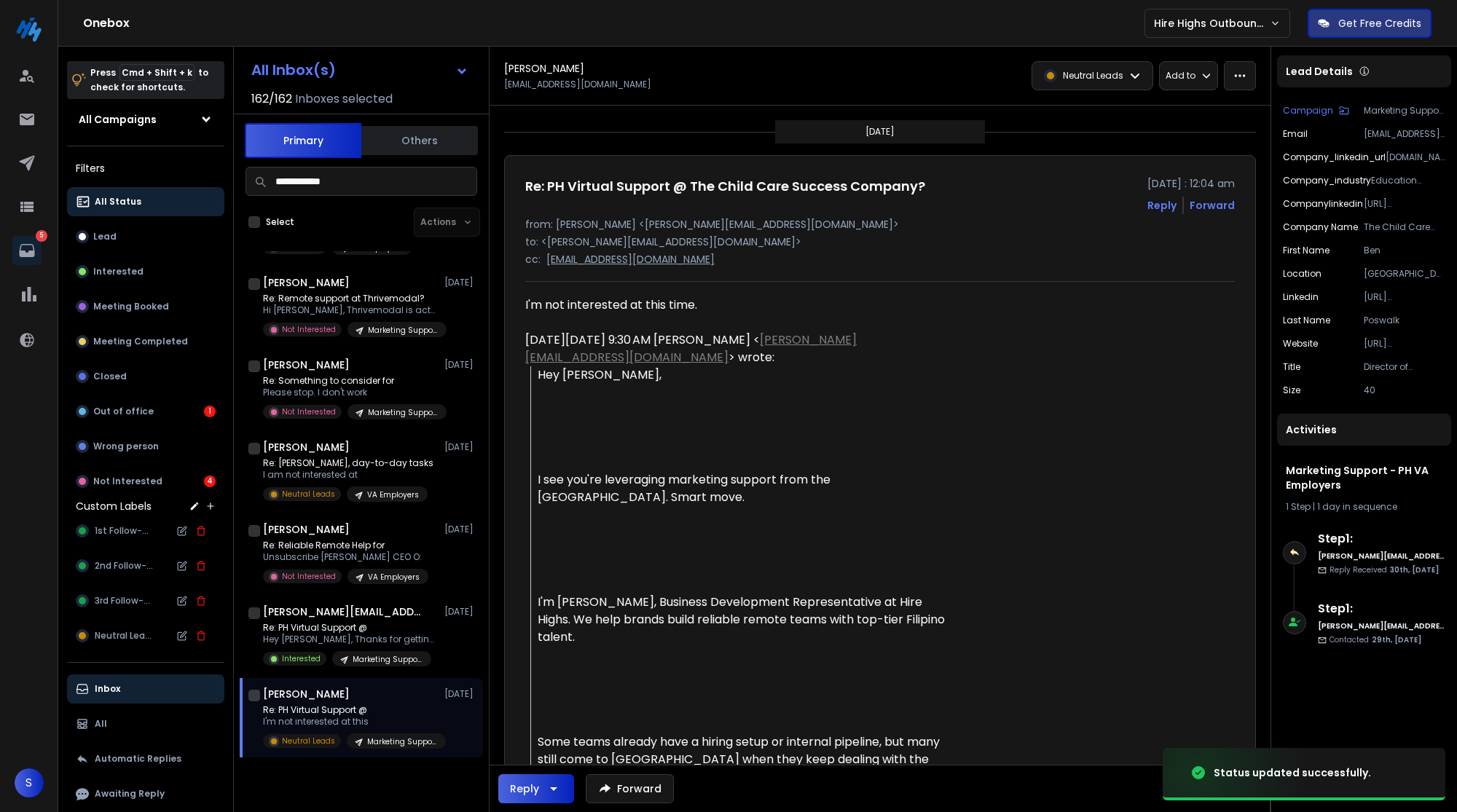
click at [189, 498] on div "Custom Labels" at bounding box center [145, 506] width 157 height 20
click at [189, 503] on icon at bounding box center [195, 506] width 10 height 10
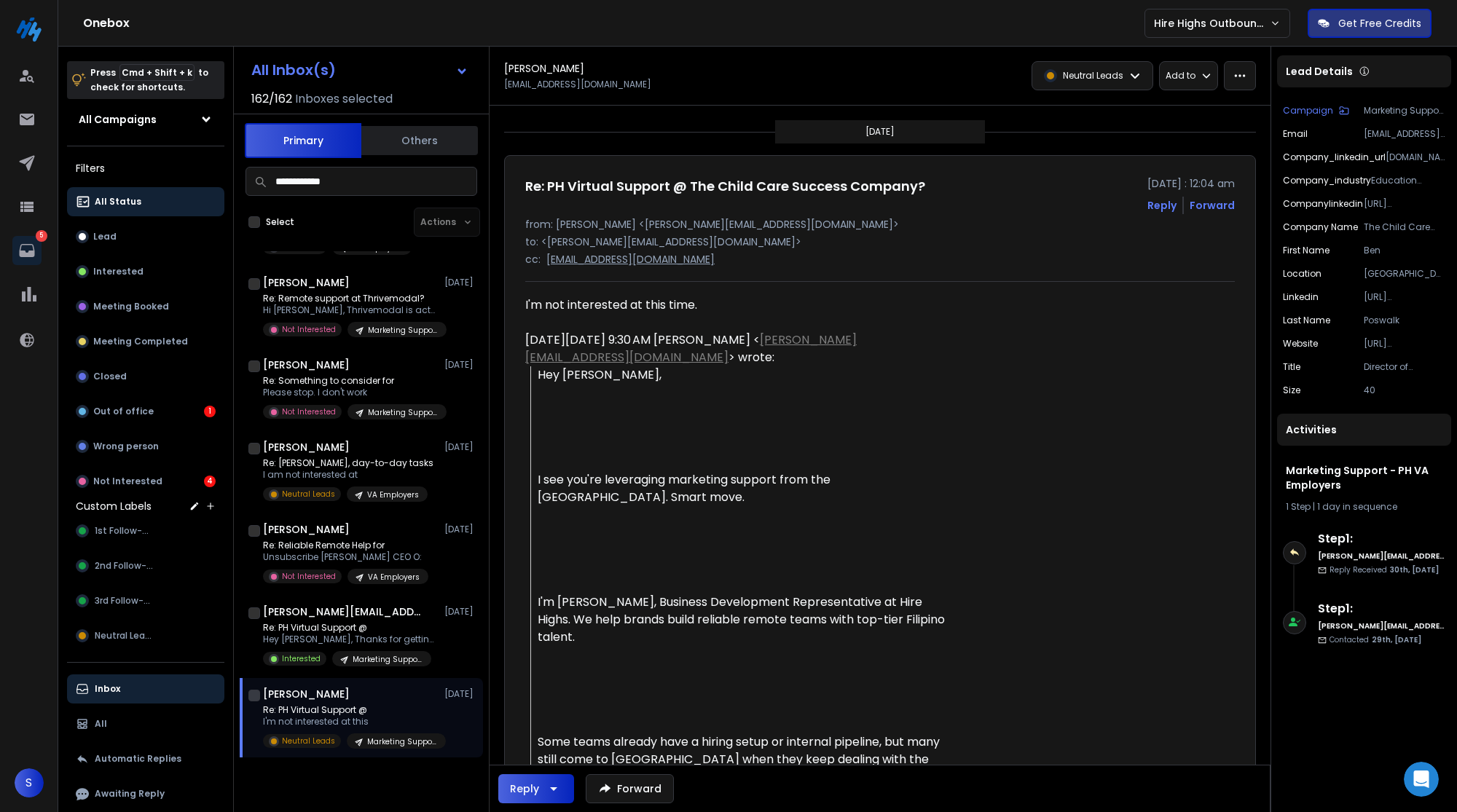
click at [132, 635] on span "Neutral Leads" at bounding box center [125, 636] width 61 height 12
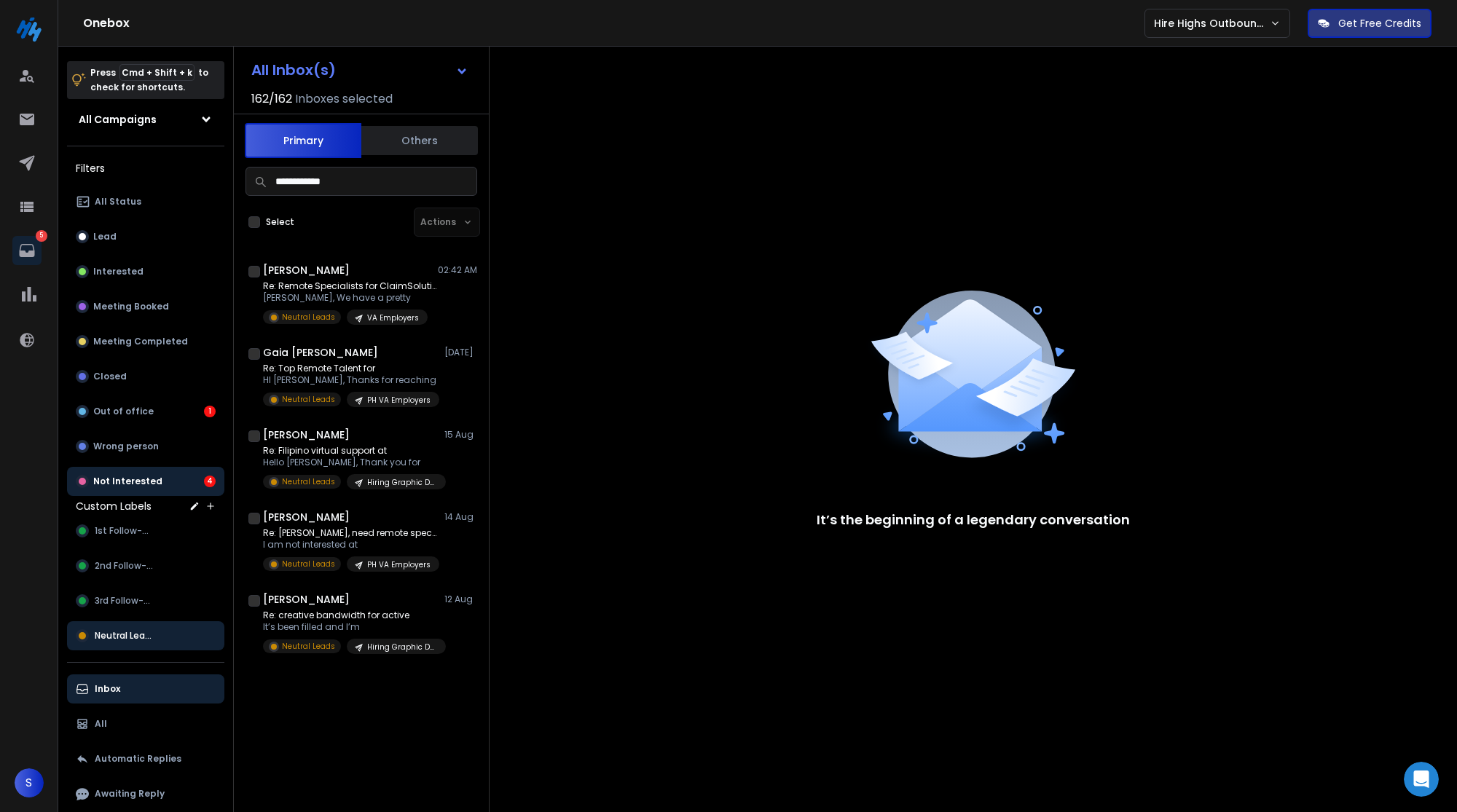
click at [131, 482] on p "Not Interested" at bounding box center [127, 482] width 69 height 12
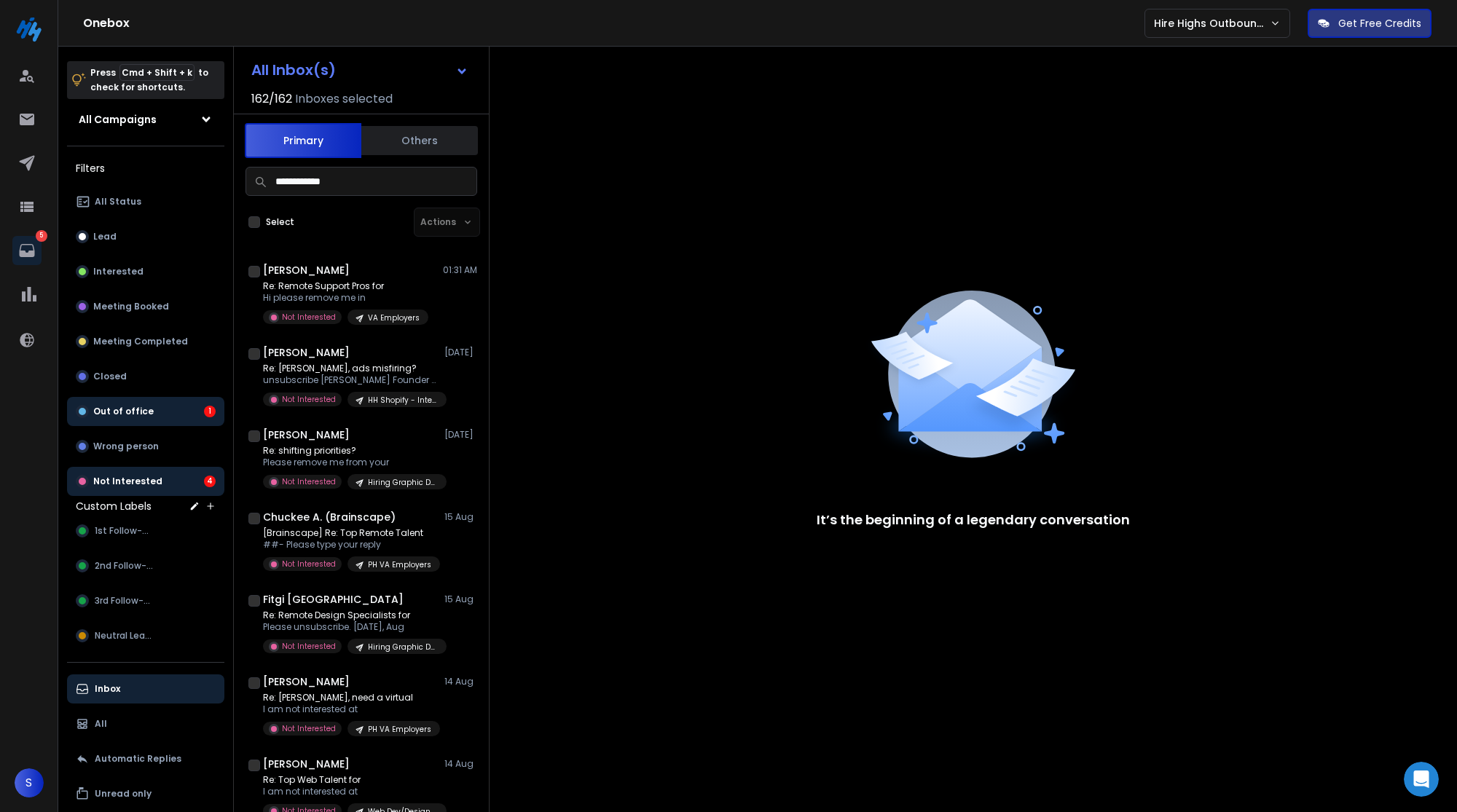
click at [155, 403] on button "Out of office 1" at bounding box center [145, 411] width 157 height 29
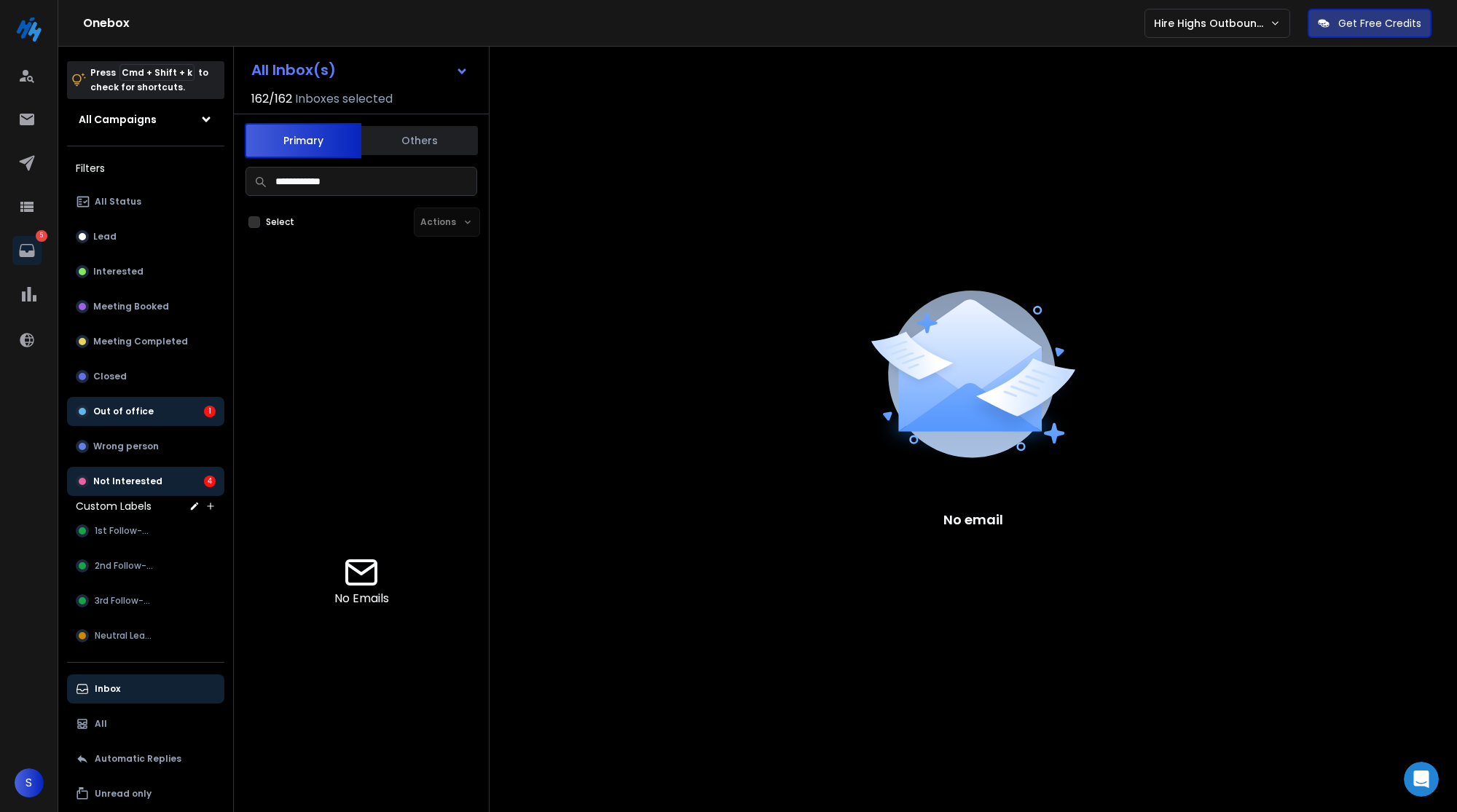
click at [165, 477] on button "Not Interested 4" at bounding box center [145, 482] width 157 height 29
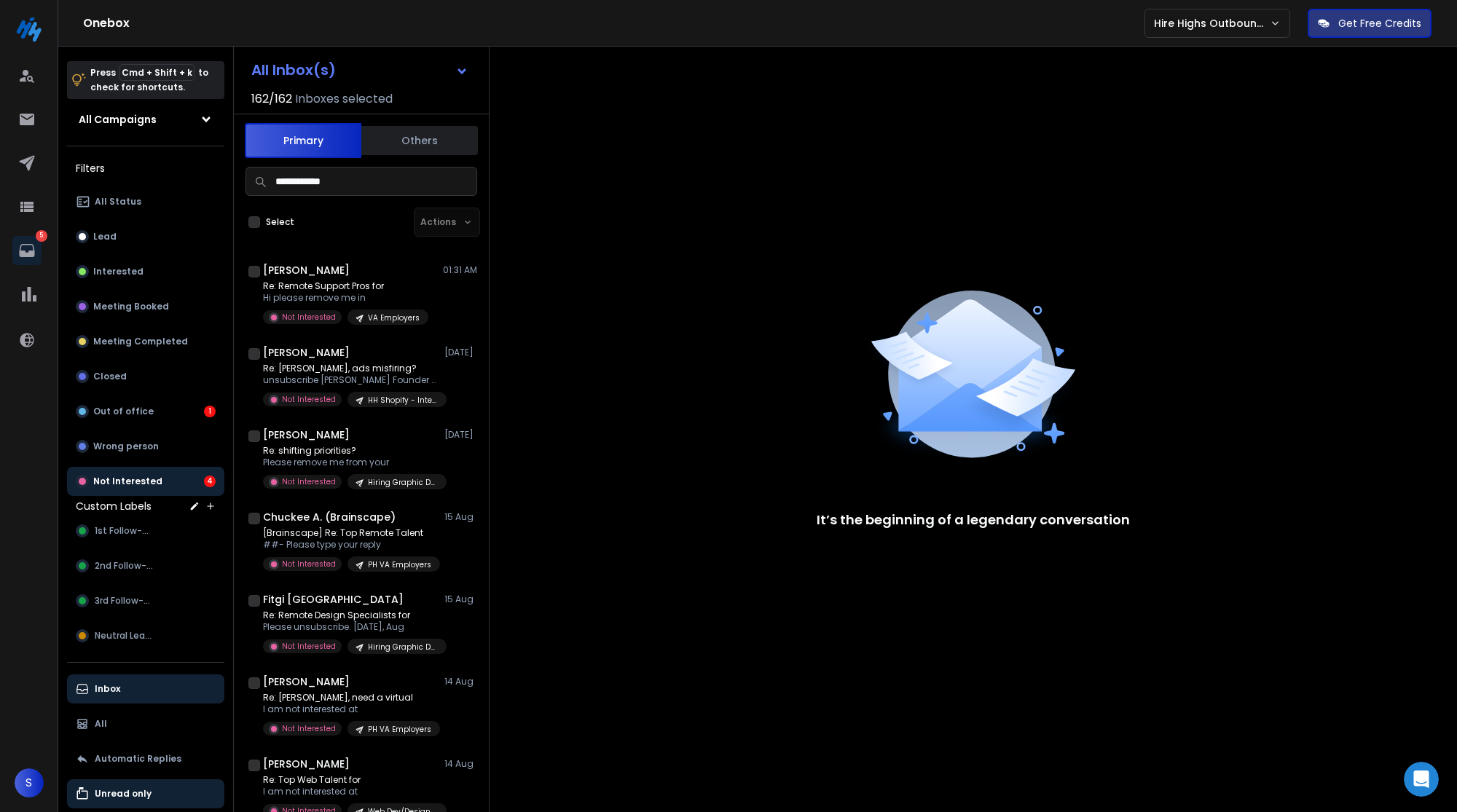
click at [133, 794] on p "Unread only" at bounding box center [122, 794] width 57 height 12
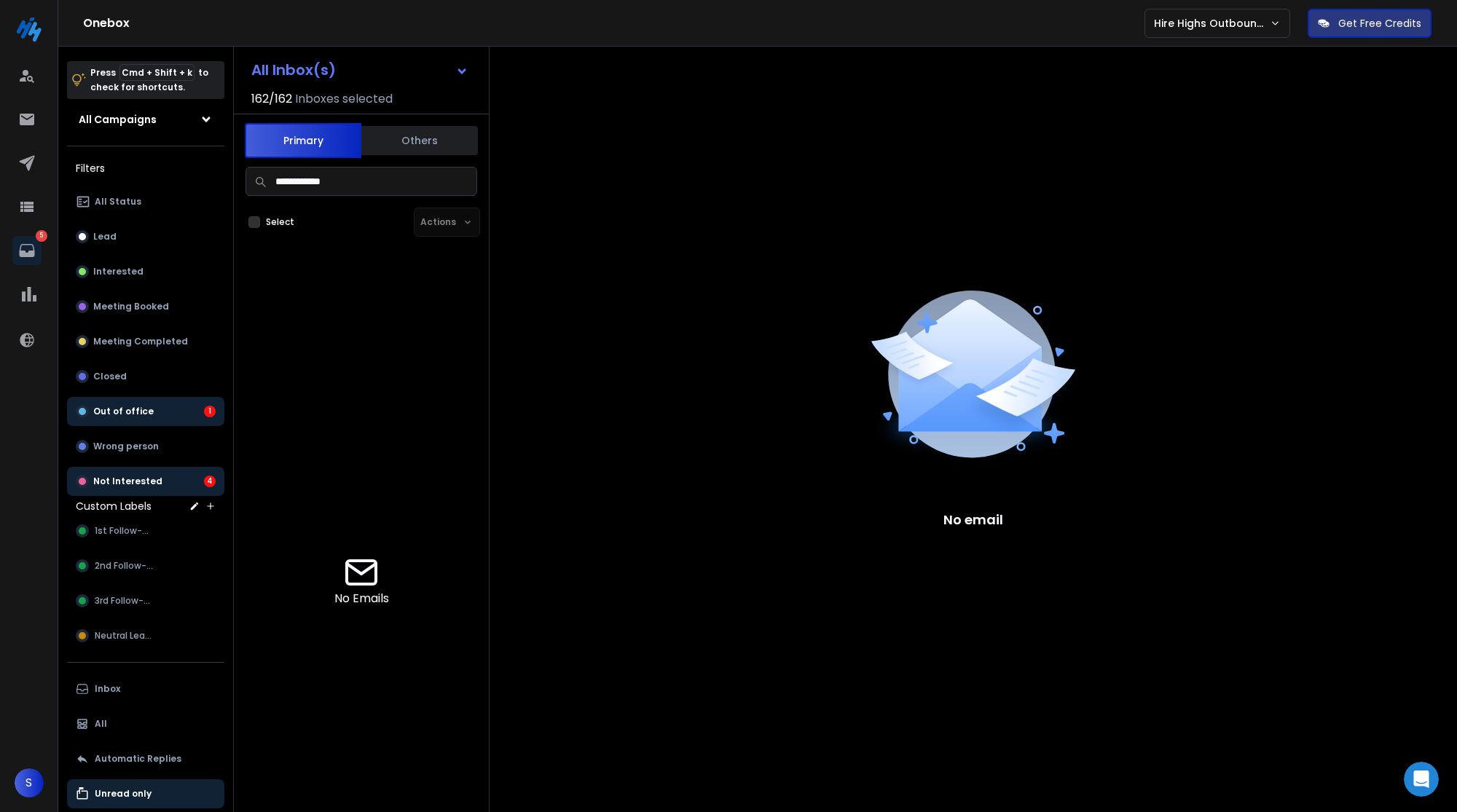
click at [178, 403] on button "Out of office 1" at bounding box center [145, 411] width 157 height 29
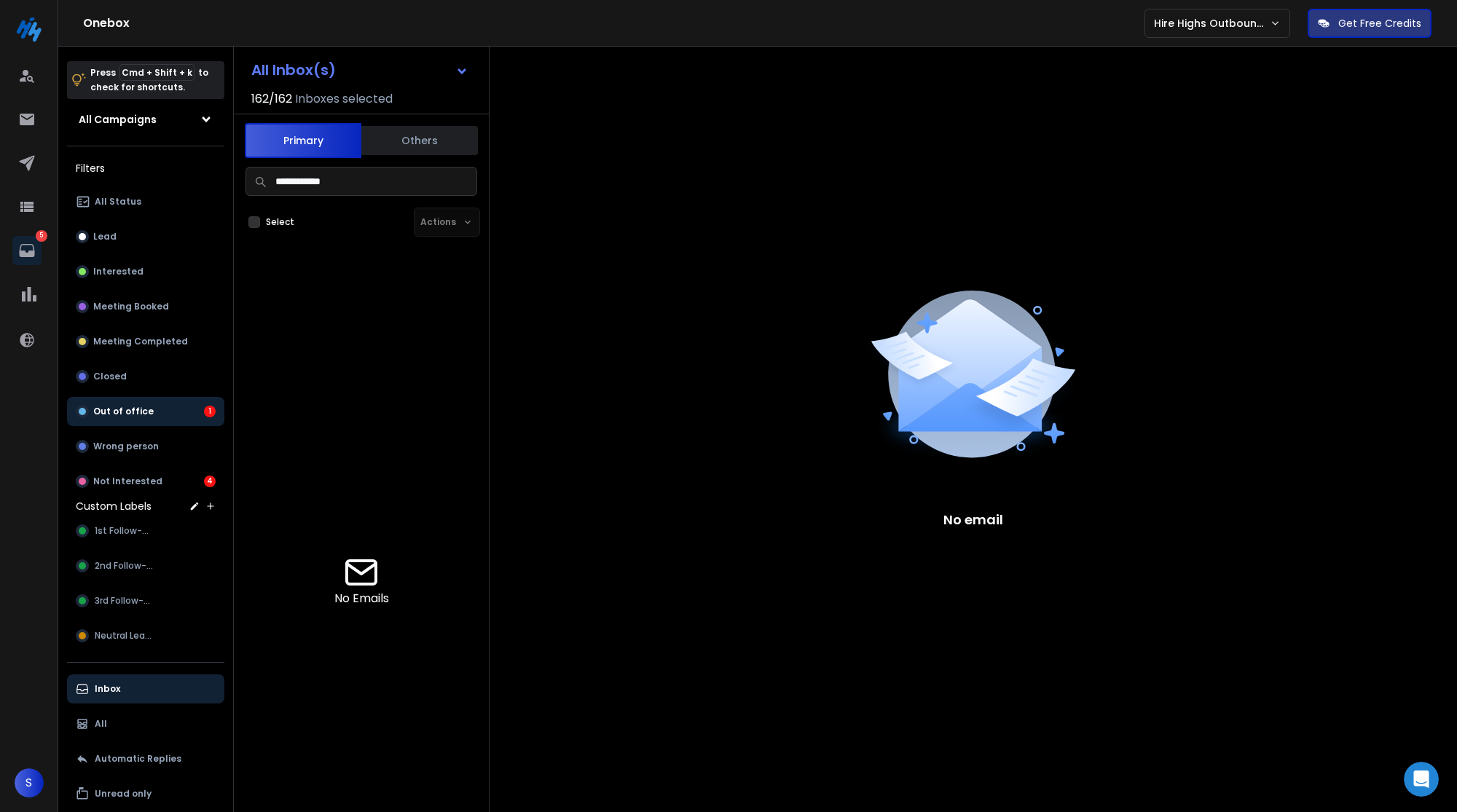
click at [157, 639] on p "Neutral Leads" at bounding box center [126, 636] width 64 height 12
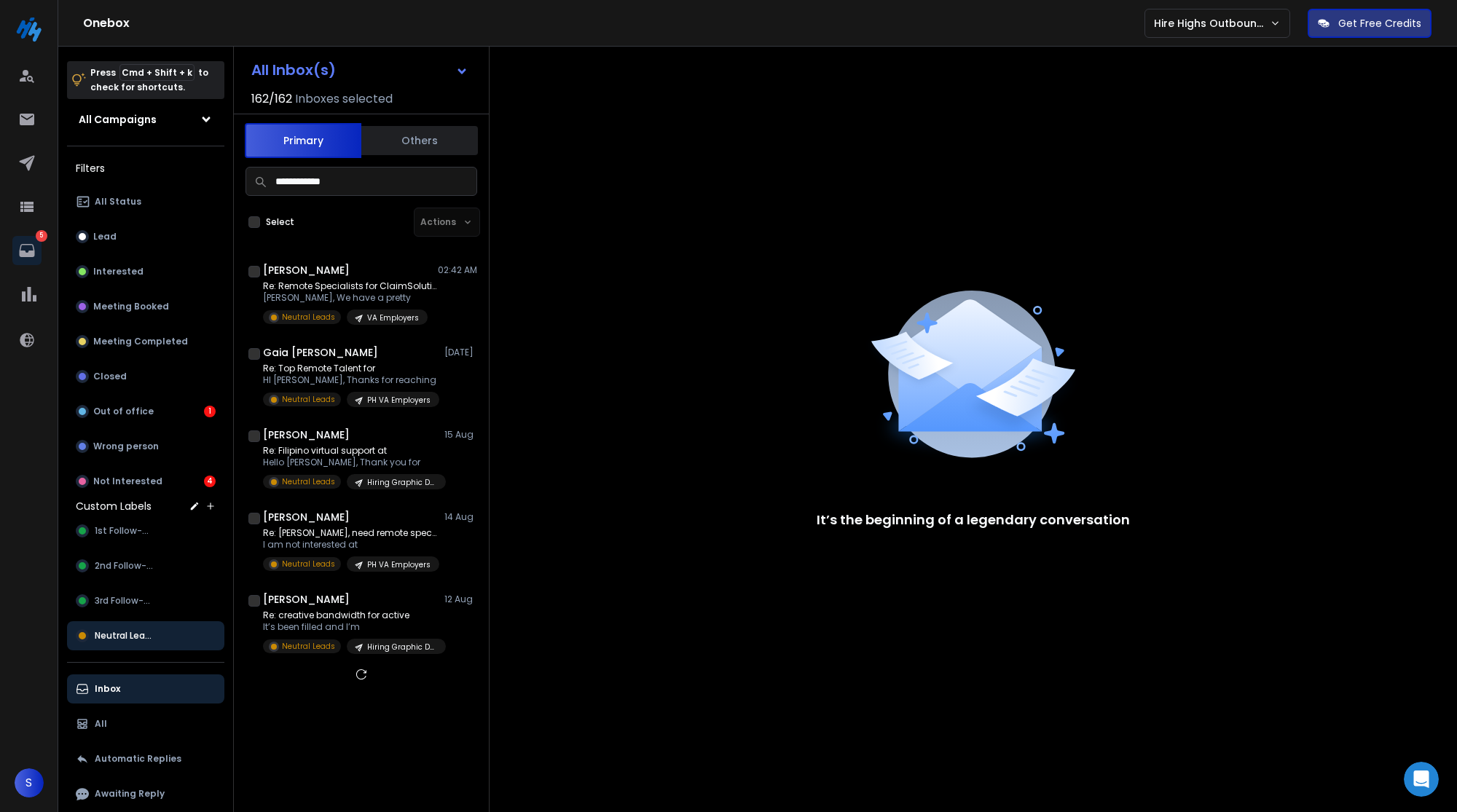
drag, startPoint x: 392, startPoint y: 178, endPoint x: 223, endPoint y: 177, distance: 169.0
click at [223, 177] on div "**********" at bounding box center [758, 453] width 1398 height 812
click at [172, 479] on button "Not Interested 4" at bounding box center [145, 482] width 157 height 29
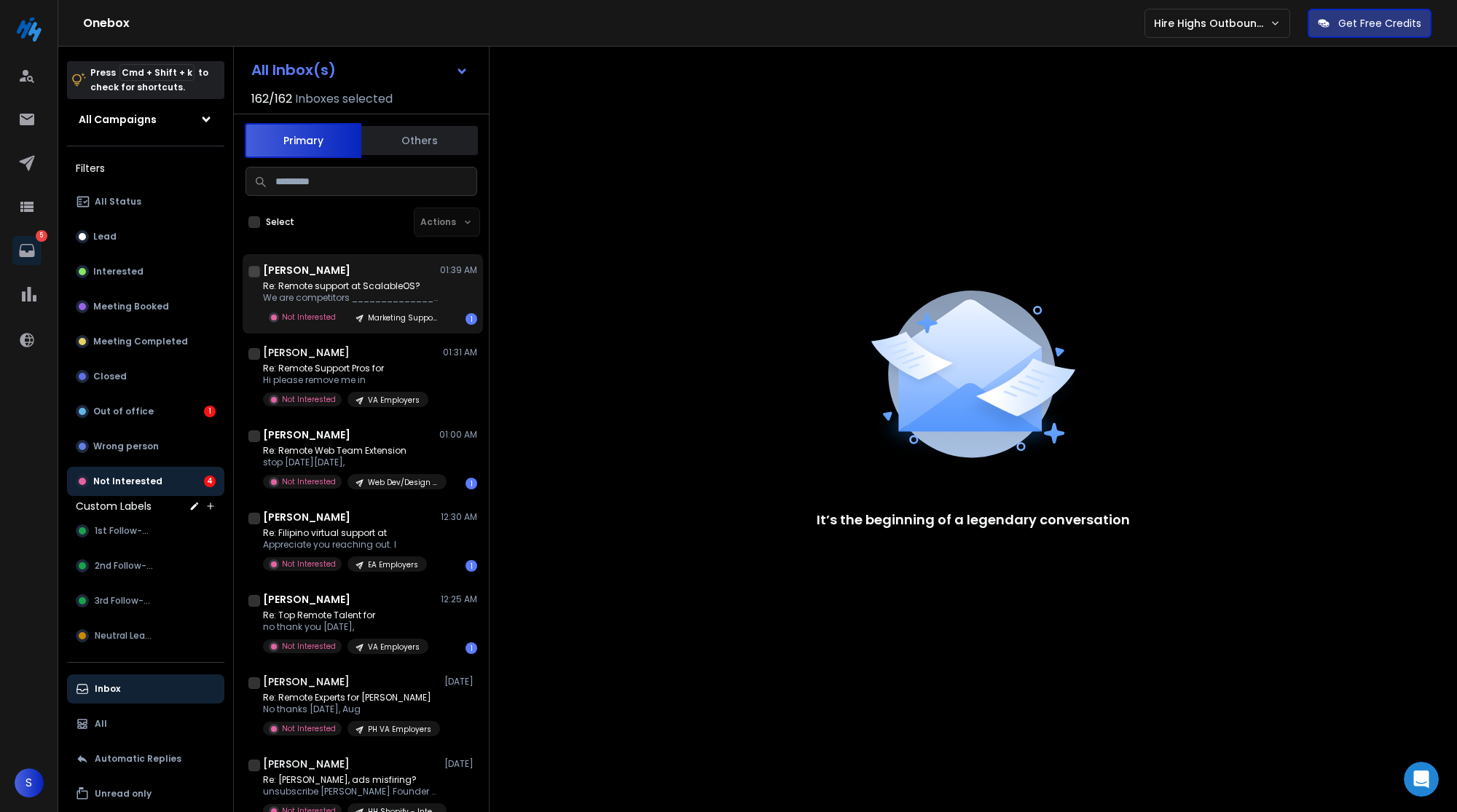
click at [426, 298] on p "We are competitors ________________________________ From:" at bounding box center [351, 298] width 175 height 12
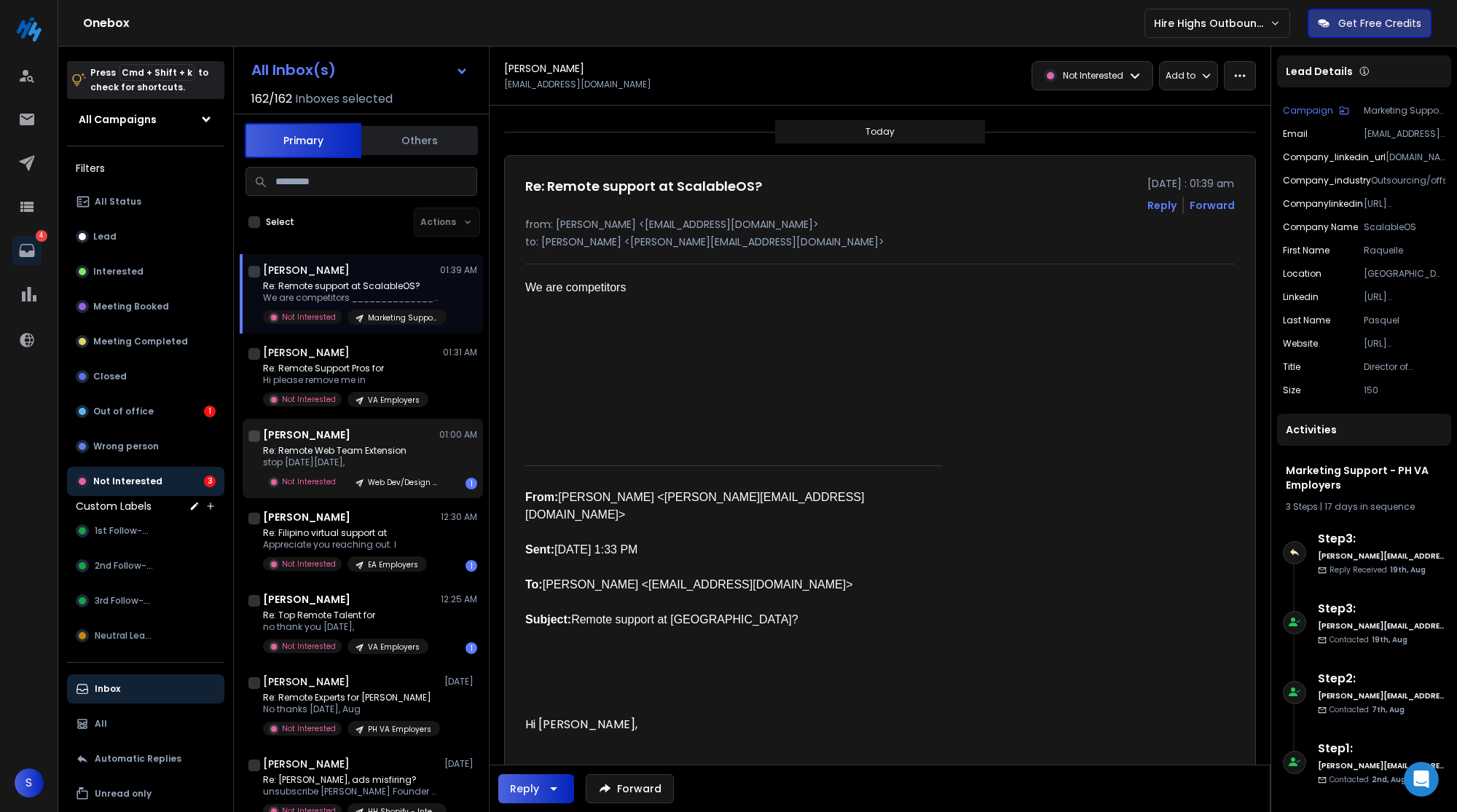
click at [444, 460] on div "Re: Remote Web Team Extension stop On Mon, Aug 18, Not Interested Web Dev/Desig…" at bounding box center [370, 467] width 214 height 44
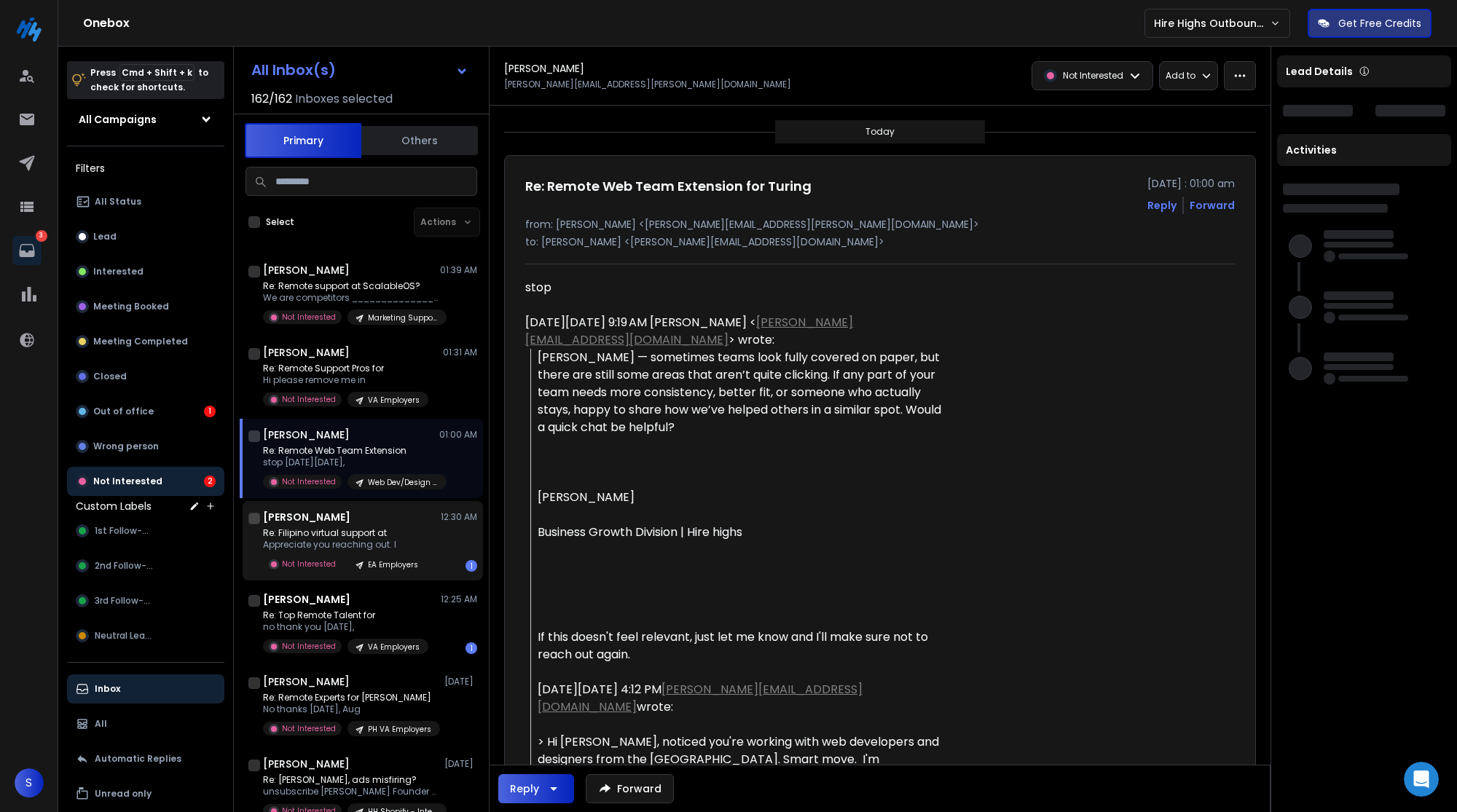
click at [452, 551] on div "Re: Filipino virtual support at Appreciate you reaching out. I Not Interested E…" at bounding box center [370, 550] width 214 height 44
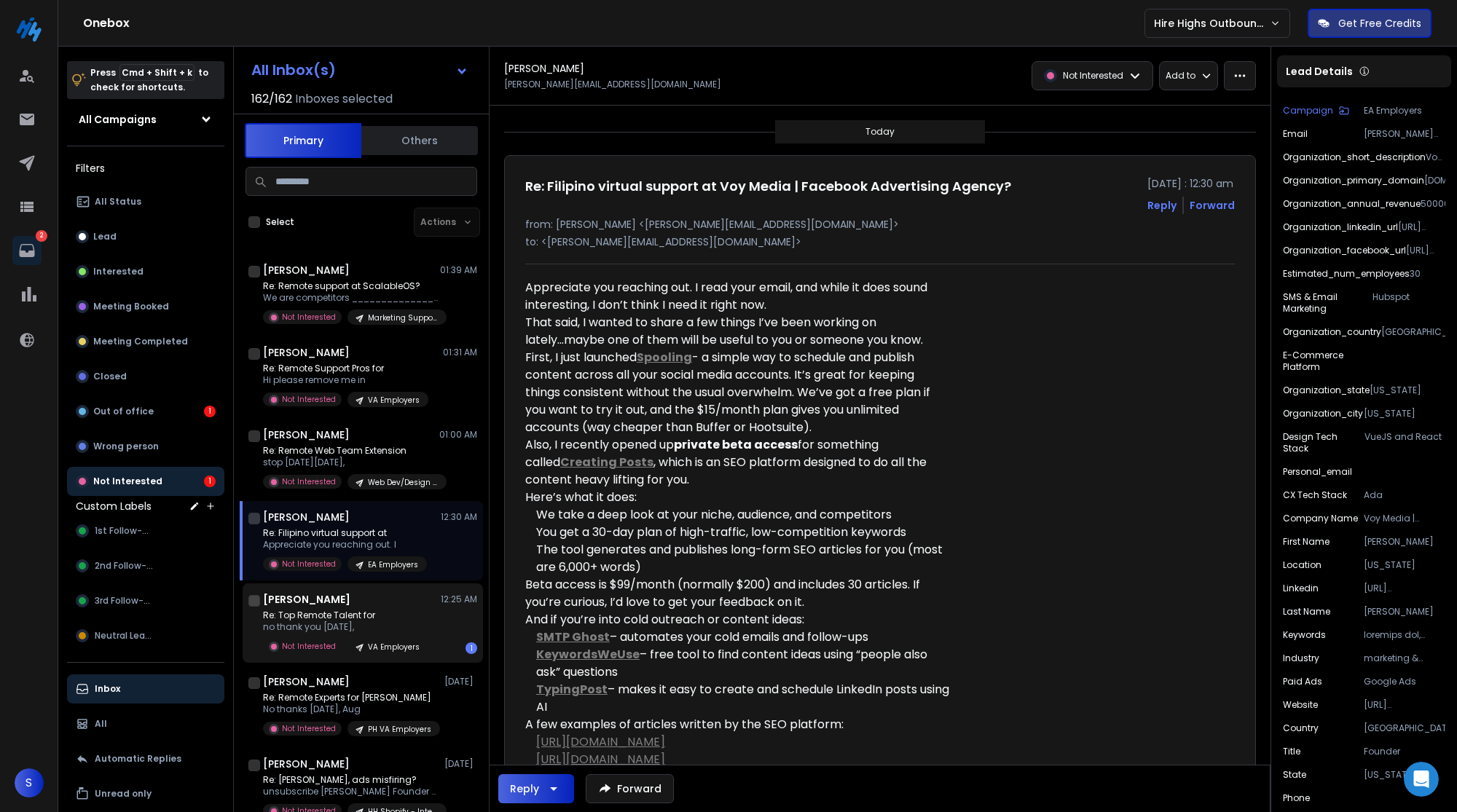
click at [404, 626] on p "no thank you [DATE]," at bounding box center [346, 627] width 166 height 12
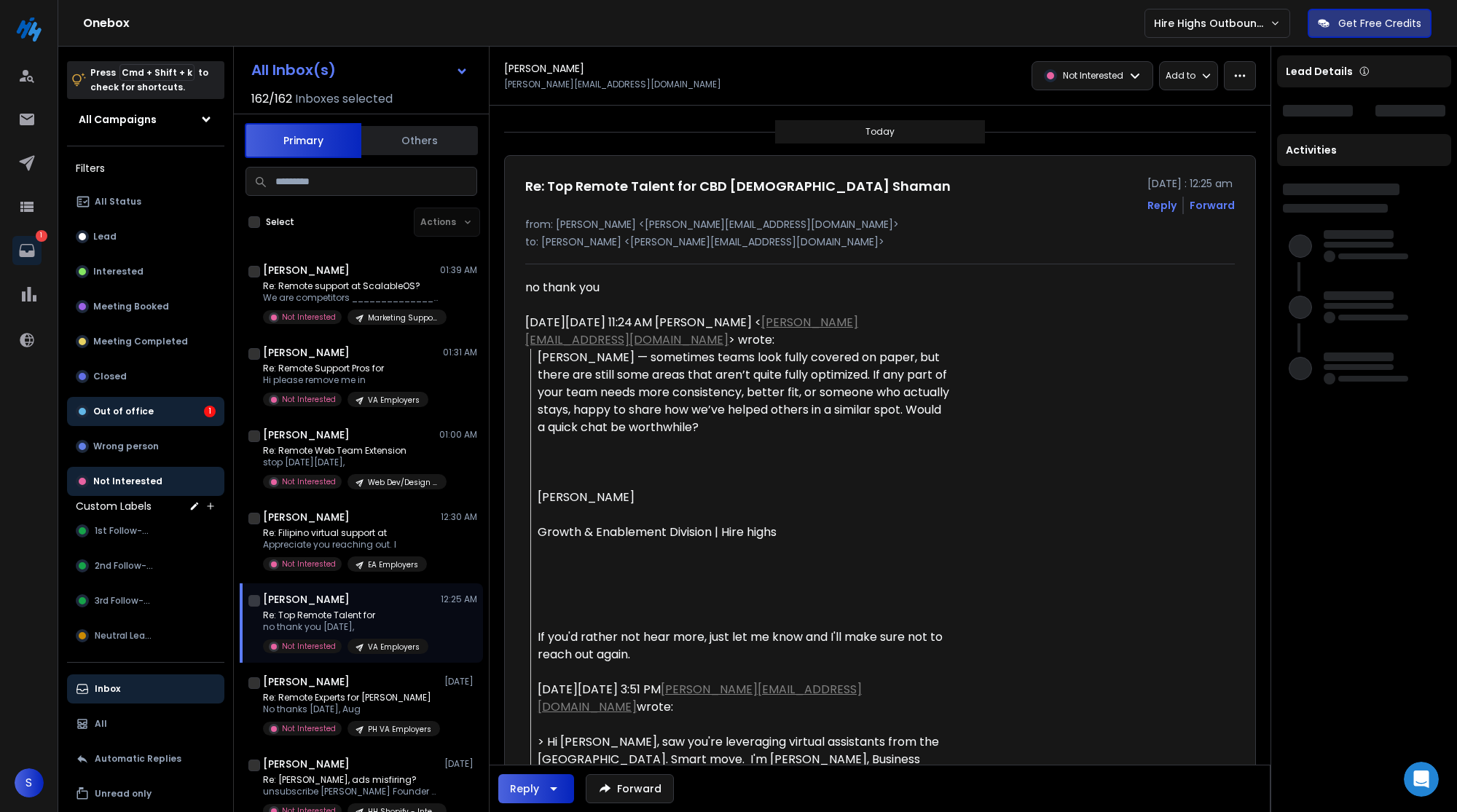
click at [176, 409] on button "Out of office 1" at bounding box center [145, 411] width 157 height 29
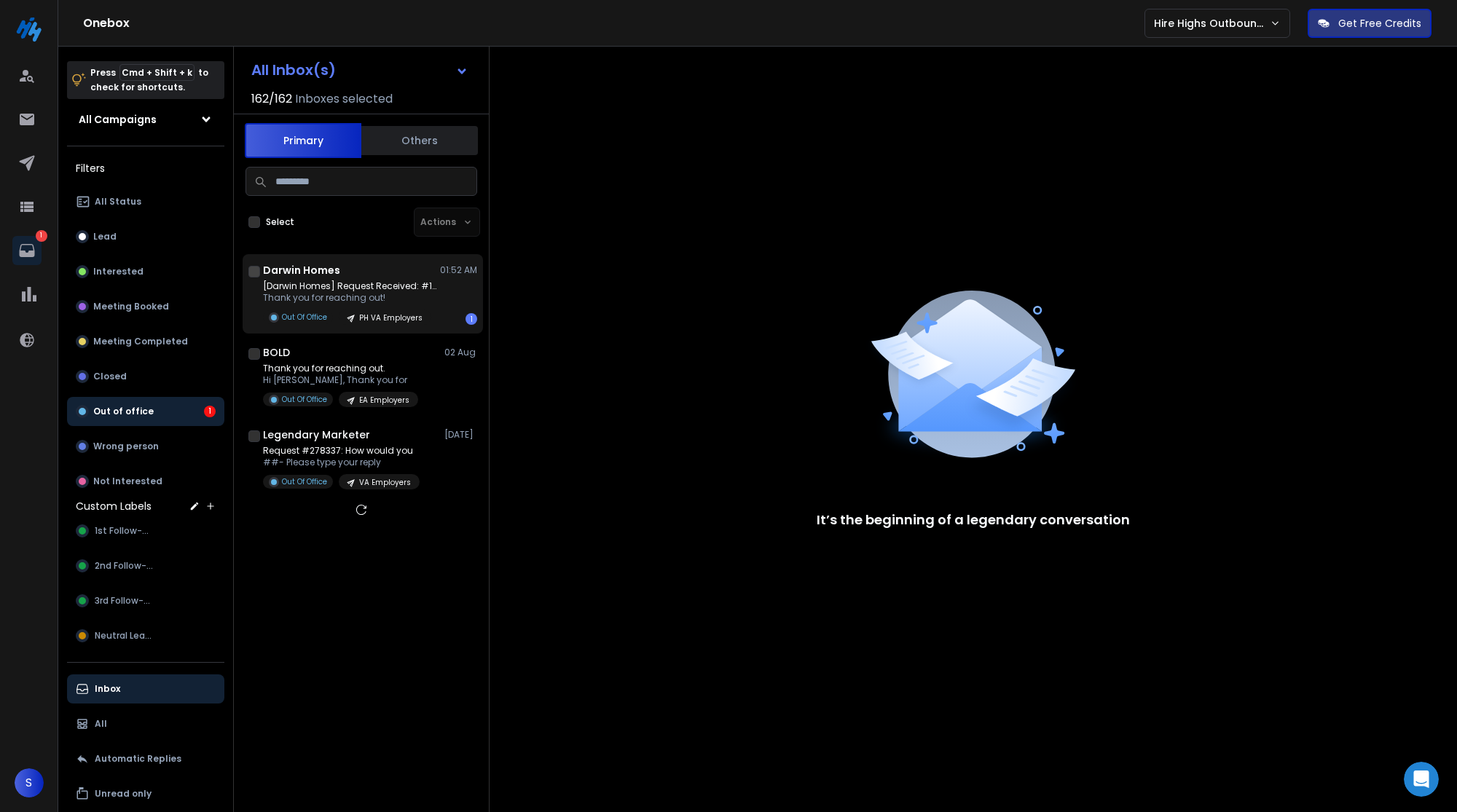
click at [429, 311] on div "Out Of Office PH VA Employers" at bounding box center [351, 317] width 175 height 15
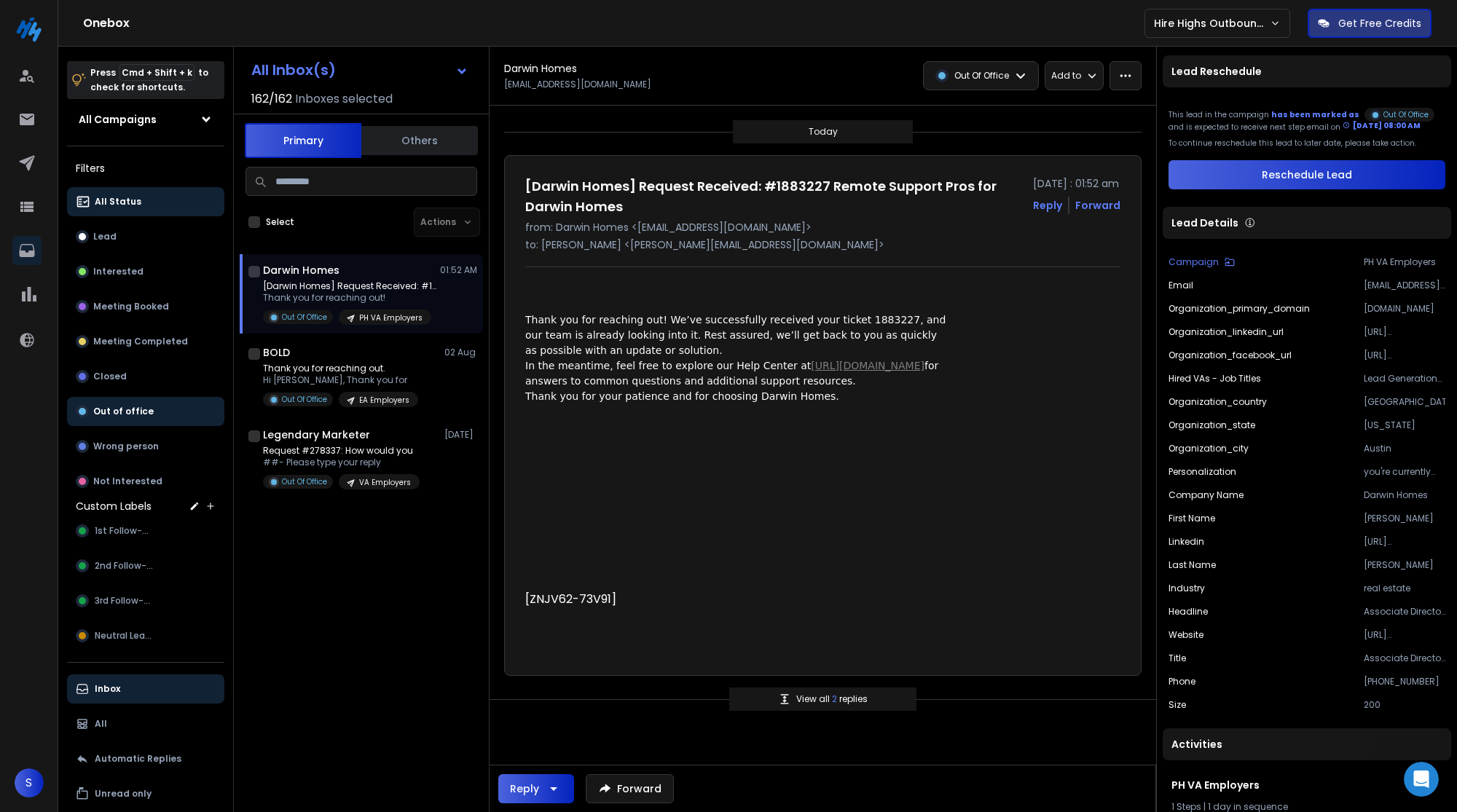
click at [158, 202] on button "All Status" at bounding box center [145, 201] width 157 height 29
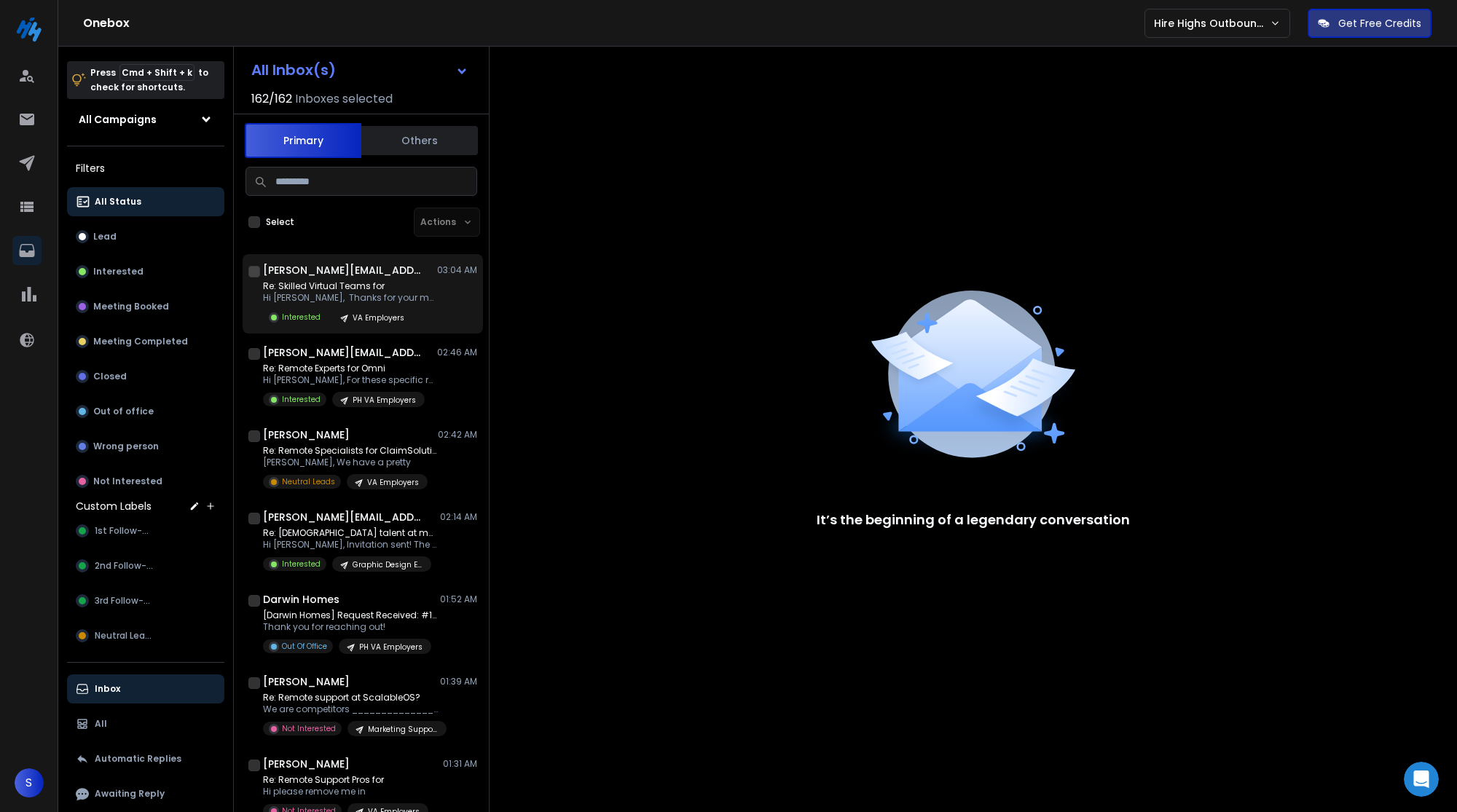
click at [392, 299] on p "Hi [PERSON_NAME], Thanks for your message!" at bounding box center [351, 298] width 175 height 12
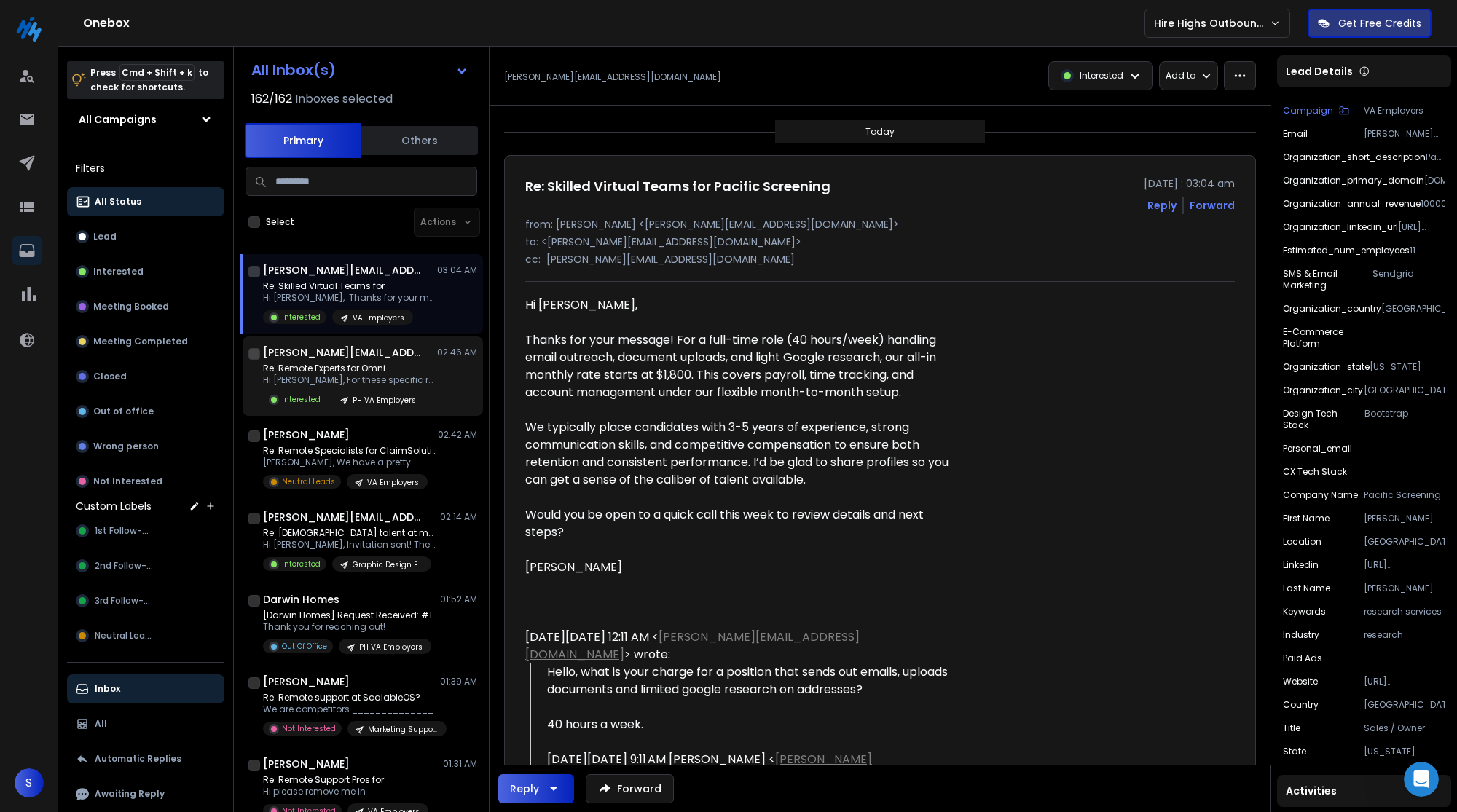
click at [378, 386] on div "Re: Remote Experts for Omni Hi Corbin, For these specific roles, Interested PH …" at bounding box center [351, 385] width 175 height 44
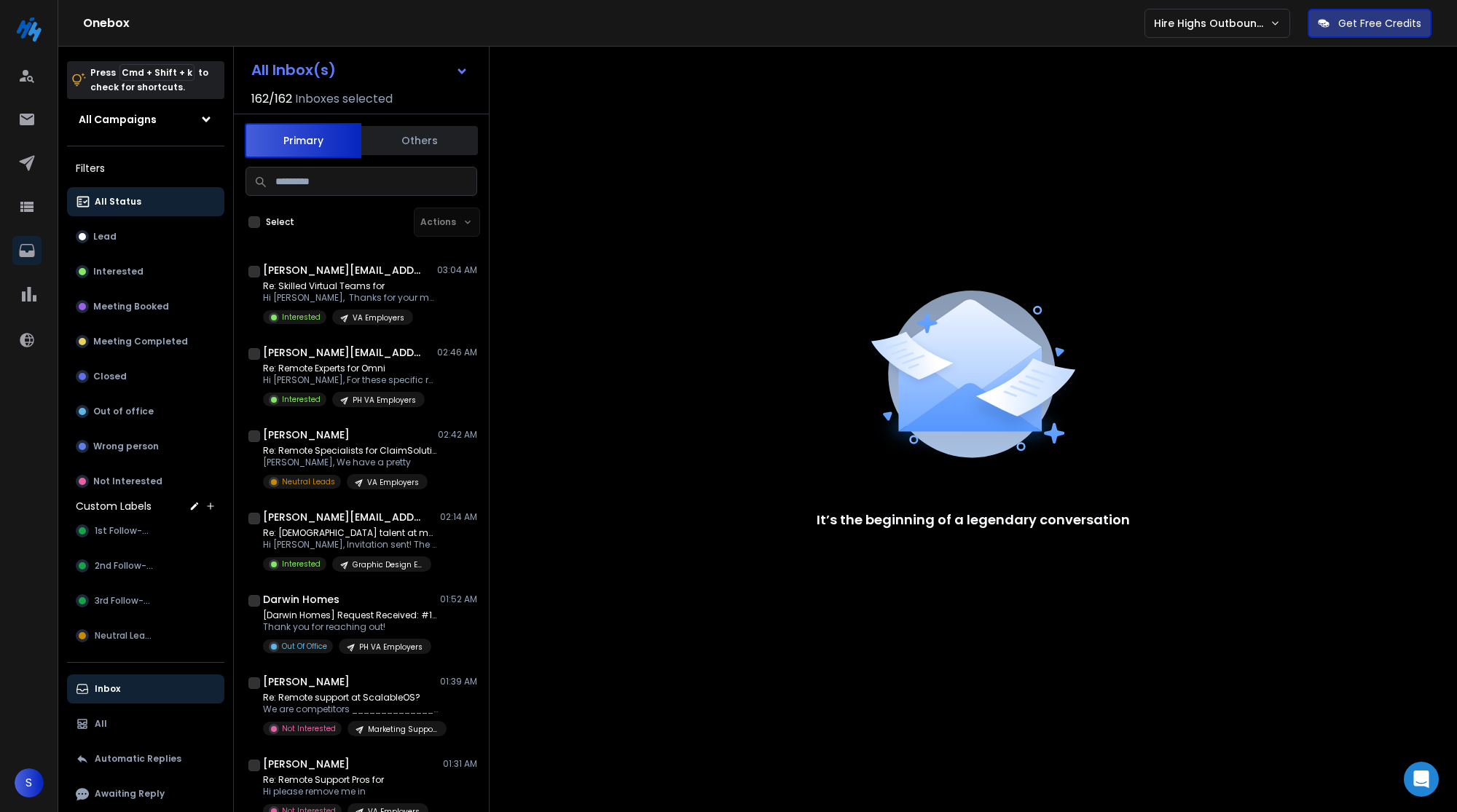
click at [329, 182] on input at bounding box center [361, 181] width 232 height 29
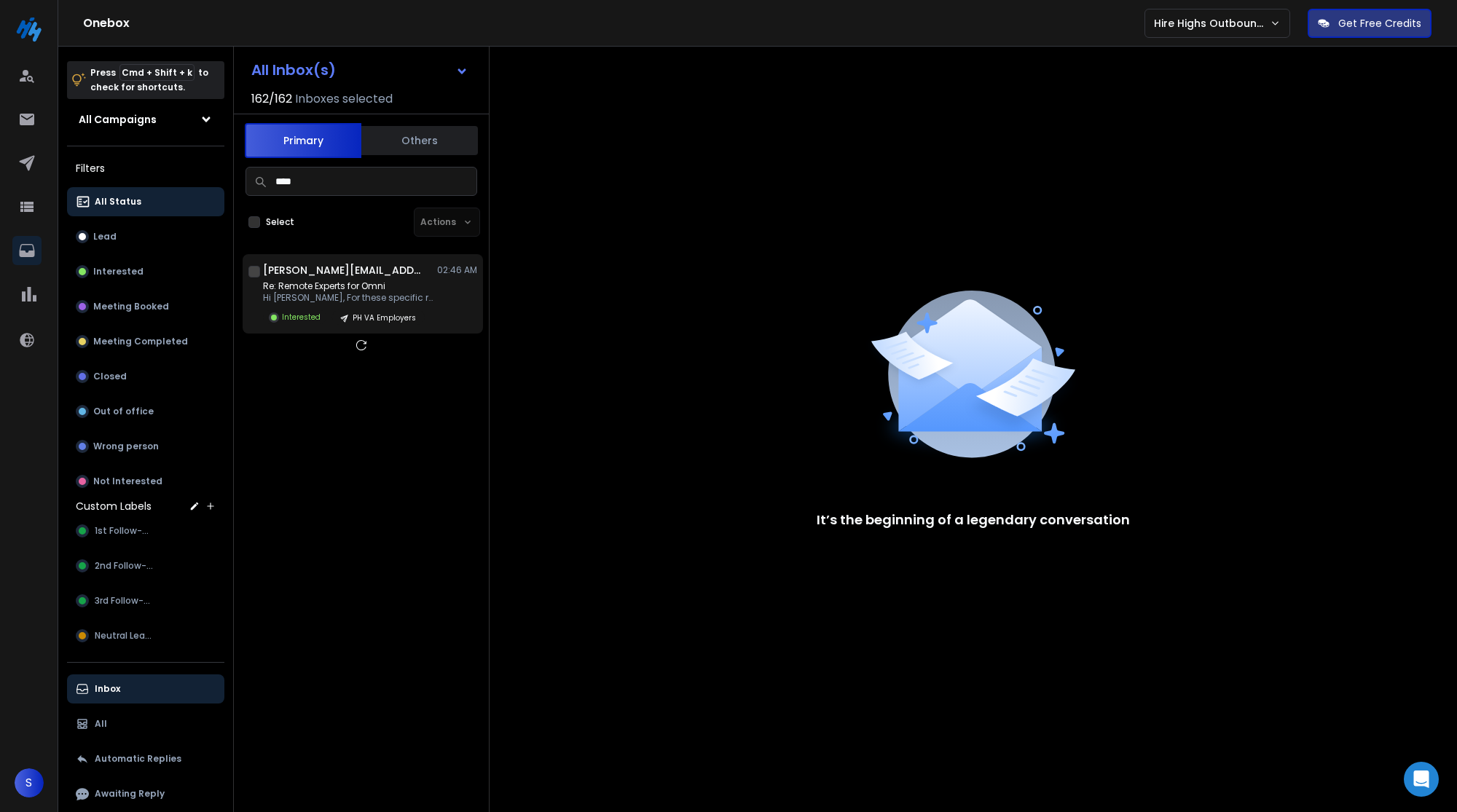
type input "****"
click at [349, 273] on h1 "[PERSON_NAME][EMAIL_ADDRESS][DOMAIN_NAME]" at bounding box center [343, 270] width 161 height 14
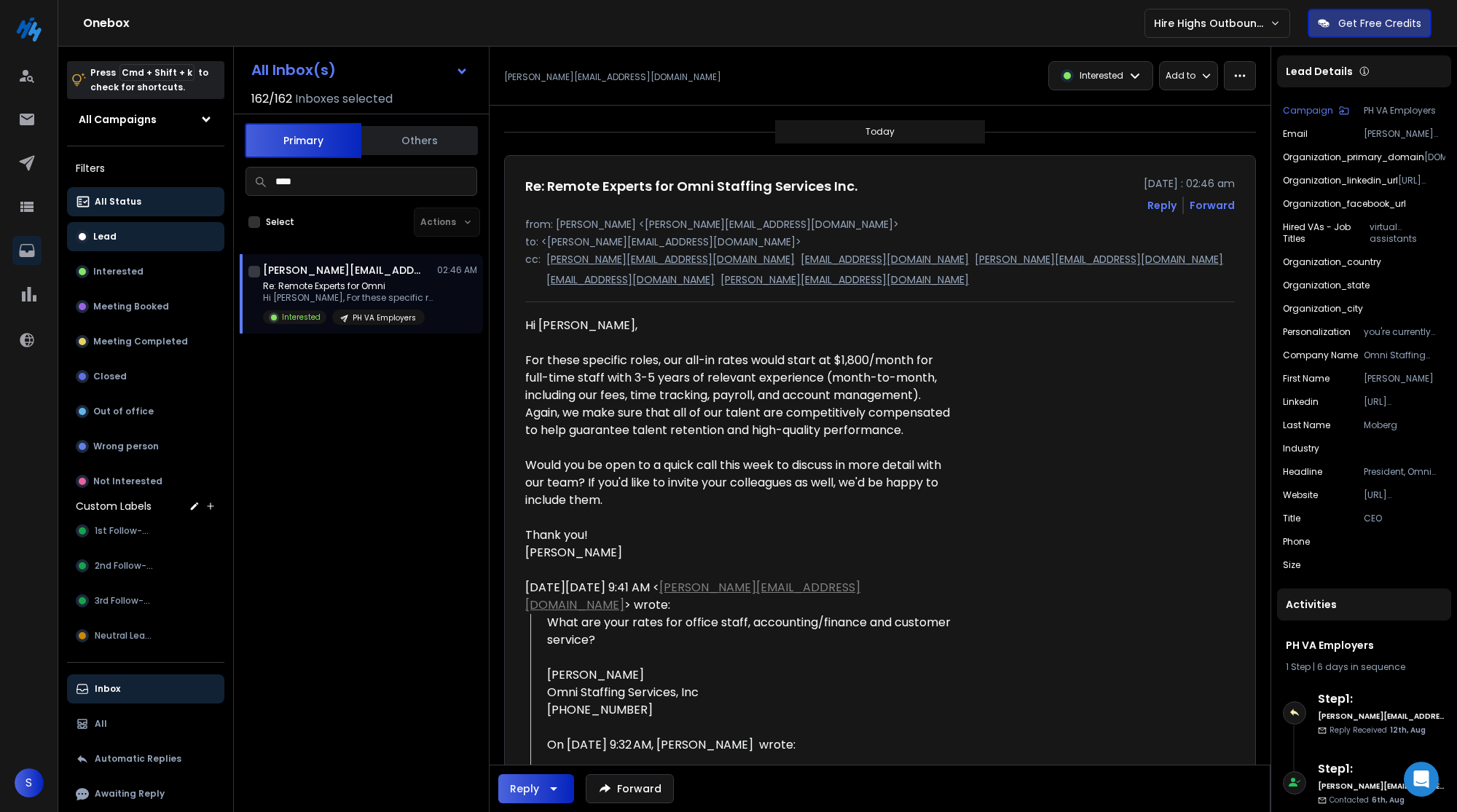
click at [136, 234] on button "Lead" at bounding box center [145, 237] width 157 height 29
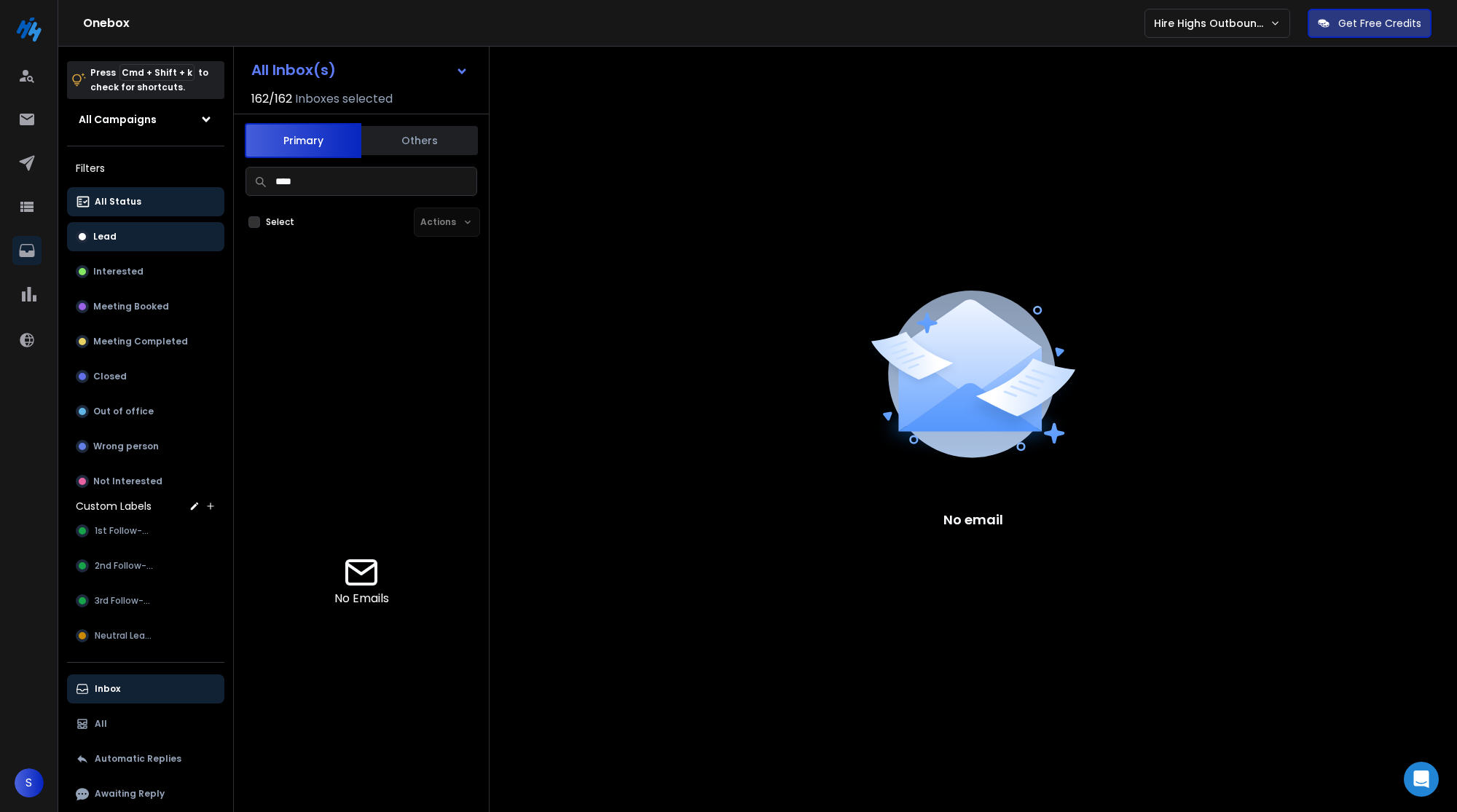
click at [140, 200] on button "All Status" at bounding box center [145, 201] width 157 height 29
